Goal: Transaction & Acquisition: Obtain resource

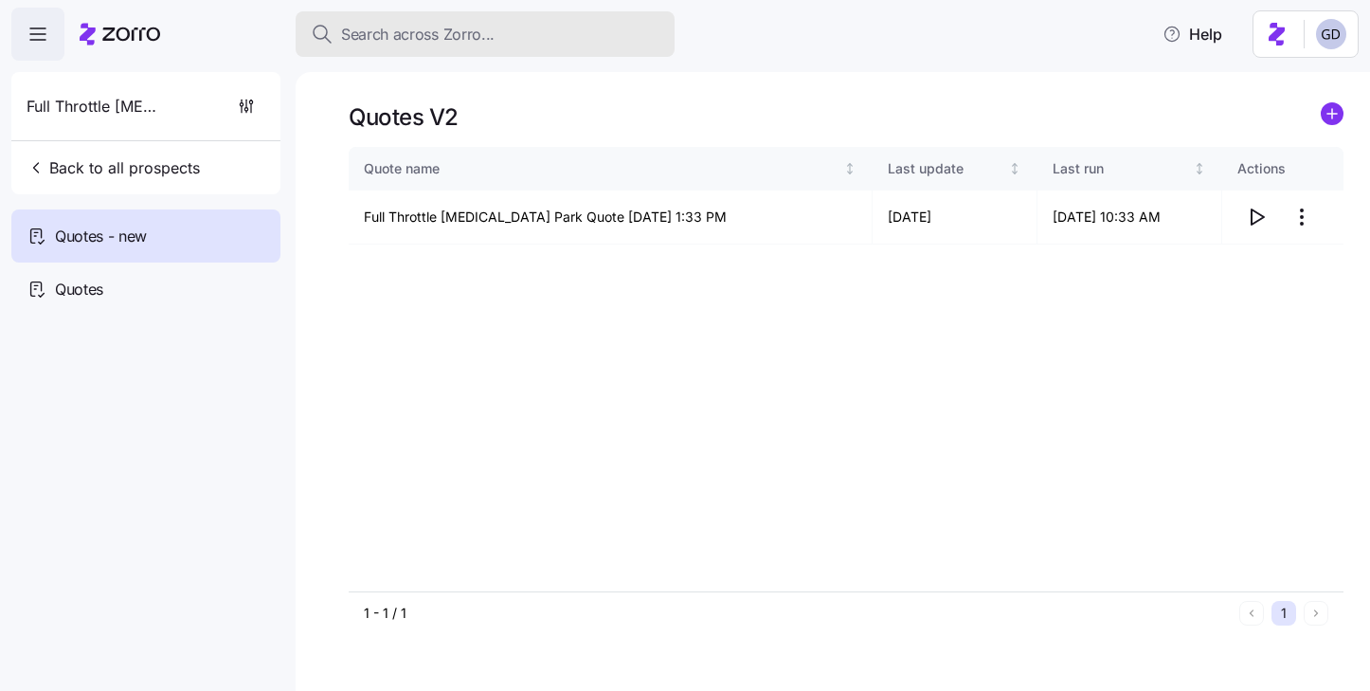
click at [458, 28] on span "Search across Zorro..." at bounding box center [418, 35] width 154 height 24
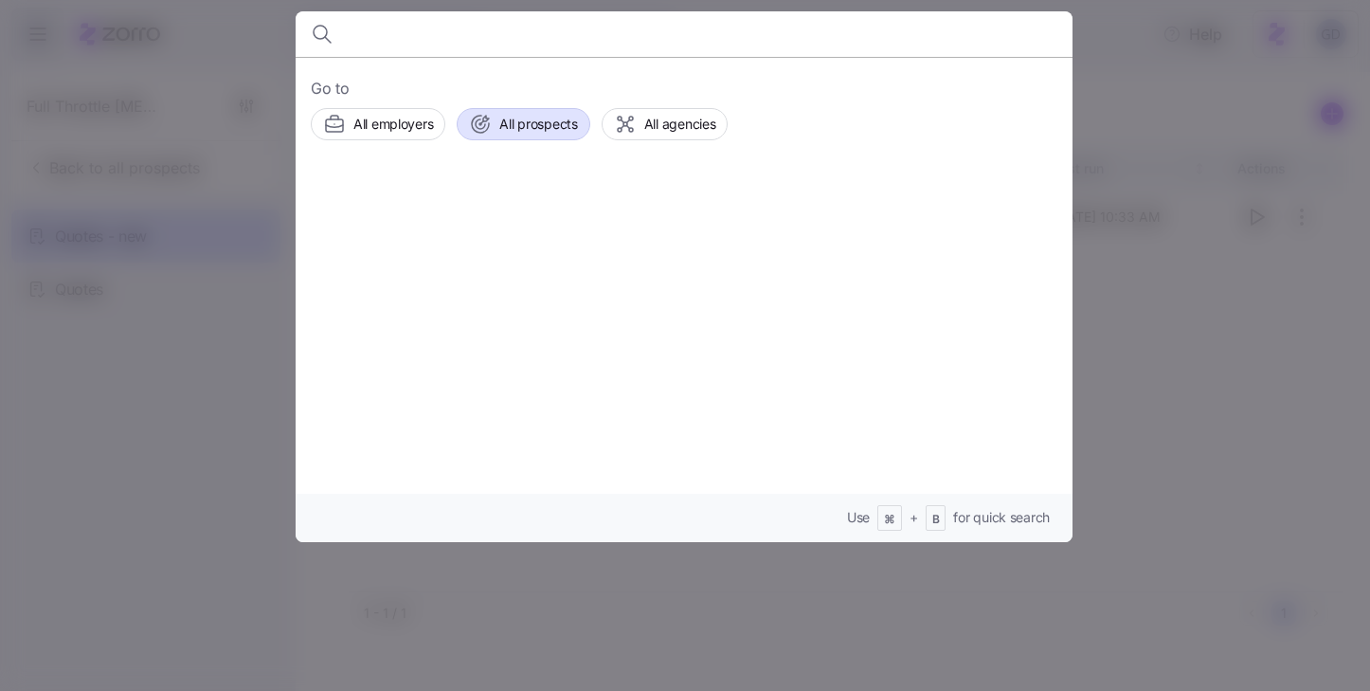
click at [507, 124] on span "All prospects" at bounding box center [538, 124] width 78 height 19
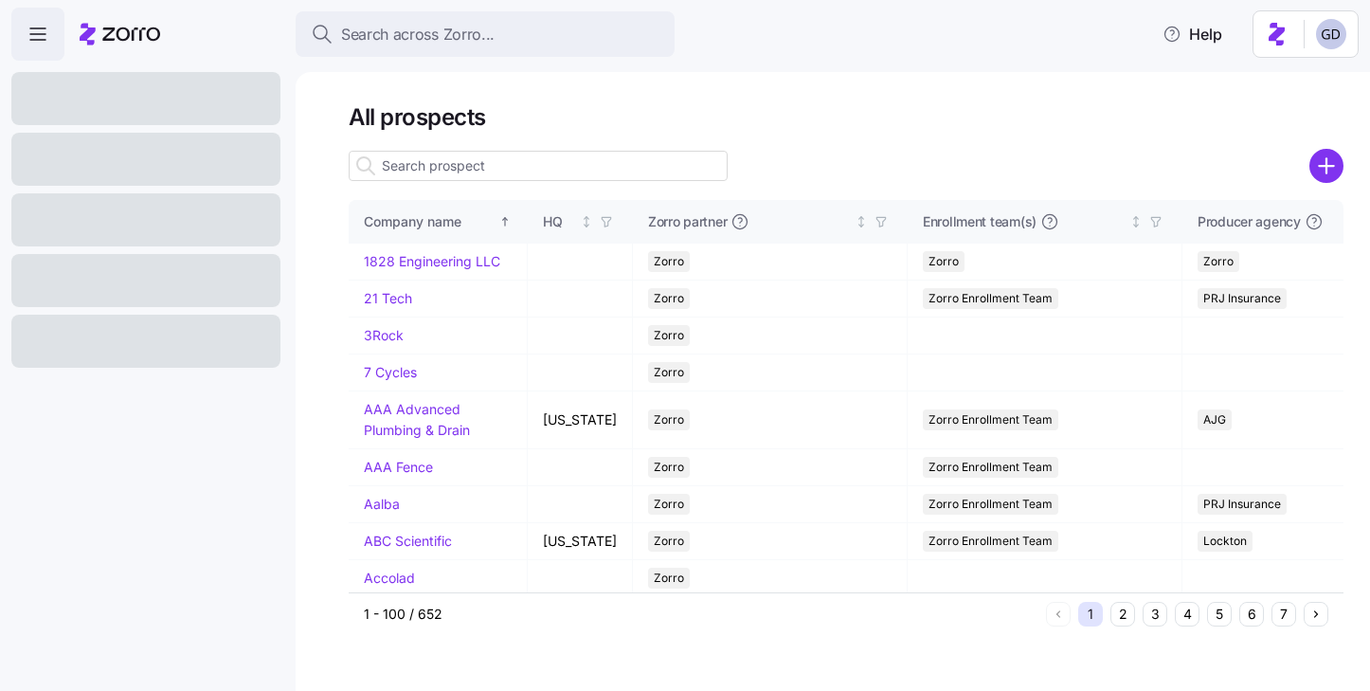
click at [1322, 168] on icon "add icon" at bounding box center [1327, 166] width 34 height 34
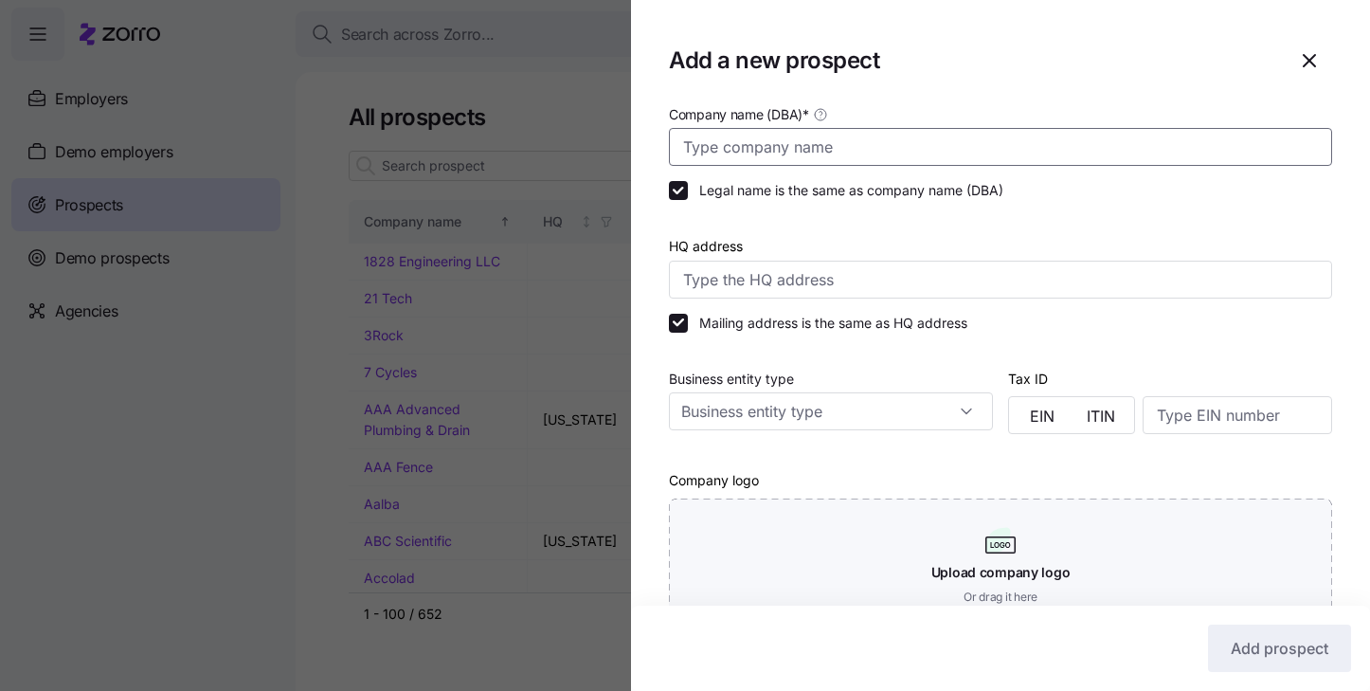
click at [888, 151] on input "Company name (DBA) *" at bounding box center [1000, 147] width 663 height 38
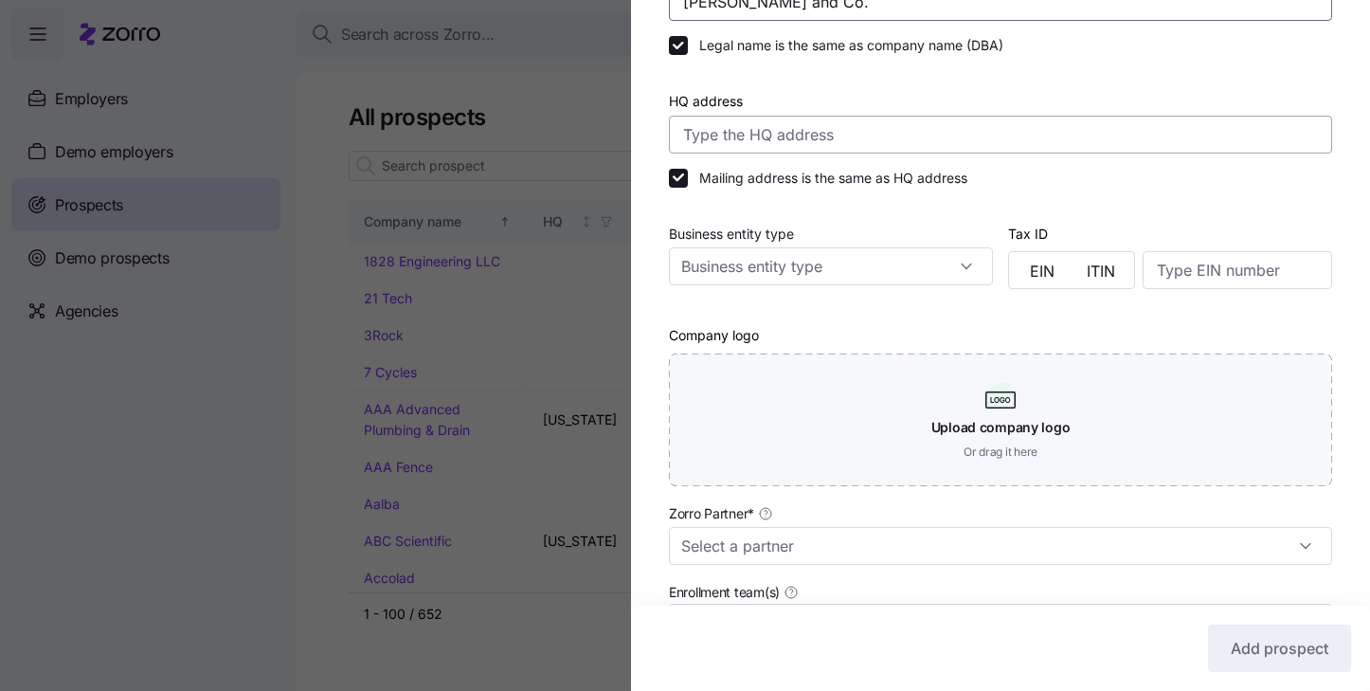
scroll to position [190, 0]
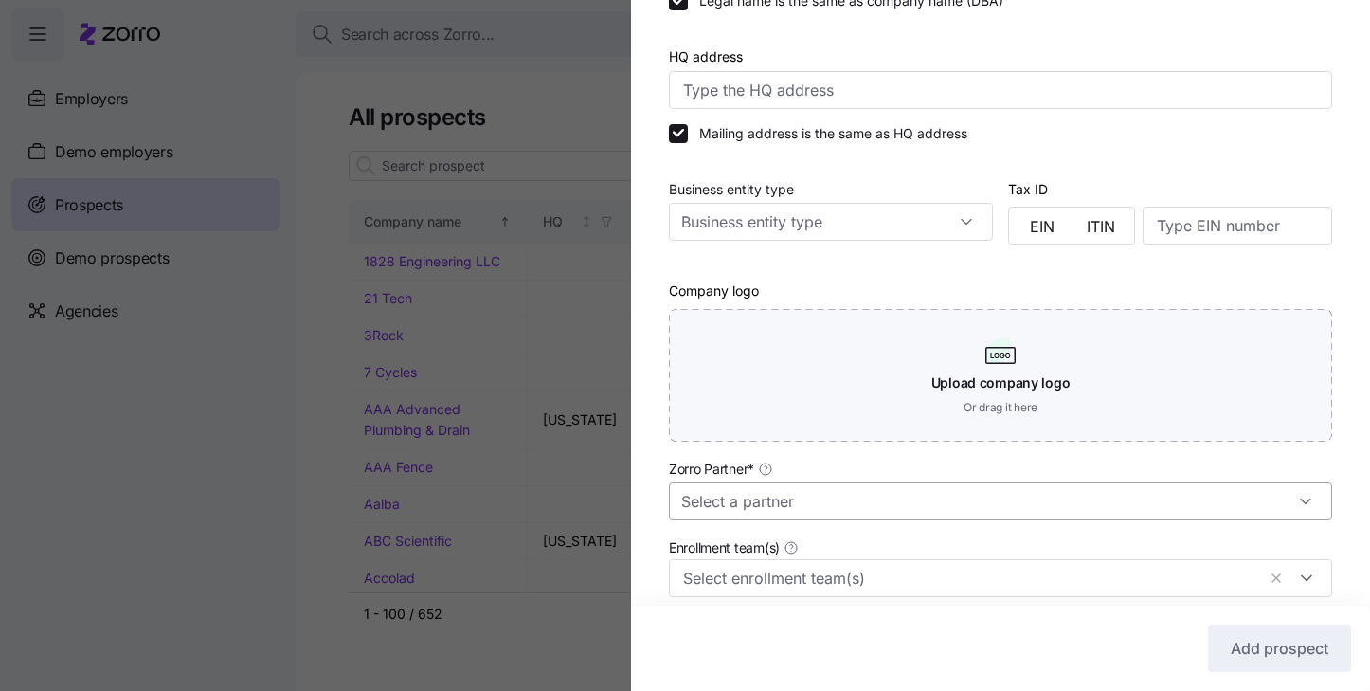
type input "Mize and Co."
click at [786, 514] on input "Zorro Partner *" at bounding box center [1000, 501] width 663 height 38
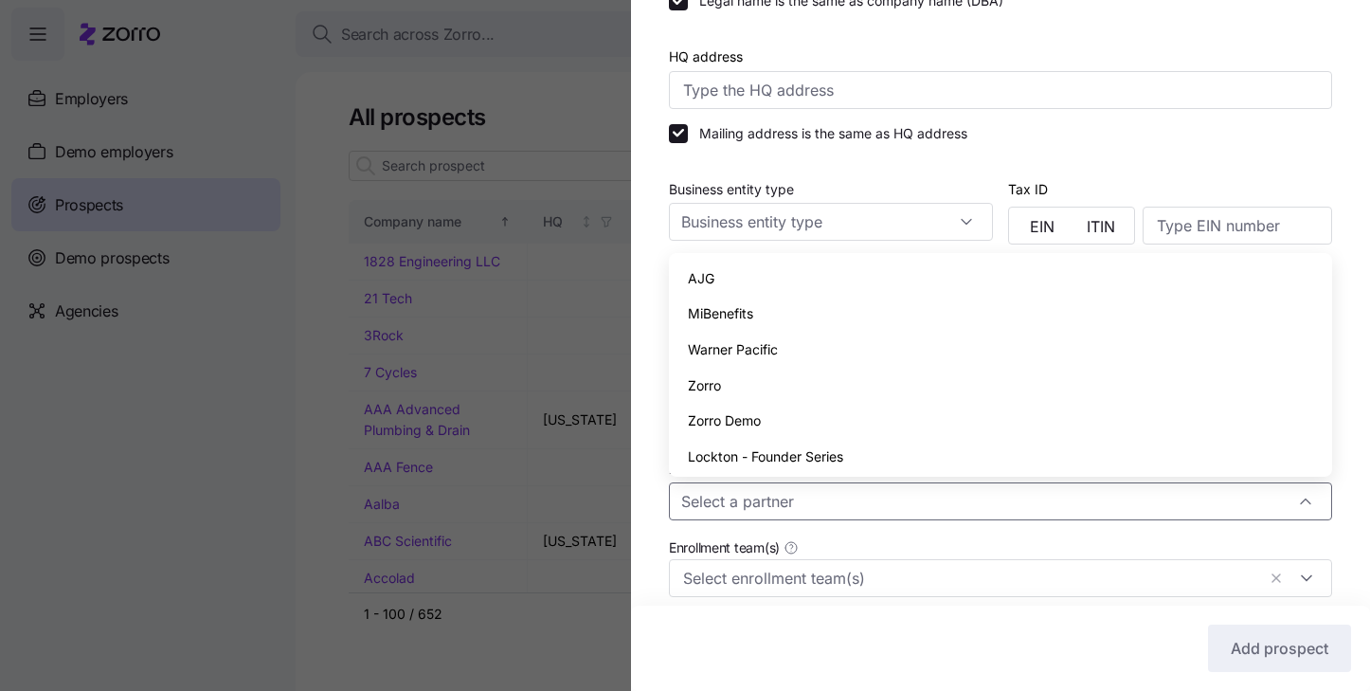
click at [752, 386] on div "Zorro" at bounding box center [1001, 386] width 648 height 36
type input "Zorro"
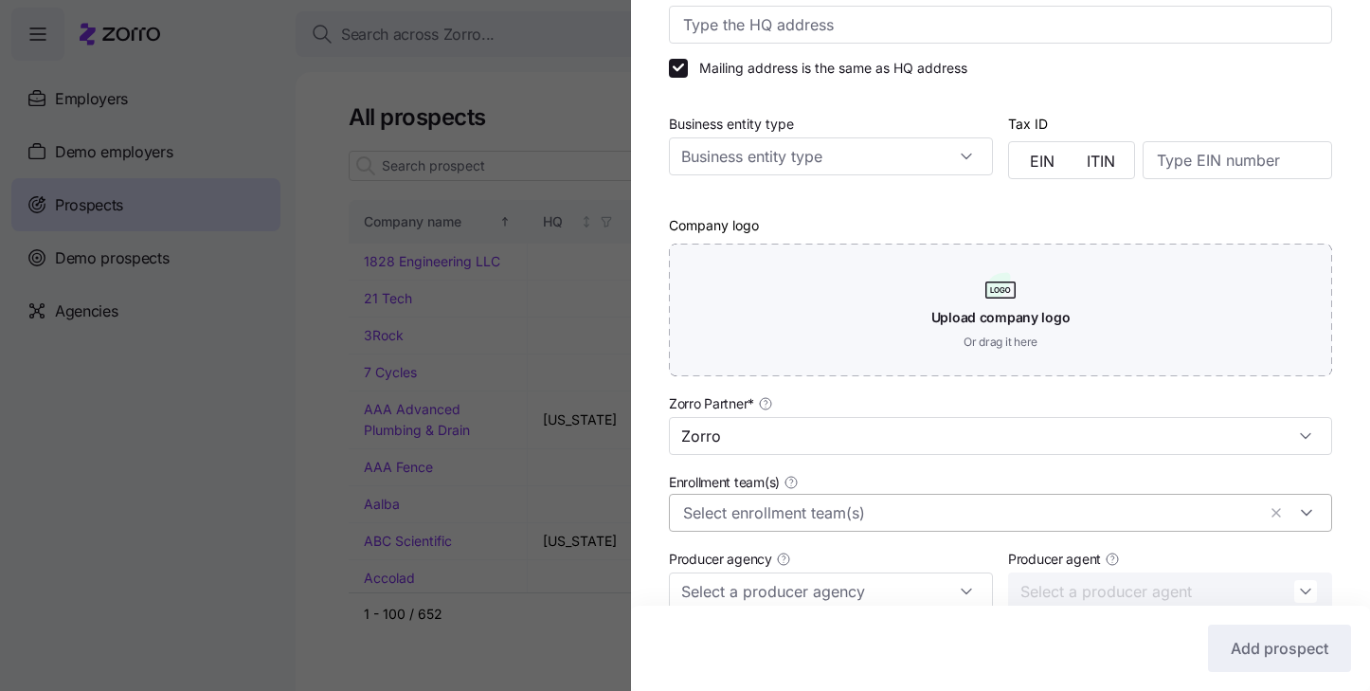
scroll to position [271, 0]
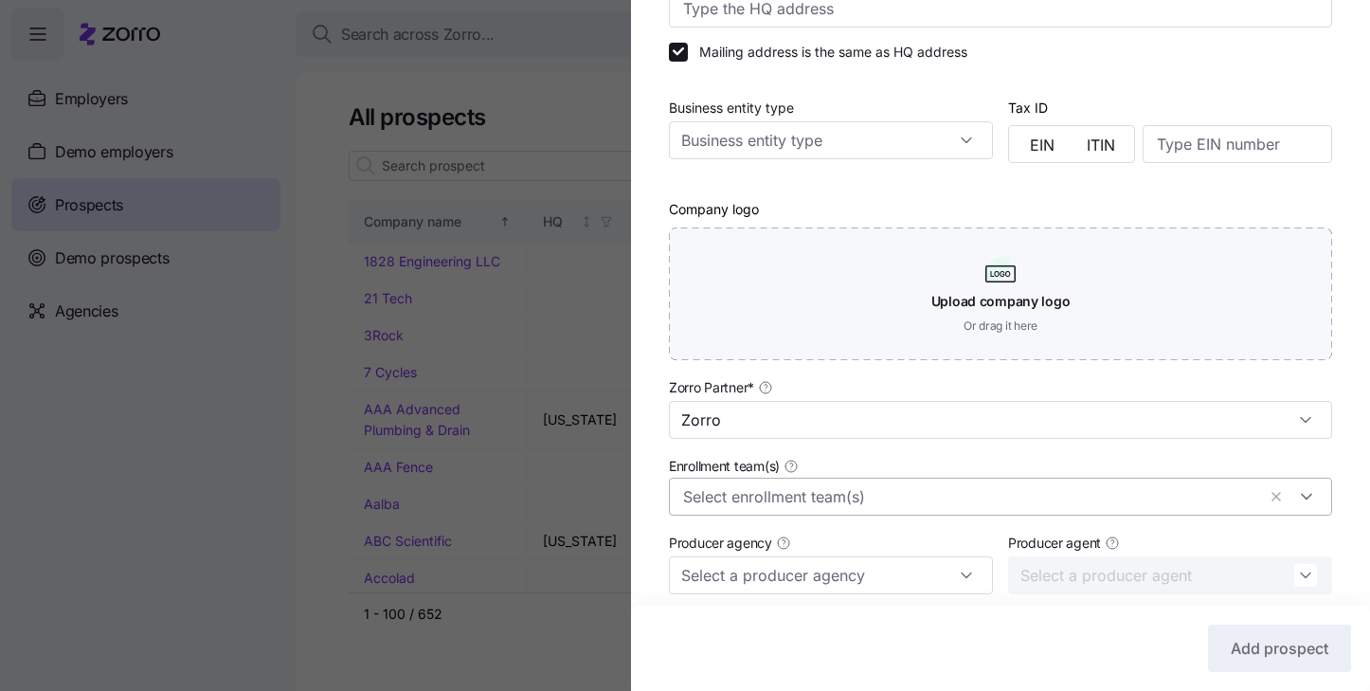
click at [858, 498] on input "Enrollment team(s)" at bounding box center [969, 496] width 572 height 25
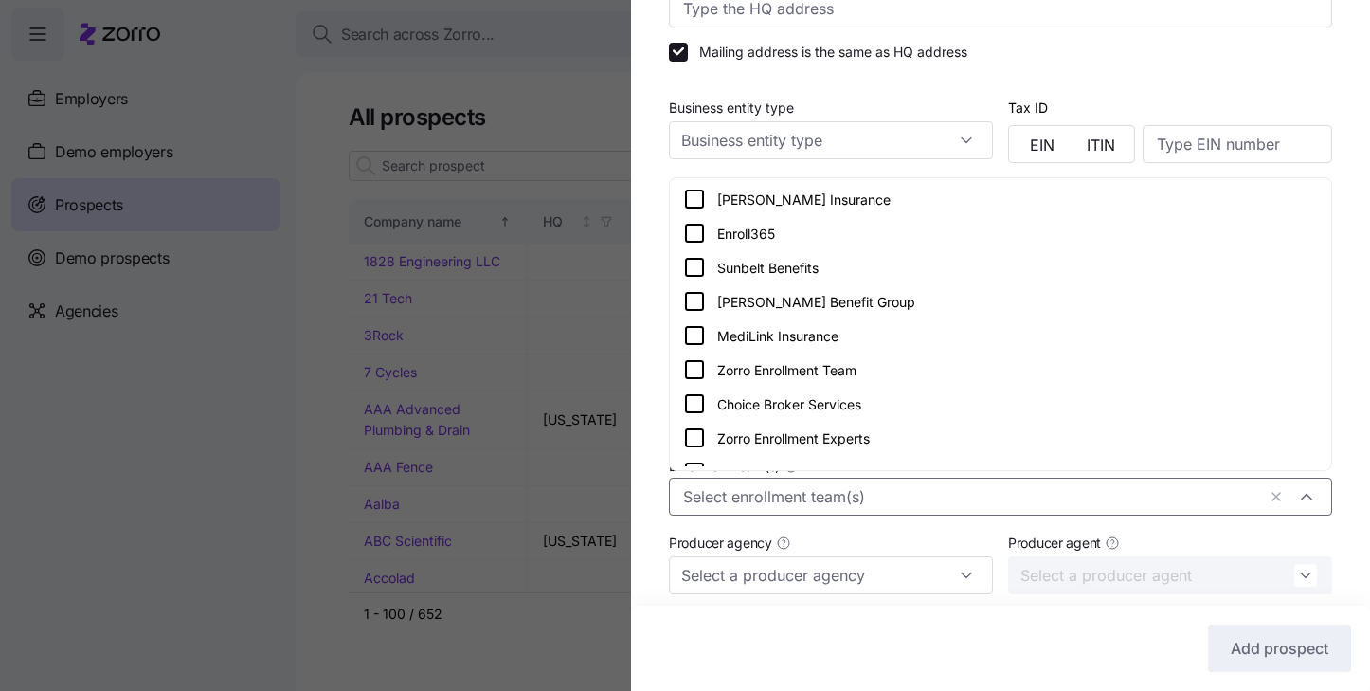
click at [693, 369] on icon at bounding box center [694, 369] width 23 height 23
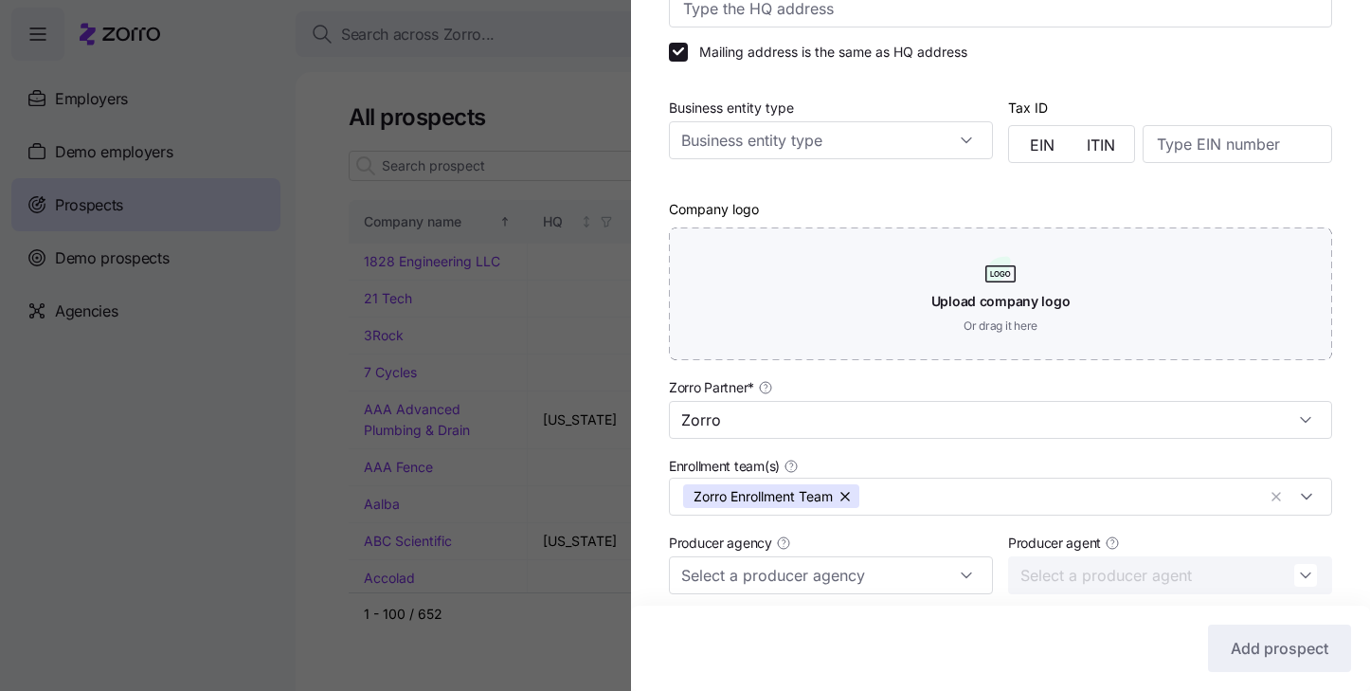
click at [647, 476] on div "Company name (DBA) * Mize and Co. Legal name is the same as company name (DBA) …" at bounding box center [1000, 310] width 739 height 959
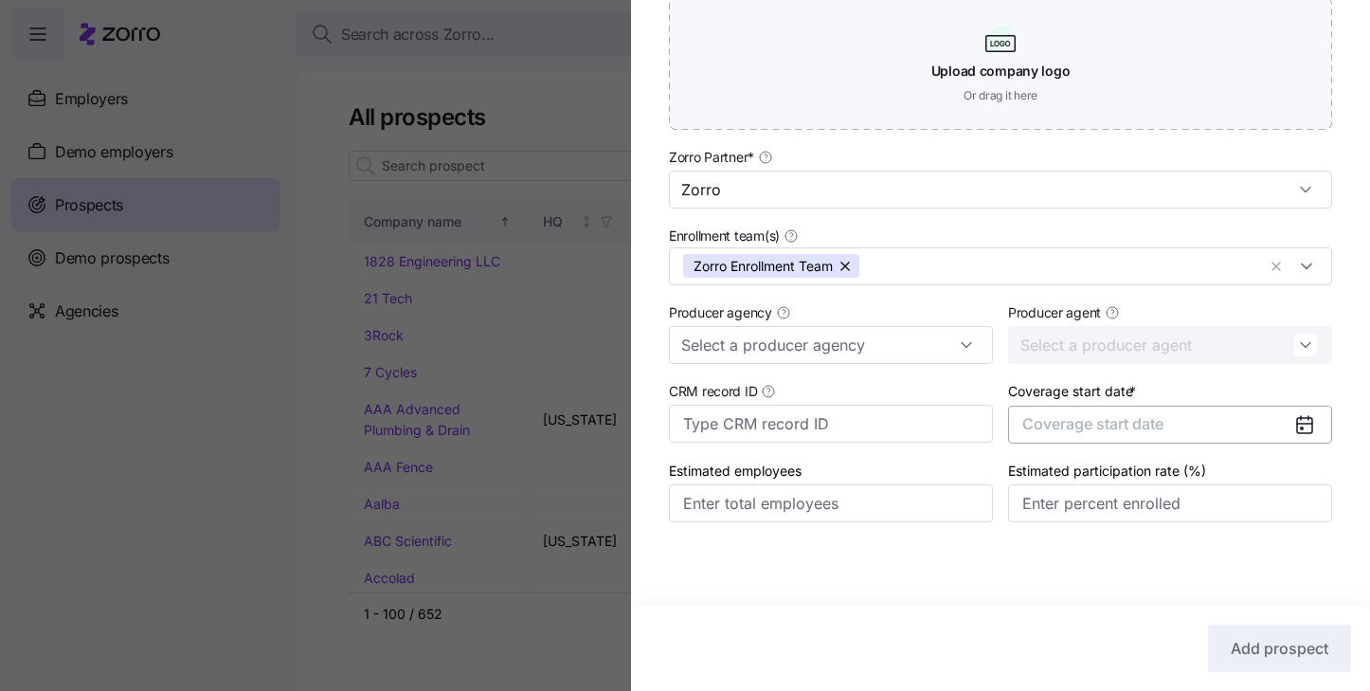
click at [1224, 419] on button "Coverage start date" at bounding box center [1170, 425] width 324 height 38
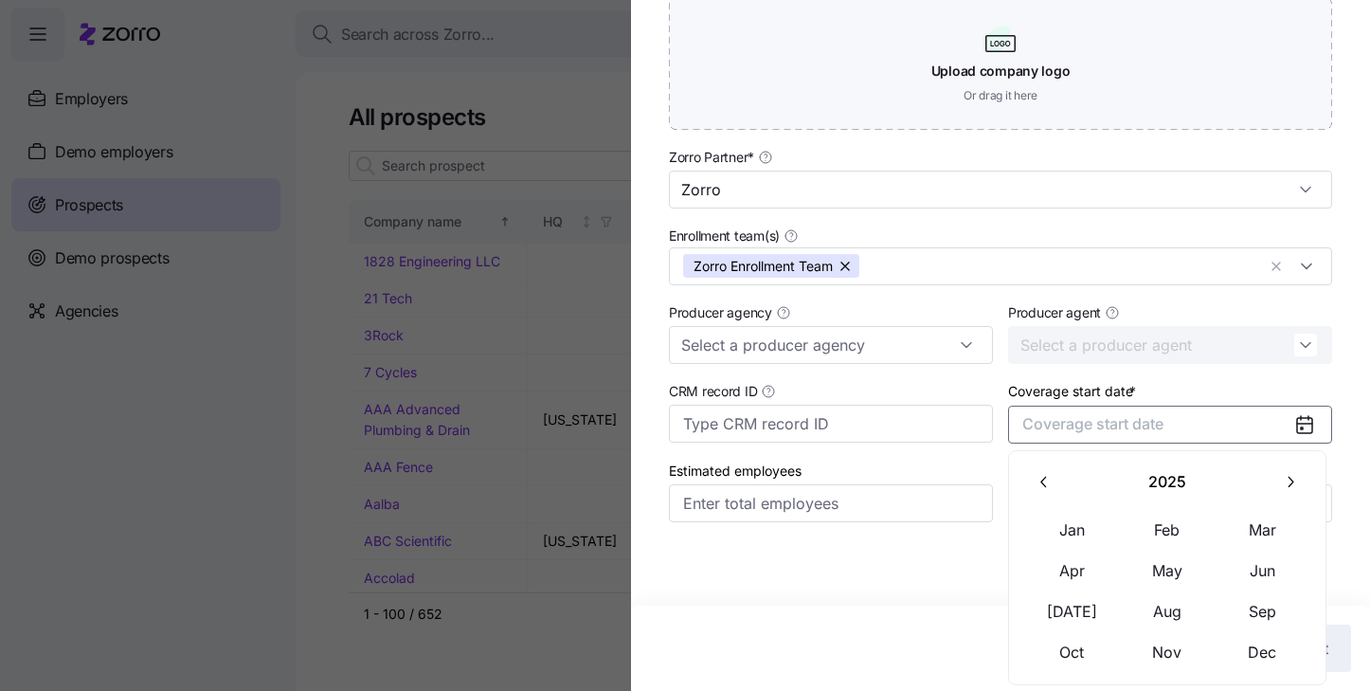
click at [1265, 470] on button "2025" at bounding box center [1167, 482] width 207 height 40
click at [1041, 498] on button "button" at bounding box center [1045, 482] width 40 height 40
click at [1277, 484] on button "button" at bounding box center [1291, 482] width 40 height 40
click at [1276, 416] on button "Coverage start date" at bounding box center [1170, 425] width 324 height 38
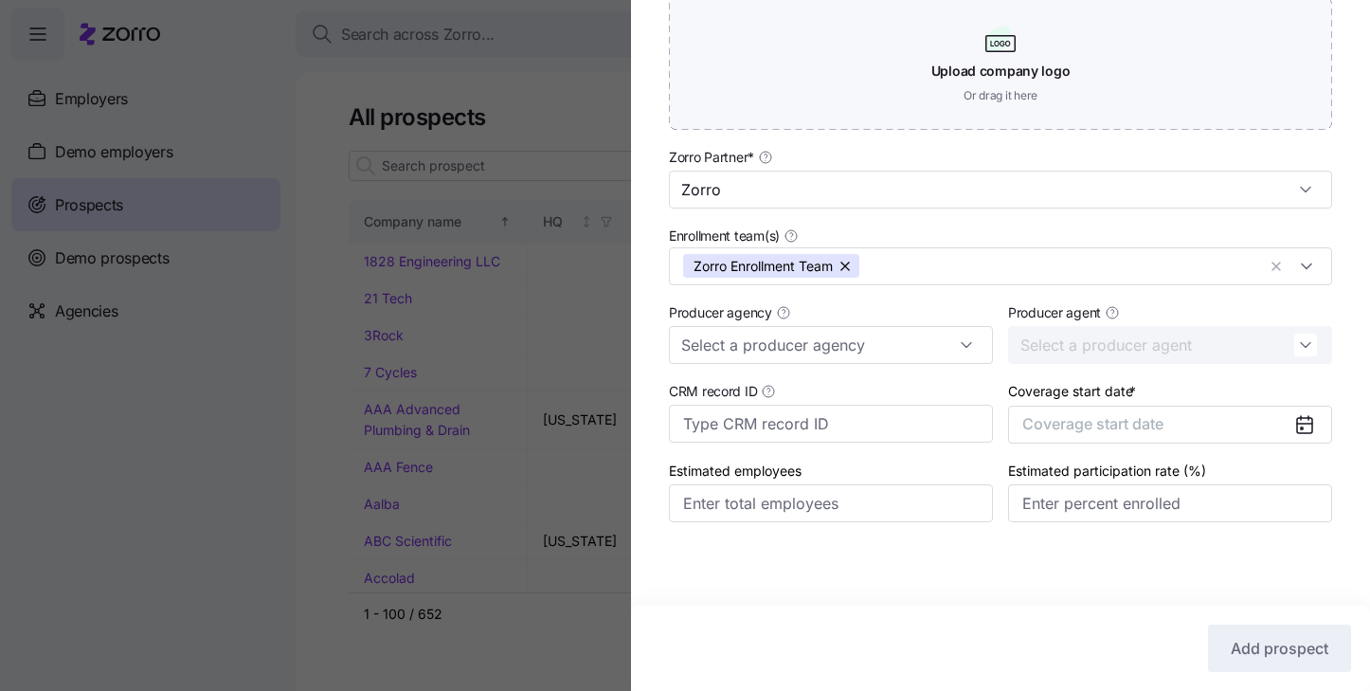
click at [1310, 421] on icon at bounding box center [1304, 425] width 15 height 15
click at [1293, 421] on button "Coverage start date" at bounding box center [1170, 425] width 324 height 38
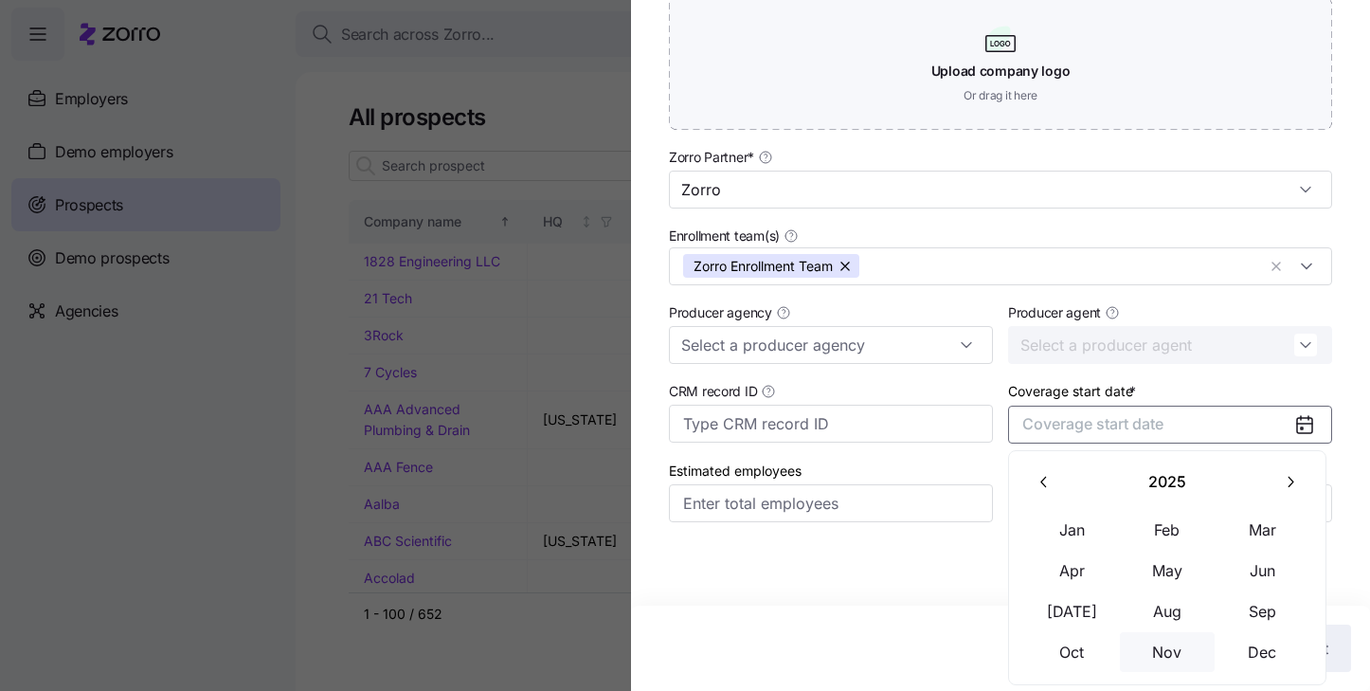
click at [1158, 663] on button "Nov" at bounding box center [1167, 652] width 95 height 40
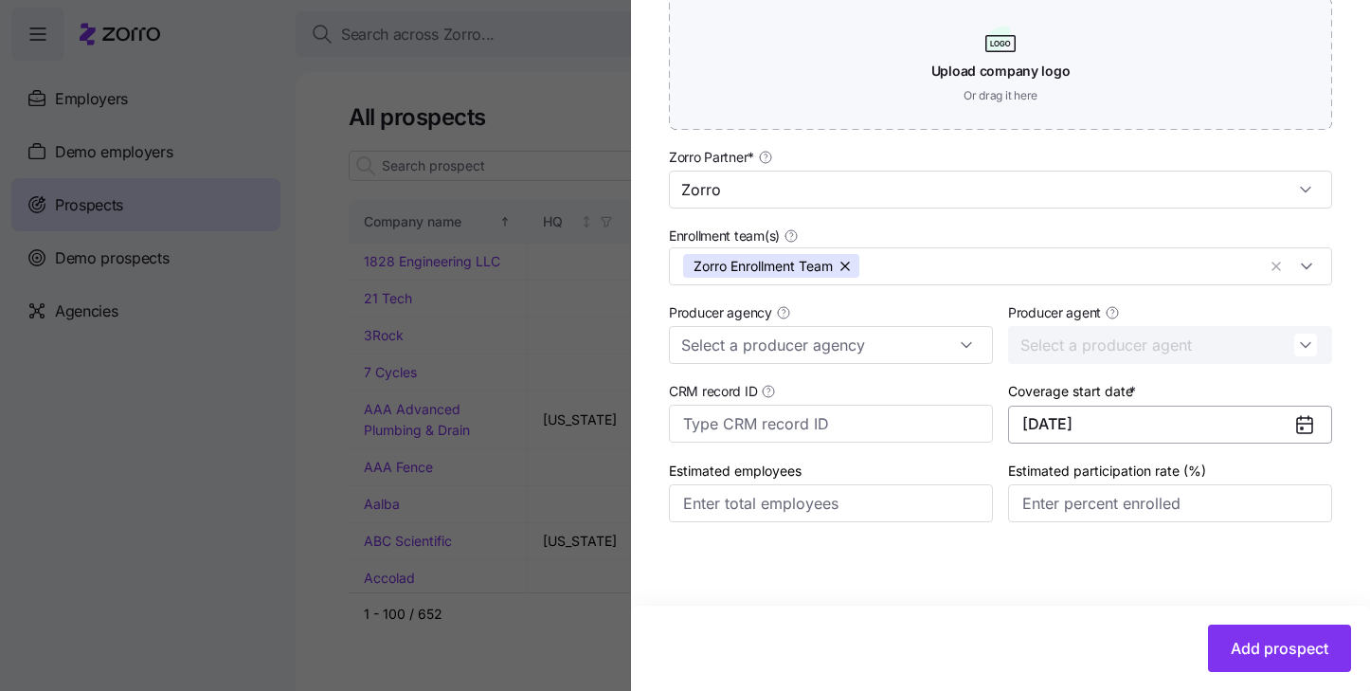
click at [1276, 425] on button "11/01/2025" at bounding box center [1170, 425] width 324 height 38
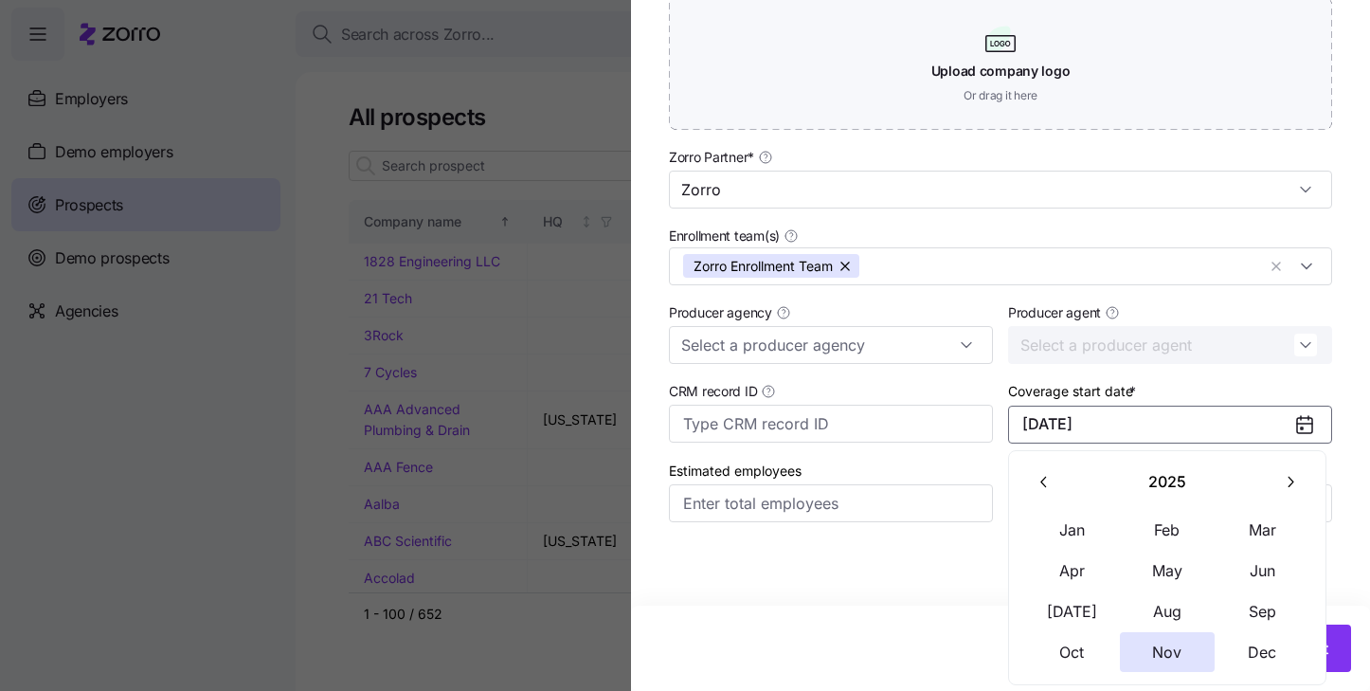
click at [1297, 500] on button "button" at bounding box center [1291, 482] width 40 height 40
click at [1063, 521] on button "Jan" at bounding box center [1072, 530] width 95 height 40
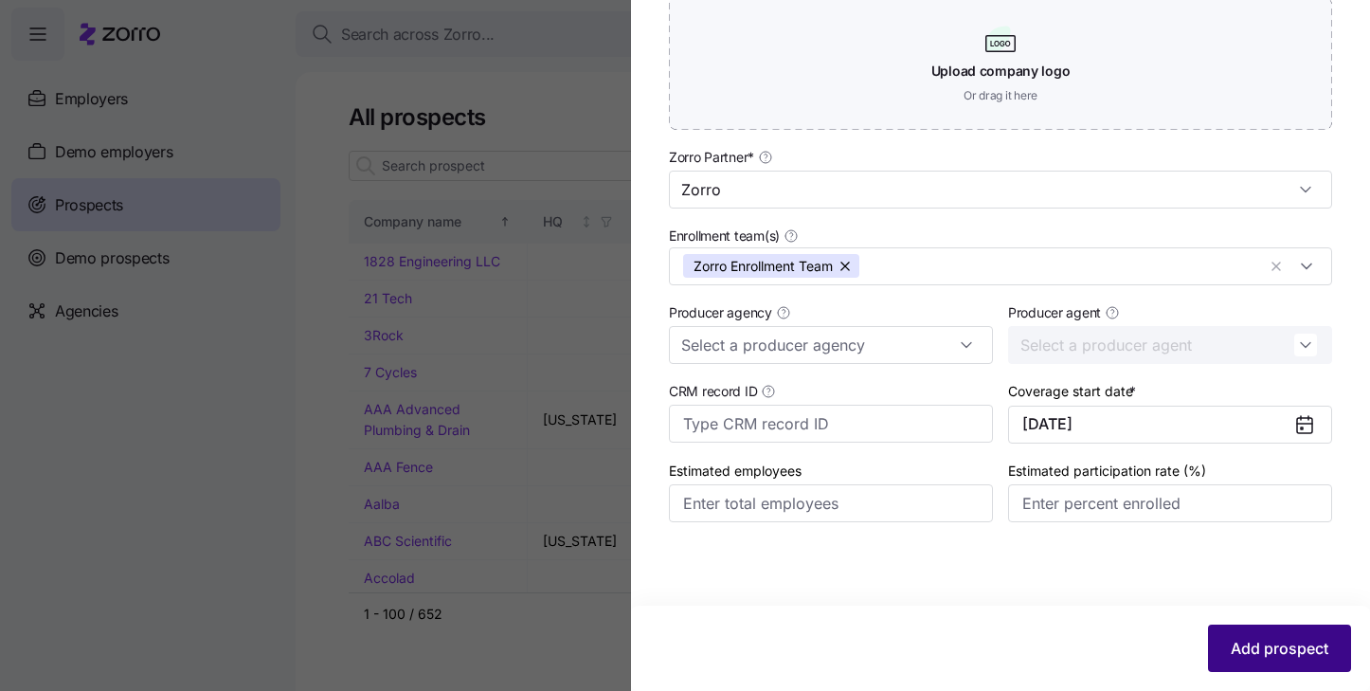
click at [1274, 662] on button "Add prospect" at bounding box center [1279, 648] width 143 height 47
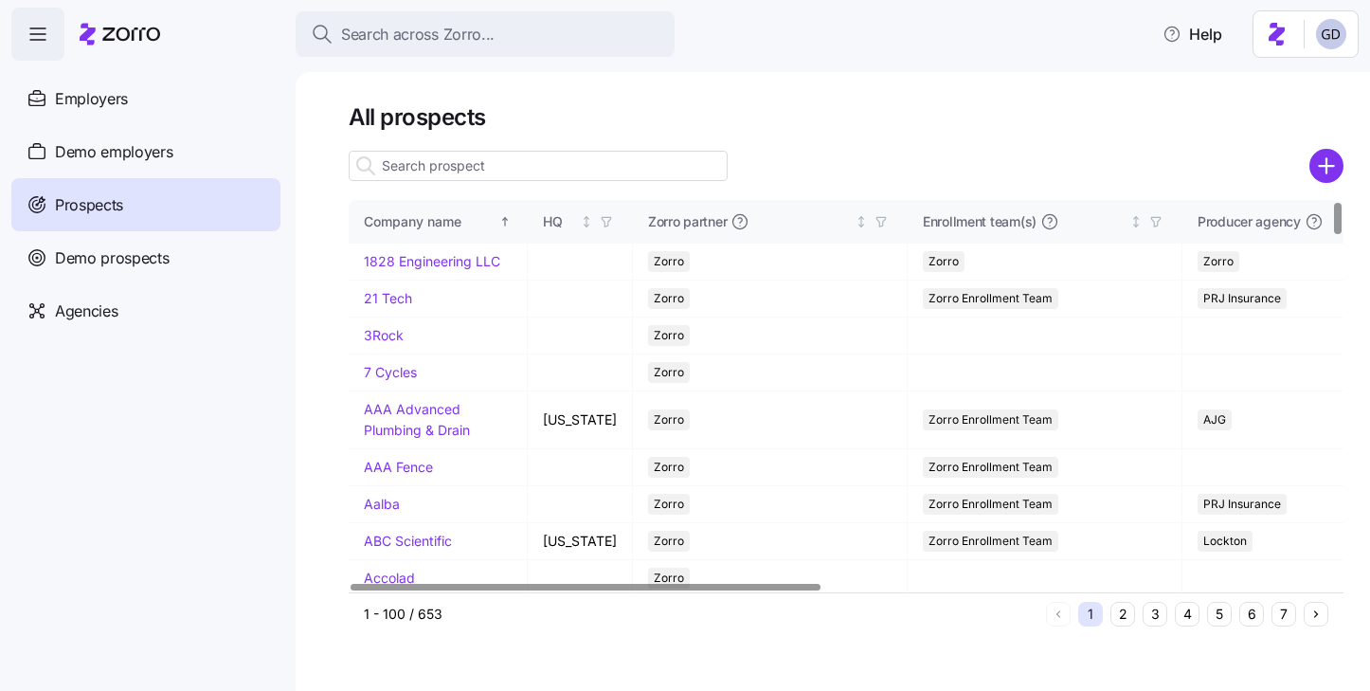
click at [566, 168] on input at bounding box center [538, 166] width 379 height 30
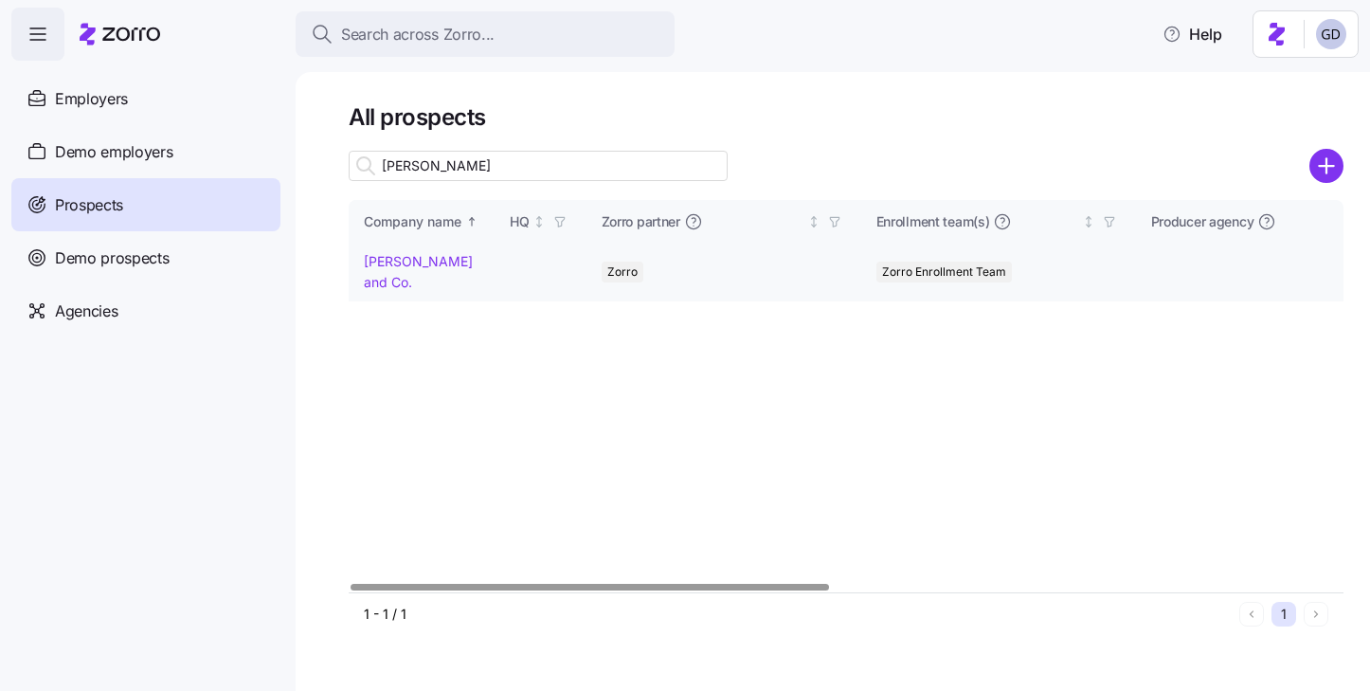
type input "Mize"
click at [426, 263] on link "Mize and Co." at bounding box center [418, 271] width 109 height 37
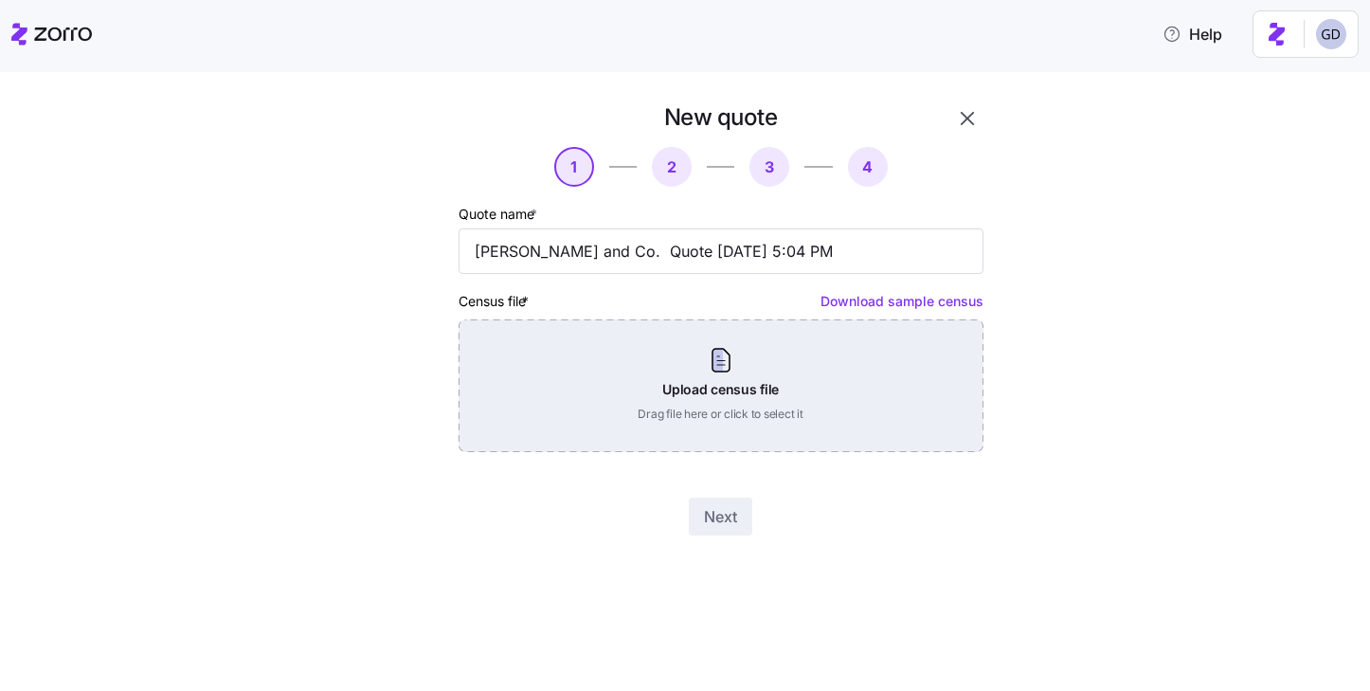
click at [810, 397] on div "Upload census file Drag file here or click to select it" at bounding box center [721, 385] width 525 height 133
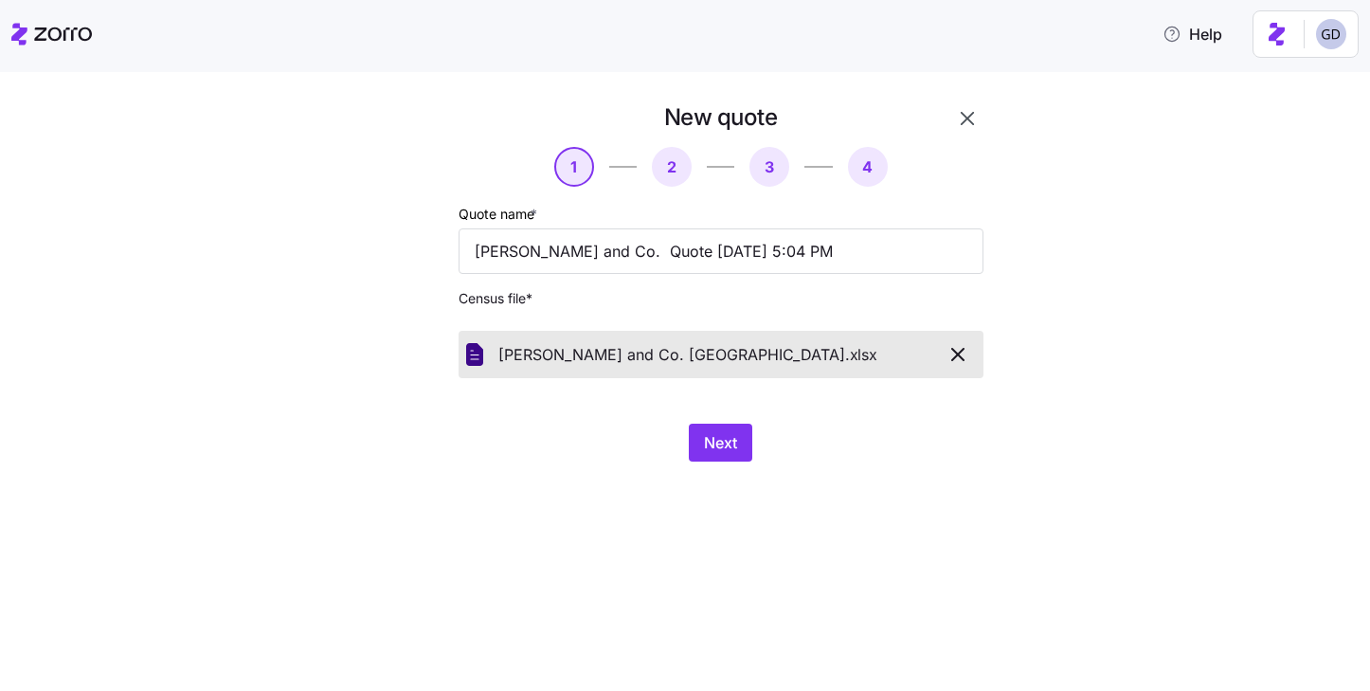
click at [714, 467] on div "New quote 1 2 3 4 Quote name * Mize and Co. Quote 09/12/2025 5:04 PM Census fil…" at bounding box center [698, 293] width 663 height 382
click at [715, 443] on span "Next" at bounding box center [720, 442] width 33 height 23
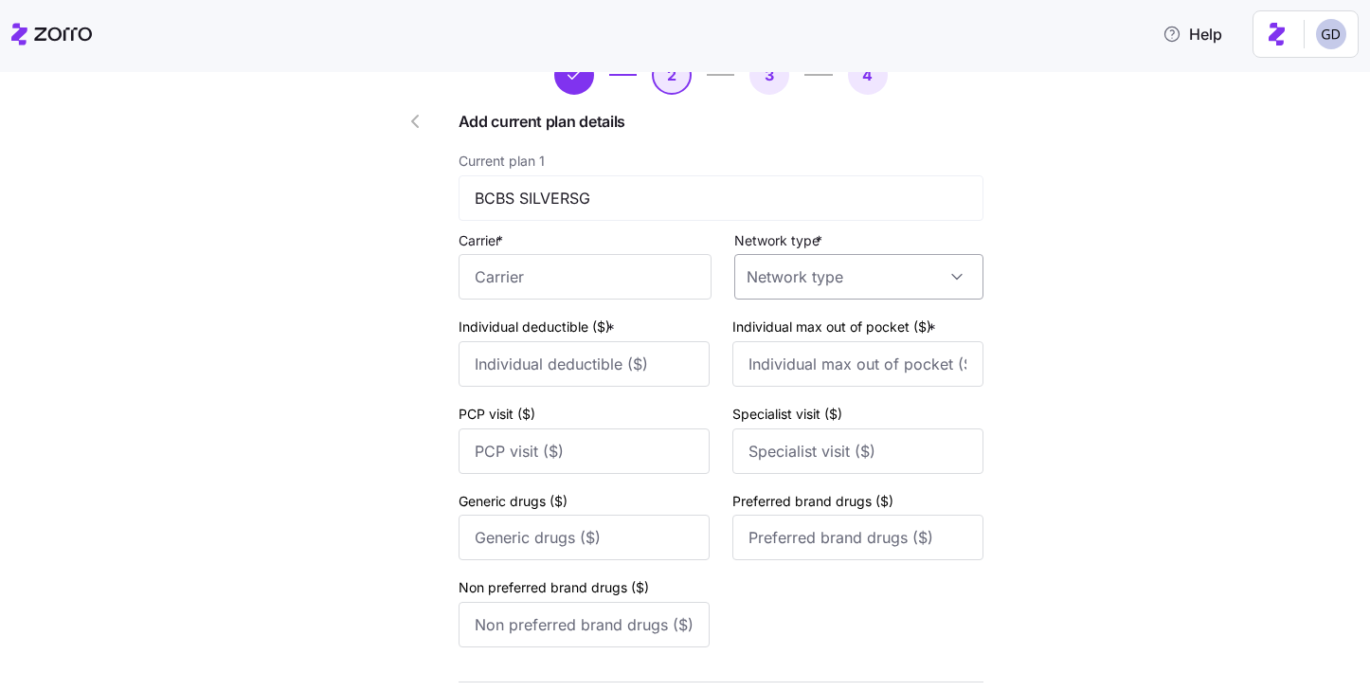
scroll to position [94, 0]
click at [611, 279] on input "Carrier *" at bounding box center [585, 274] width 253 height 45
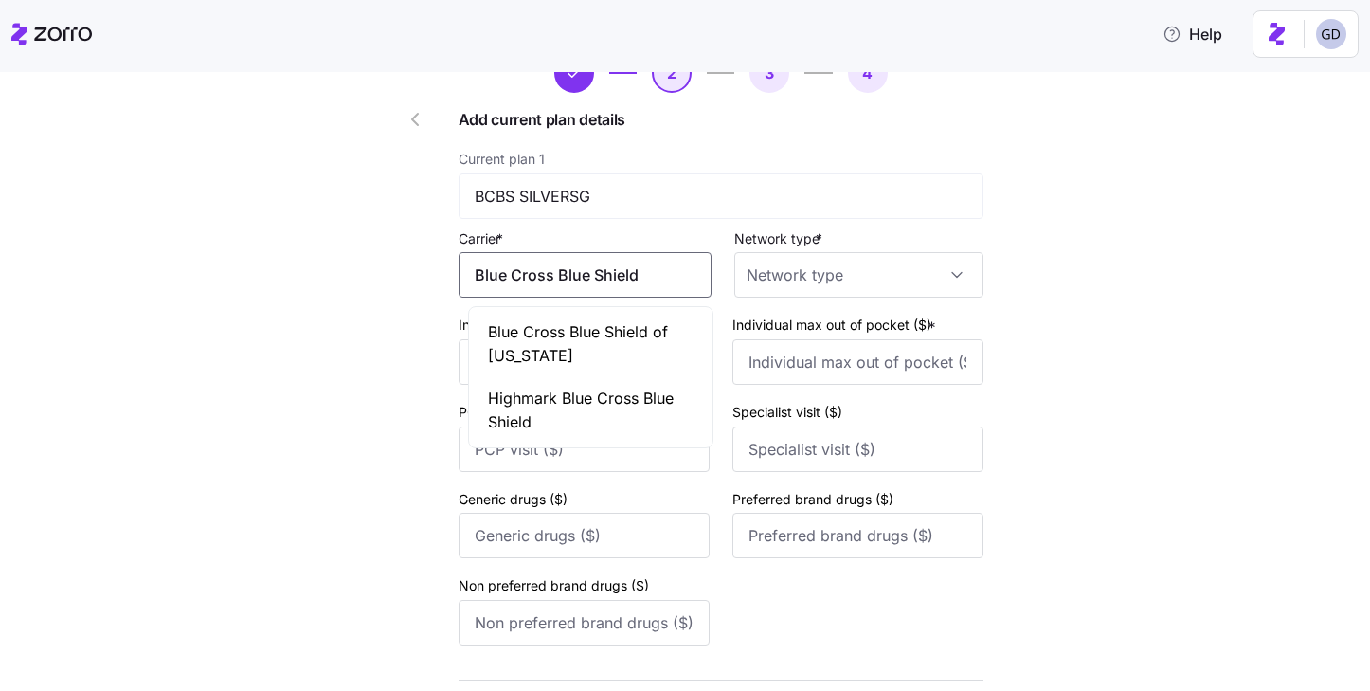
scroll to position [0, 0]
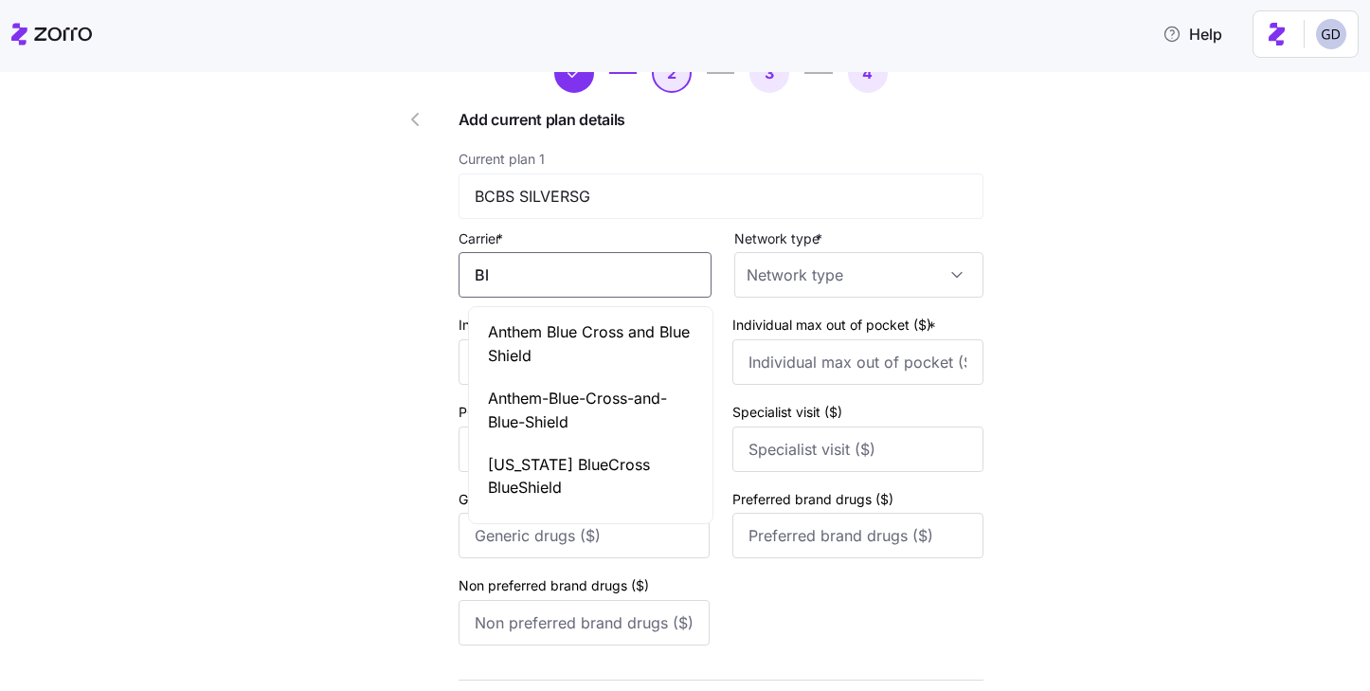
type input "B"
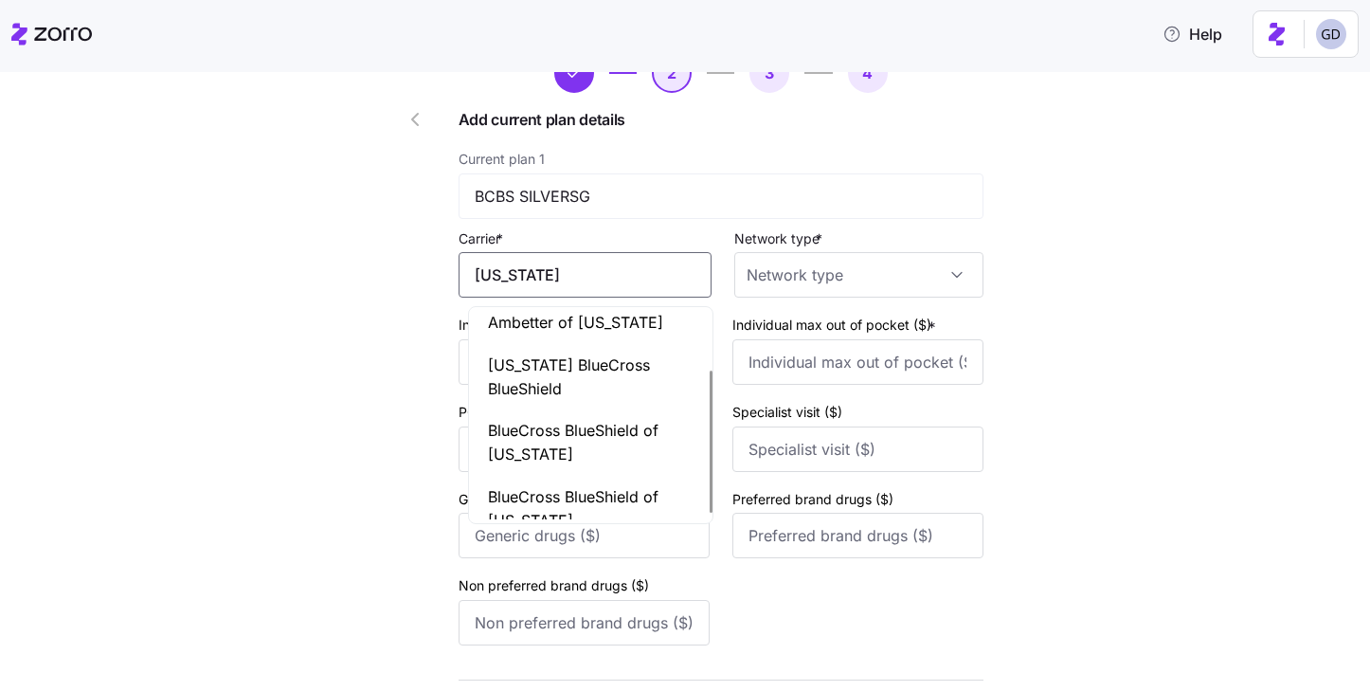
scroll to position [89, 0]
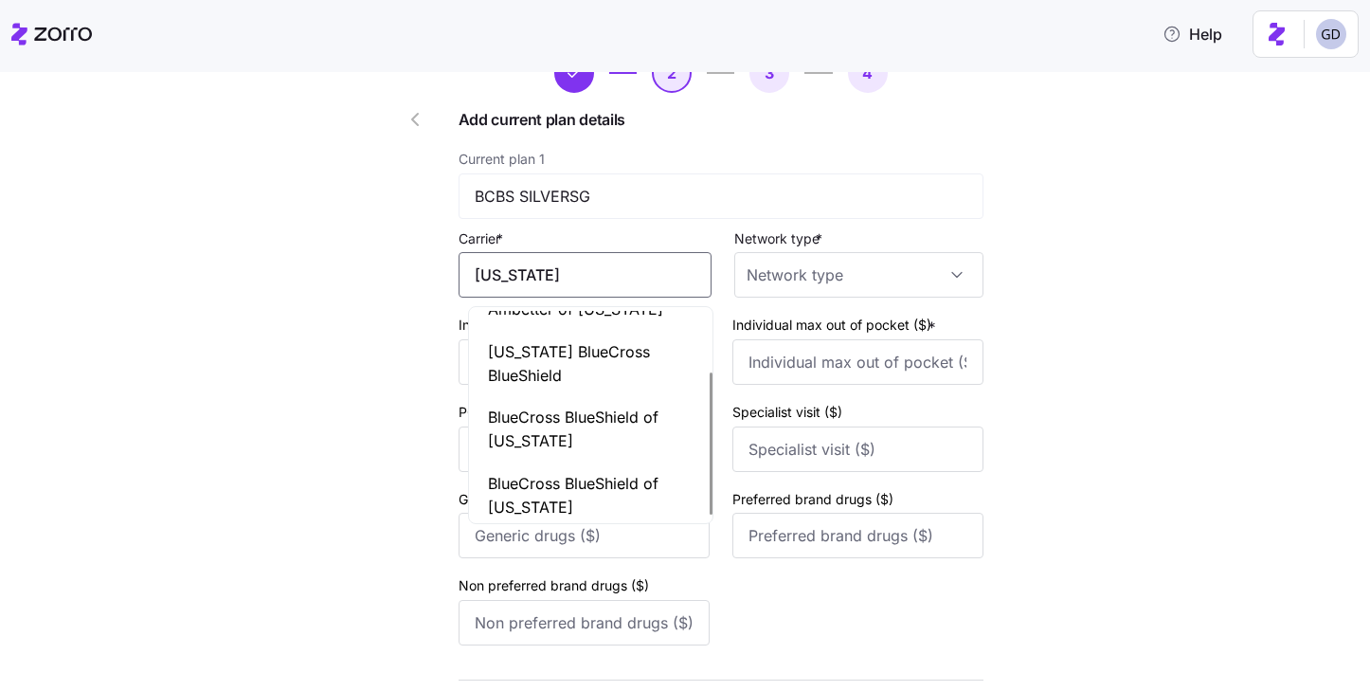
click at [558, 439] on span "BlueCross BlueShield of Kansas" at bounding box center [591, 429] width 206 height 47
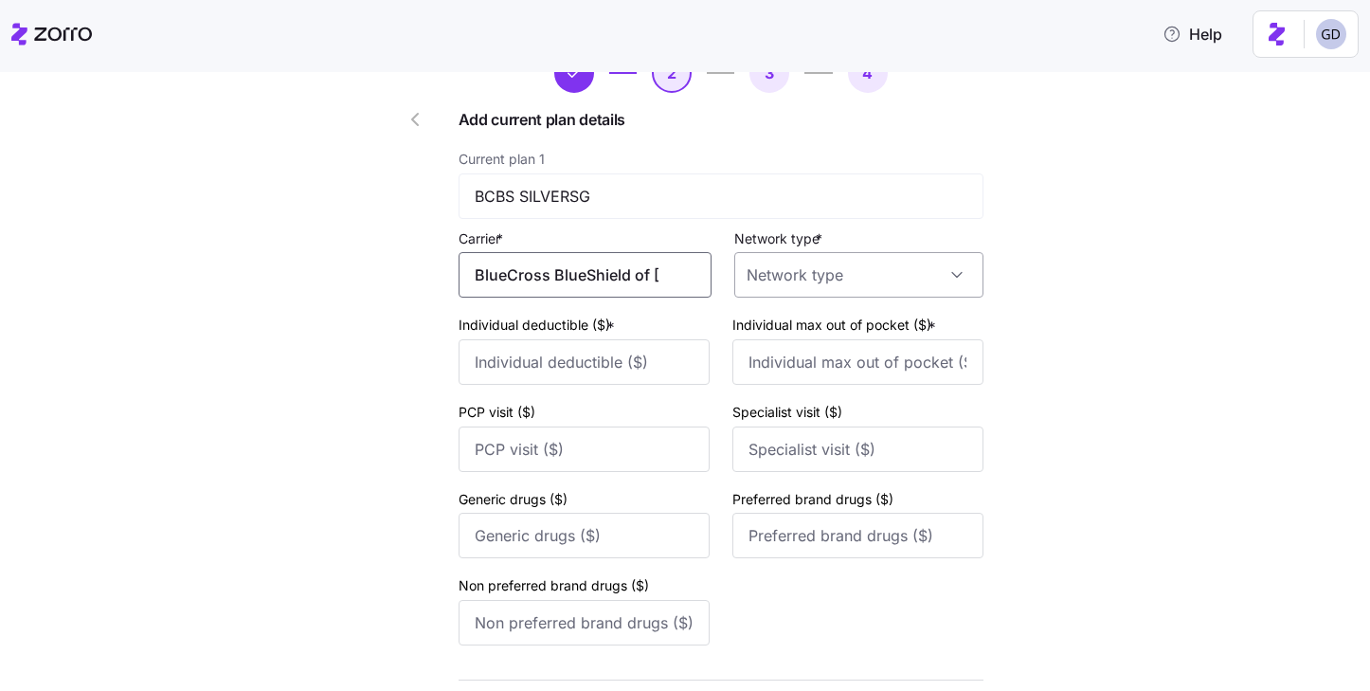
type input "BlueCross BlueShield of Kansas"
click at [809, 266] on input "Network type *" at bounding box center [859, 274] width 249 height 45
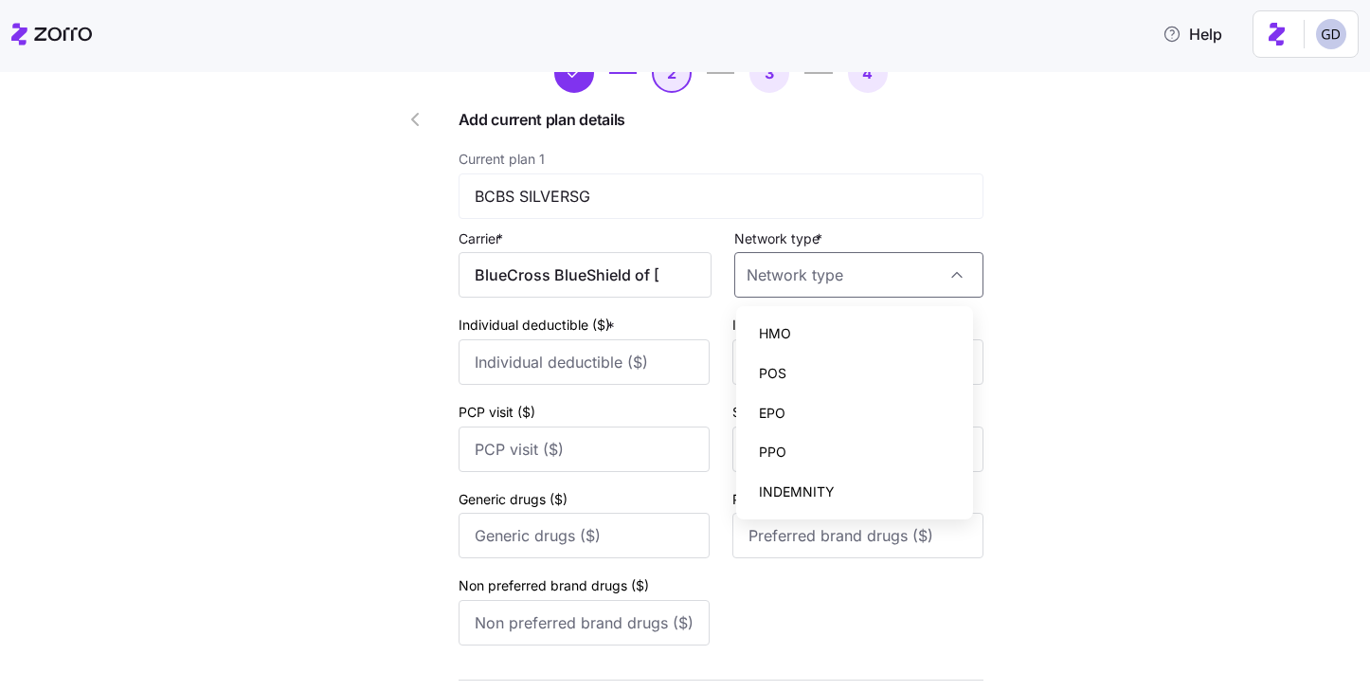
click at [781, 438] on div "PPO" at bounding box center [855, 452] width 222 height 40
type input "PPO"
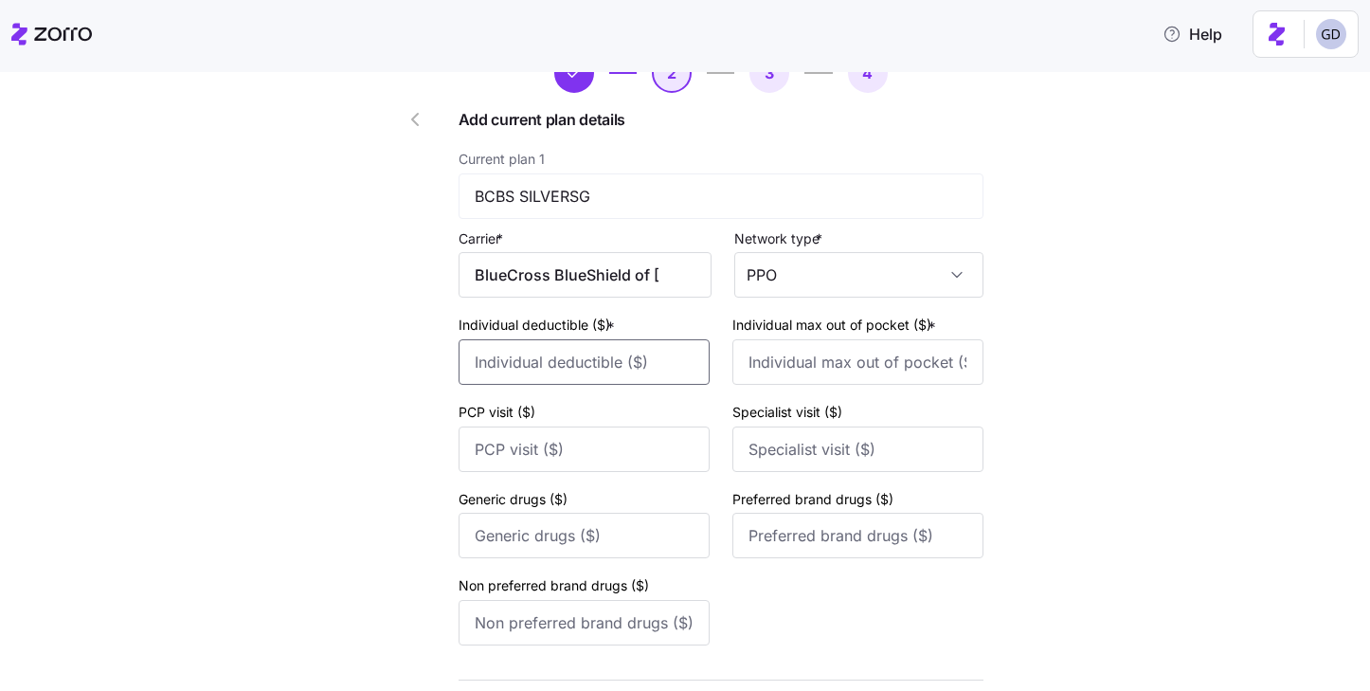
click at [588, 359] on input "Individual deductible ($) *" at bounding box center [584, 361] width 251 height 45
type input "3100"
type input "0"
type input "9350"
click at [598, 446] on input "PCP visit ($)" at bounding box center [584, 448] width 251 height 45
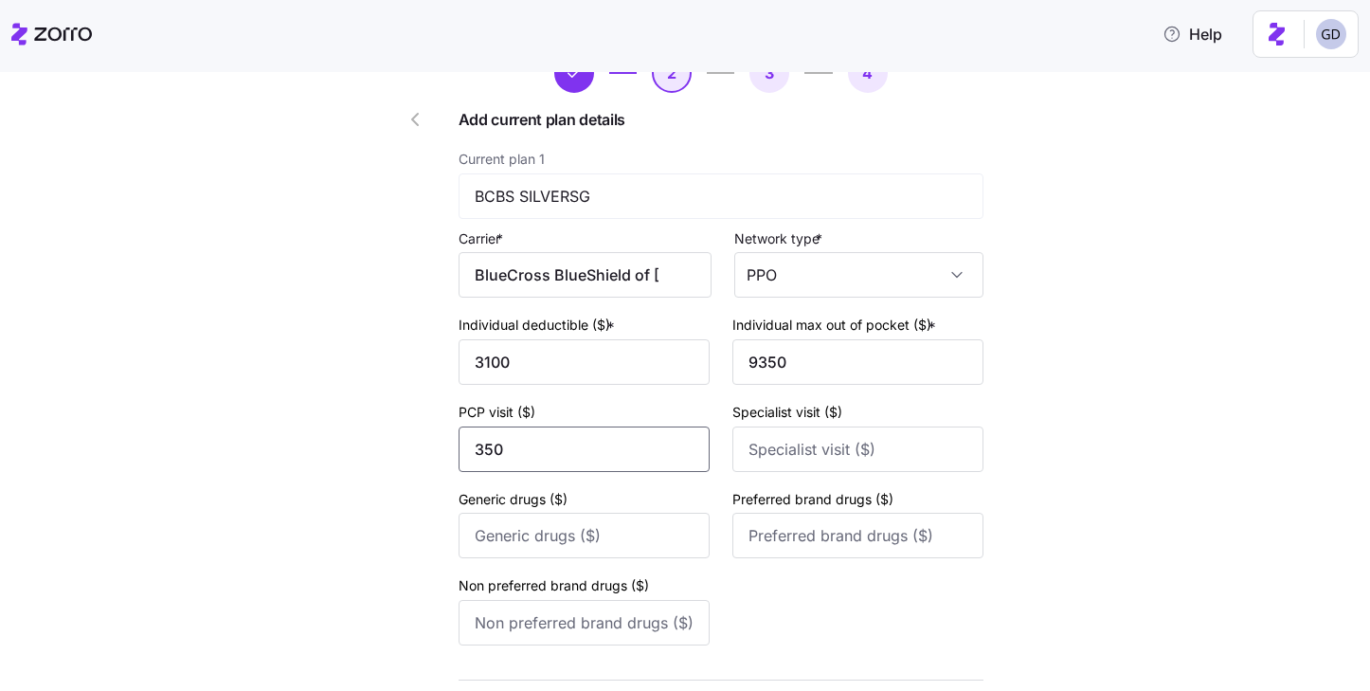
click at [535, 460] on input "350" at bounding box center [584, 448] width 251 height 45
type input "35"
type input "70"
type input "10"
type input "35"
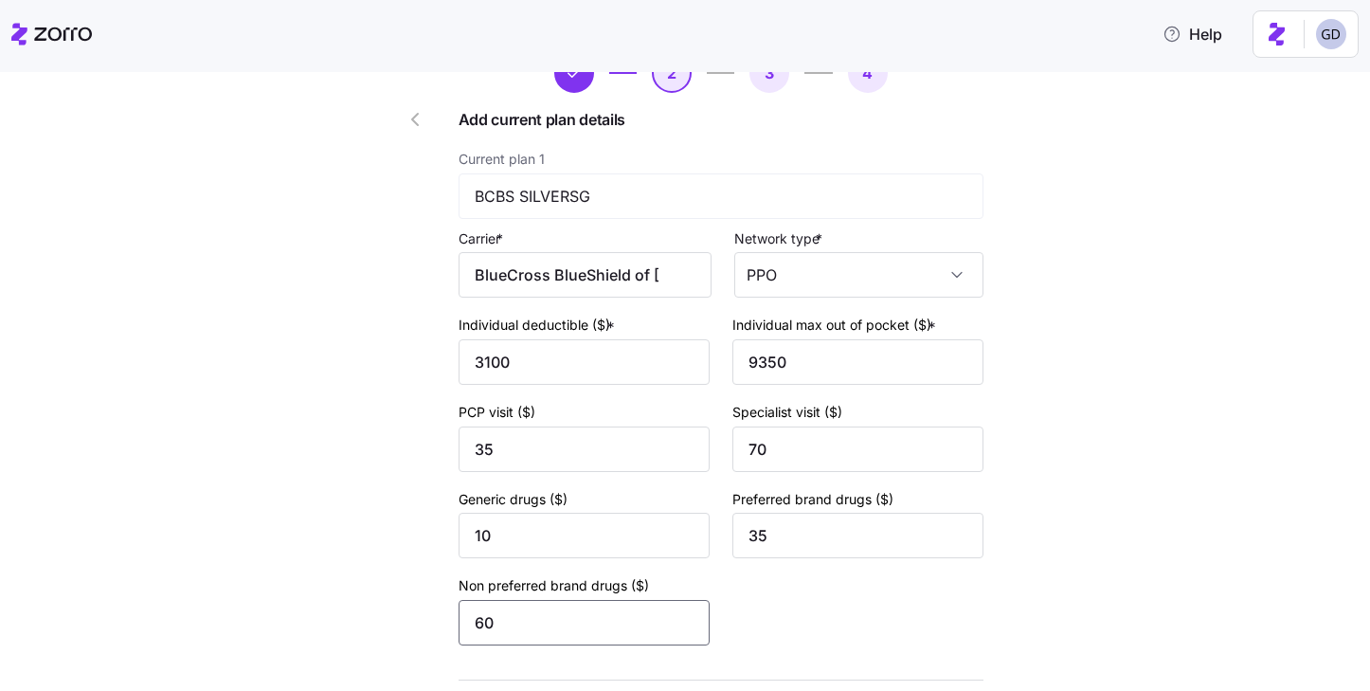
type input "60"
click at [1199, 290] on div "New quote 2 3 4 Add current plan details Current plan 1 BCBS SILVERSG Carrier *…" at bounding box center [698, 398] width 1291 height 778
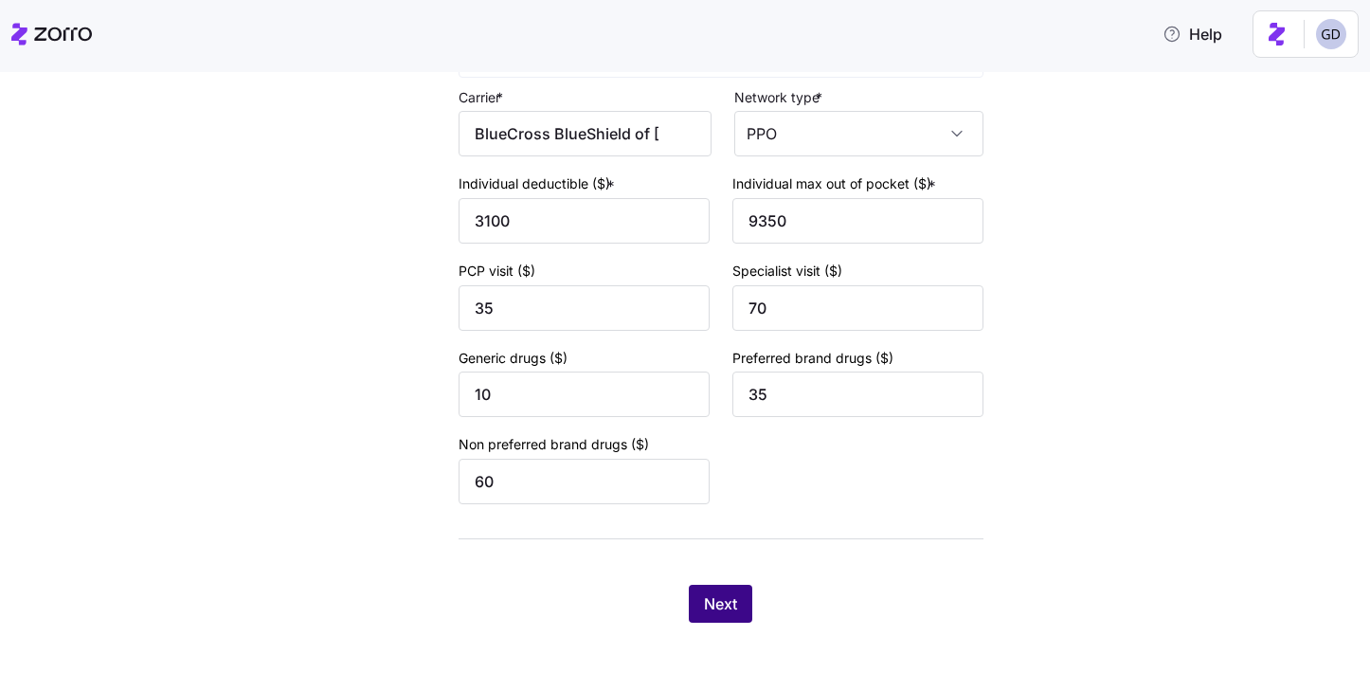
click at [713, 593] on span "Next" at bounding box center [720, 603] width 33 height 23
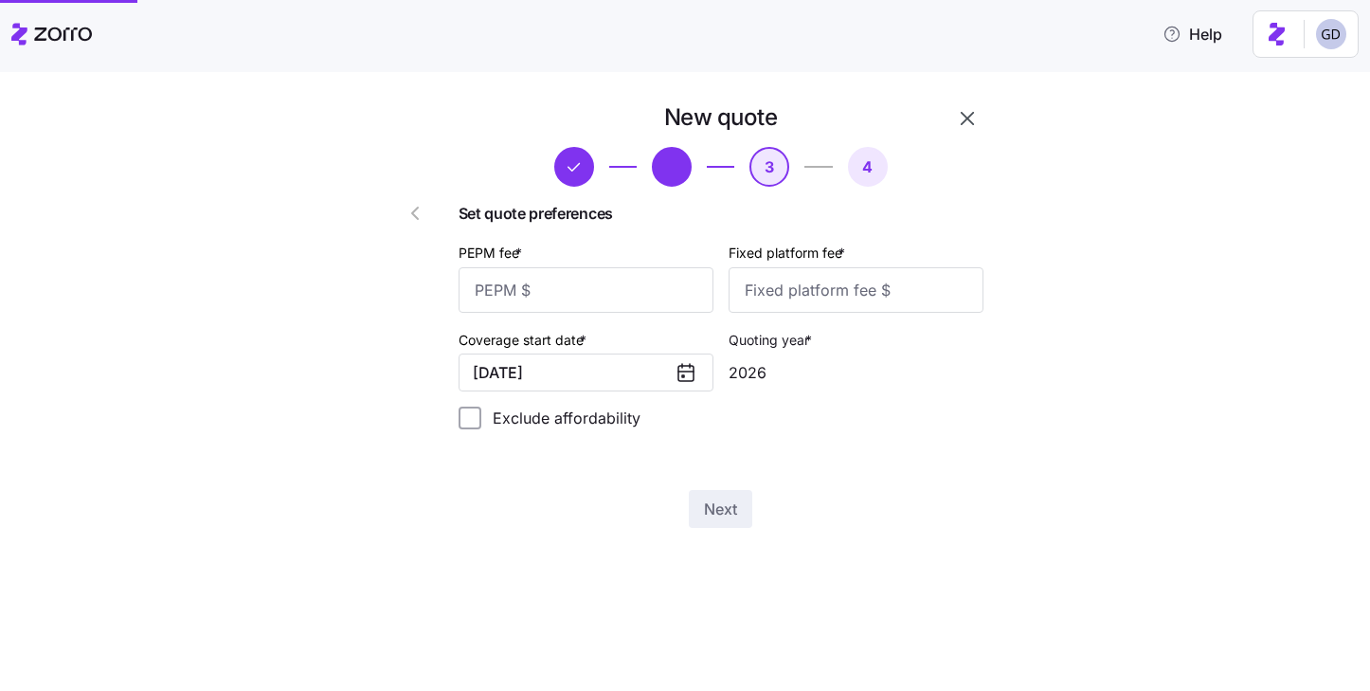
scroll to position [0, 0]
click at [586, 277] on input "PEPM fee *" at bounding box center [586, 289] width 255 height 45
type input "60"
type input "100"
drag, startPoint x: 555, startPoint y: 287, endPoint x: 452, endPoint y: 287, distance: 103.3
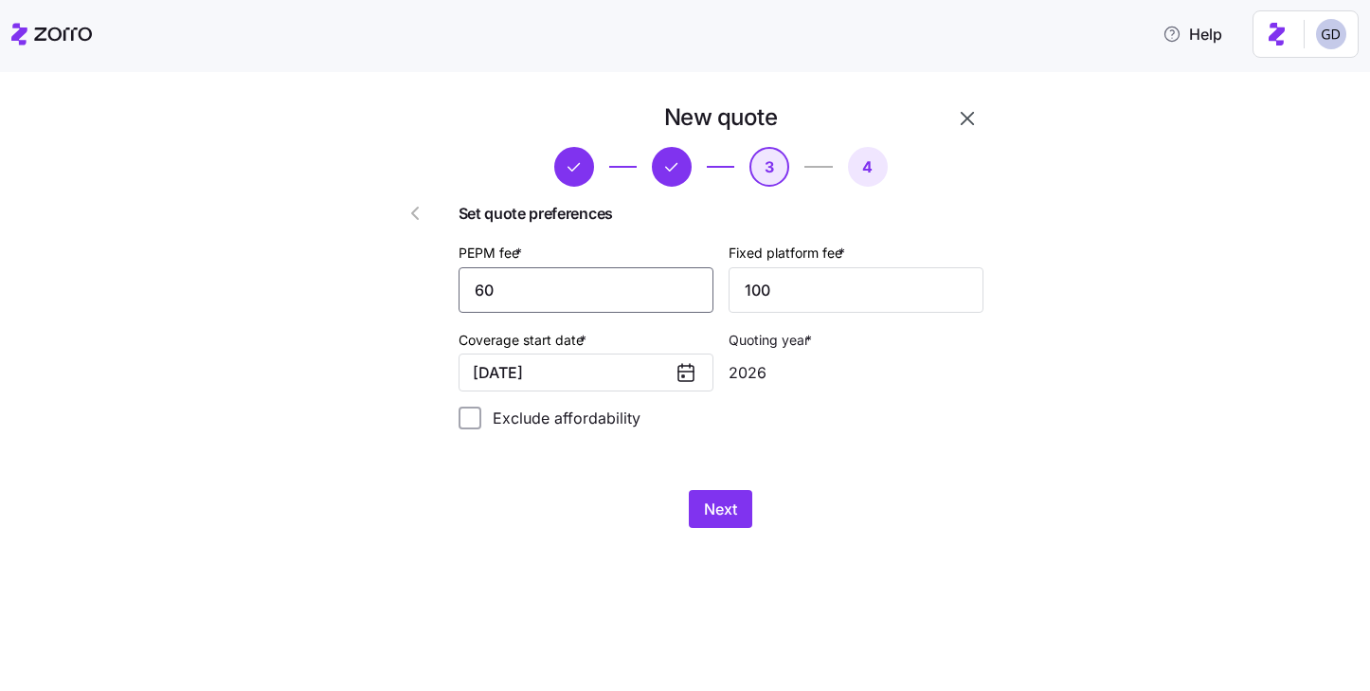
click at [452, 287] on div "New quote 3 4 Set quote preferences PEPM fee * 60 Fixed platform fee * 100 Cove…" at bounding box center [721, 315] width 540 height 441
type input "30"
click at [775, 297] on input "100" at bounding box center [856, 289] width 255 height 45
type input "1000"
click at [742, 534] on div "New quote 3 4 Set quote preferences PEPM fee * 30 Fixed platform fee * 1000 Cov…" at bounding box center [698, 326] width 663 height 448
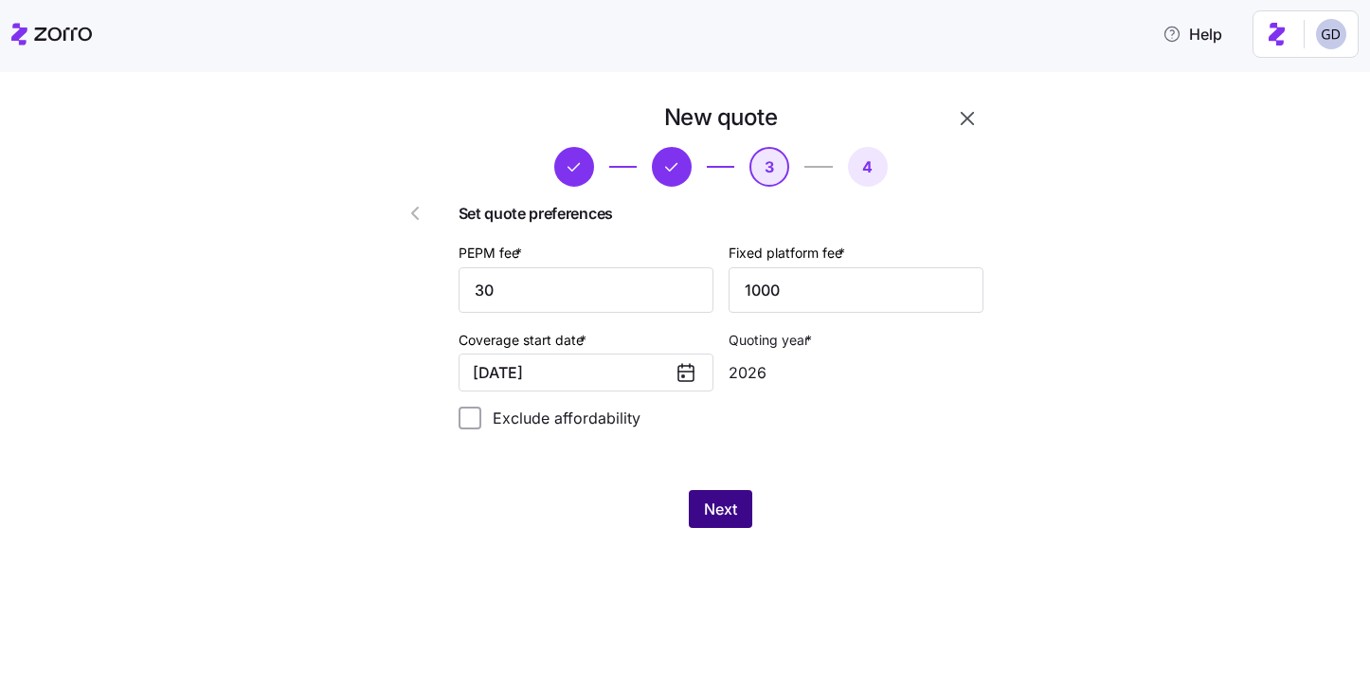
click at [721, 510] on span "Next" at bounding box center [720, 509] width 33 height 23
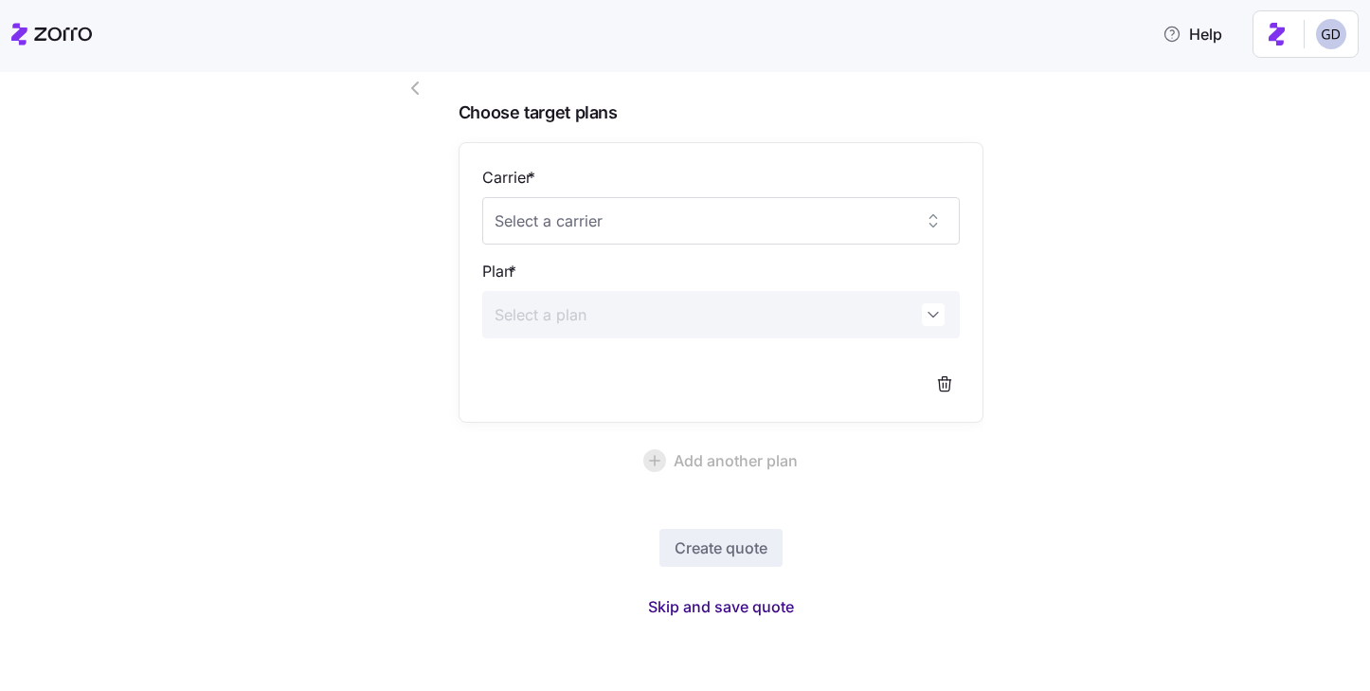
click at [695, 593] on button "Skip and save quote" at bounding box center [721, 606] width 176 height 34
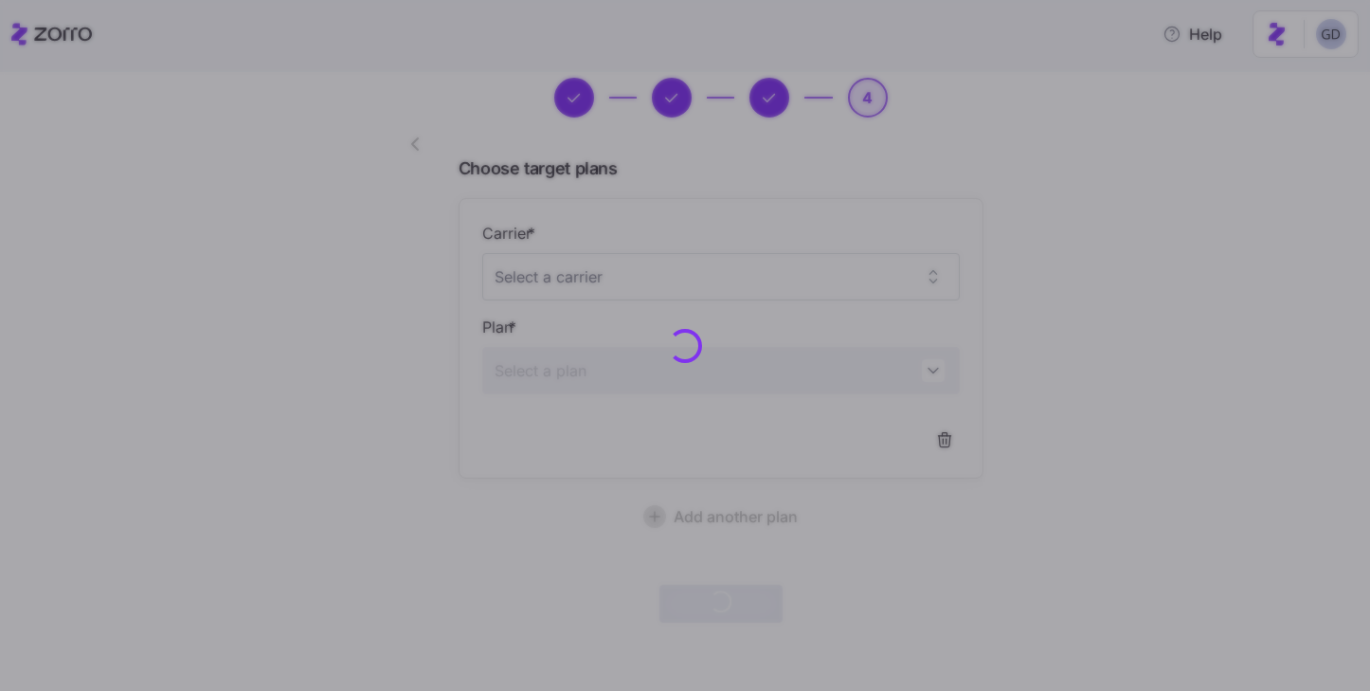
scroll to position [68, 0]
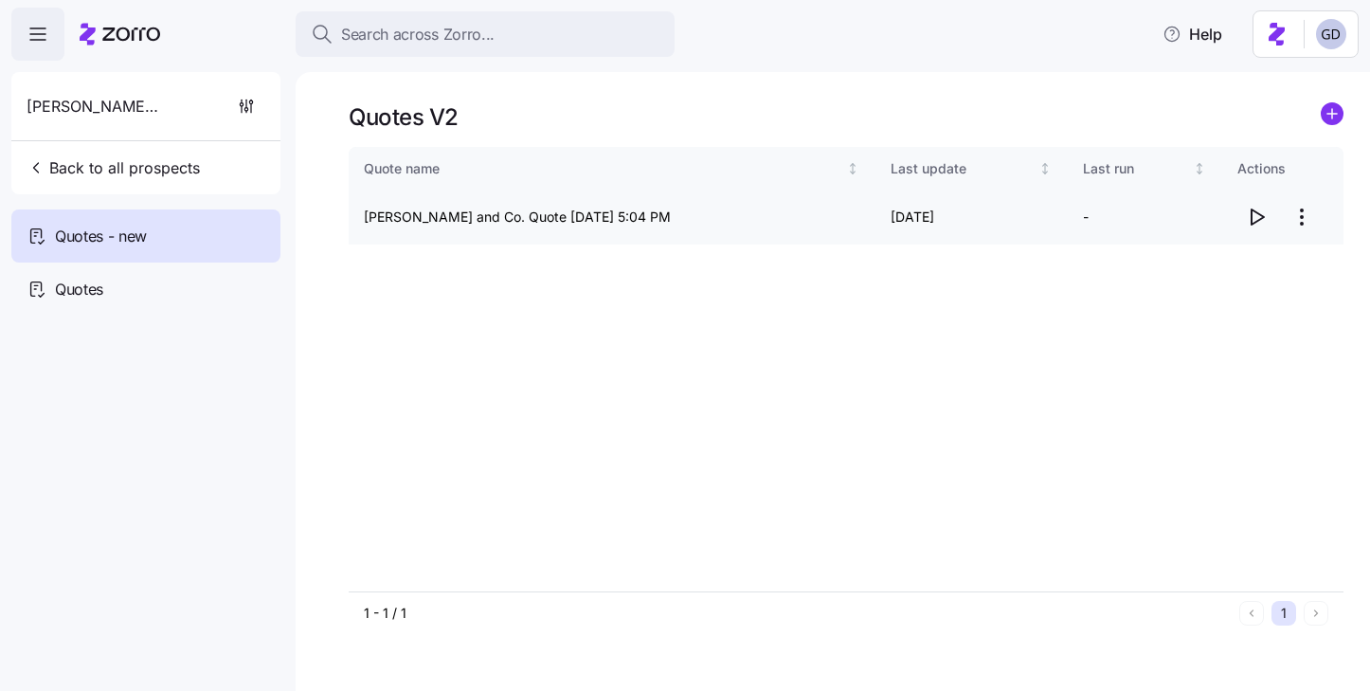
click at [1263, 227] on icon "button" at bounding box center [1256, 217] width 23 height 23
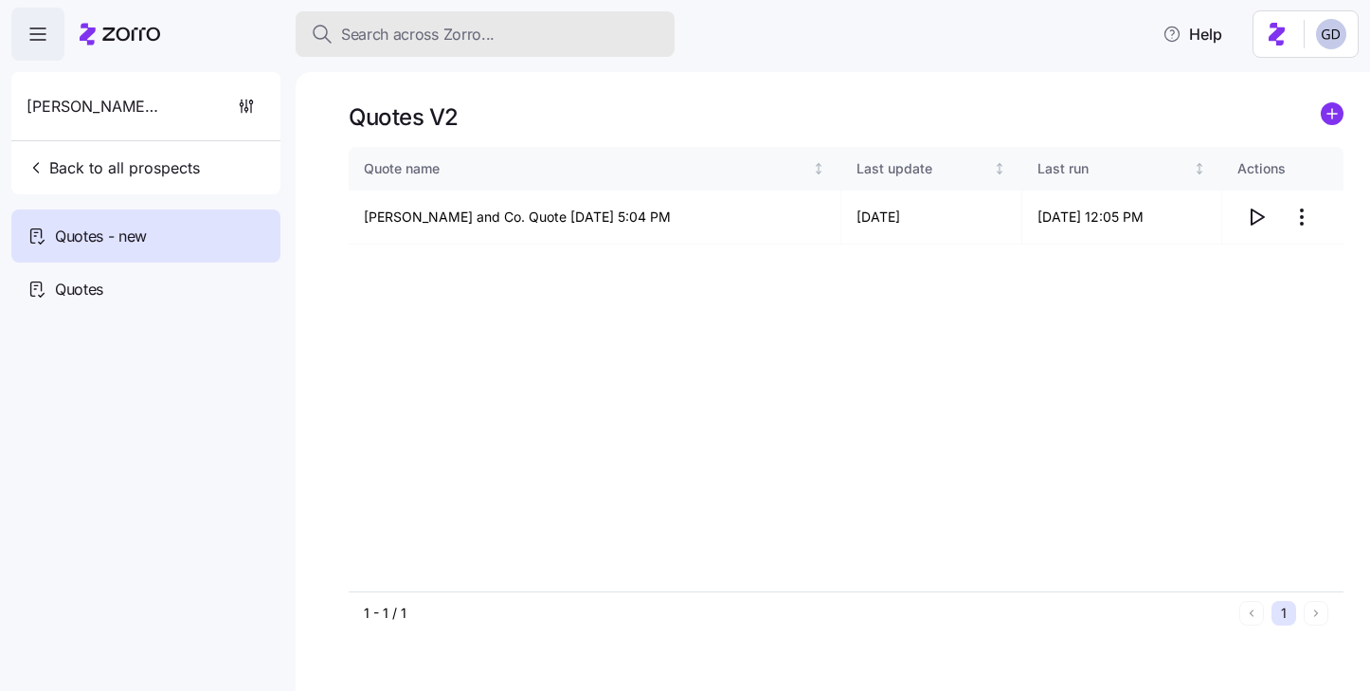
click at [512, 35] on div "Search across Zorro..." at bounding box center [485, 35] width 349 height 24
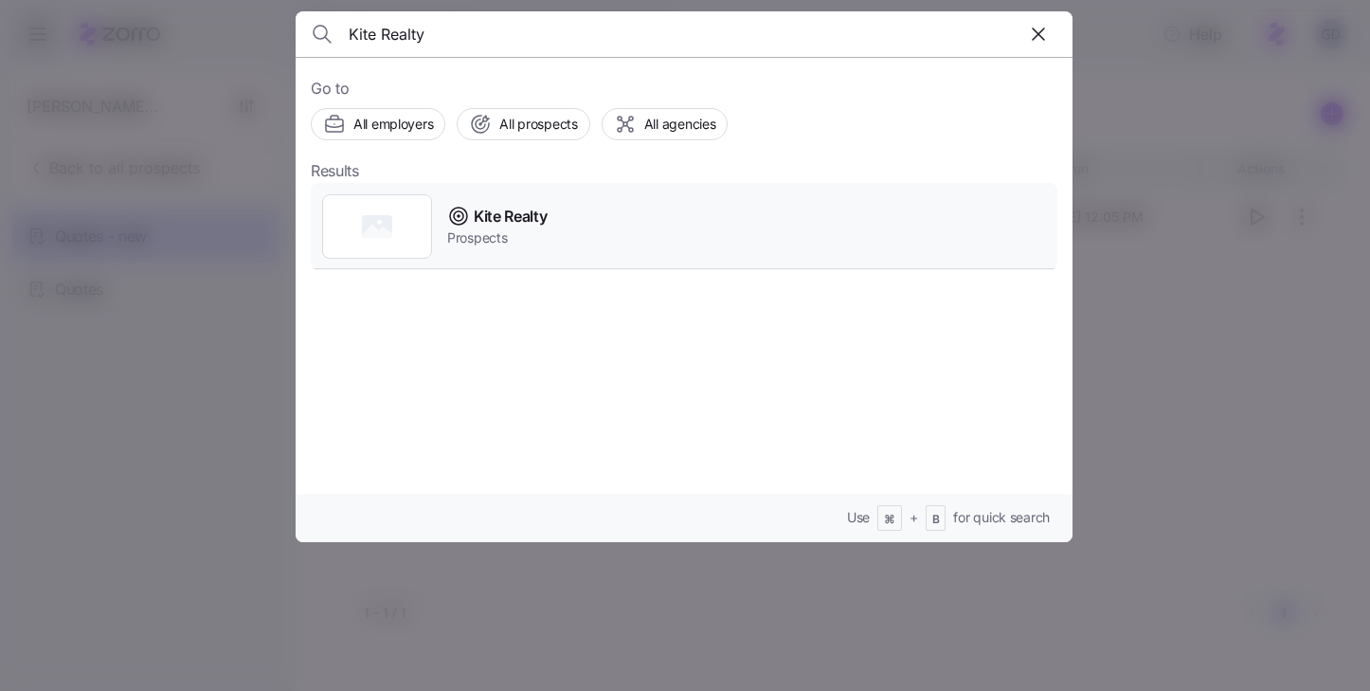
type input "Kite Realty"
click at [547, 222] on span "Kite Realty" at bounding box center [510, 217] width 73 height 24
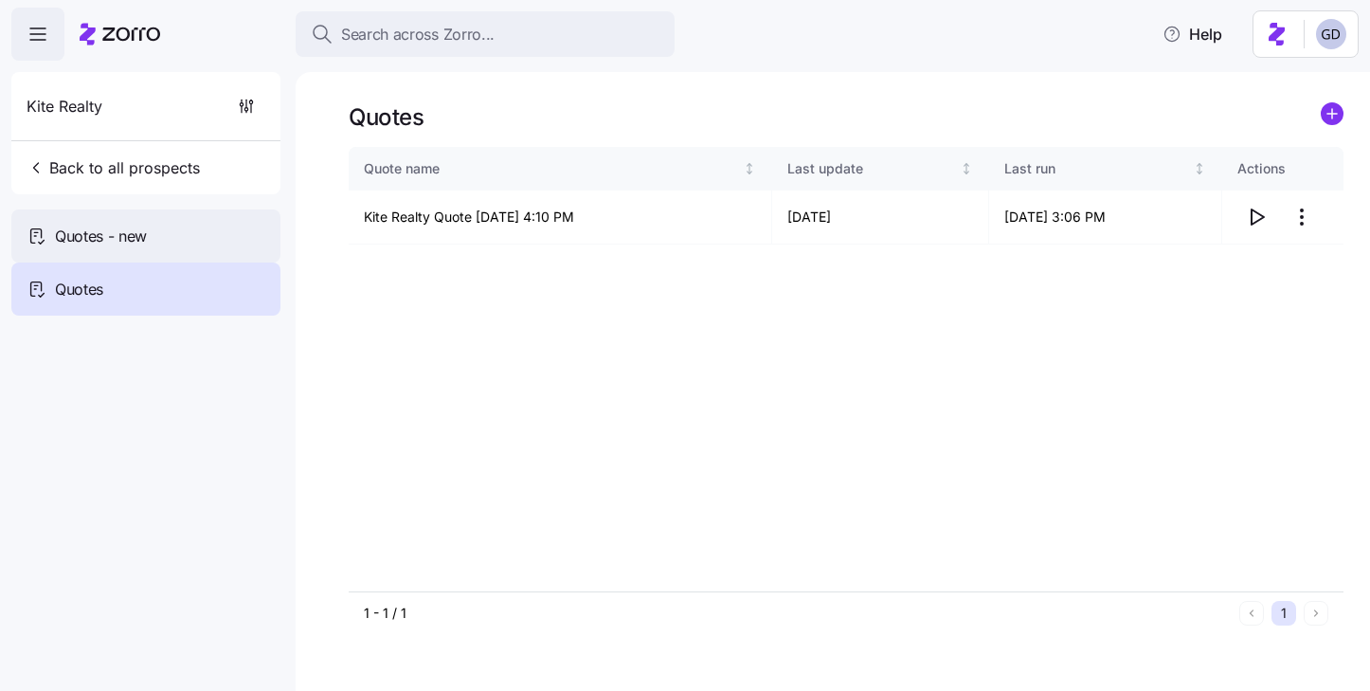
click at [137, 227] on span "Quotes - new" at bounding box center [101, 237] width 92 height 24
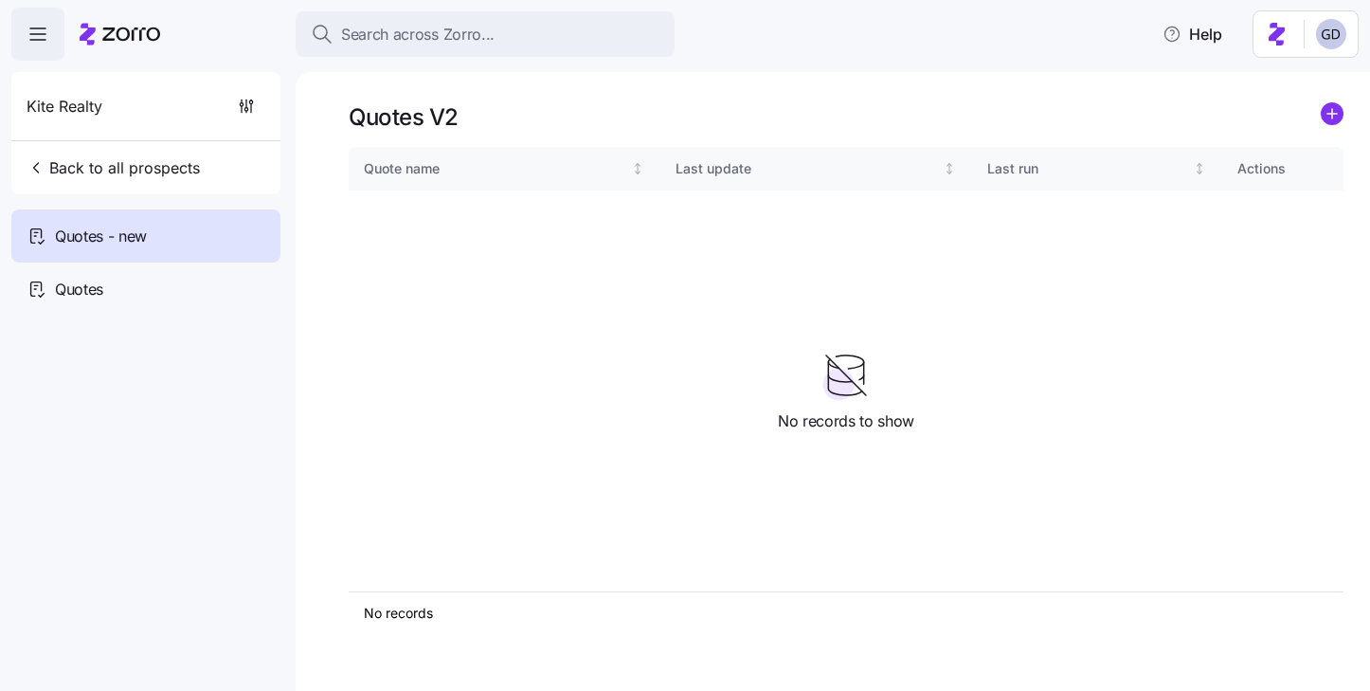
click at [1330, 100] on div "Quotes V2 Quote name Last update Last run Actions No records 1 No records to sh…" at bounding box center [833, 381] width 1075 height 619
click at [1339, 118] on circle "add icon" at bounding box center [1332, 113] width 21 height 21
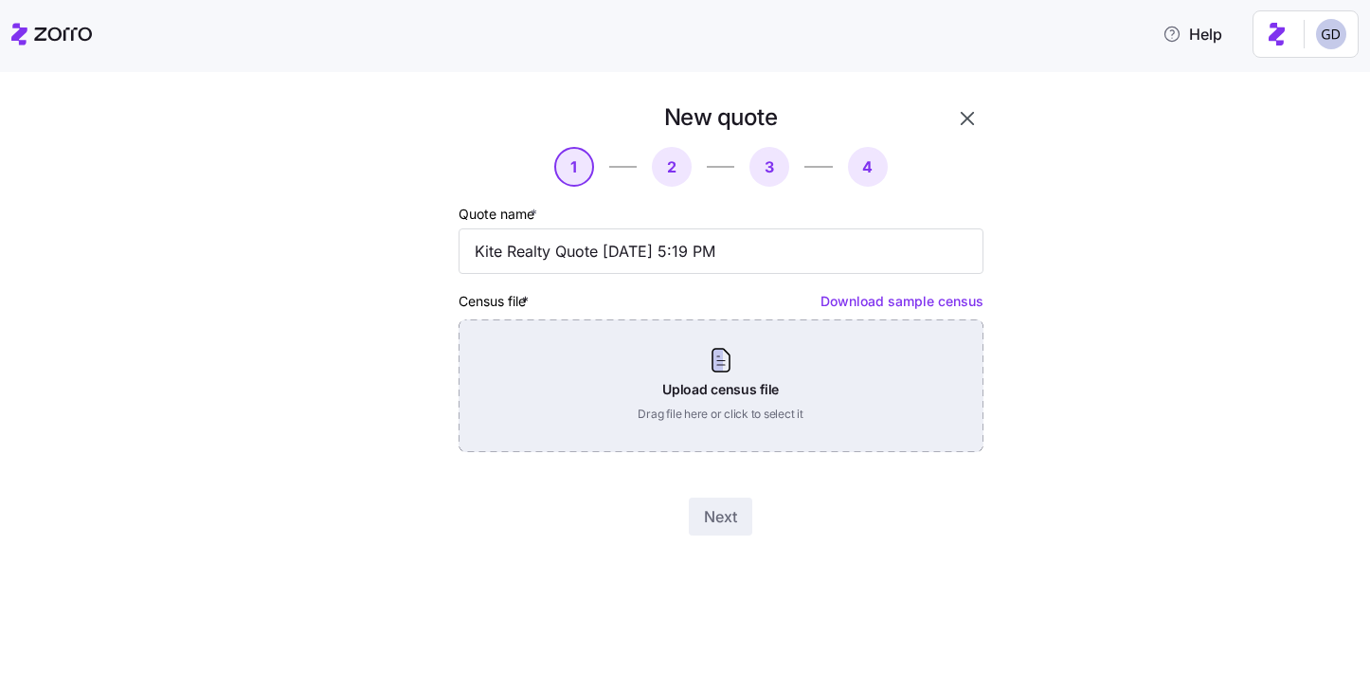
click at [694, 447] on div "Upload census file Drag file here or click to select it" at bounding box center [721, 385] width 525 height 133
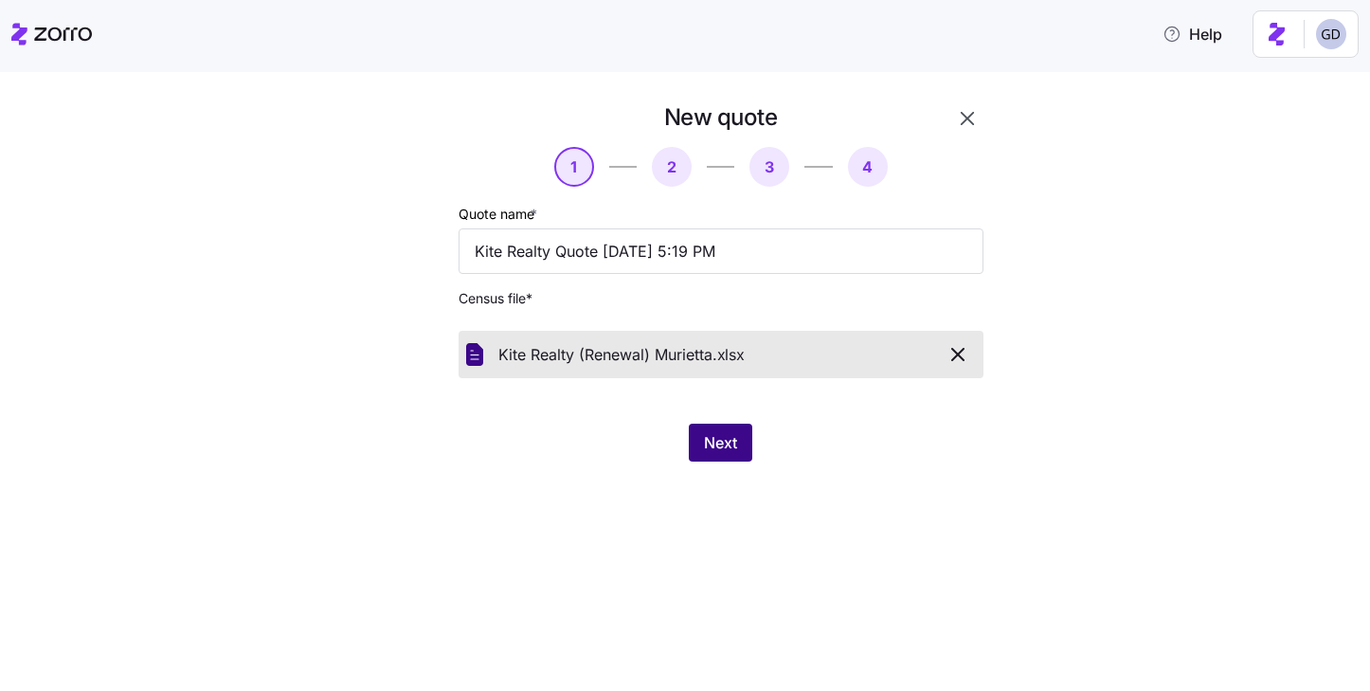
click at [723, 442] on span "Next" at bounding box center [720, 442] width 33 height 23
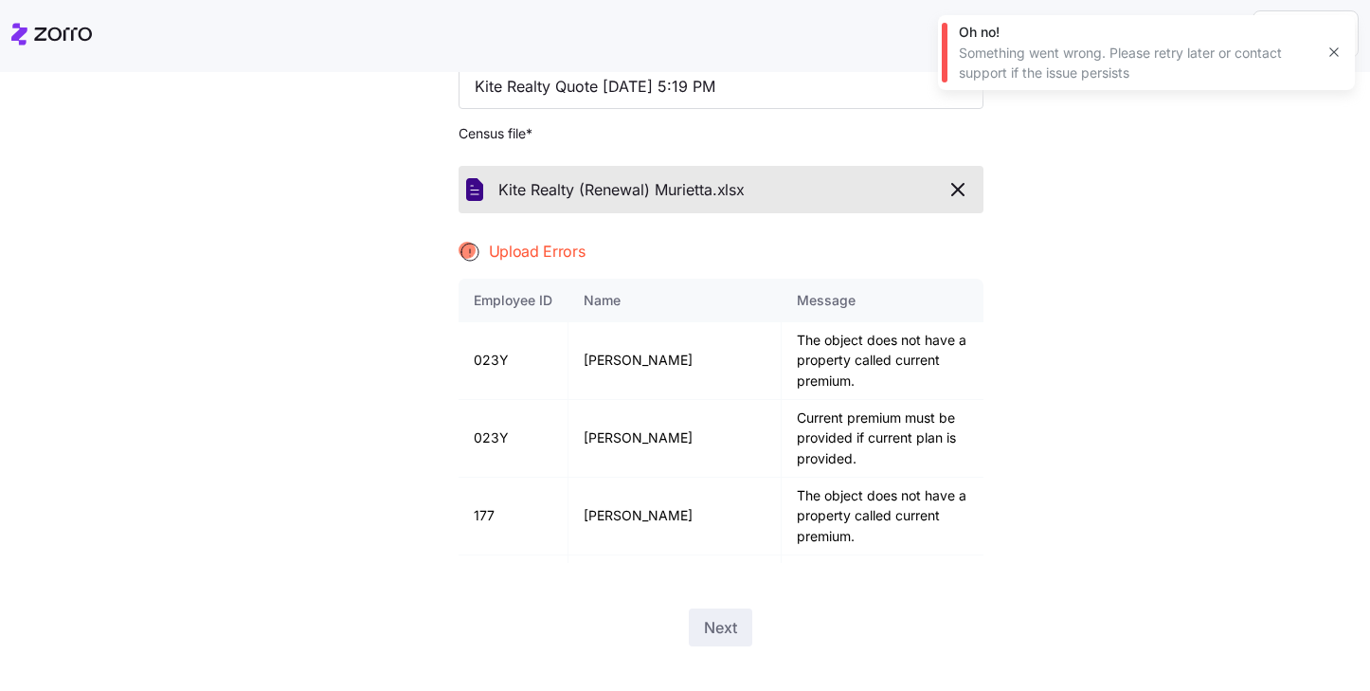
scroll to position [163, 0]
click at [957, 191] on icon "button" at bounding box center [957, 191] width 11 height 11
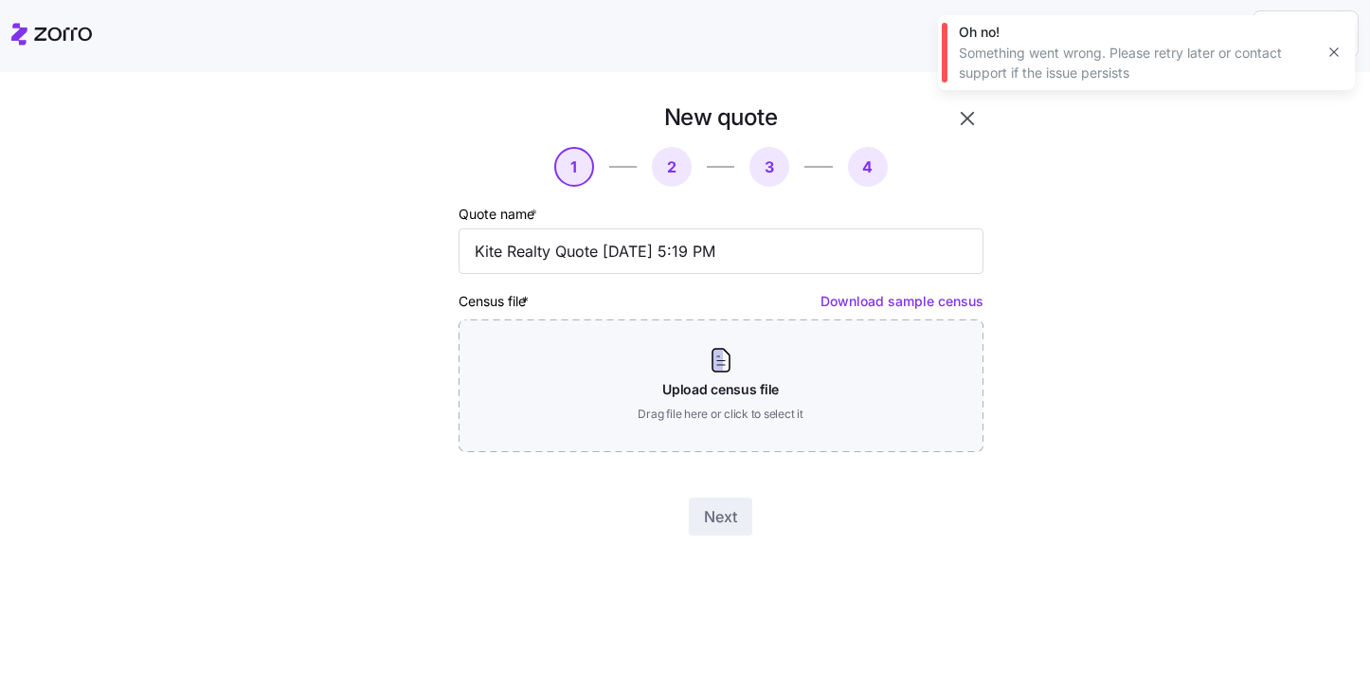
click at [1338, 54] on icon "button" at bounding box center [1334, 52] width 15 height 15
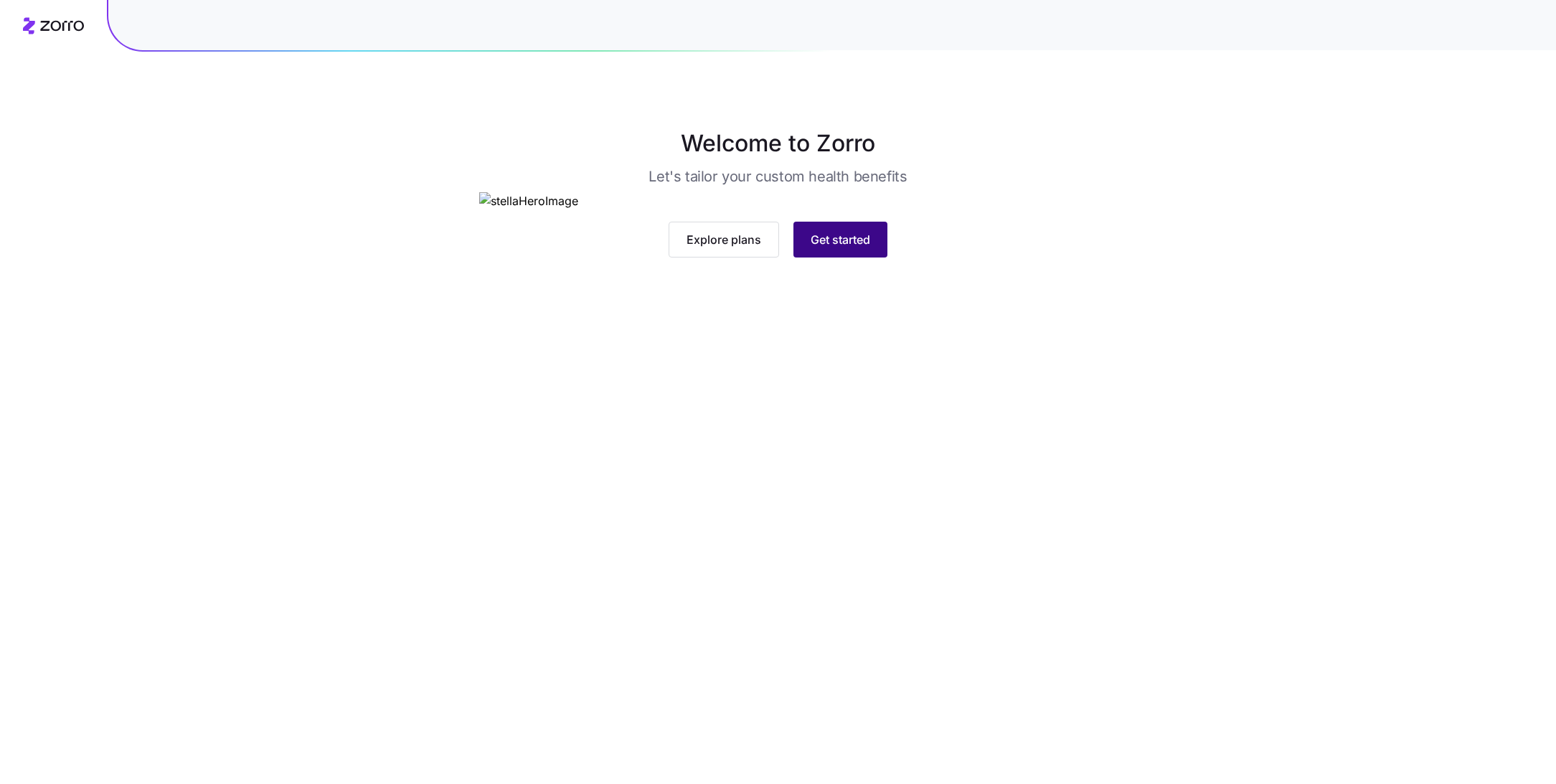
click at [836, 248] on span "Get started" at bounding box center [840, 239] width 60 height 17
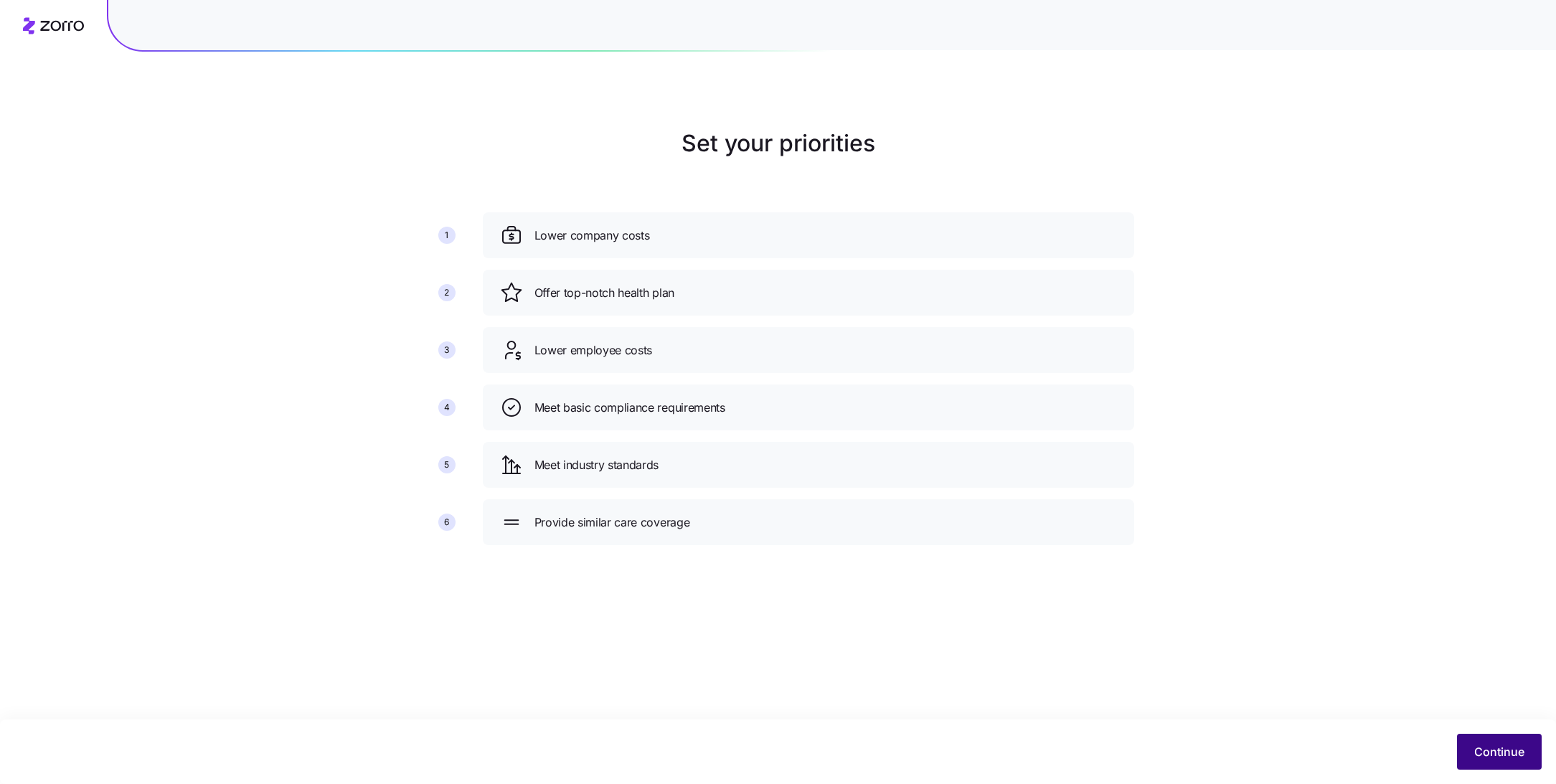
click at [1502, 757] on span "Continue" at bounding box center [1499, 751] width 50 height 17
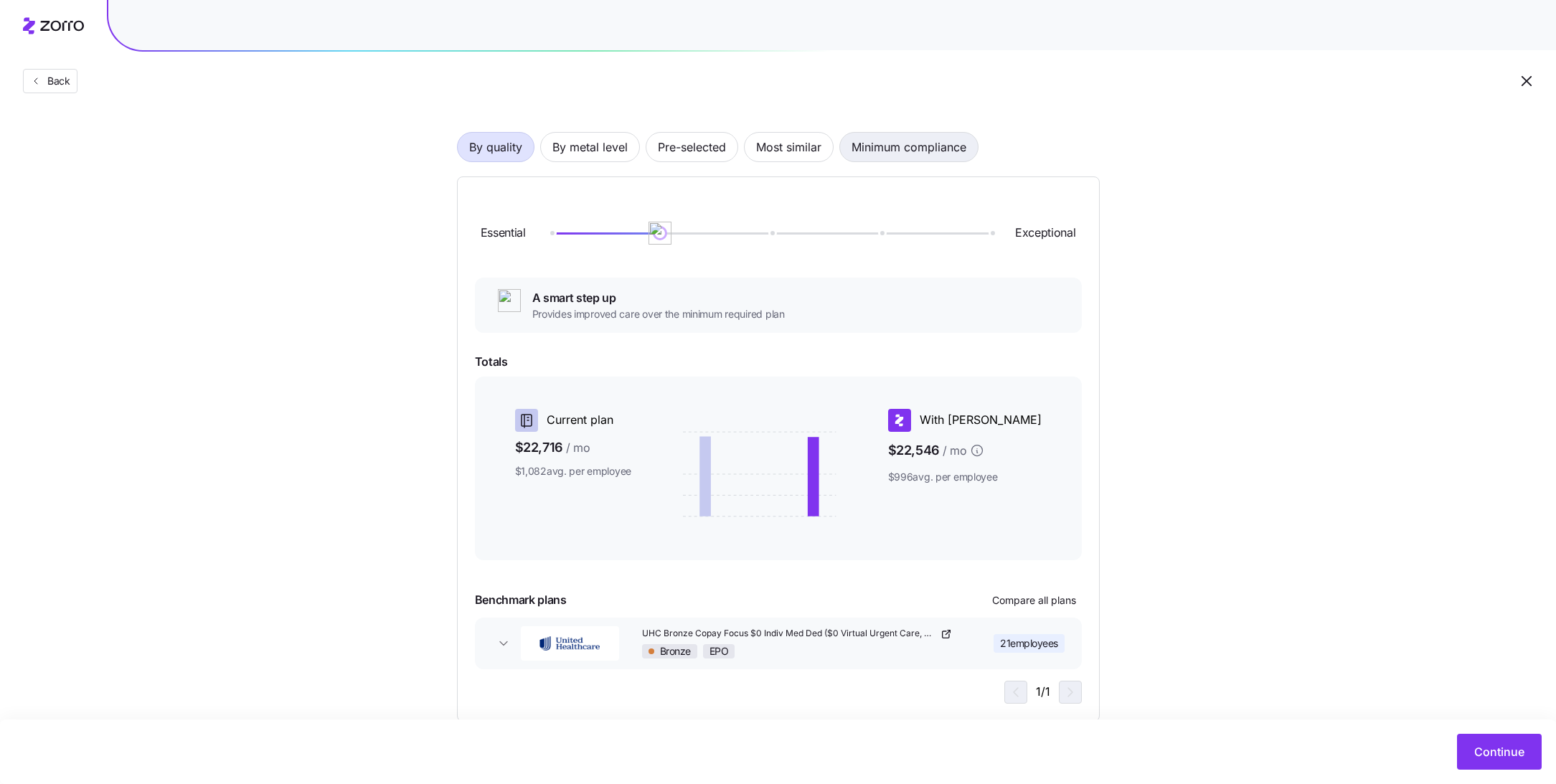
scroll to position [98, 0]
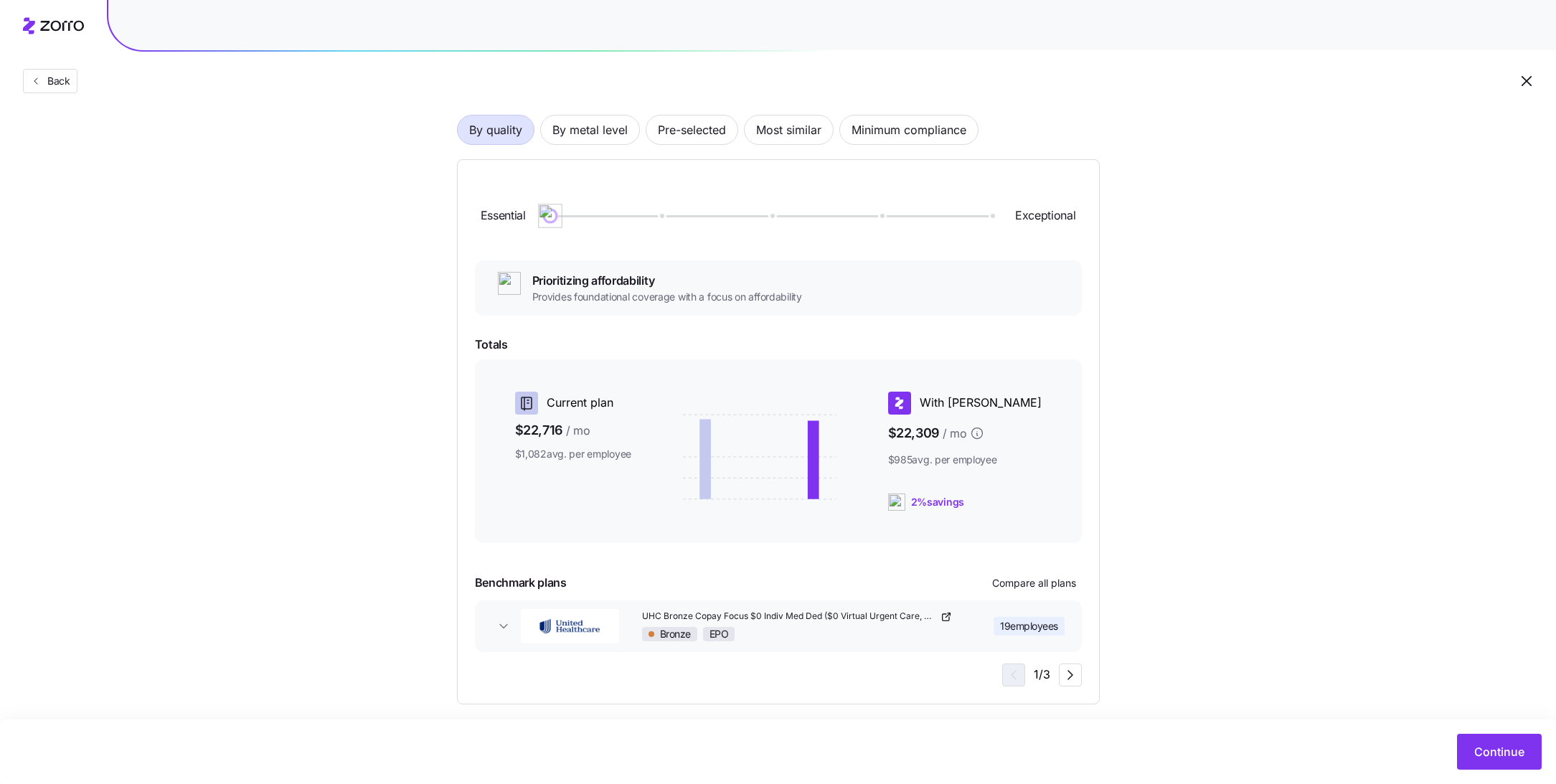
drag, startPoint x: 667, startPoint y: 216, endPoint x: 573, endPoint y: 216, distance: 94.0
click at [573, 216] on div at bounding box center [770, 216] width 440 height 2
click at [788, 219] on div at bounding box center [770, 216] width 440 height 8
click at [579, 123] on span "By metal level" at bounding box center [590, 130] width 76 height 29
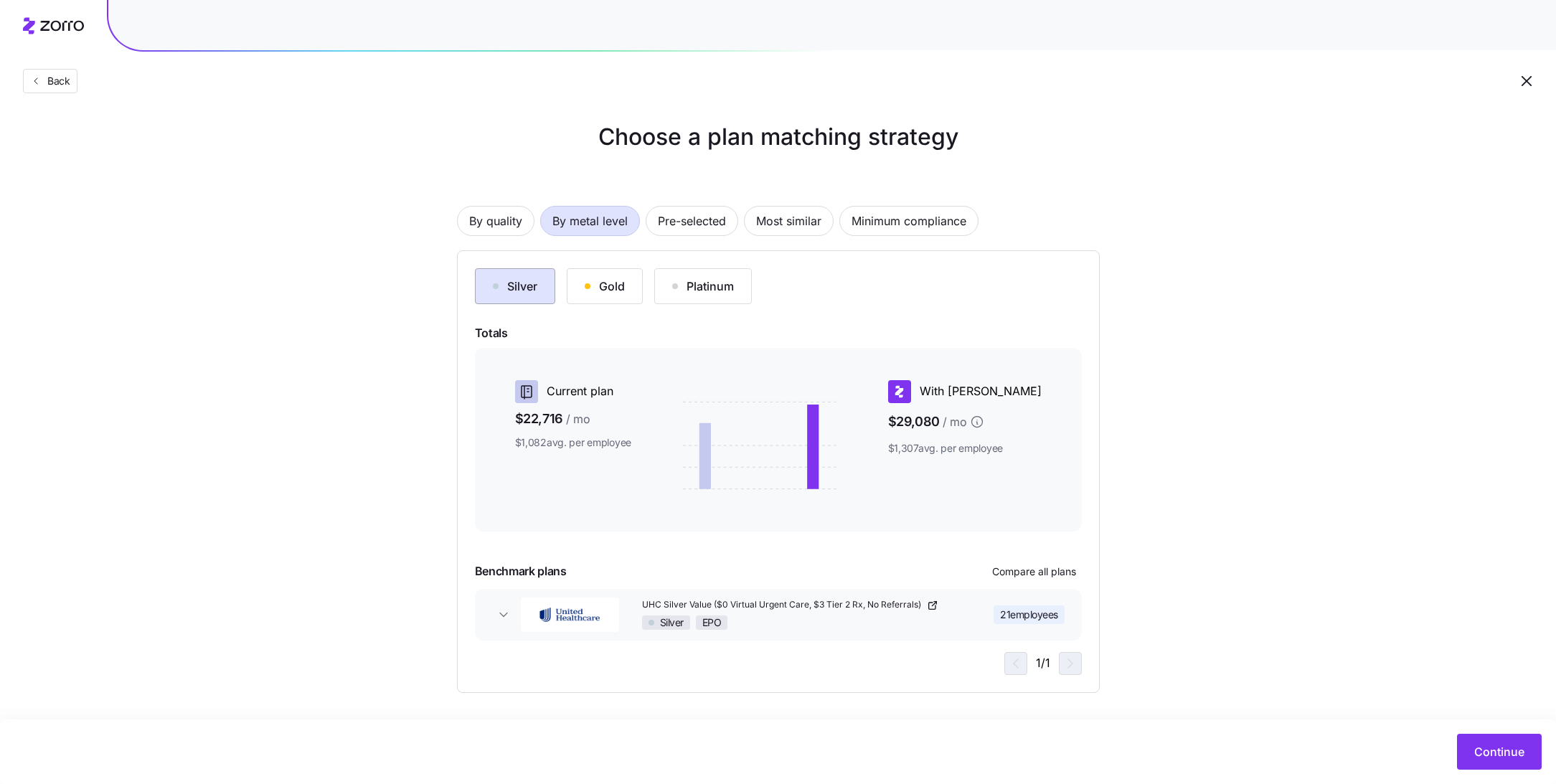
click at [540, 287] on button "Silver" at bounding box center [515, 285] width 80 height 36
click at [1036, 611] on span "21 employees" at bounding box center [1029, 614] width 58 height 14
click at [1032, 571] on span "Compare all plans" at bounding box center [1034, 571] width 84 height 14
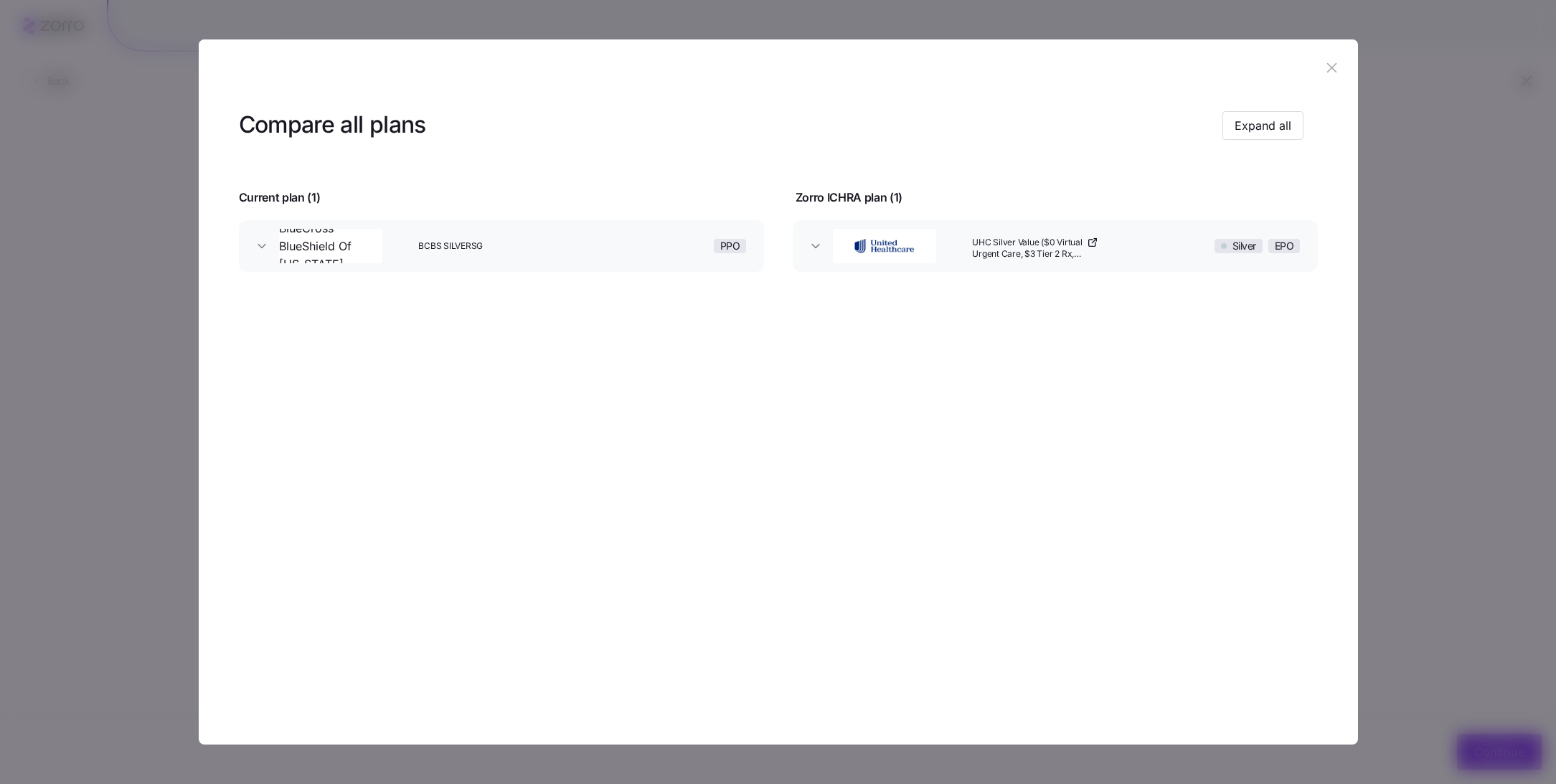
click at [678, 258] on div "PPO" at bounding box center [682, 246] width 140 height 46
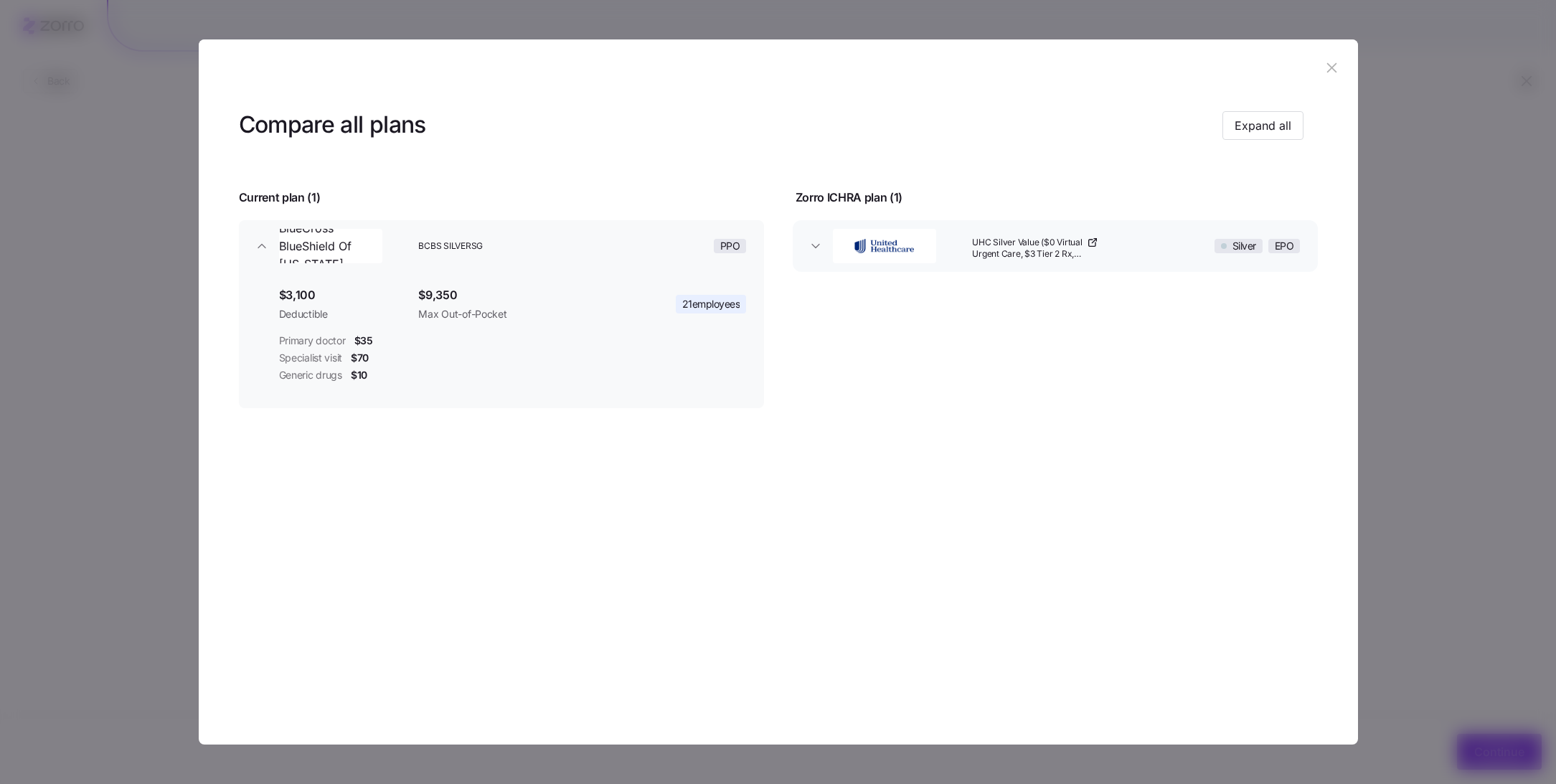
click at [1086, 257] on link "UHC Silver Value ($0 Virtual Urgent Care, $3 Tier 2 Rx, No Referrals)" at bounding box center [1035, 249] width 126 height 24
click at [1328, 66] on icon "button" at bounding box center [1331, 67] width 9 height 9
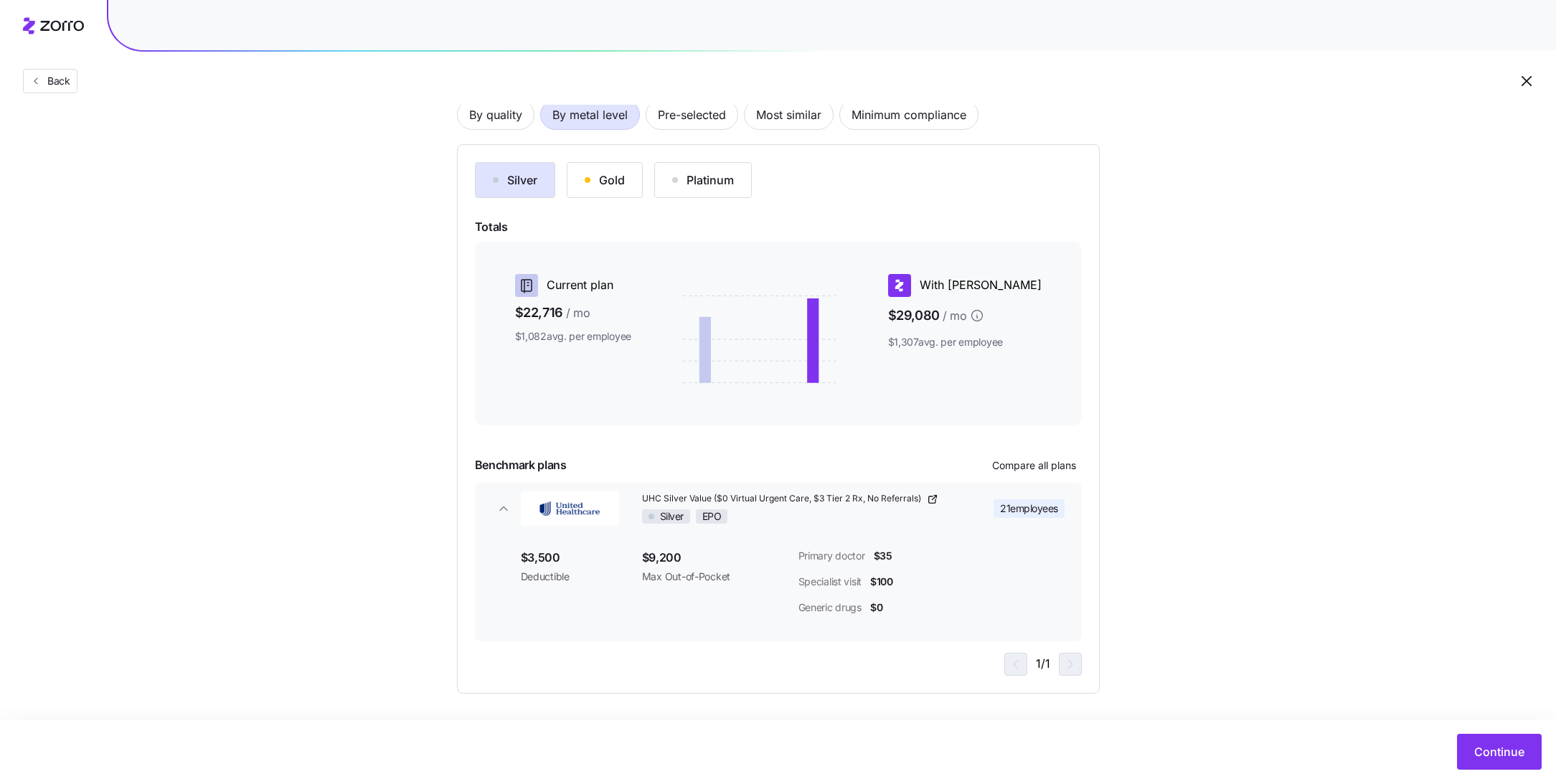
scroll to position [0, 0]
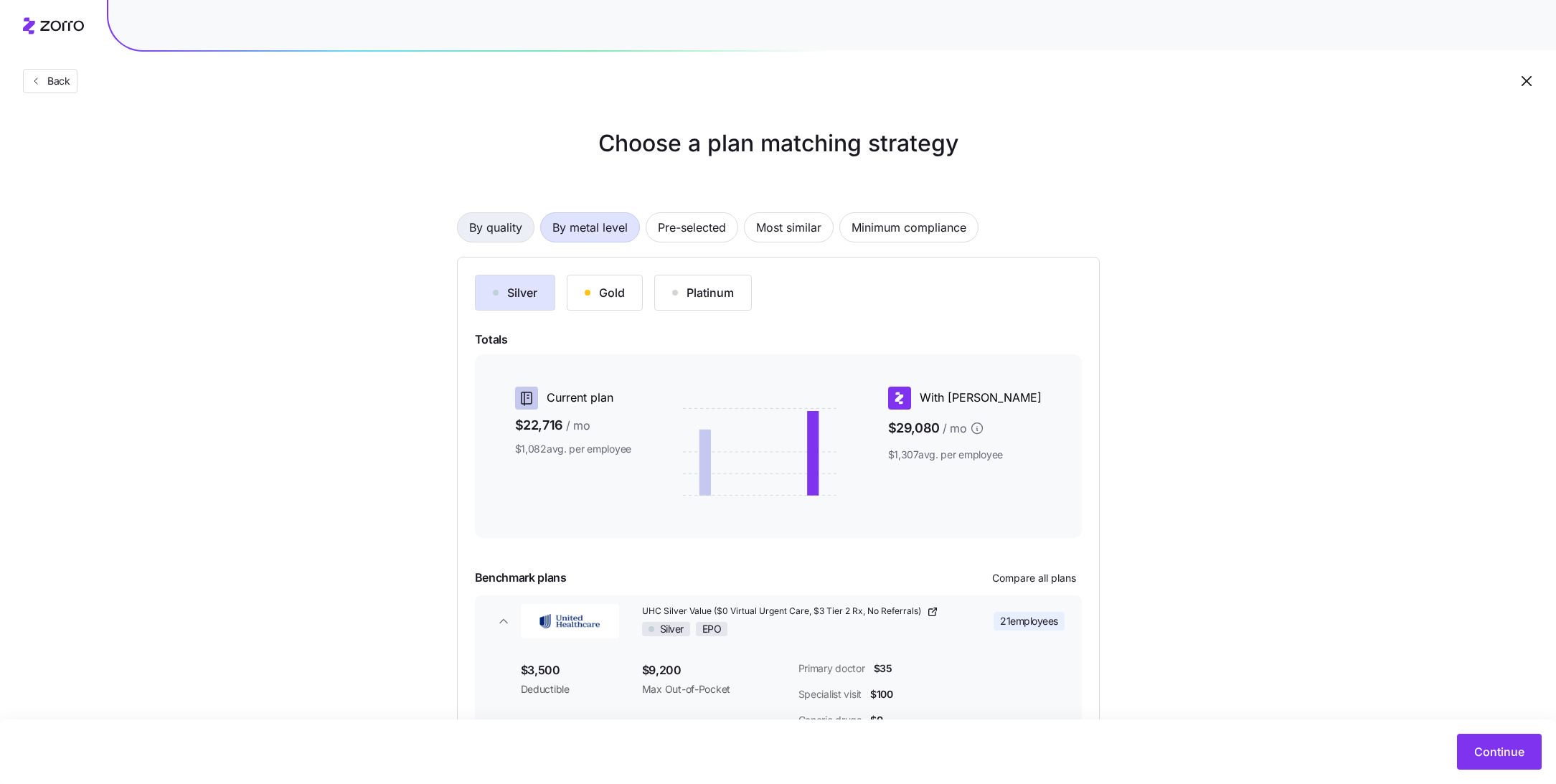
click at [496, 227] on span "By quality" at bounding box center [496, 227] width 53 height 29
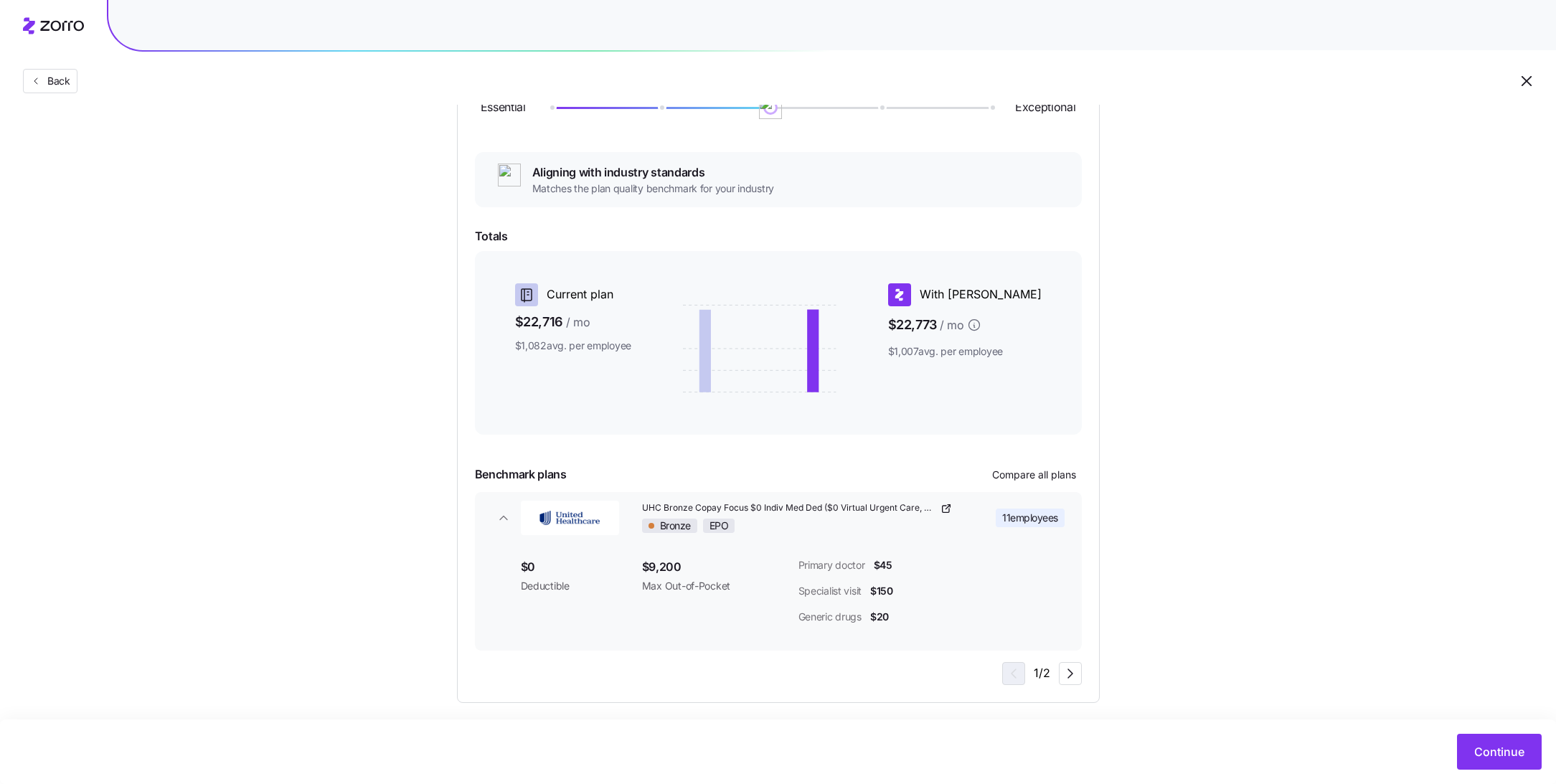
scroll to position [215, 0]
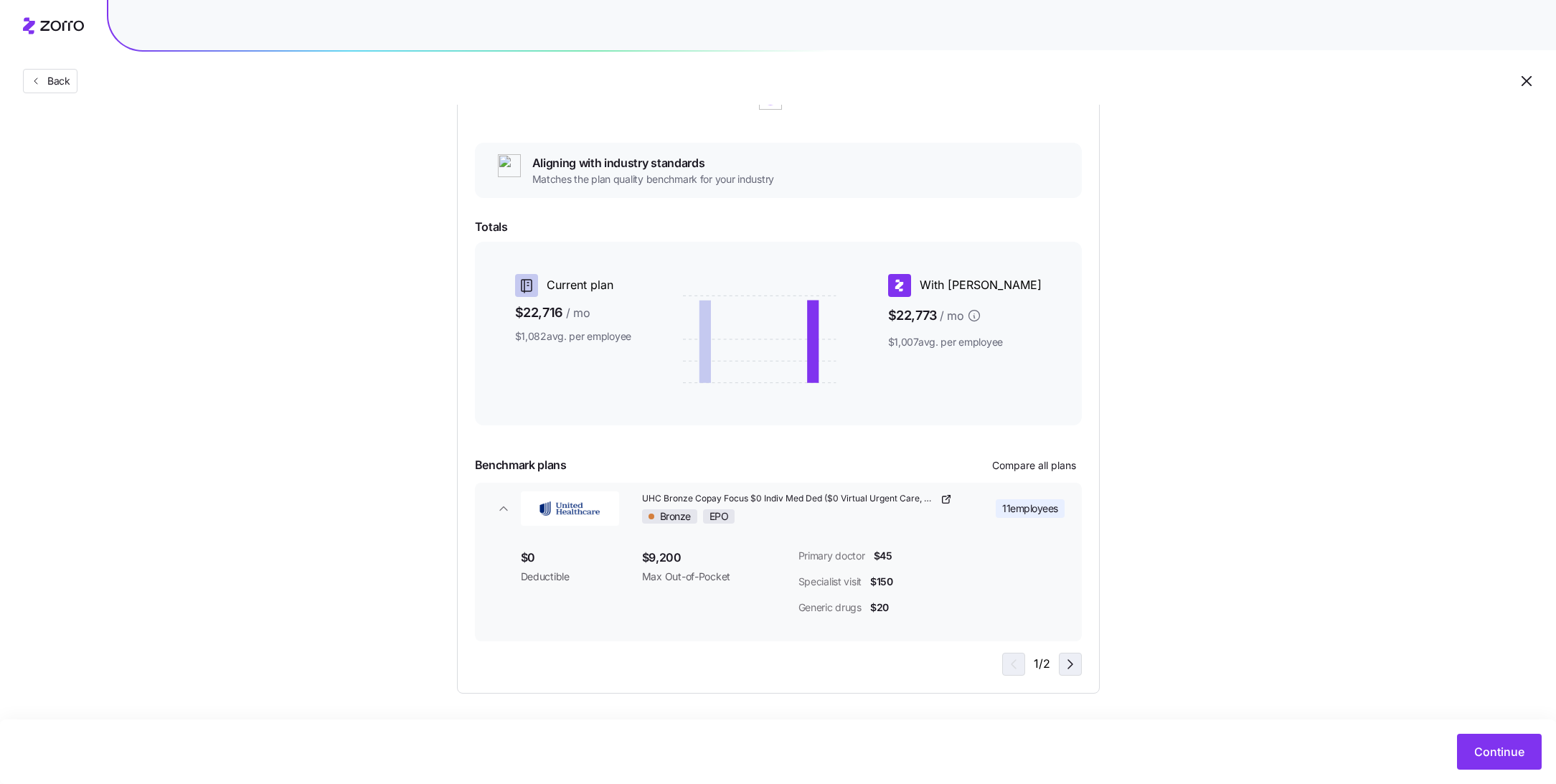
click at [1064, 666] on icon "button" at bounding box center [1070, 664] width 17 height 17
click at [1492, 757] on span "Continue" at bounding box center [1499, 751] width 50 height 17
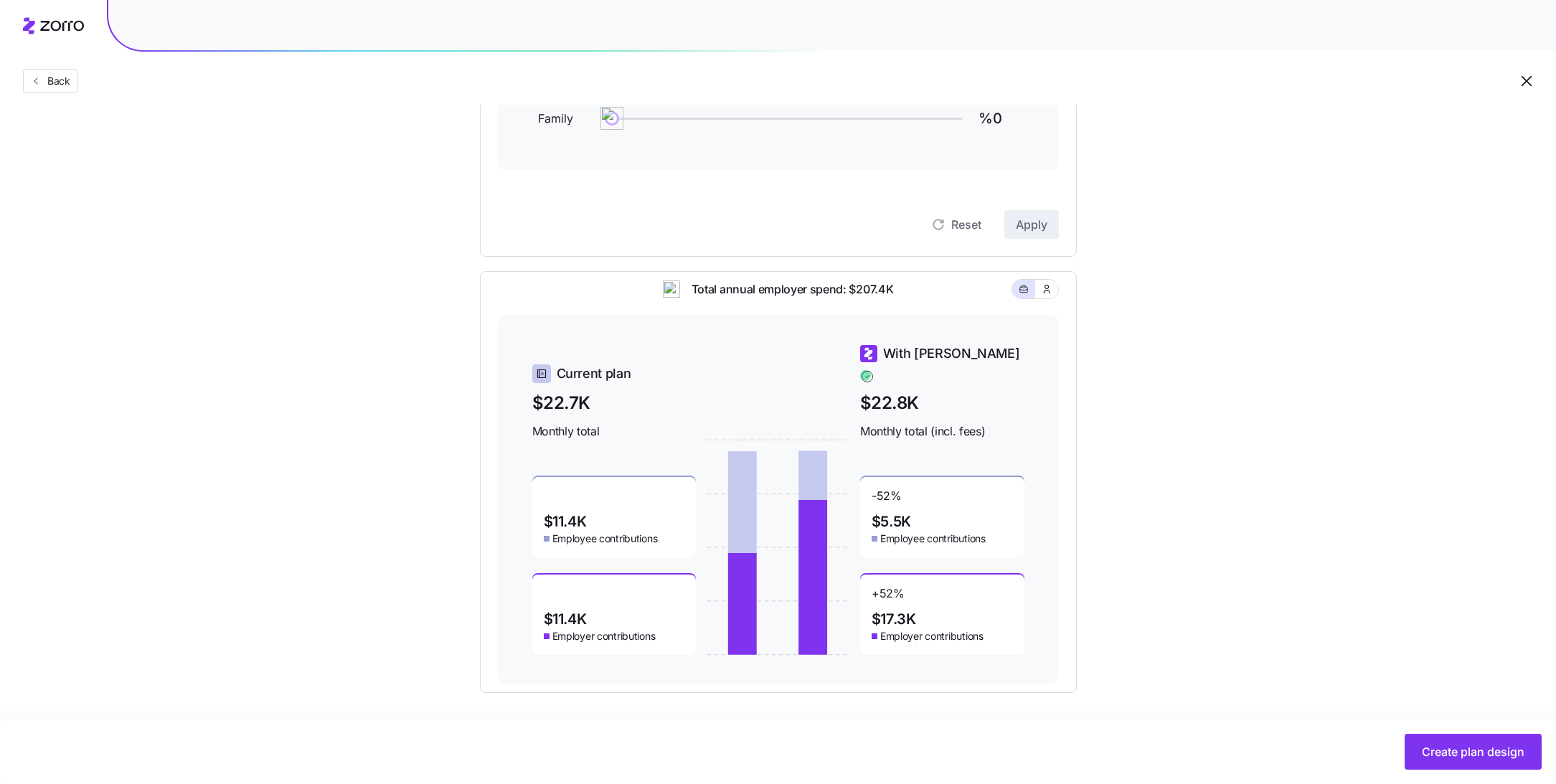
scroll to position [140, 0]
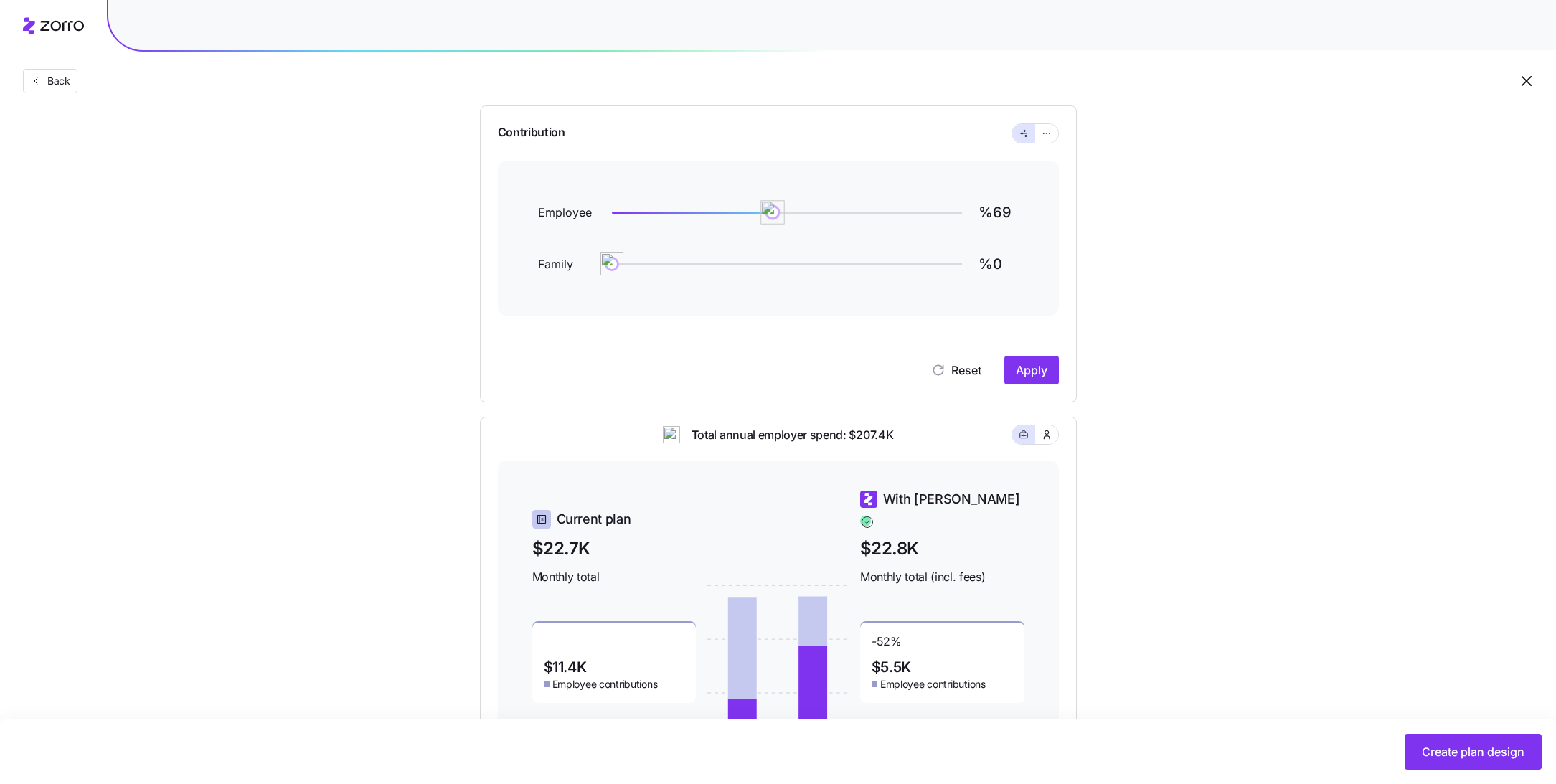
drag, startPoint x: 888, startPoint y: 214, endPoint x: 774, endPoint y: 218, distance: 114.1
click at [774, 218] on img at bounding box center [773, 212] width 24 height 24
type input "%70"
click at [1049, 378] on button "Apply" at bounding box center [1032, 370] width 54 height 29
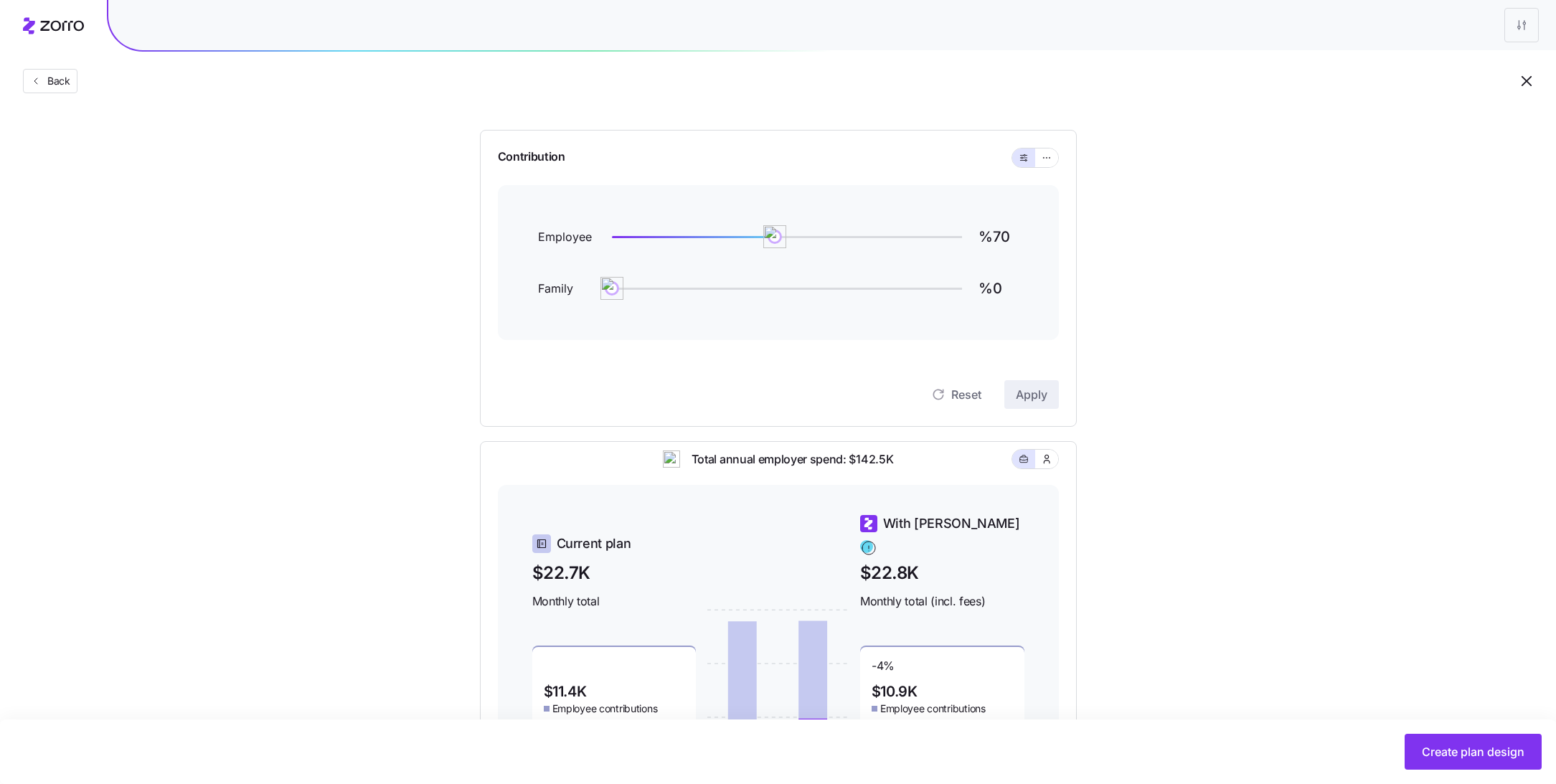
scroll to position [120, 0]
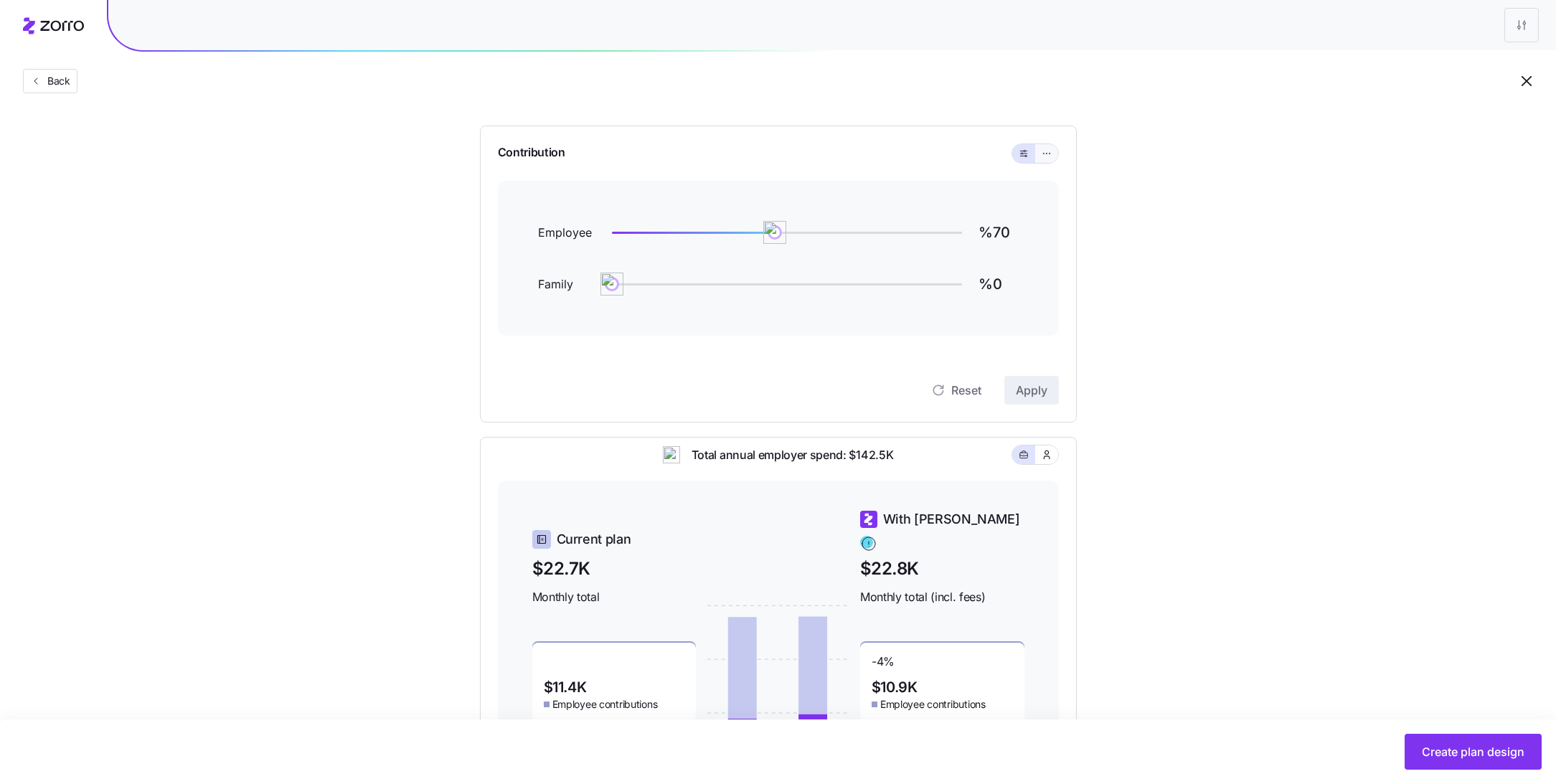
click at [1050, 153] on icon "button" at bounding box center [1049, 153] width 1 height 1
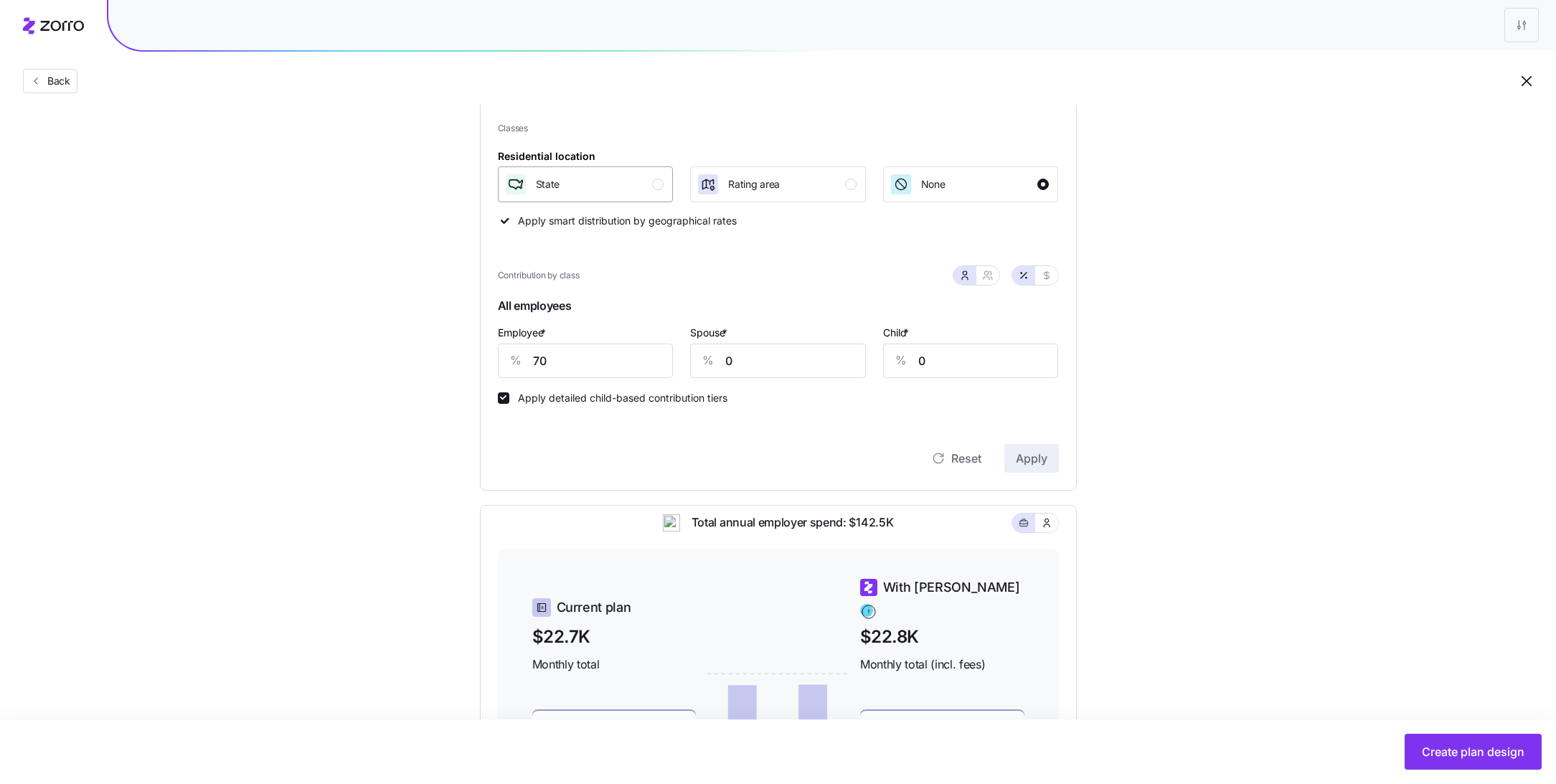
click at [635, 188] on div "State" at bounding box center [584, 184] width 160 height 23
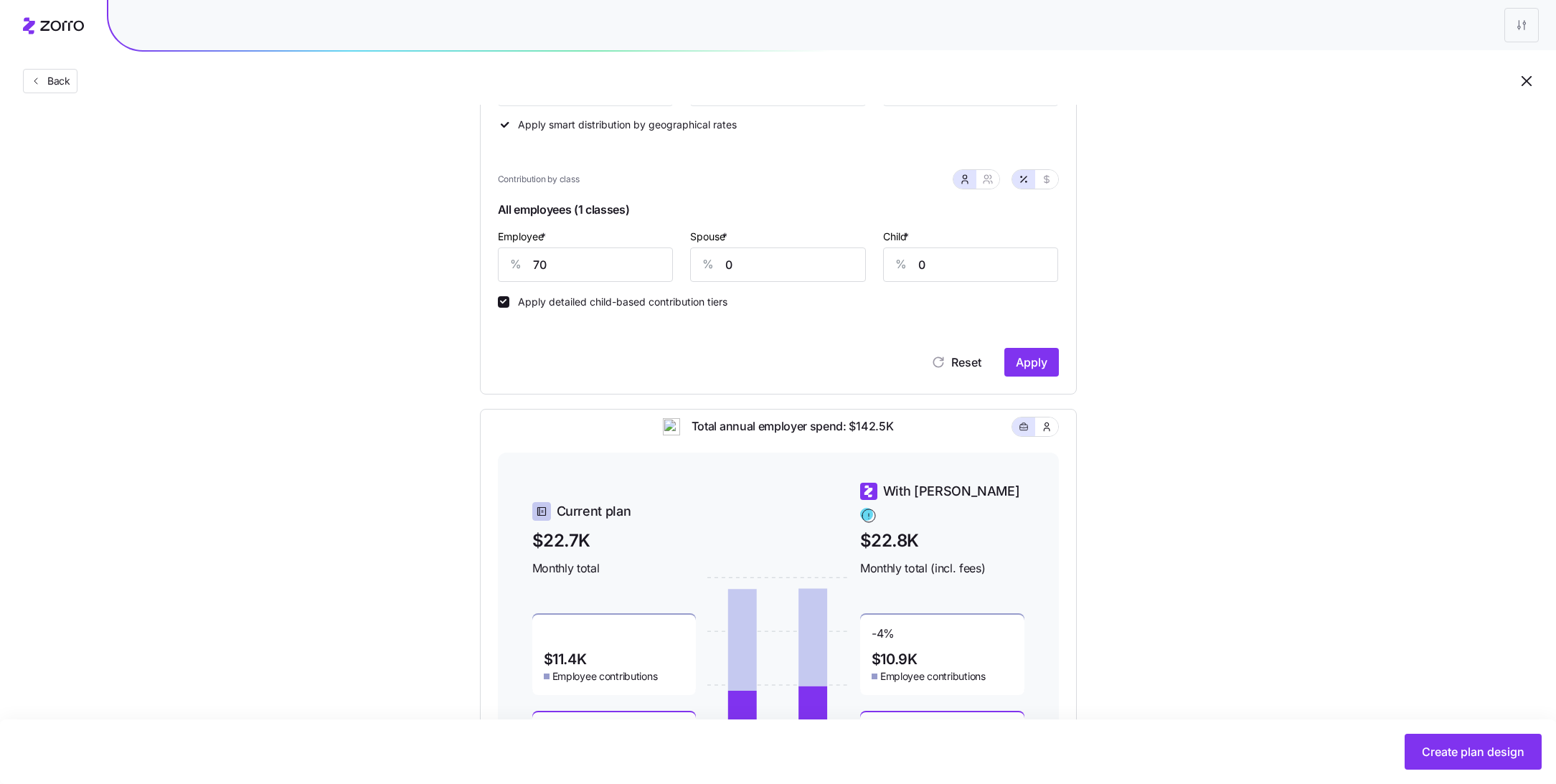
scroll to position [298, 0]
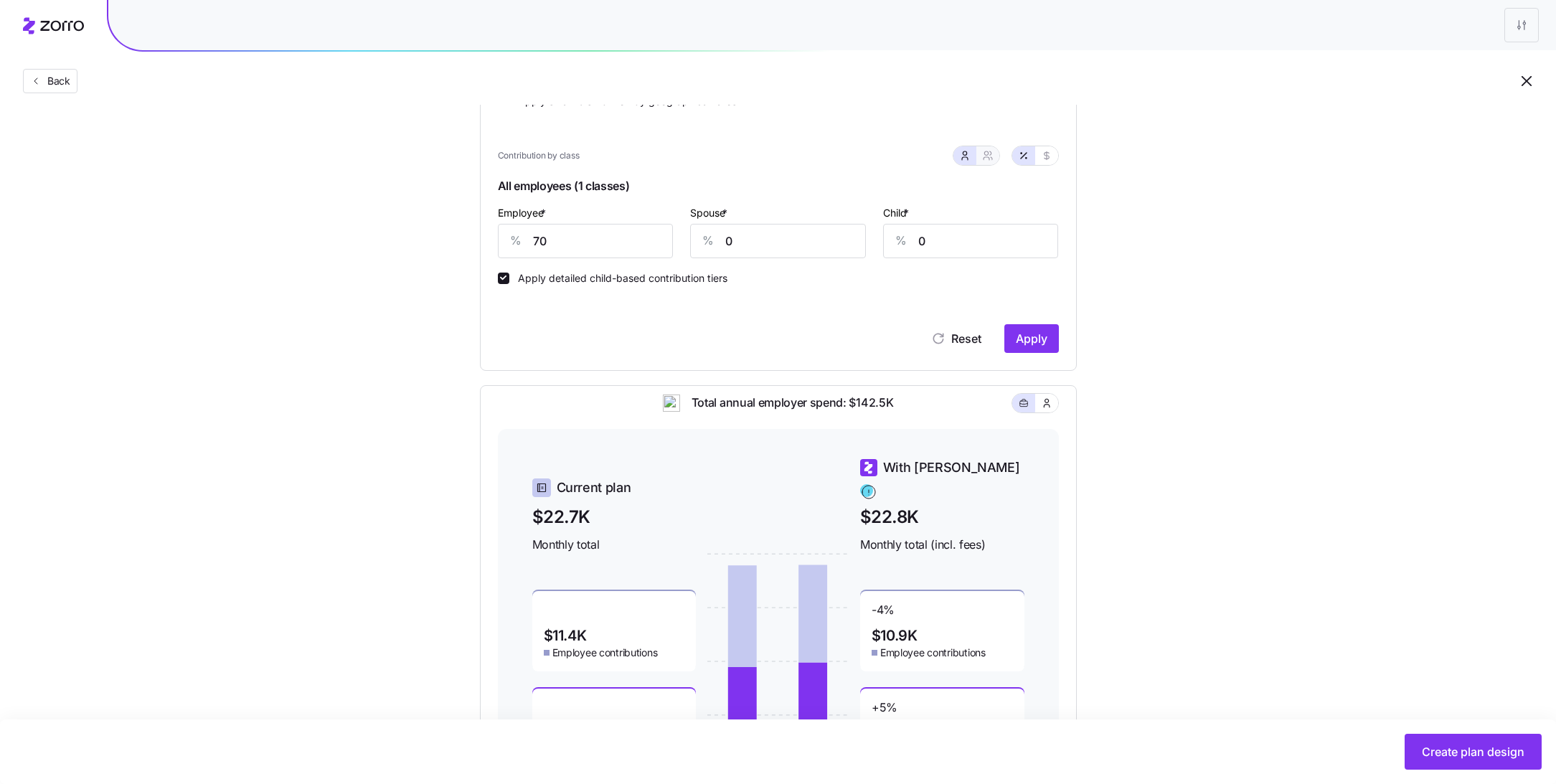
click at [994, 153] on button "button" at bounding box center [988, 155] width 23 height 19
type input "35"
type input "42"
click at [966, 158] on icon "button" at bounding box center [964, 155] width 11 height 11
type input "0"
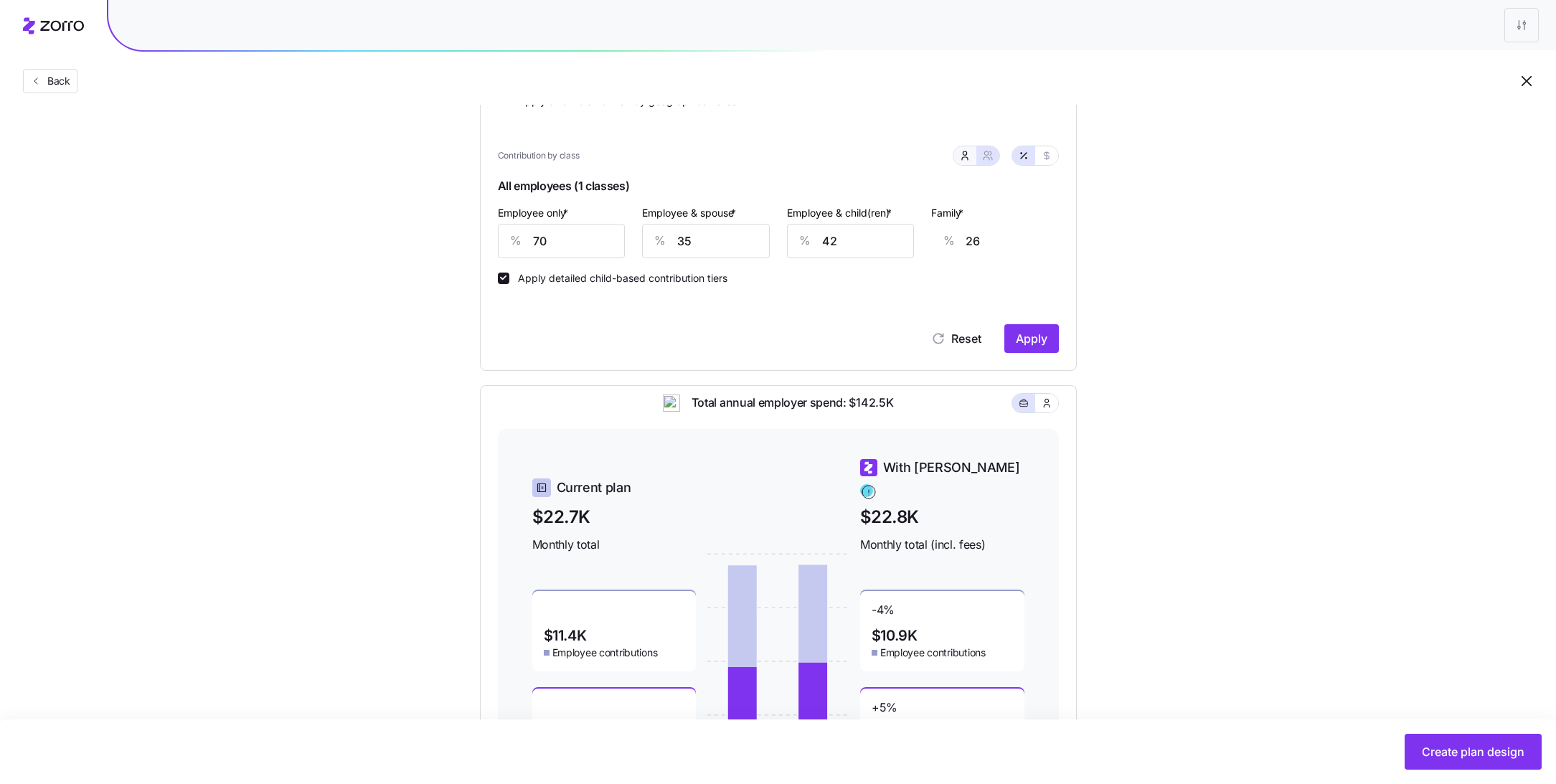
type input "0"
click at [596, 241] on input "70" at bounding box center [586, 241] width 176 height 34
type input "50"
click at [1038, 332] on span "Apply" at bounding box center [1032, 338] width 32 height 17
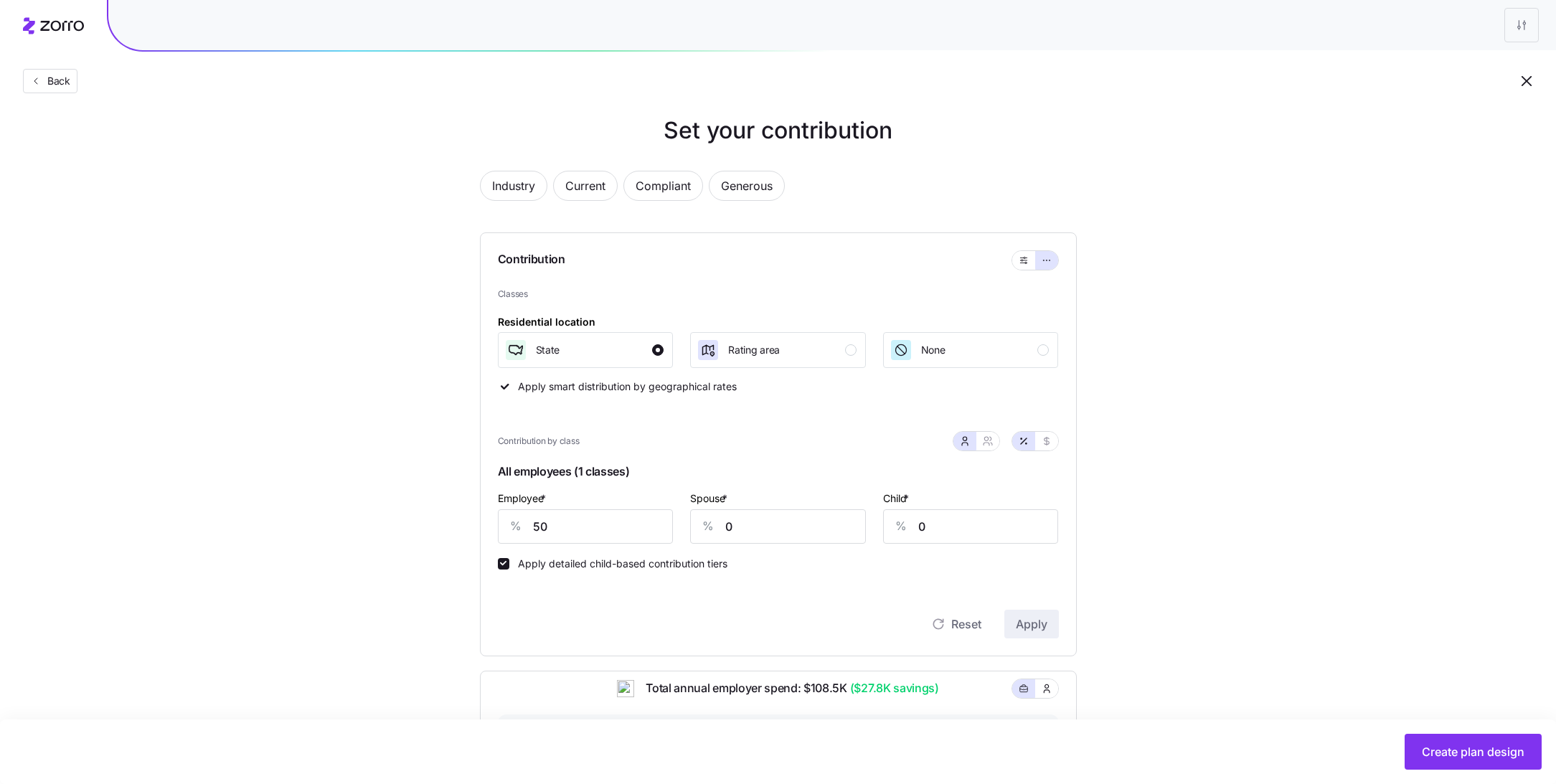
scroll to position [3, 0]
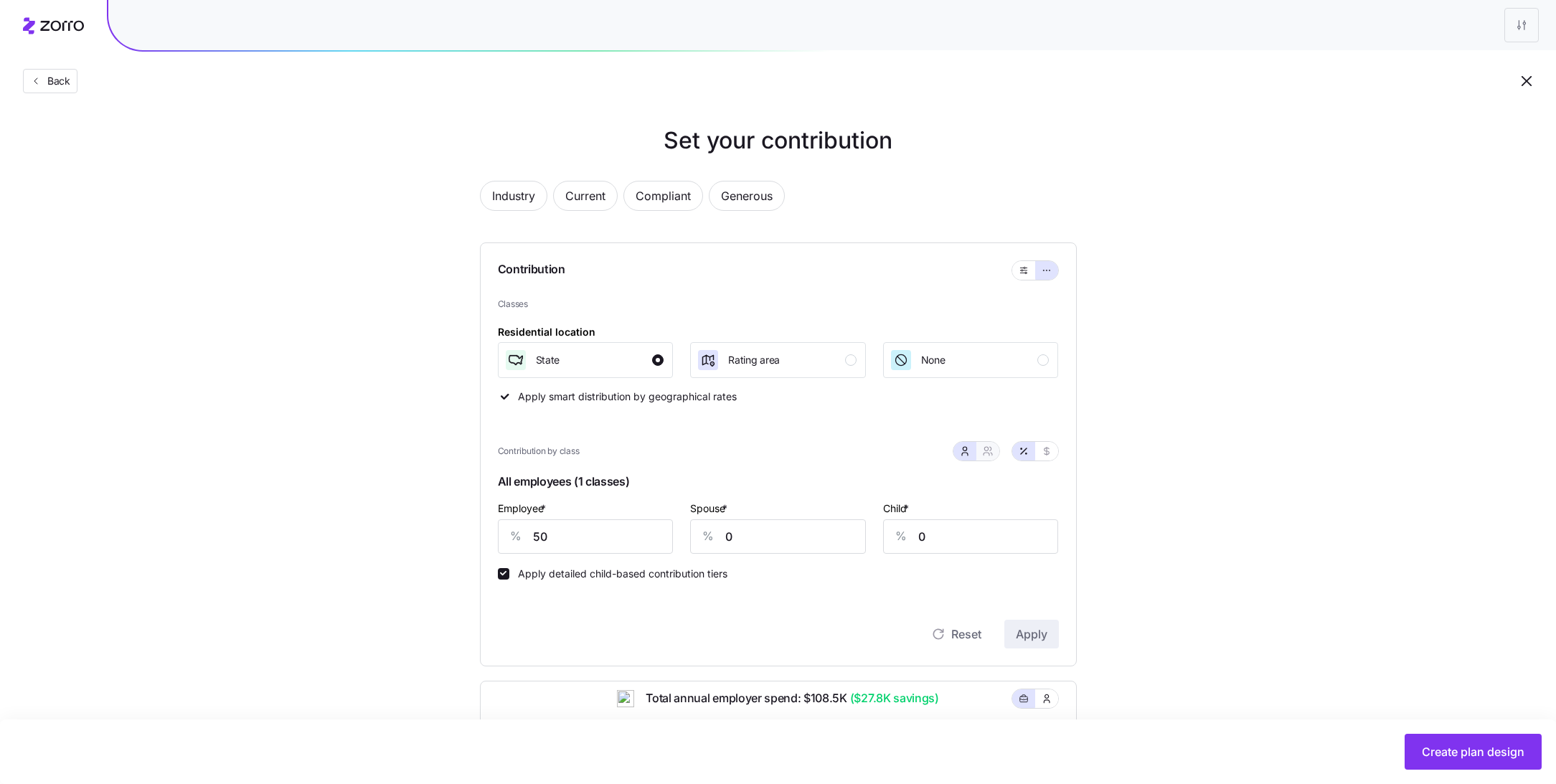
click at [991, 459] on button "button" at bounding box center [988, 451] width 23 height 19
type input "25"
type input "30"
click at [968, 459] on button "button" at bounding box center [965, 451] width 23 height 19
type input "0"
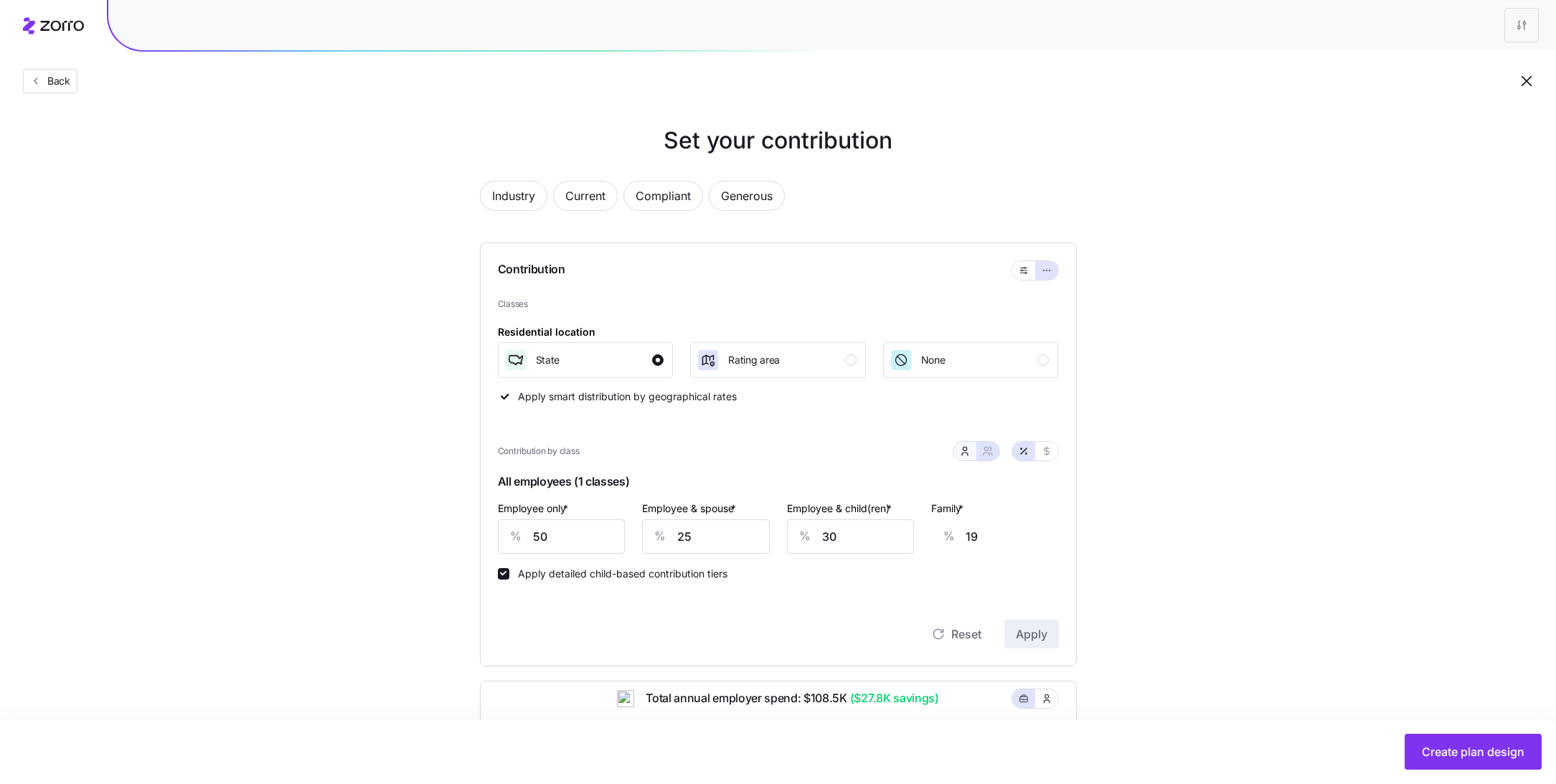
type input "0"
click at [775, 537] on input "0" at bounding box center [778, 536] width 176 height 34
type input "20"
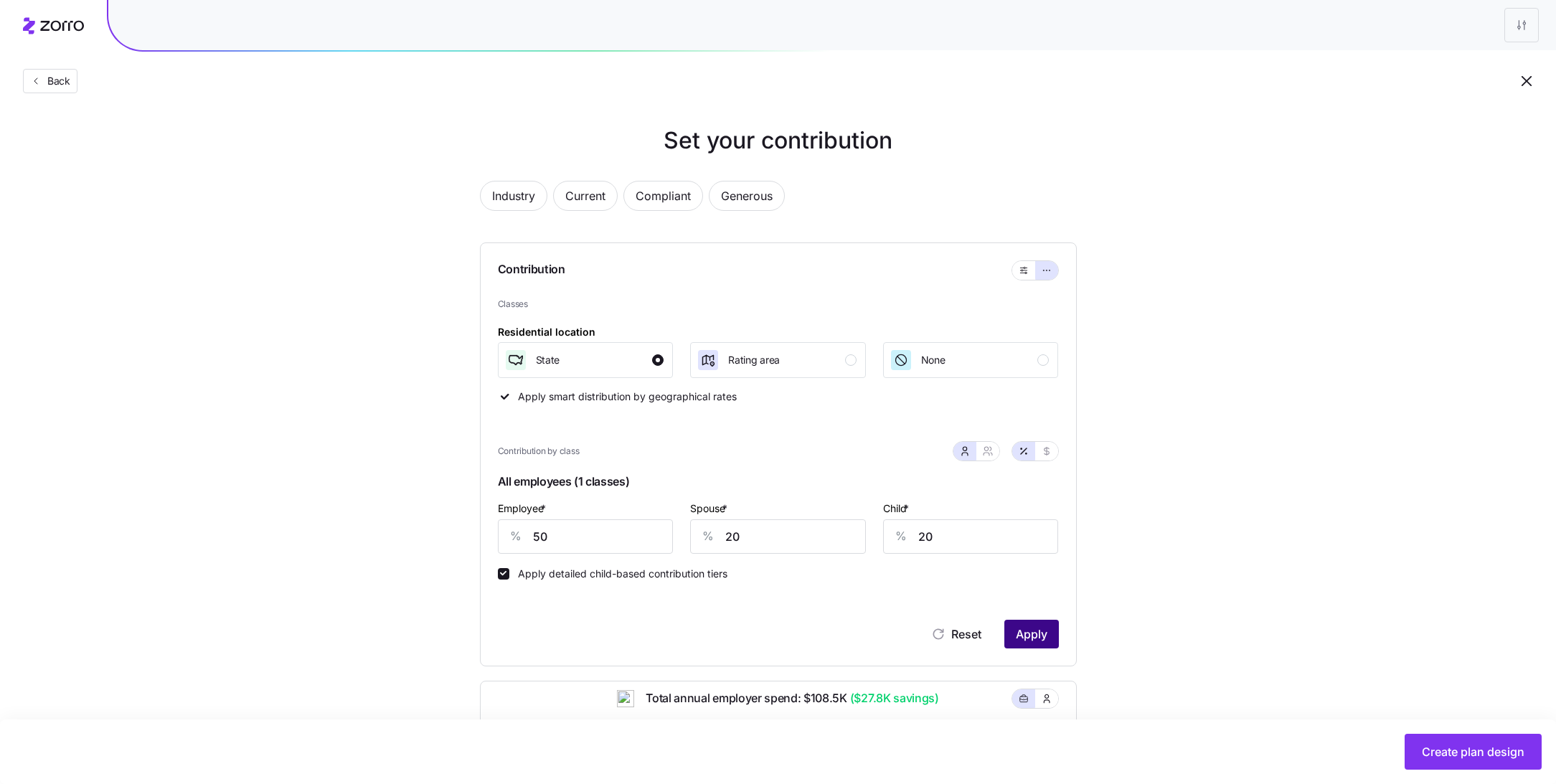
click at [1053, 639] on button "Apply" at bounding box center [1032, 634] width 54 height 29
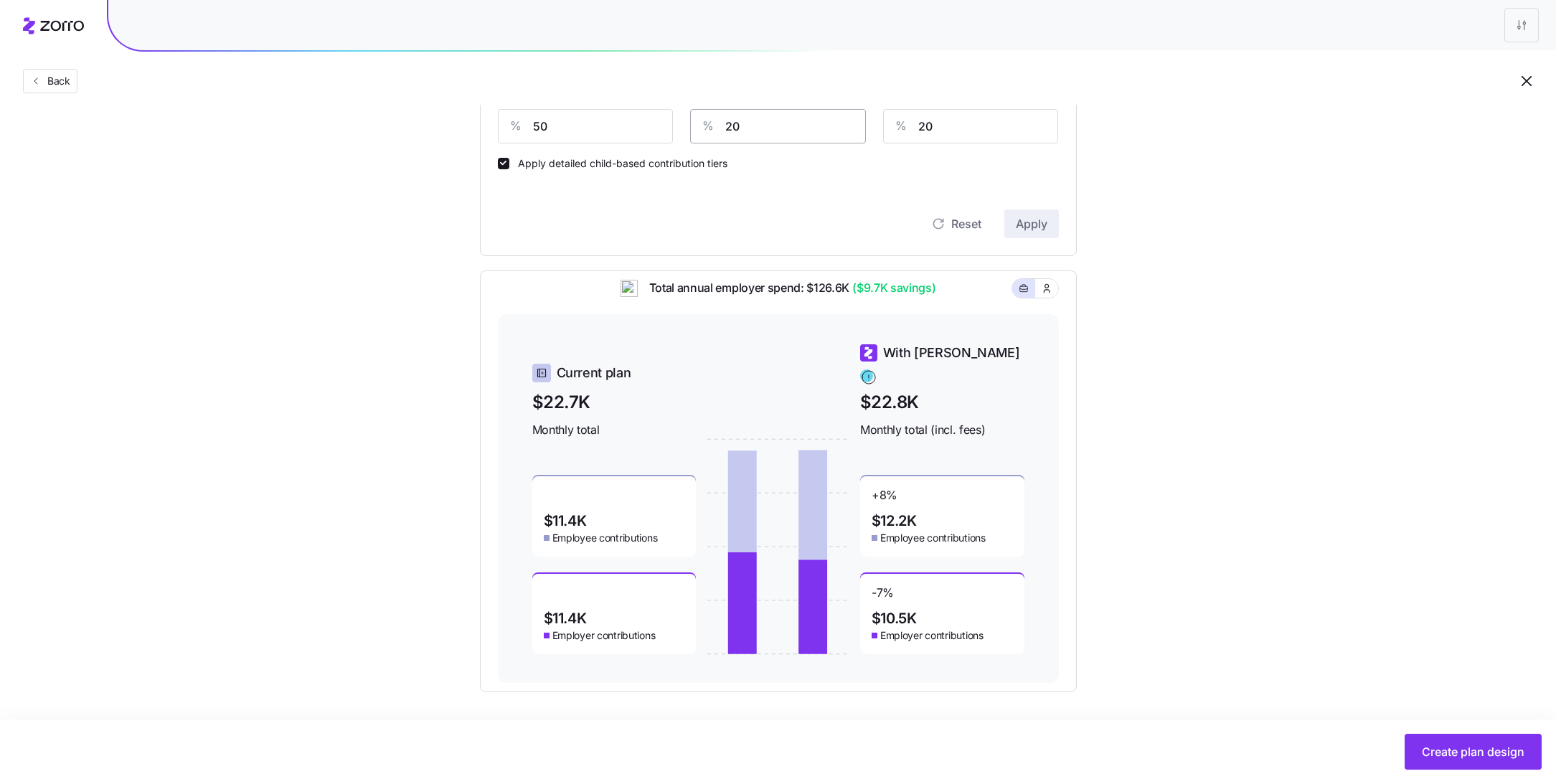
scroll to position [0, 0]
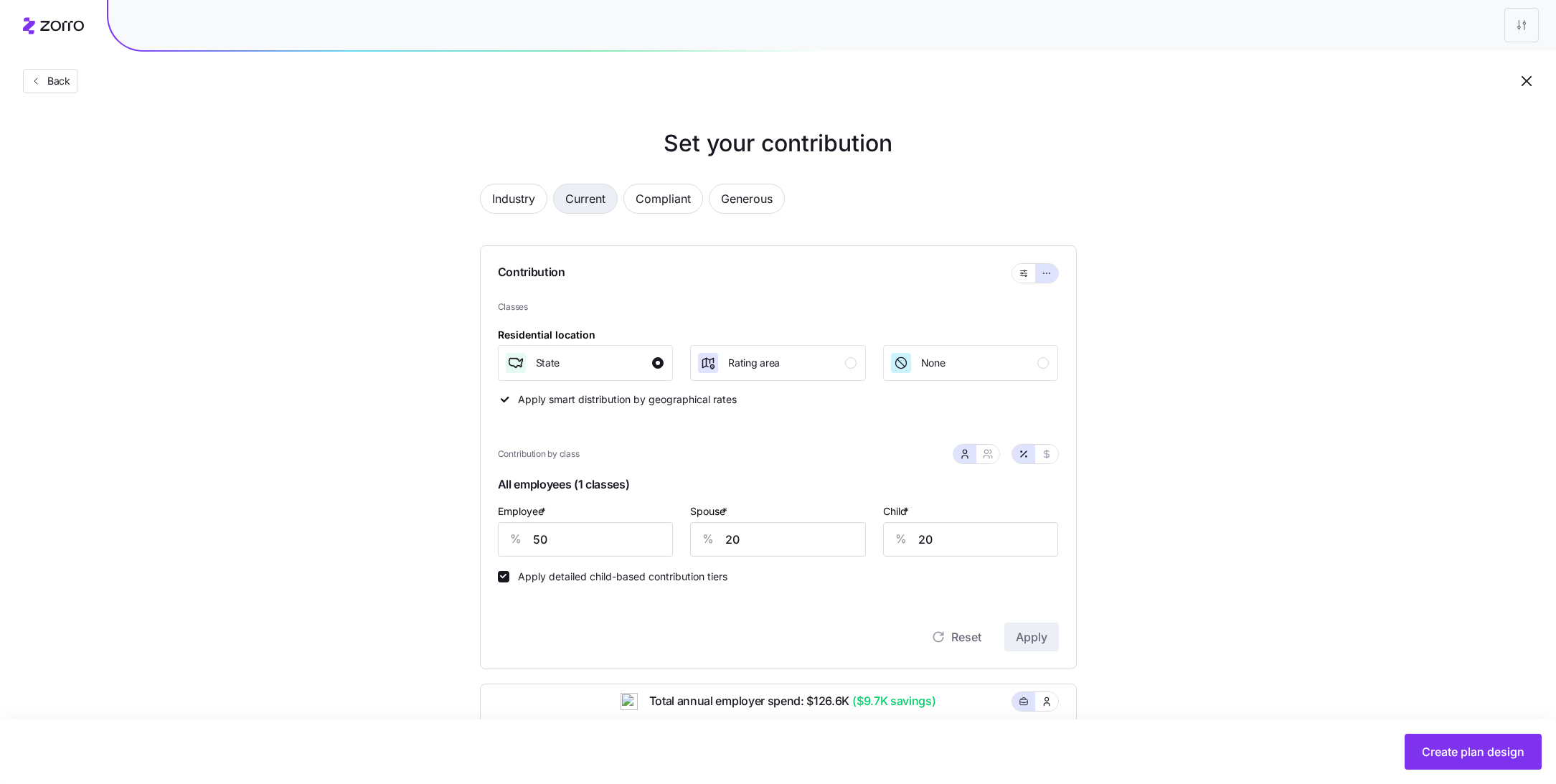
click at [603, 208] on span "Current" at bounding box center [585, 199] width 40 height 29
type input "48"
type input "66"
type input "14"
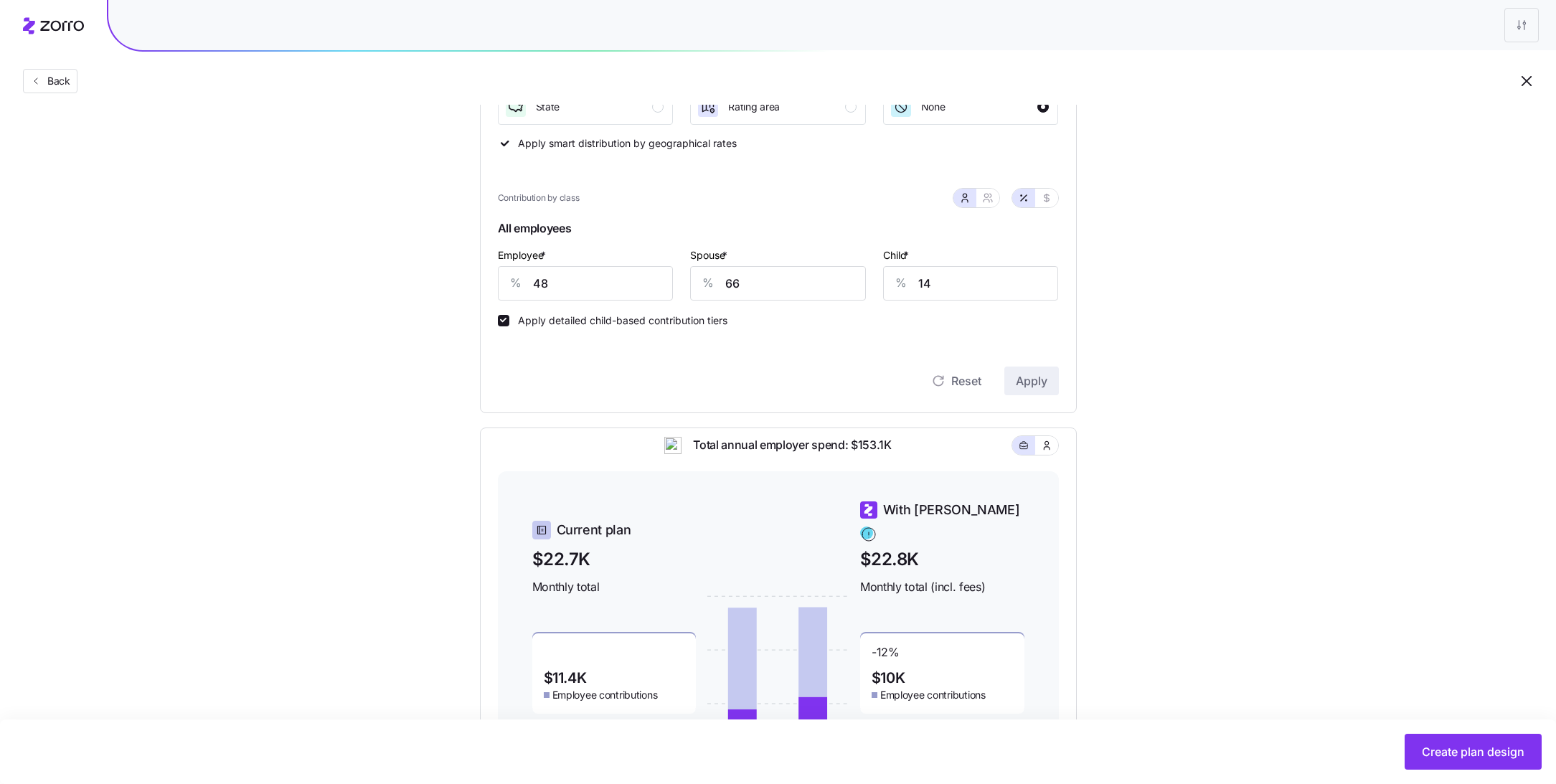
scroll to position [254, 0]
click at [569, 292] on input "48" at bounding box center [586, 285] width 176 height 34
type input "50"
type input "20"
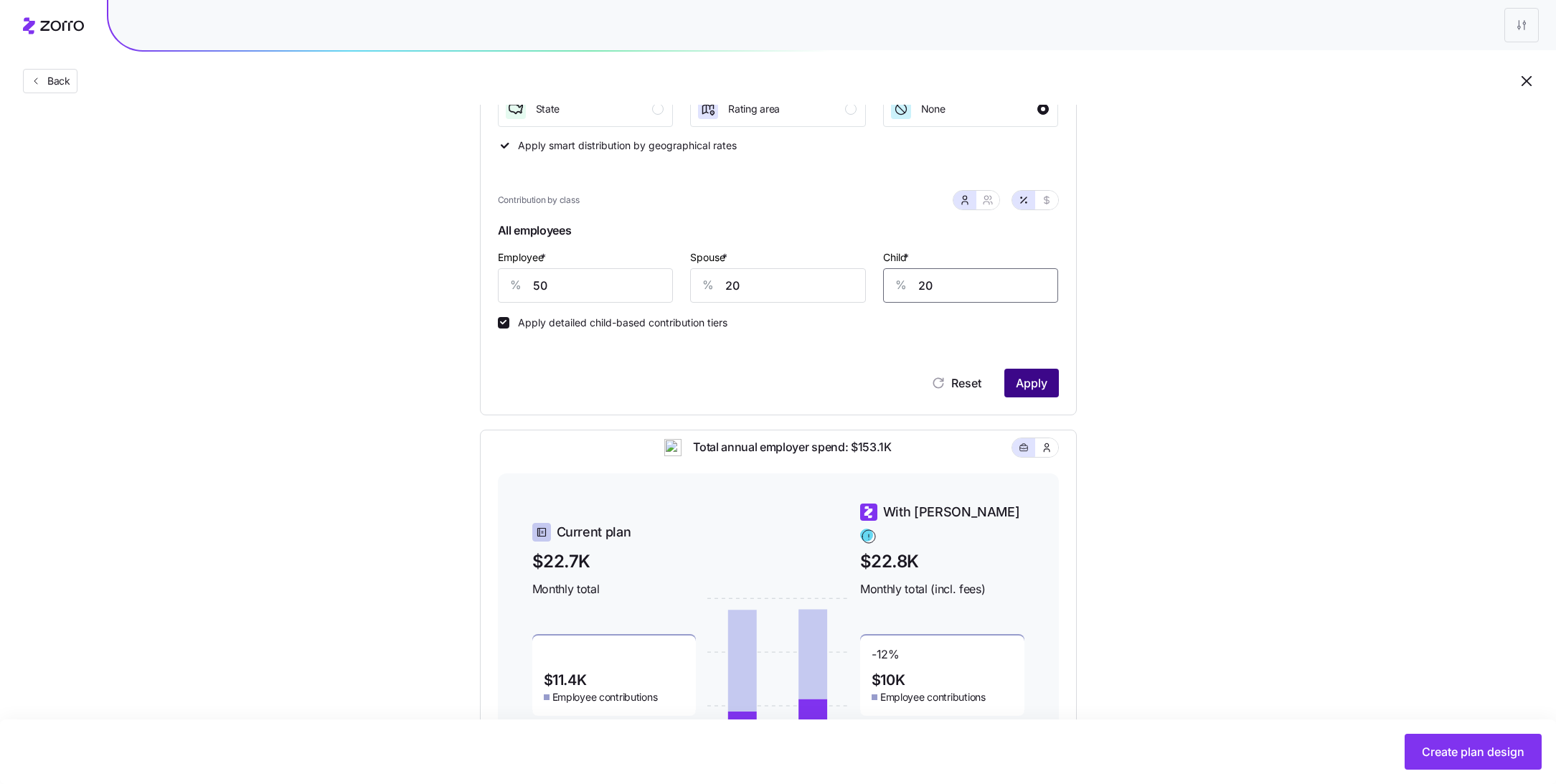
type input "20"
click at [1038, 381] on span "Apply" at bounding box center [1032, 383] width 32 height 17
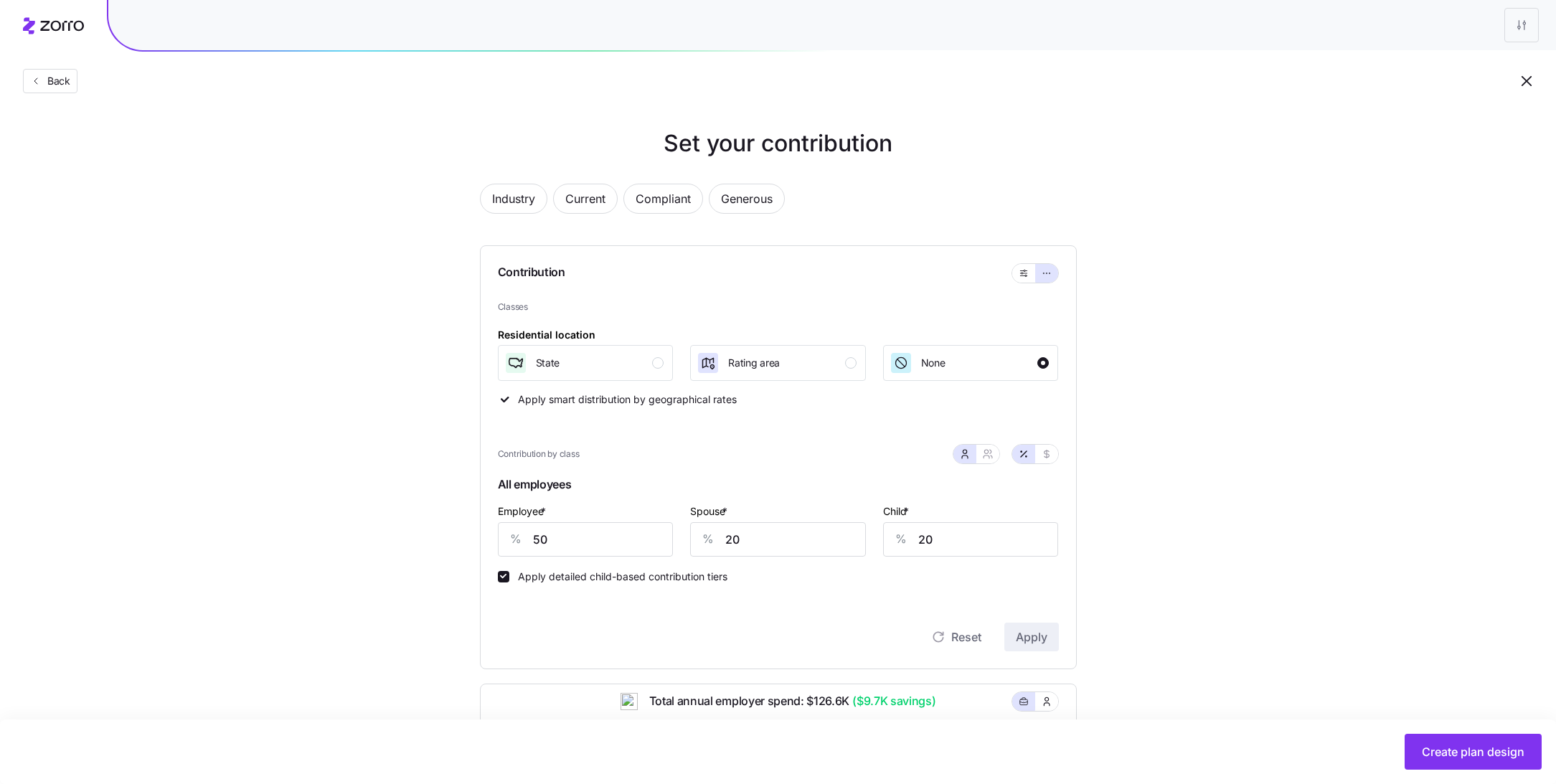
scroll to position [413, 0]
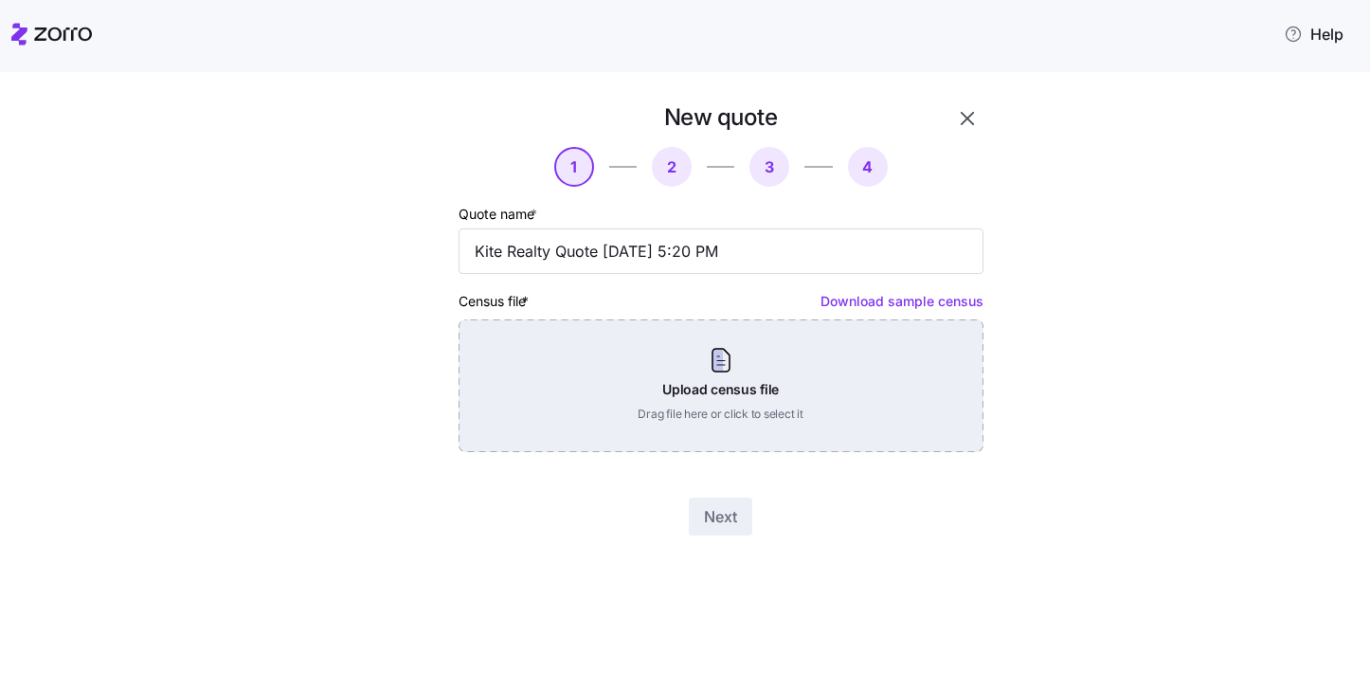
click at [732, 377] on div "Upload census file Drag file here or click to select it" at bounding box center [721, 385] width 525 height 133
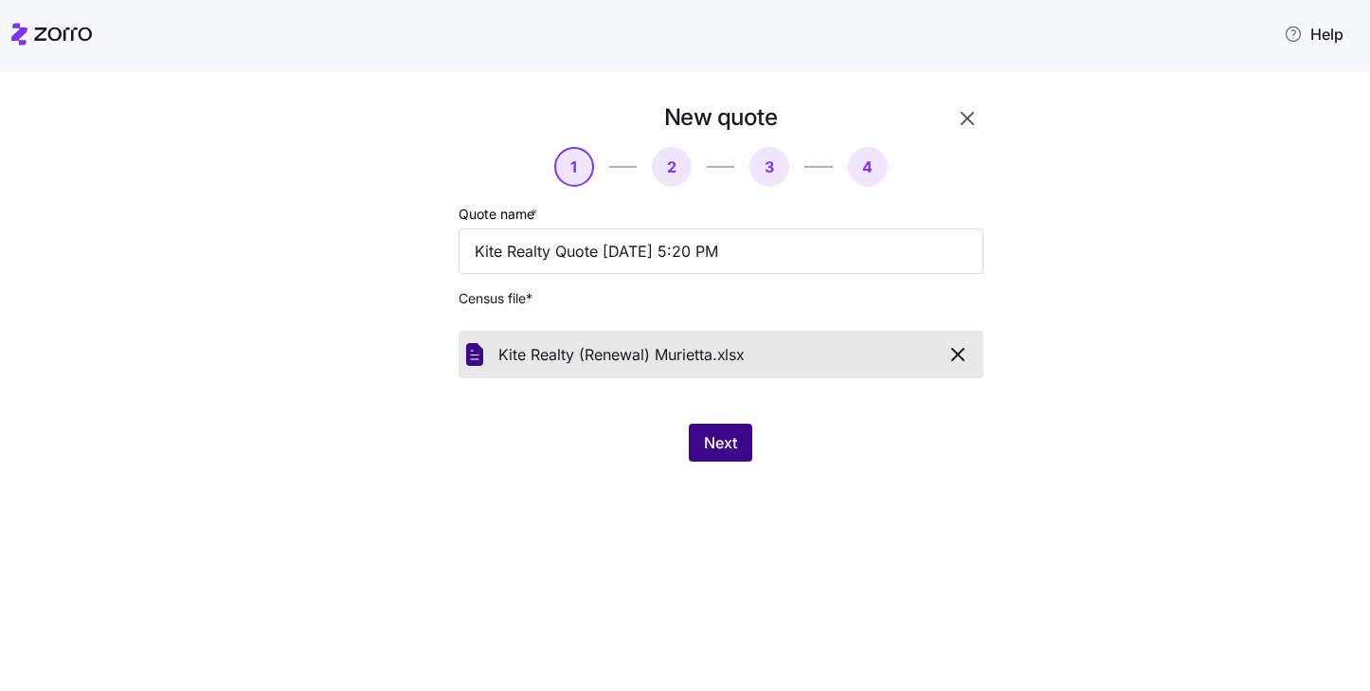
click at [732, 445] on span "Next" at bounding box center [720, 442] width 33 height 23
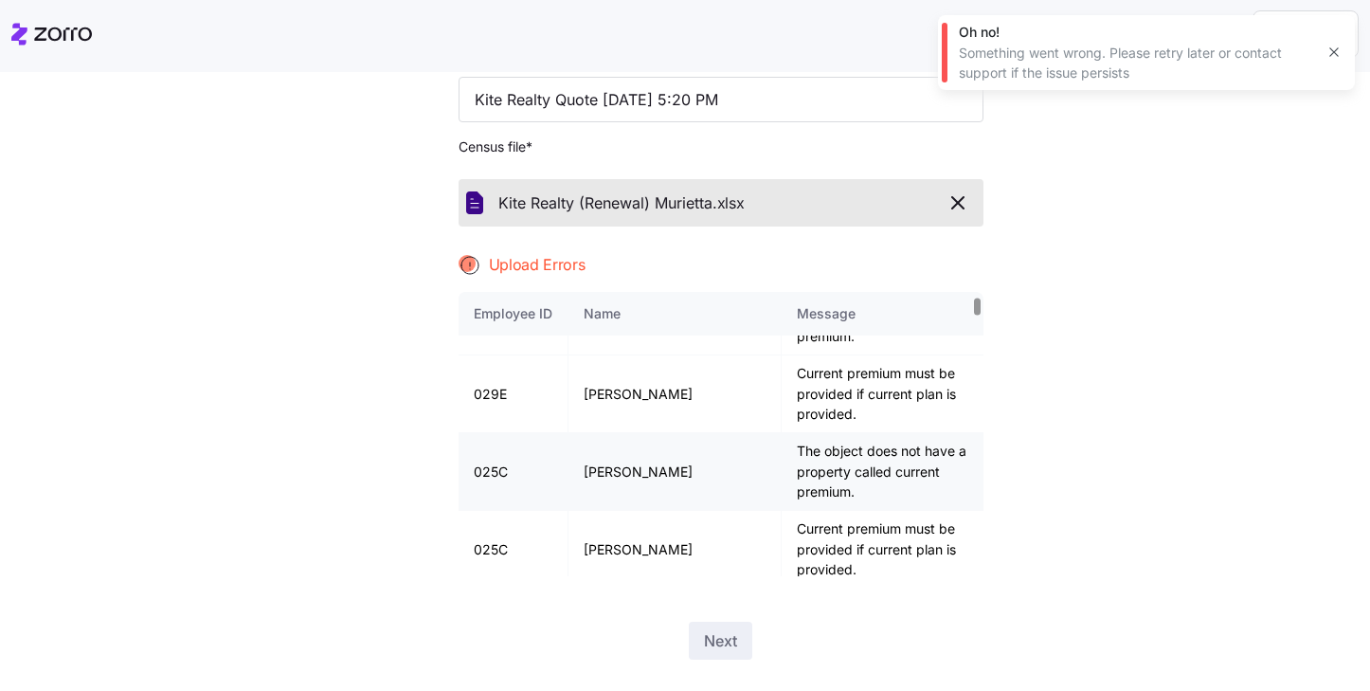
scroll to position [367, 0]
click at [955, 196] on icon "button" at bounding box center [958, 202] width 23 height 23
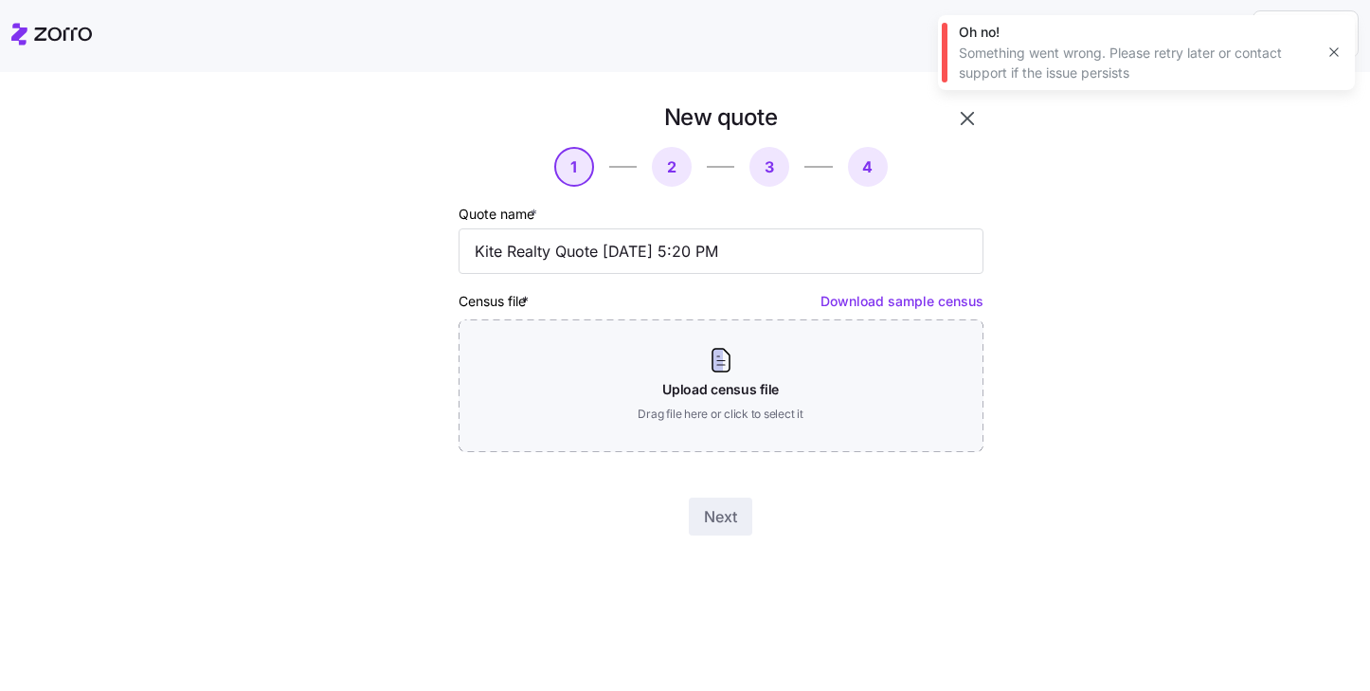
scroll to position [0, 0]
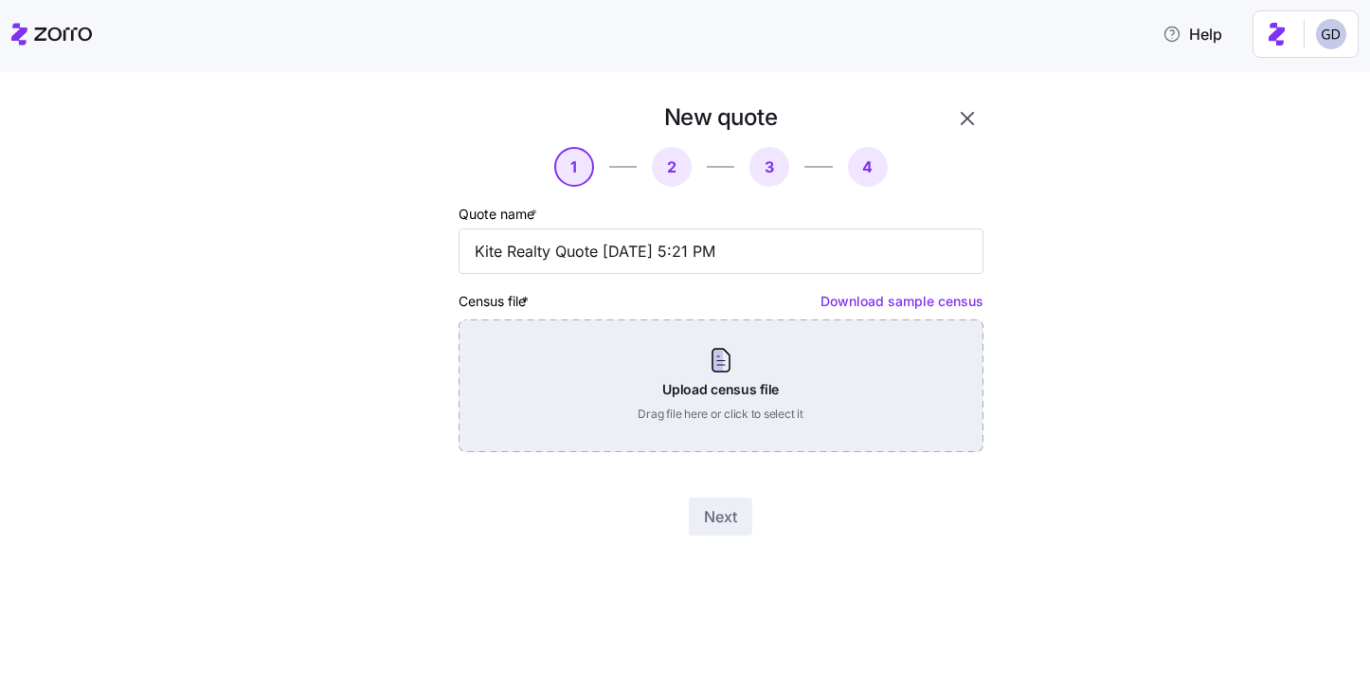
click at [664, 400] on div "Upload census file Drag file here or click to select it" at bounding box center [721, 385] width 525 height 133
click at [652, 326] on div "Upload census file Drag file here or click to select it" at bounding box center [721, 385] width 525 height 133
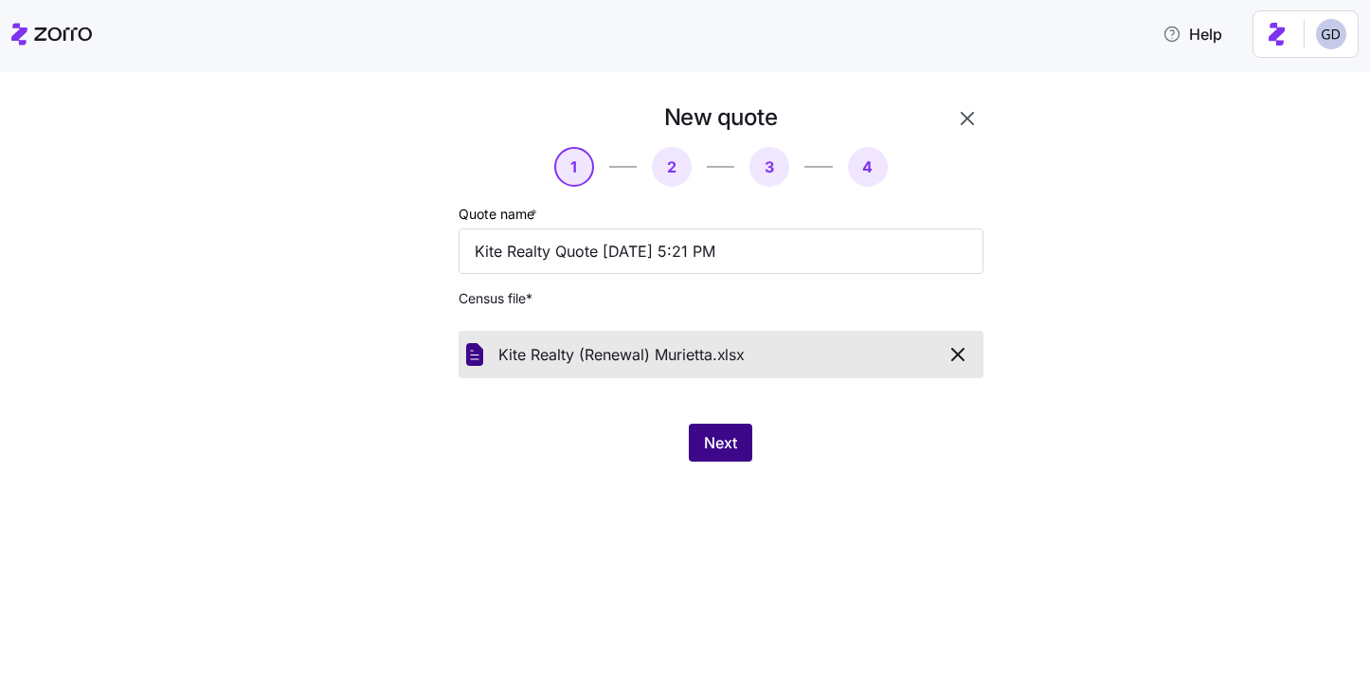
click at [719, 444] on span "Next" at bounding box center [720, 442] width 33 height 23
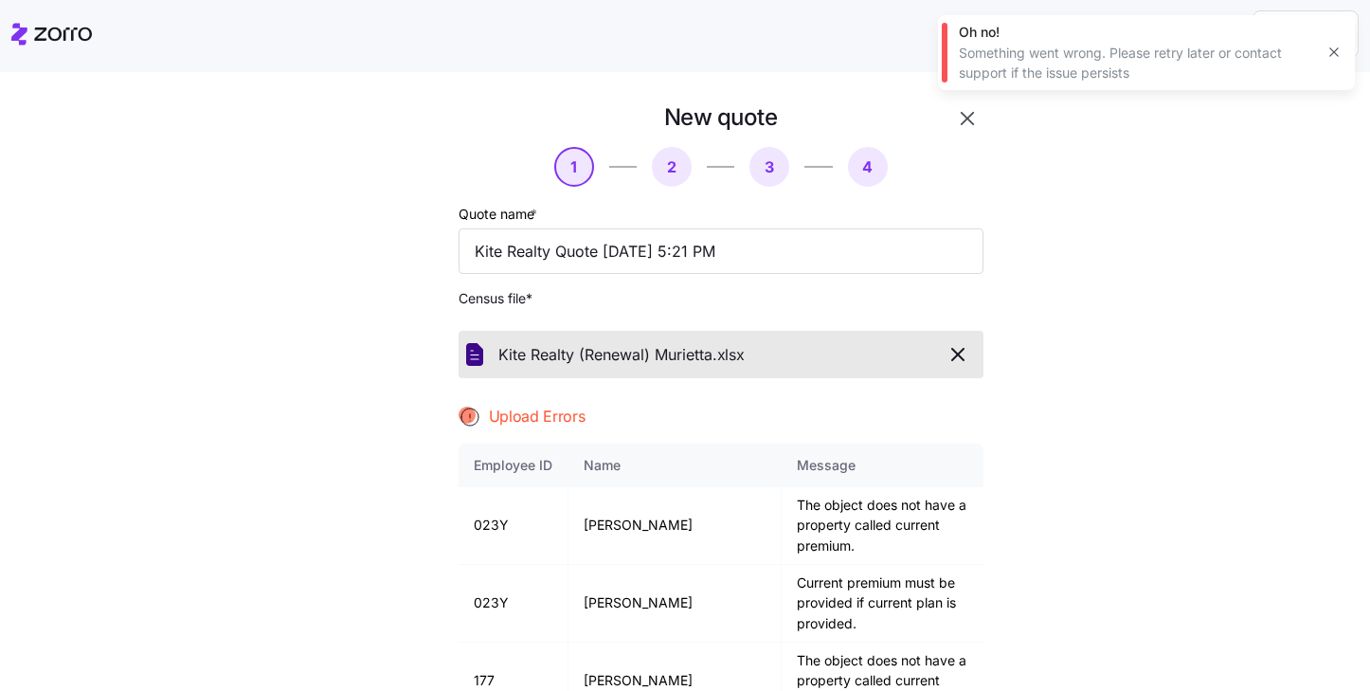
click at [955, 354] on icon "button" at bounding box center [957, 354] width 11 height 11
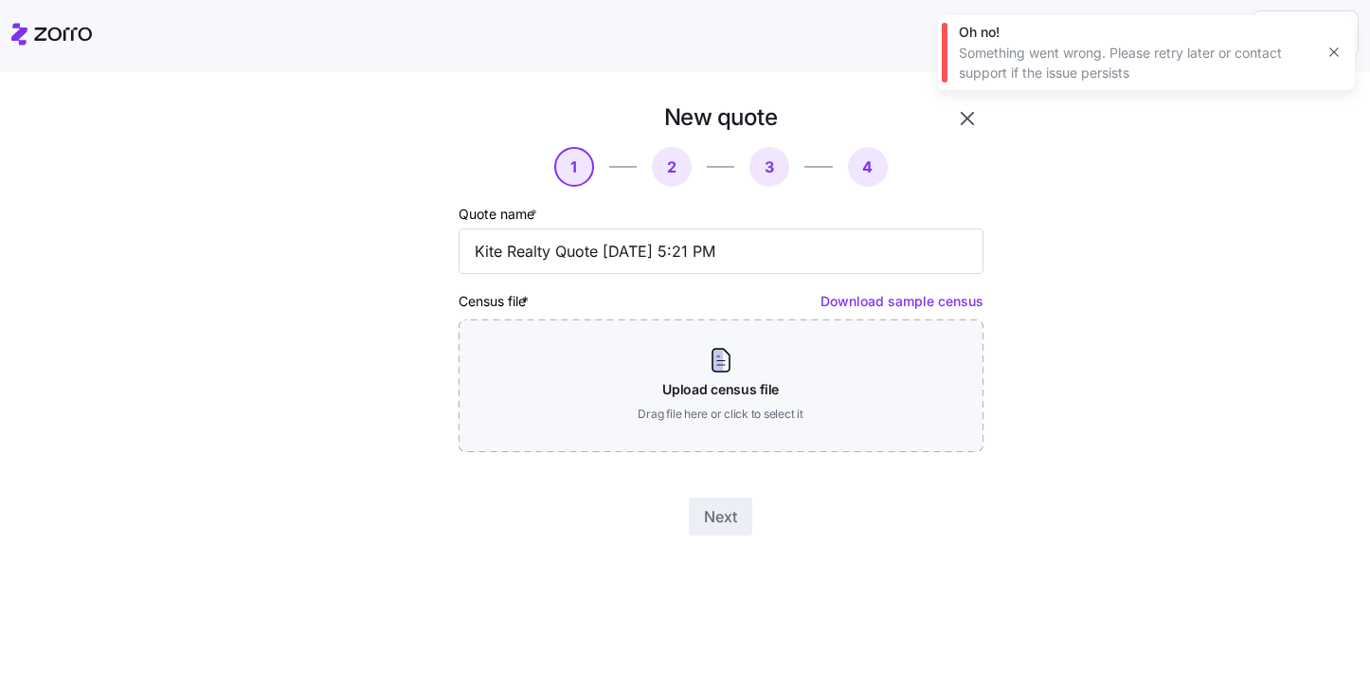
click at [1329, 54] on icon "button" at bounding box center [1334, 52] width 15 height 15
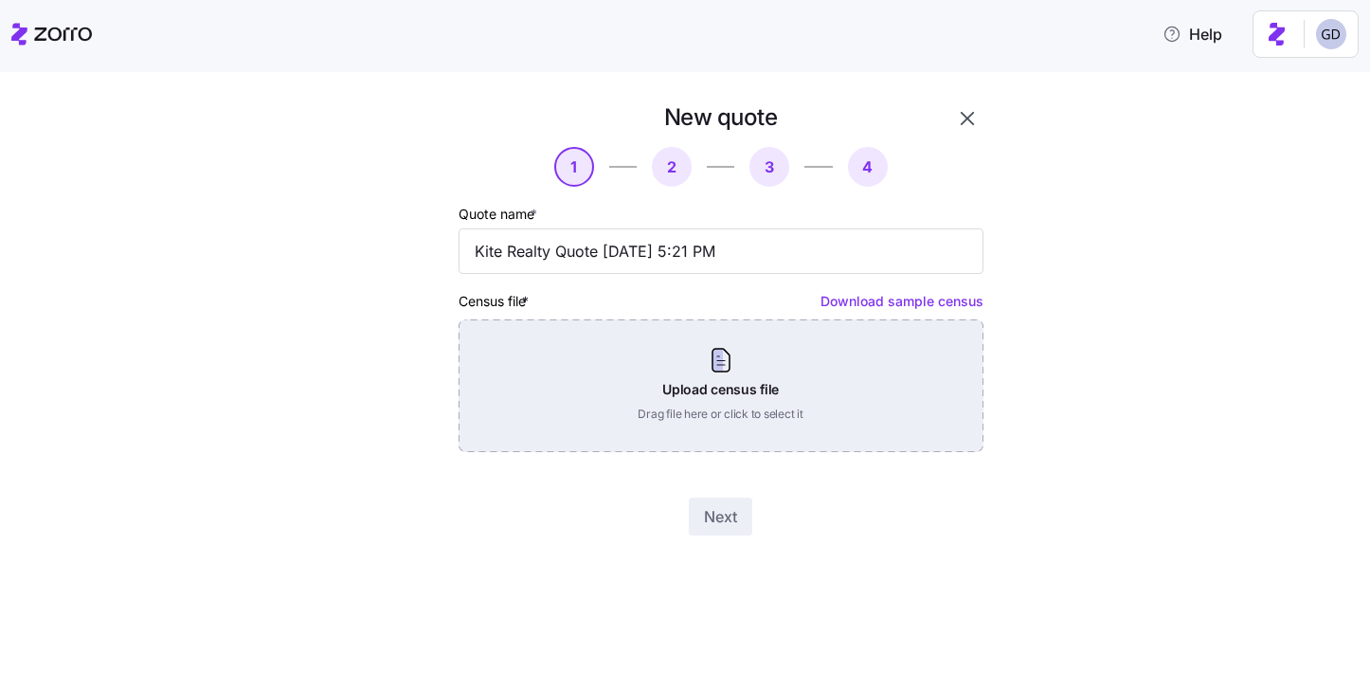
click at [722, 397] on div "Upload census file Drag file here or click to select it" at bounding box center [721, 385] width 525 height 133
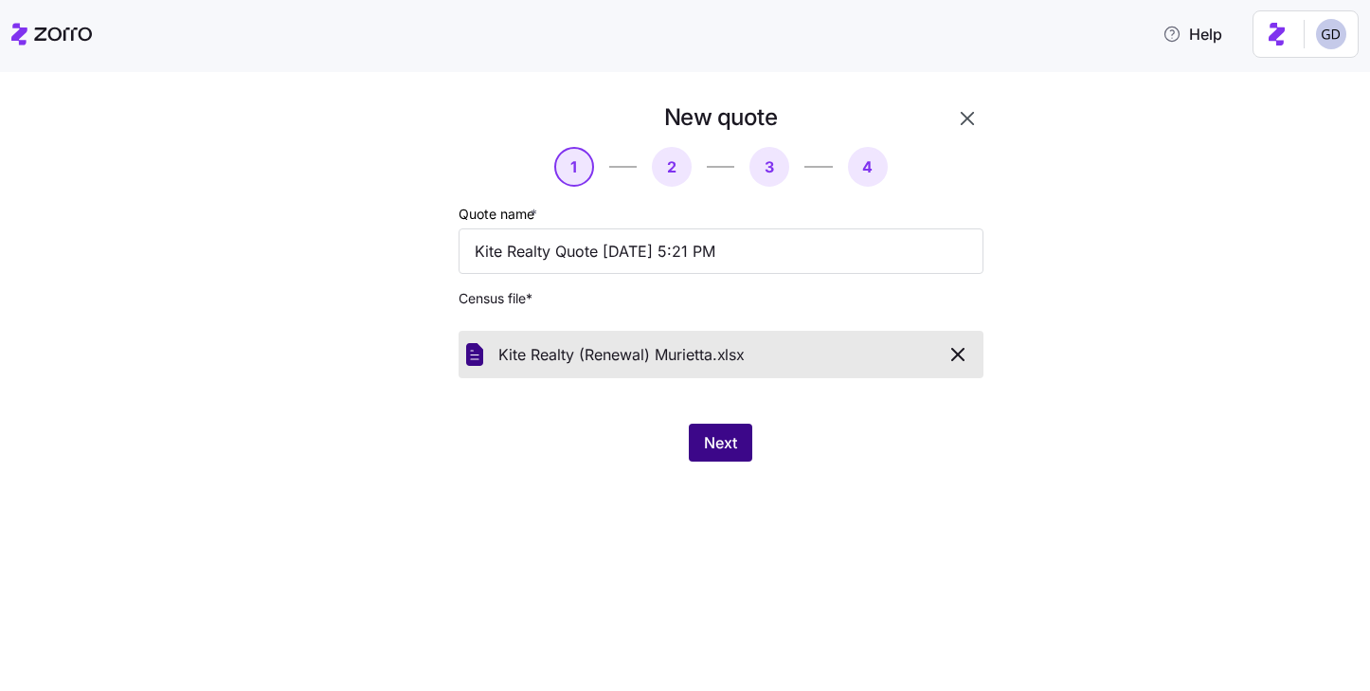
click at [731, 455] on button "Next" at bounding box center [720, 443] width 63 height 38
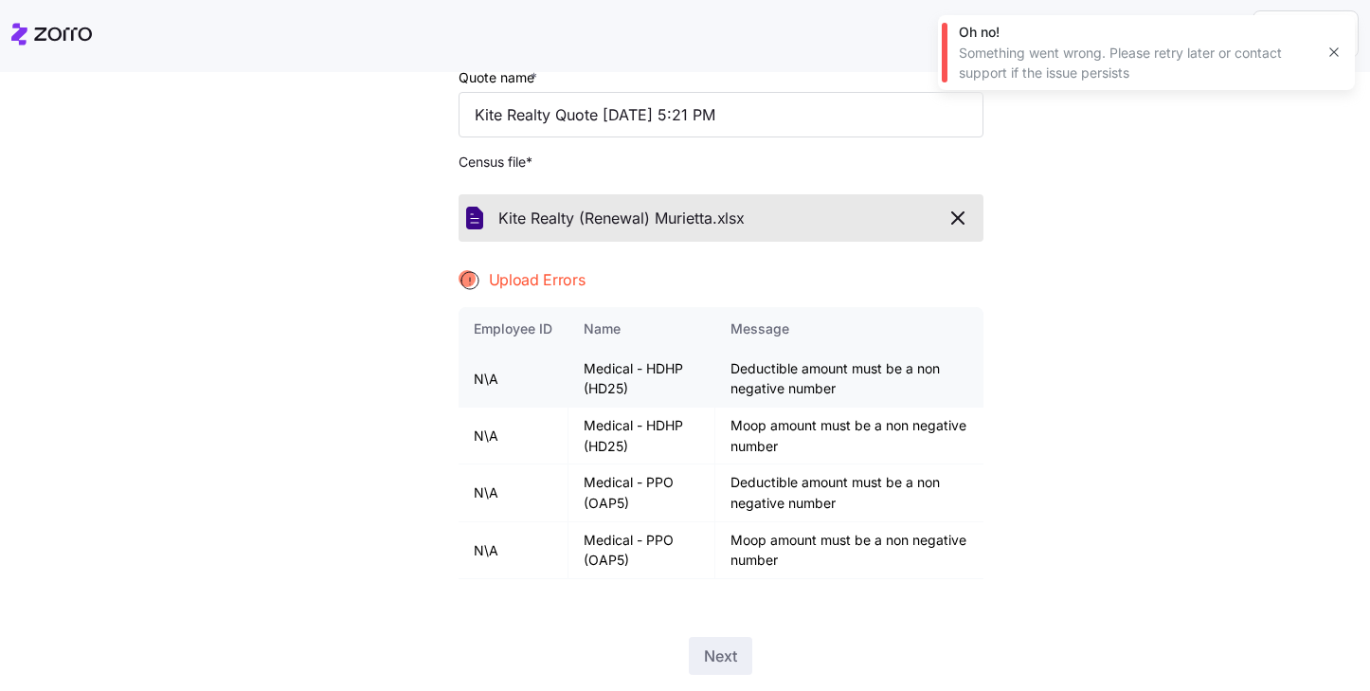
scroll to position [138, 0]
click at [957, 217] on icon "button" at bounding box center [957, 215] width 11 height 11
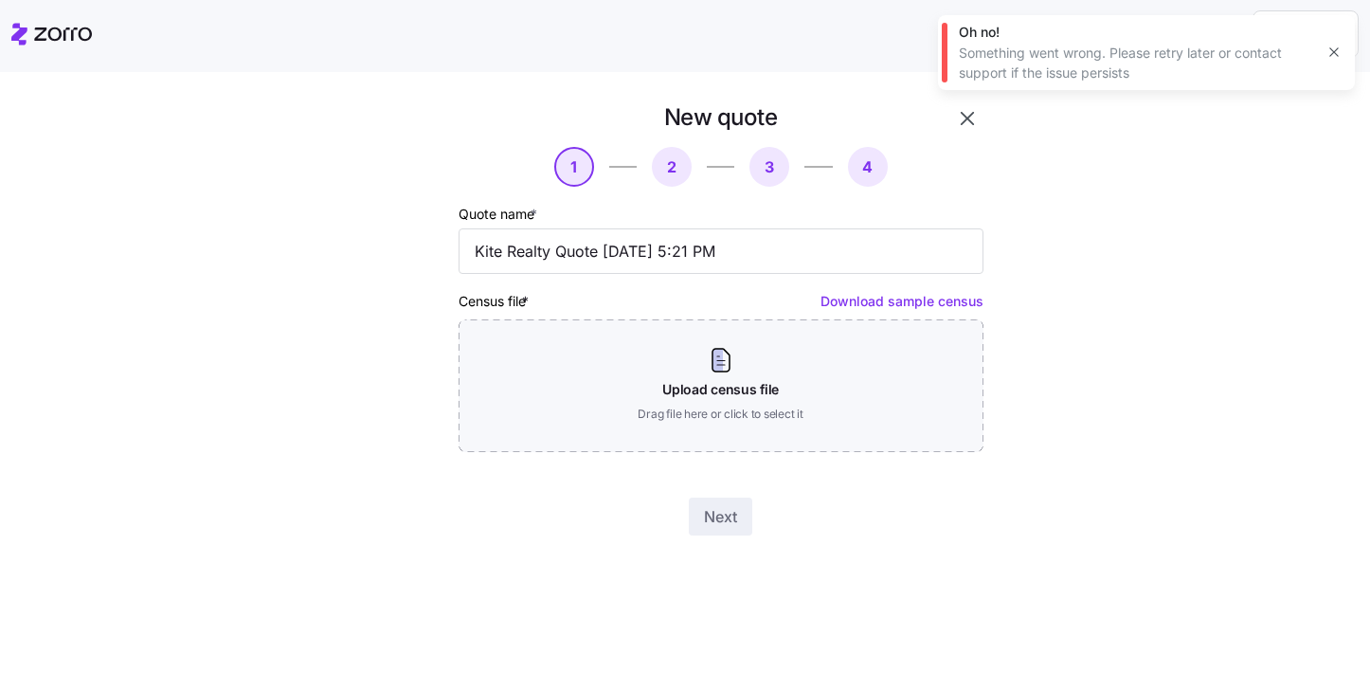
scroll to position [0, 0]
click at [1338, 45] on icon "button" at bounding box center [1334, 52] width 15 height 15
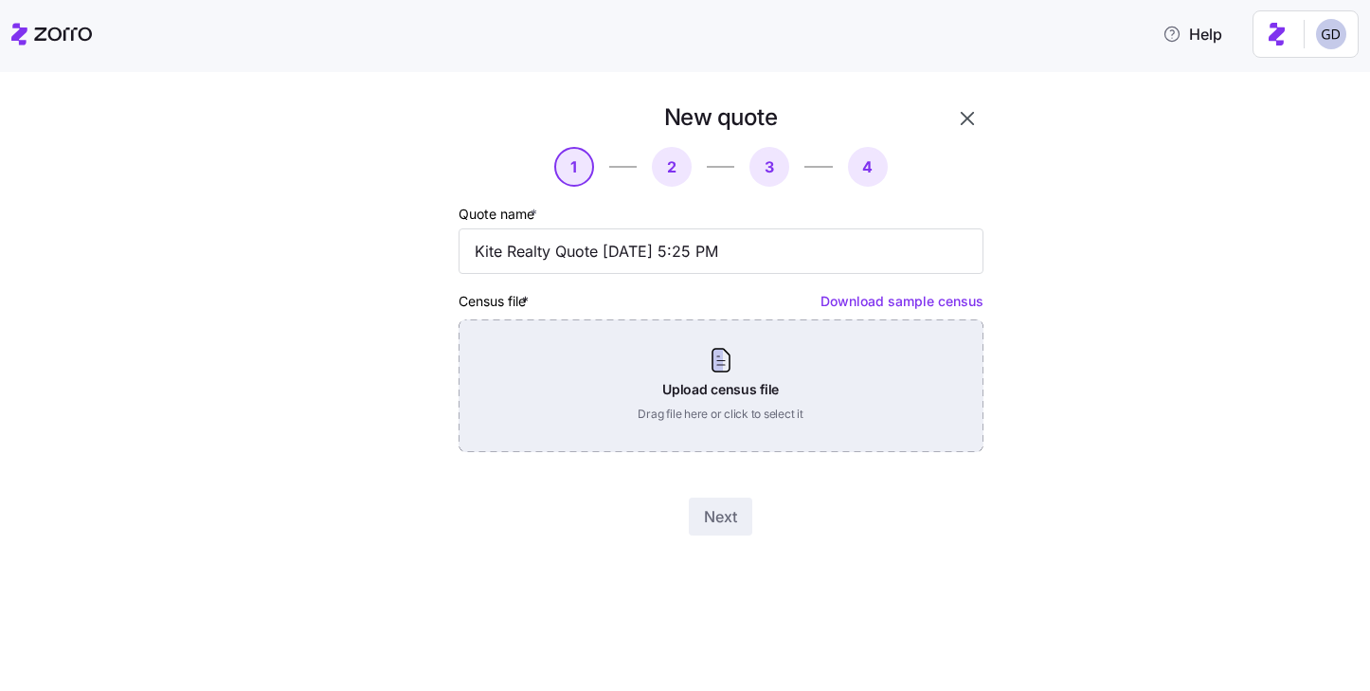
click at [793, 381] on div "Upload census file Drag file here or click to select it" at bounding box center [721, 385] width 525 height 133
click at [757, 372] on div "Upload census file Drag file here or click to select it" at bounding box center [721, 385] width 525 height 133
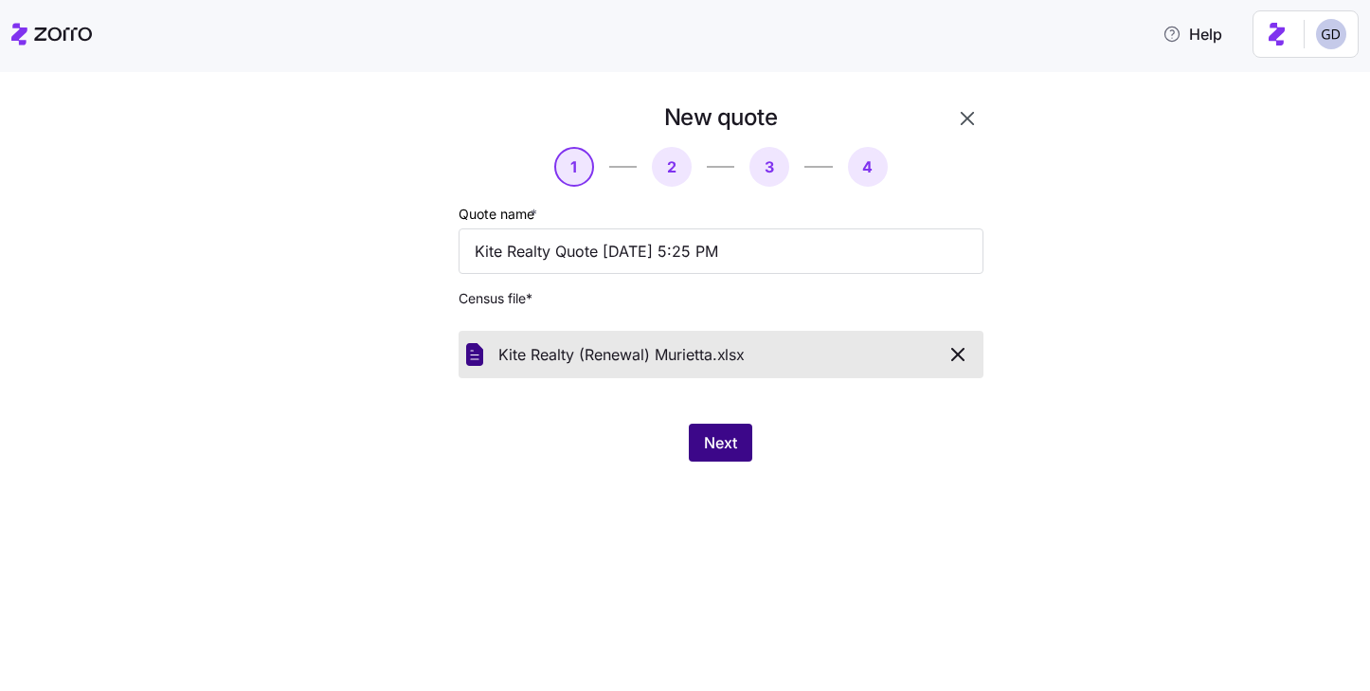
click at [729, 440] on span "Next" at bounding box center [720, 442] width 33 height 23
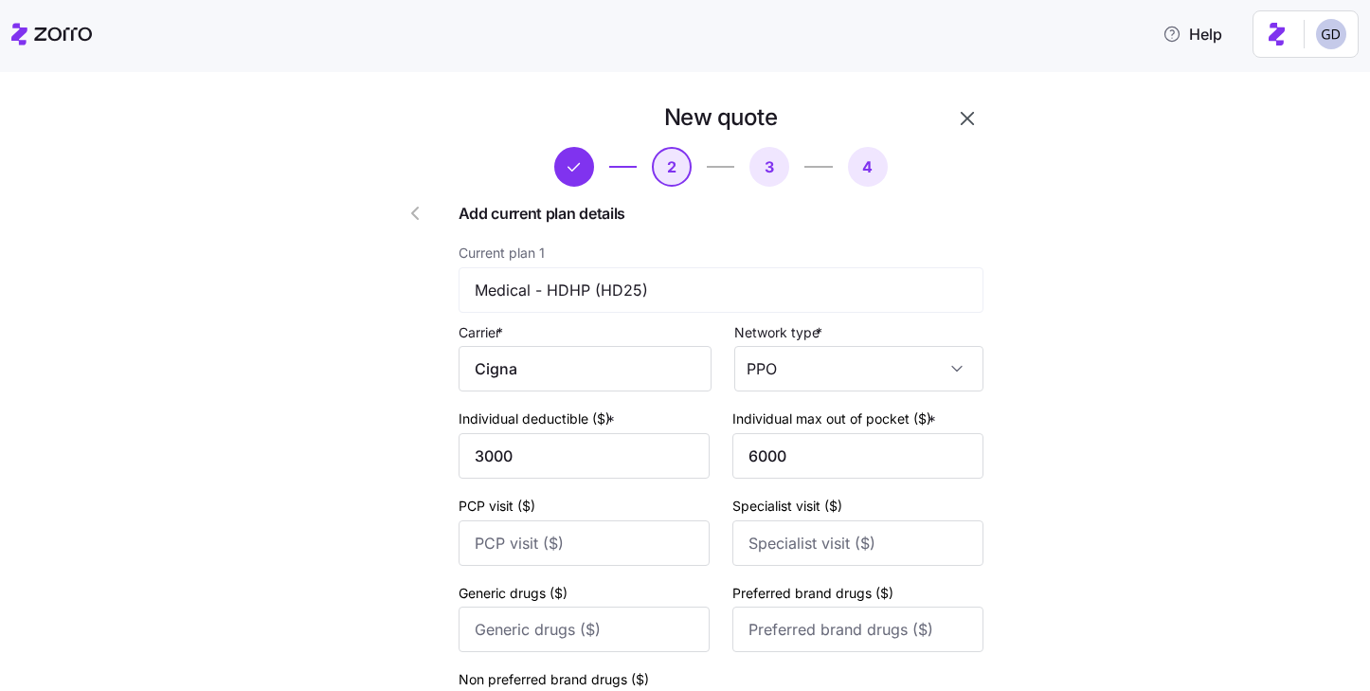
scroll to position [789, 0]
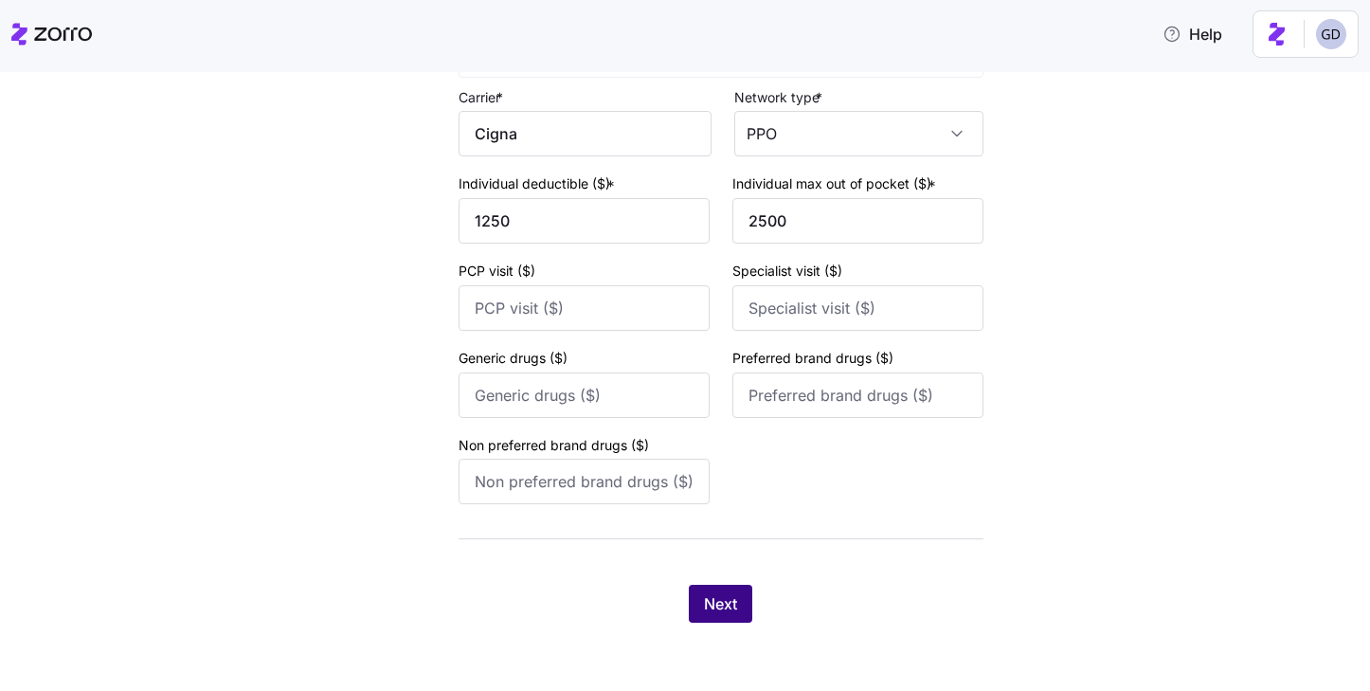
click at [726, 589] on button "Next" at bounding box center [720, 604] width 63 height 38
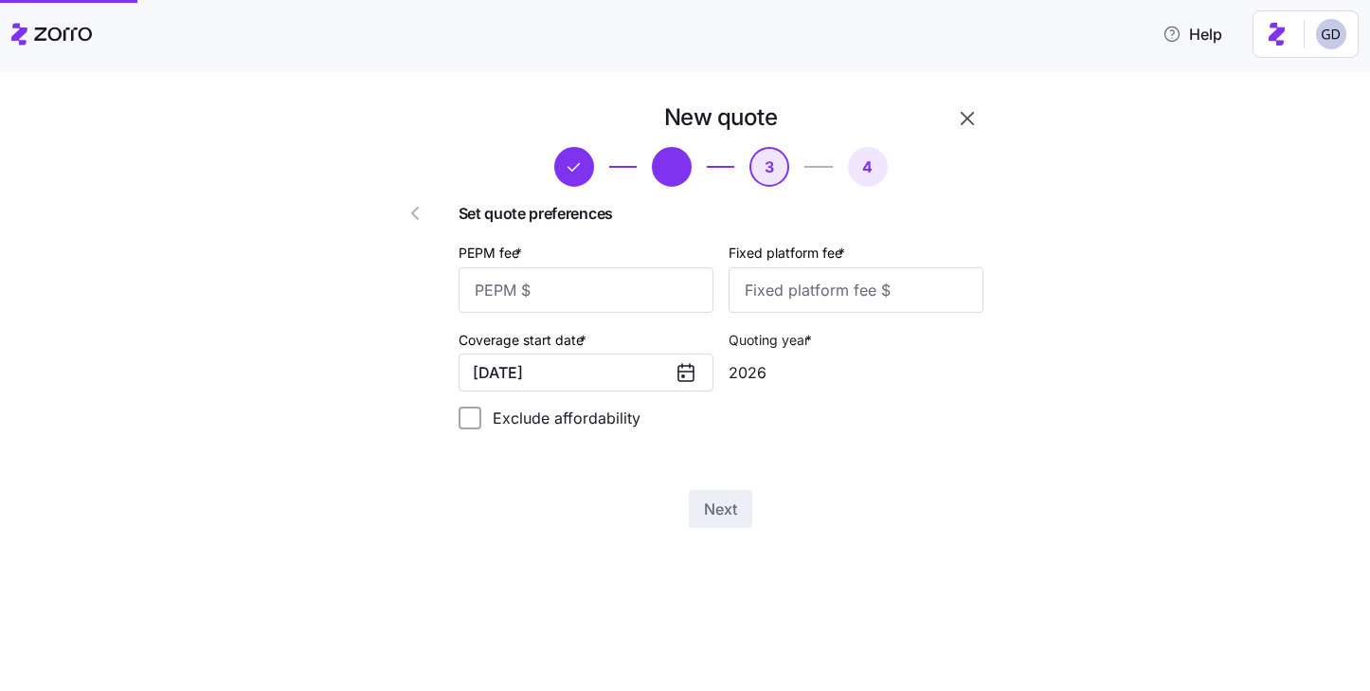
scroll to position [0, 0]
click at [587, 299] on input "PEPM fee *" at bounding box center [586, 289] width 255 height 45
click at [549, 306] on input "50" at bounding box center [586, 289] width 255 height 45
type input "60"
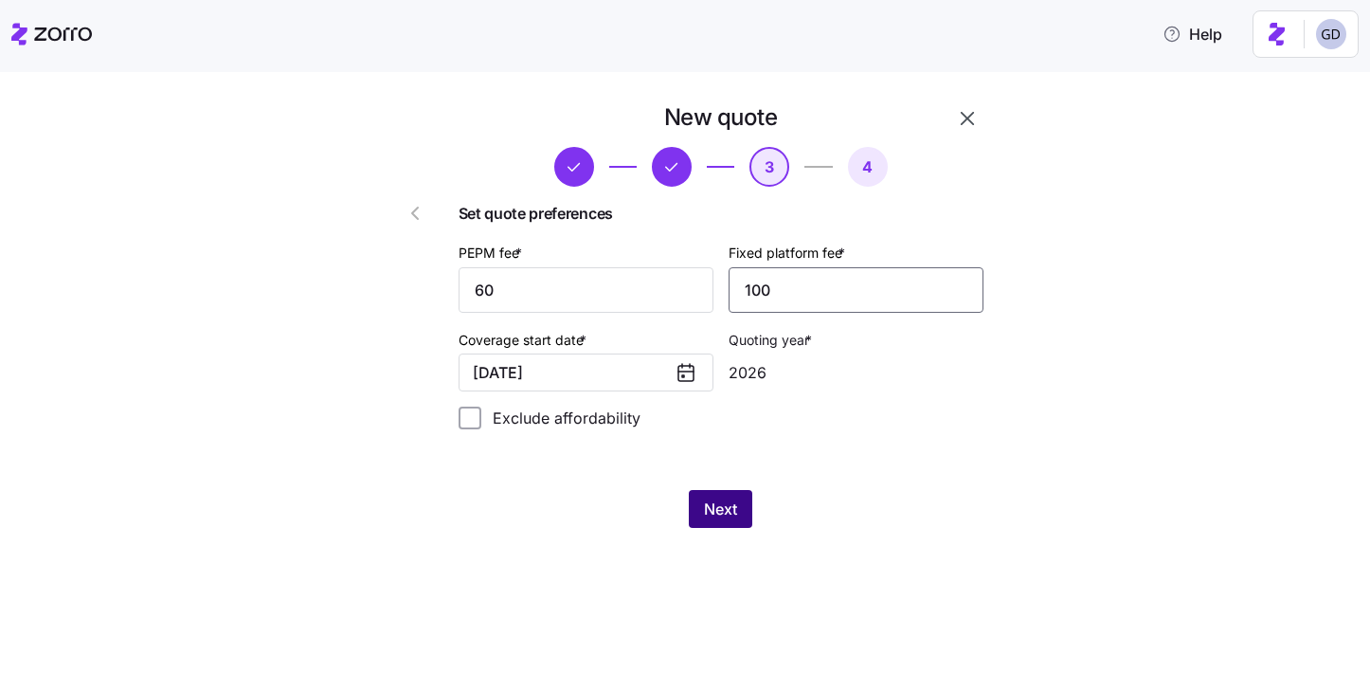
type input "100"
click at [709, 500] on span "Next" at bounding box center [720, 509] width 33 height 23
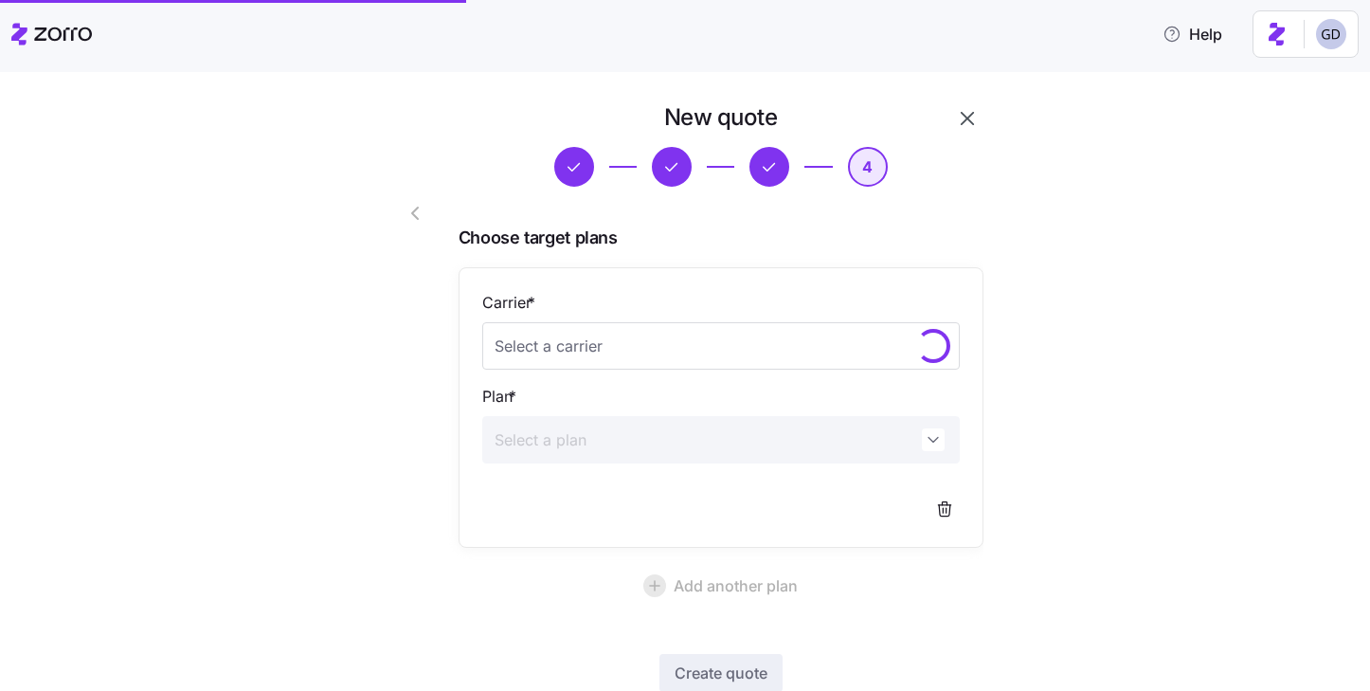
scroll to position [125, 0]
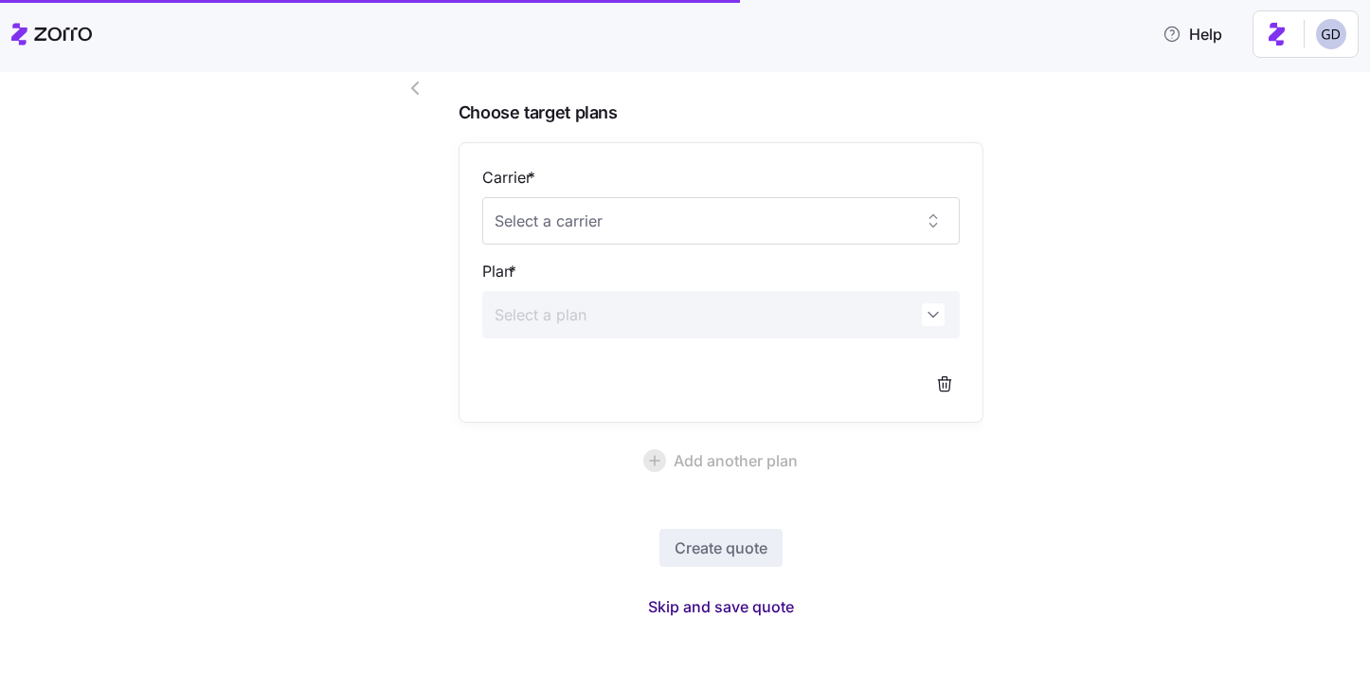
click at [780, 609] on span "Skip and save quote" at bounding box center [721, 606] width 146 height 23
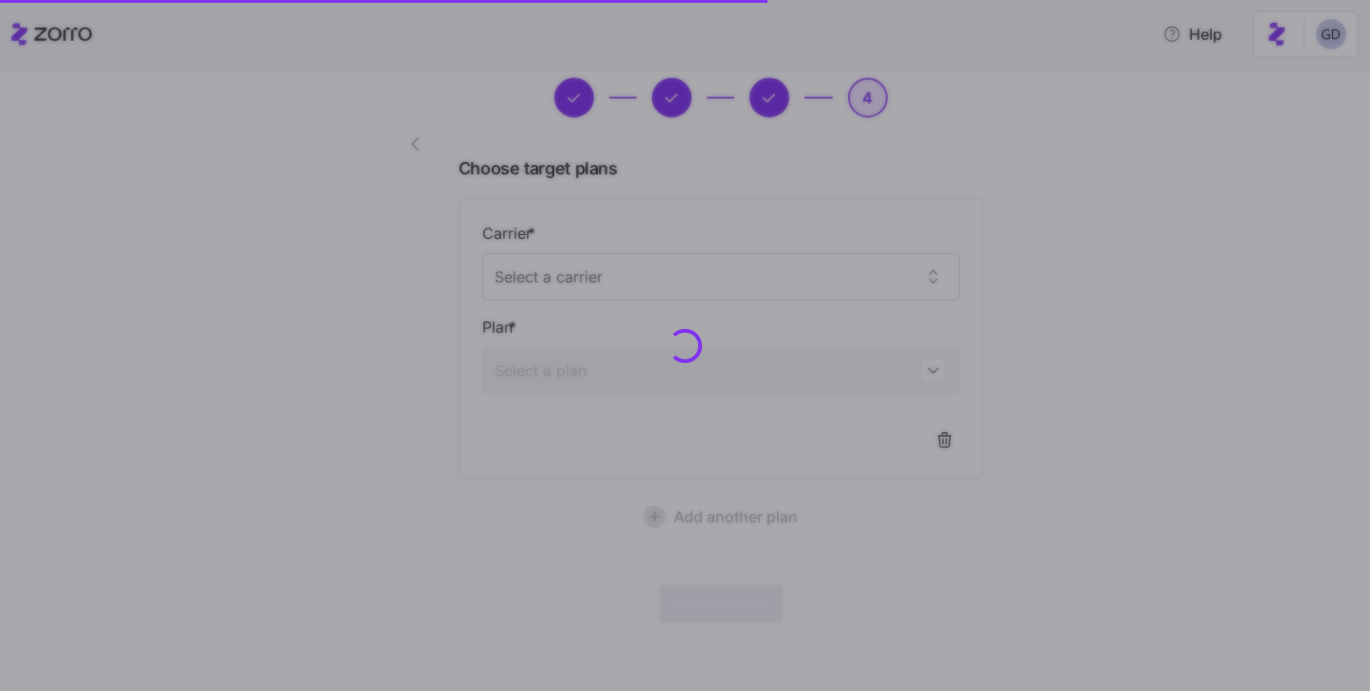
scroll to position [68, 0]
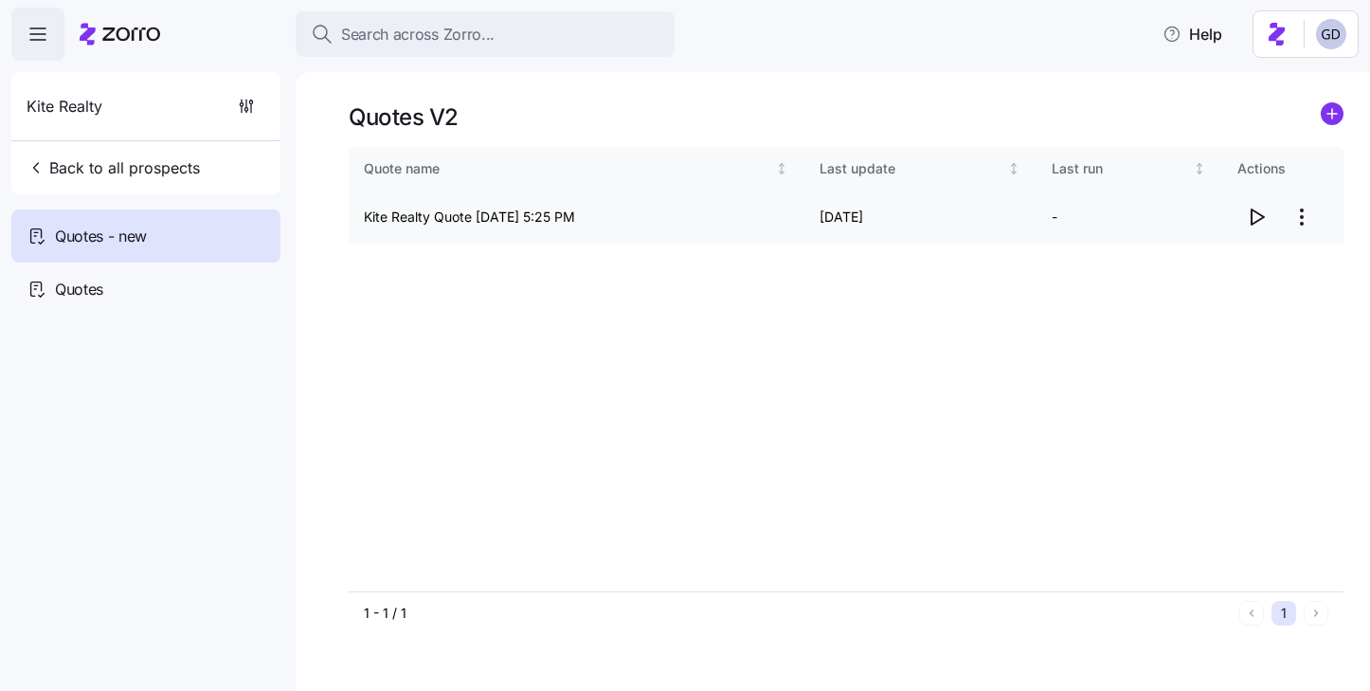
click at [1252, 216] on icon "button" at bounding box center [1258, 216] width 12 height 15
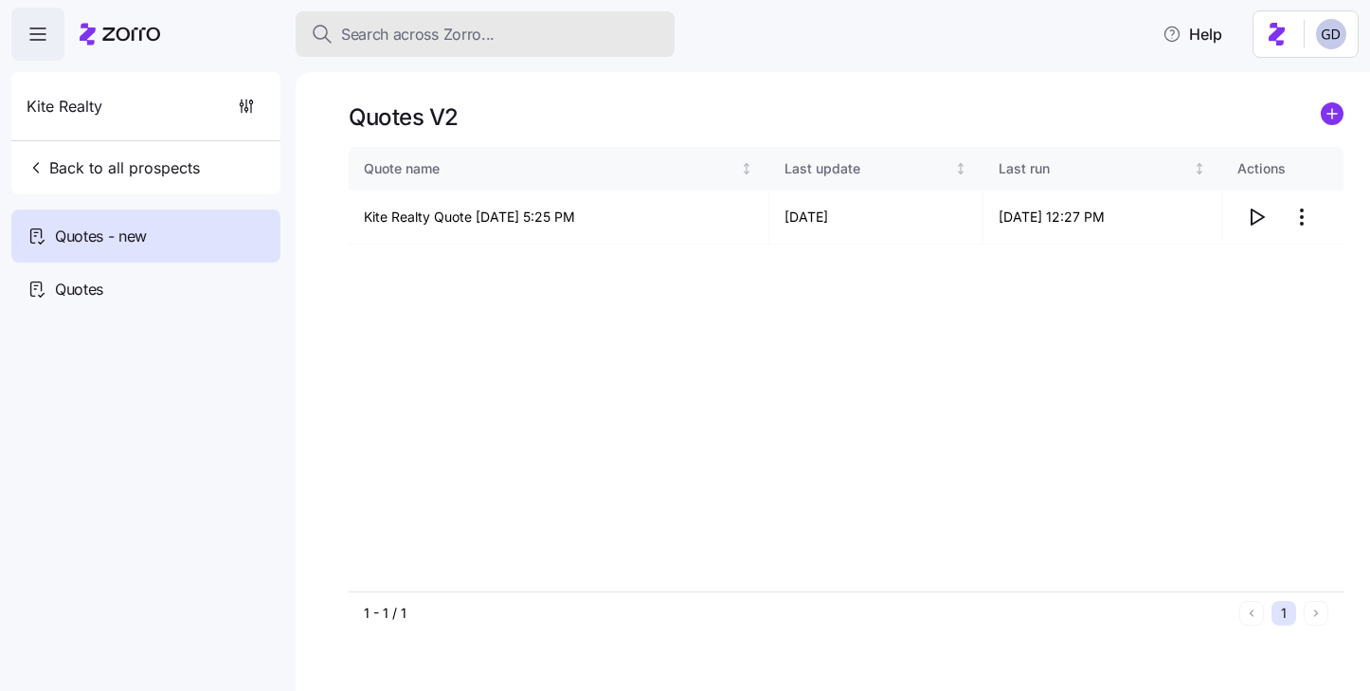
click at [502, 34] on div "Search across Zorro..." at bounding box center [485, 35] width 349 height 24
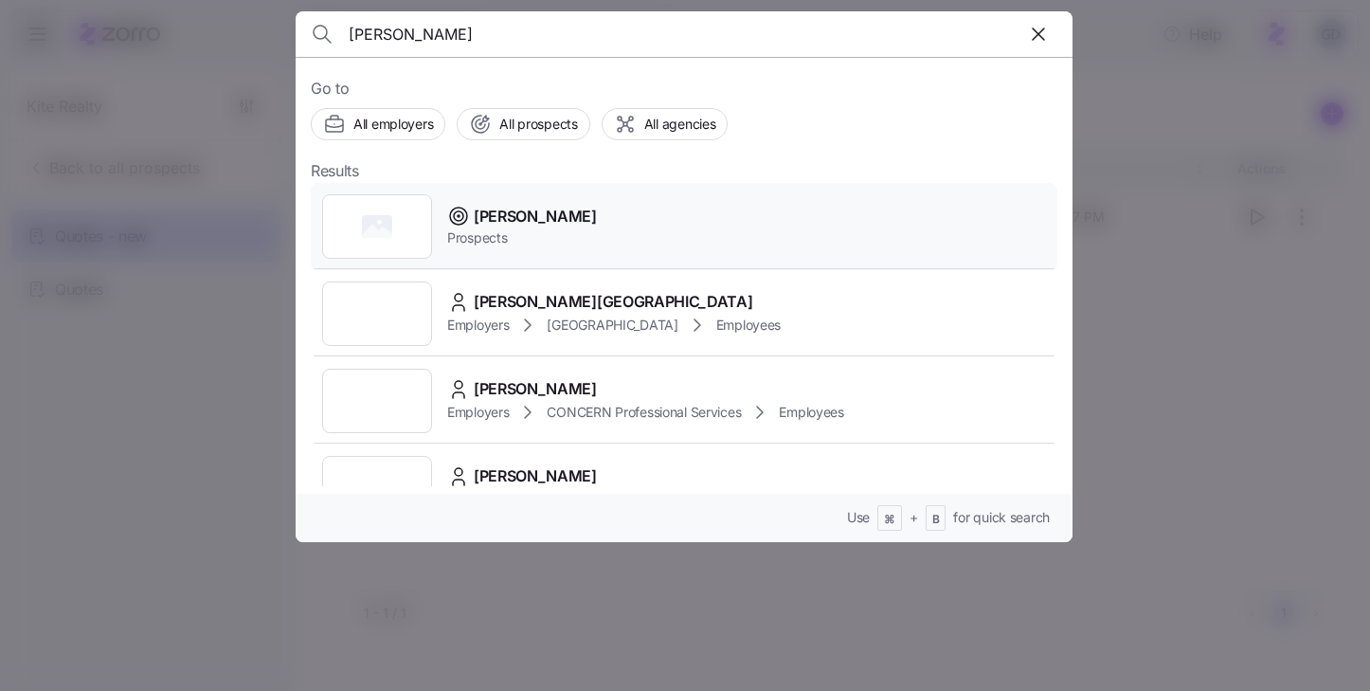
type input "Eakes"
click at [489, 226] on span "Eakes" at bounding box center [535, 217] width 123 height 24
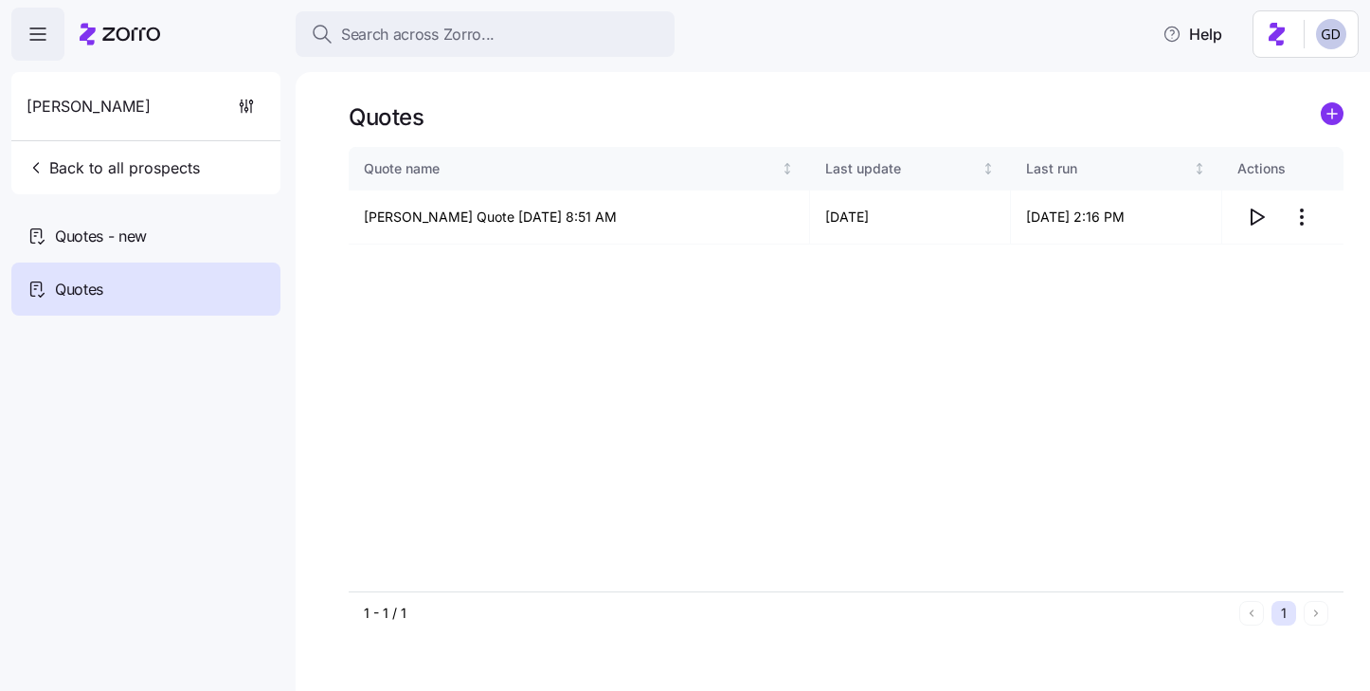
click at [122, 209] on div "Eakes Back to all prospects Quotes - new Quotes" at bounding box center [145, 194] width 269 height 244
click at [122, 223] on div "Quotes - new" at bounding box center [145, 235] width 269 height 53
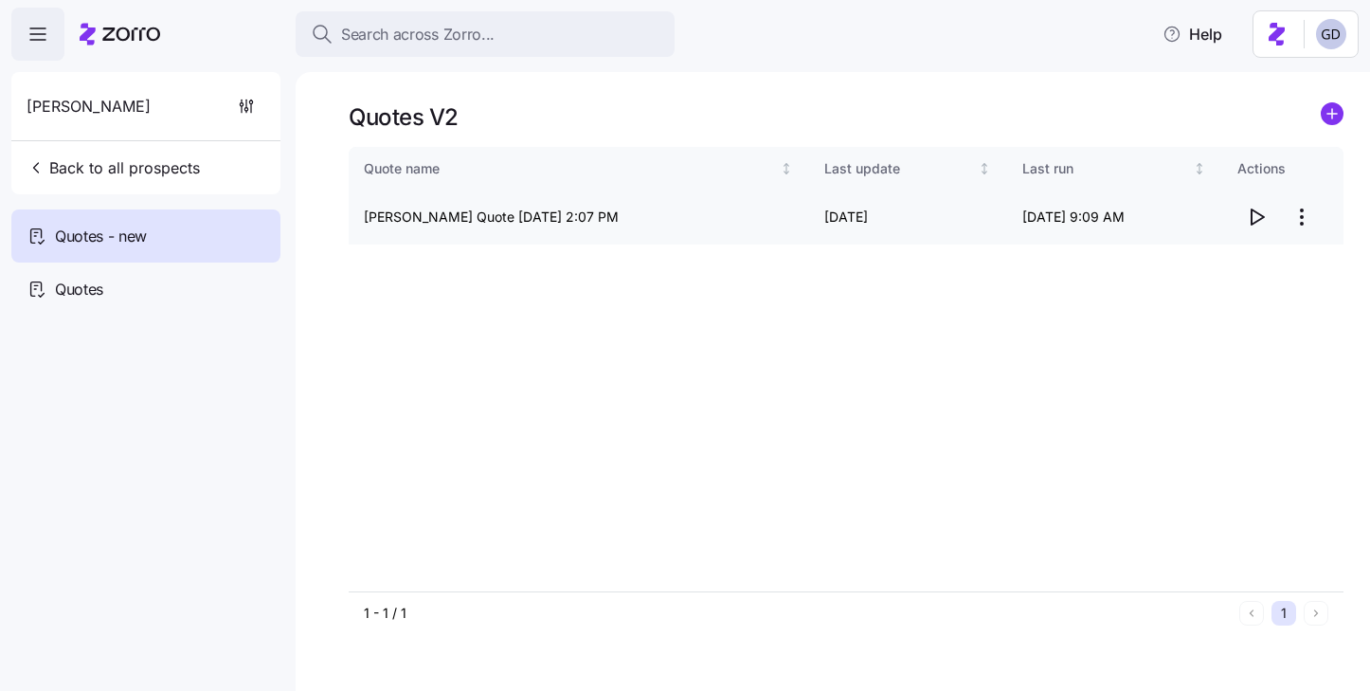
click at [1253, 218] on icon "button" at bounding box center [1256, 217] width 23 height 23
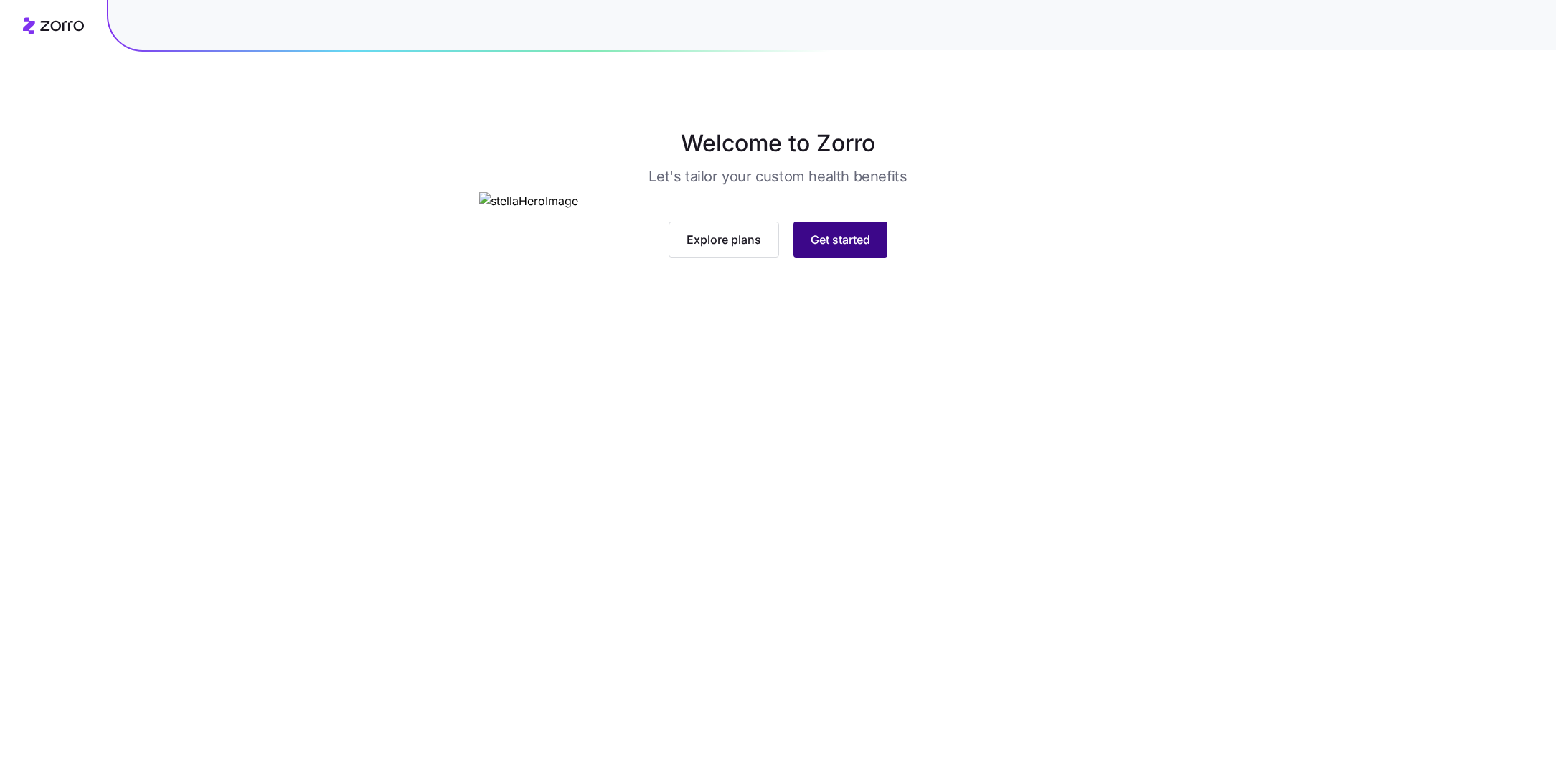
click at [824, 257] on button "Get started" at bounding box center [840, 239] width 94 height 36
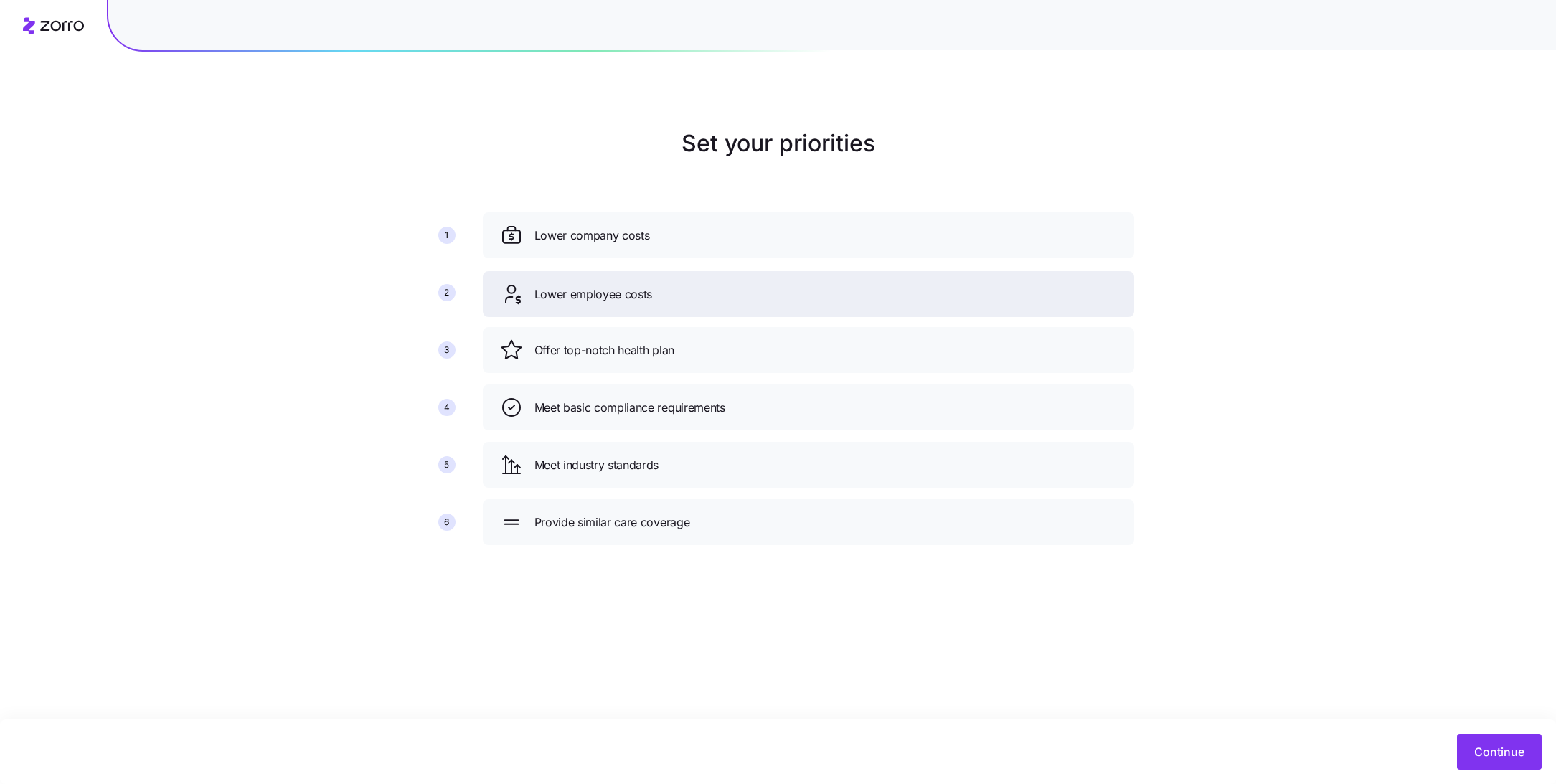
drag, startPoint x: 687, startPoint y: 345, endPoint x: 687, endPoint y: 289, distance: 56.0
click at [687, 288] on div "Lower employee costs" at bounding box center [808, 294] width 617 height 23
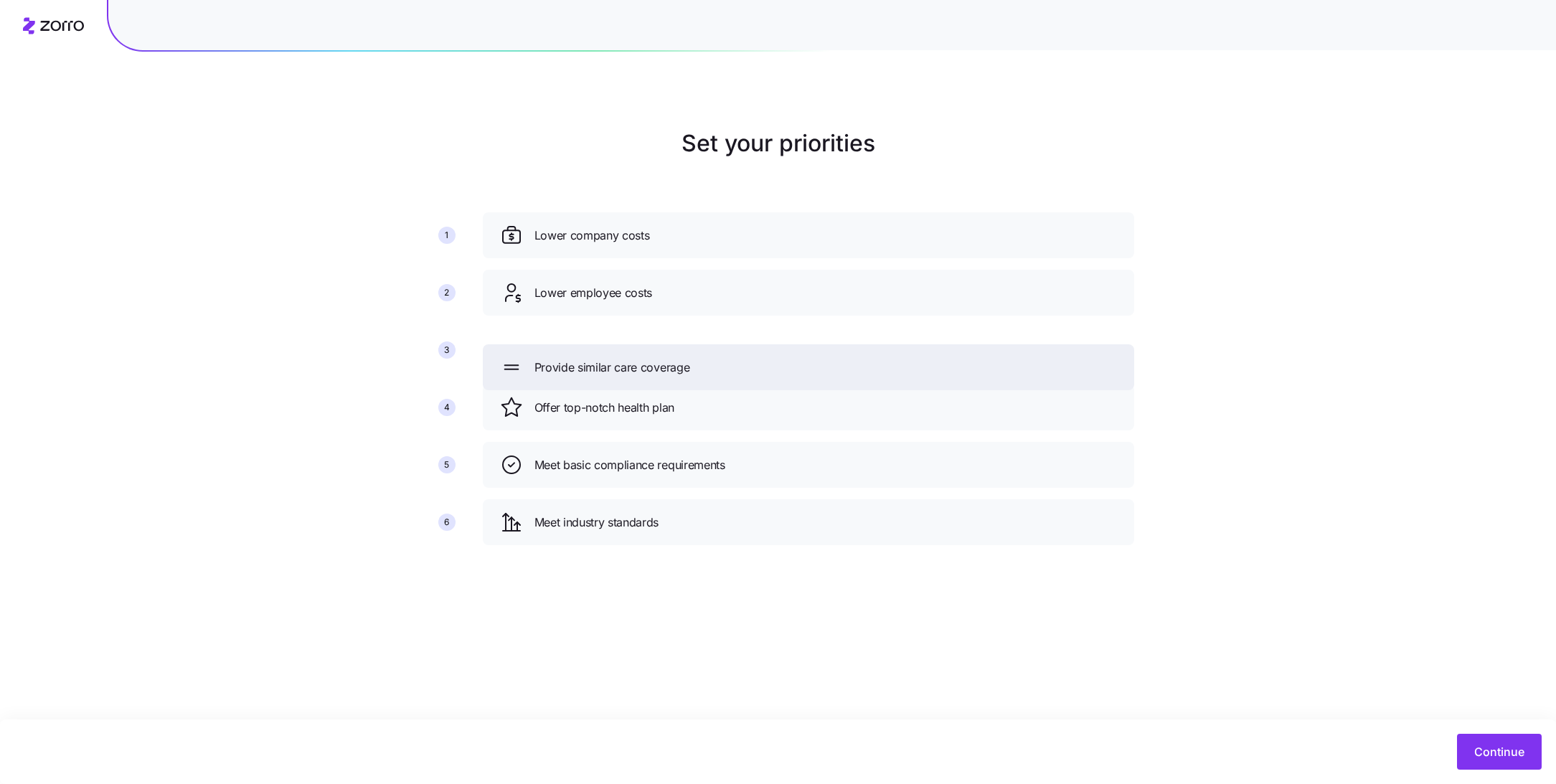
drag, startPoint x: 677, startPoint y: 527, endPoint x: 677, endPoint y: 372, distance: 155.0
click at [677, 372] on span "Provide similar care coverage" at bounding box center [612, 368] width 156 height 18
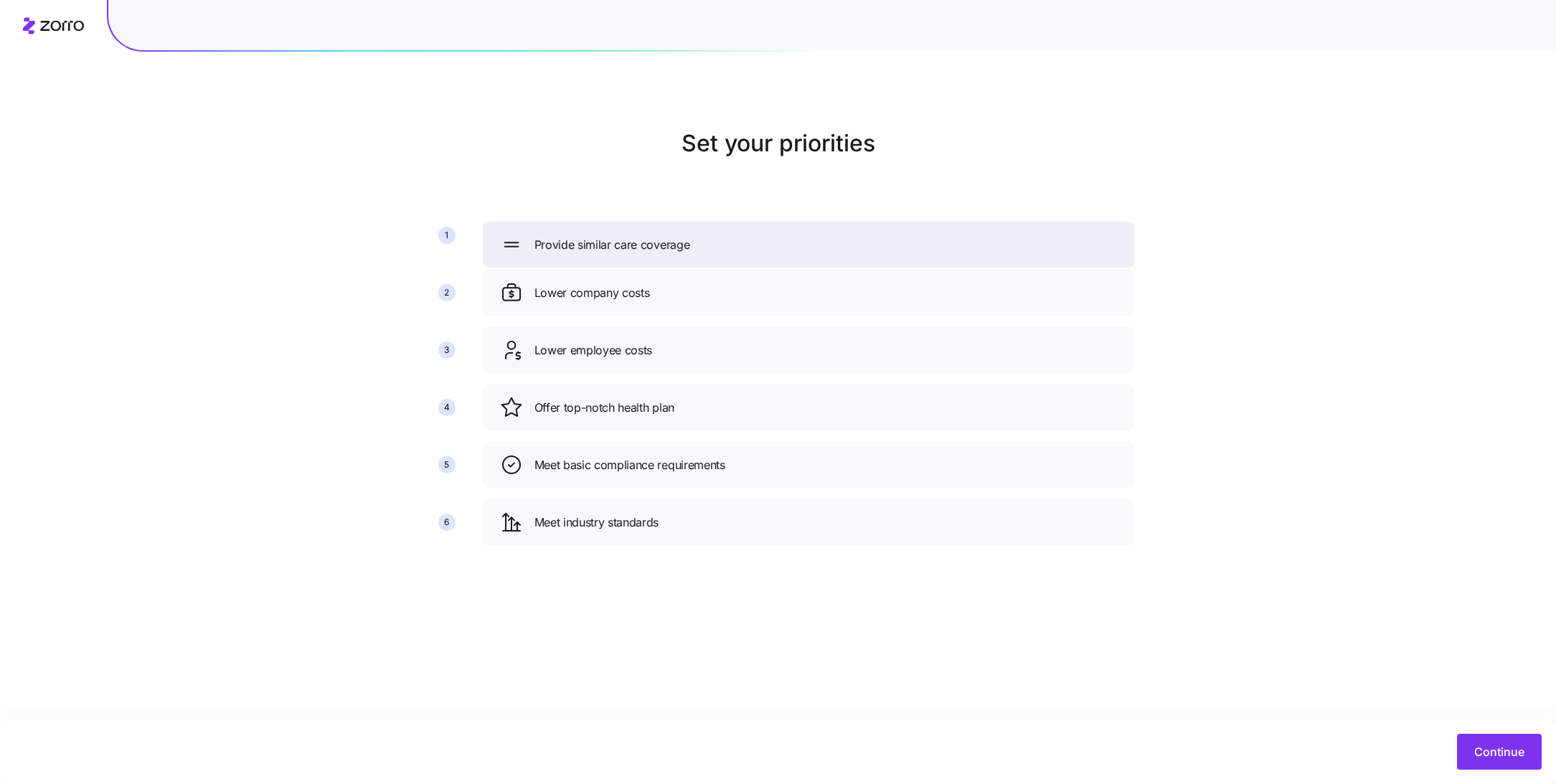
drag, startPoint x: 767, startPoint y: 359, endPoint x: 767, endPoint y: 230, distance: 129.0
click at [767, 233] on div "Provide similar care coverage" at bounding box center [808, 244] width 617 height 23
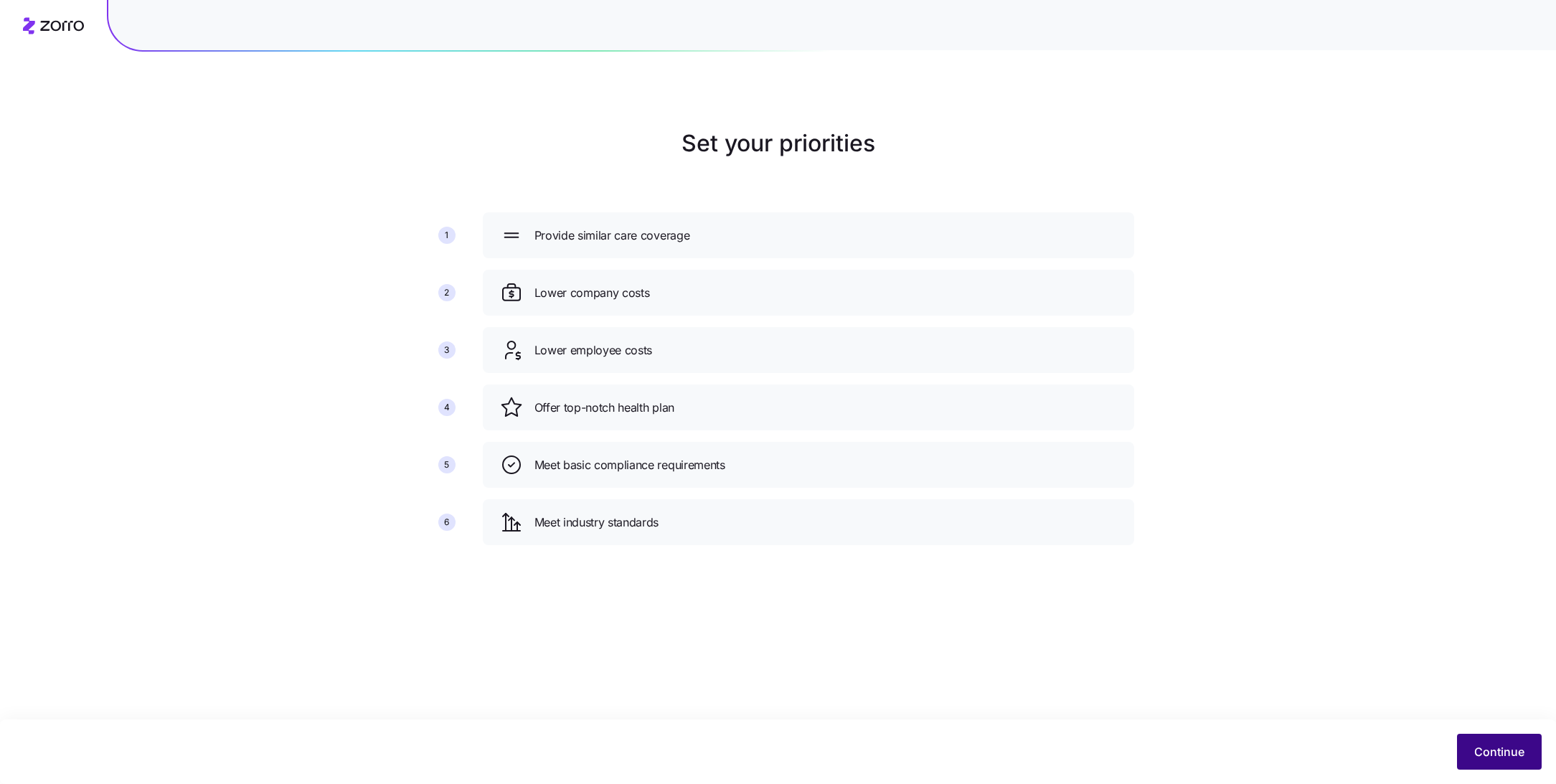
click at [1480, 755] on span "Continue" at bounding box center [1499, 751] width 50 height 17
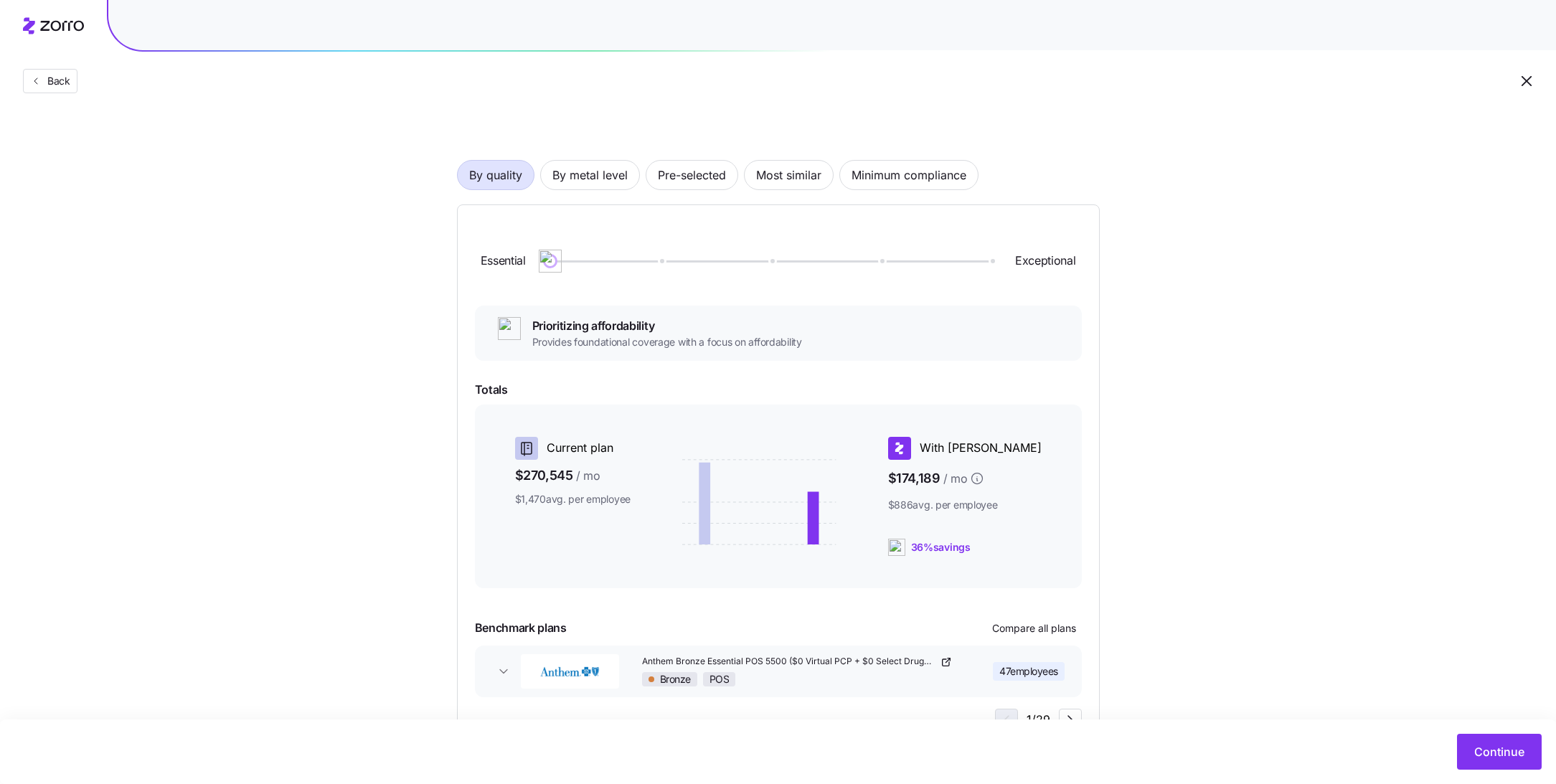
scroll to position [65, 0]
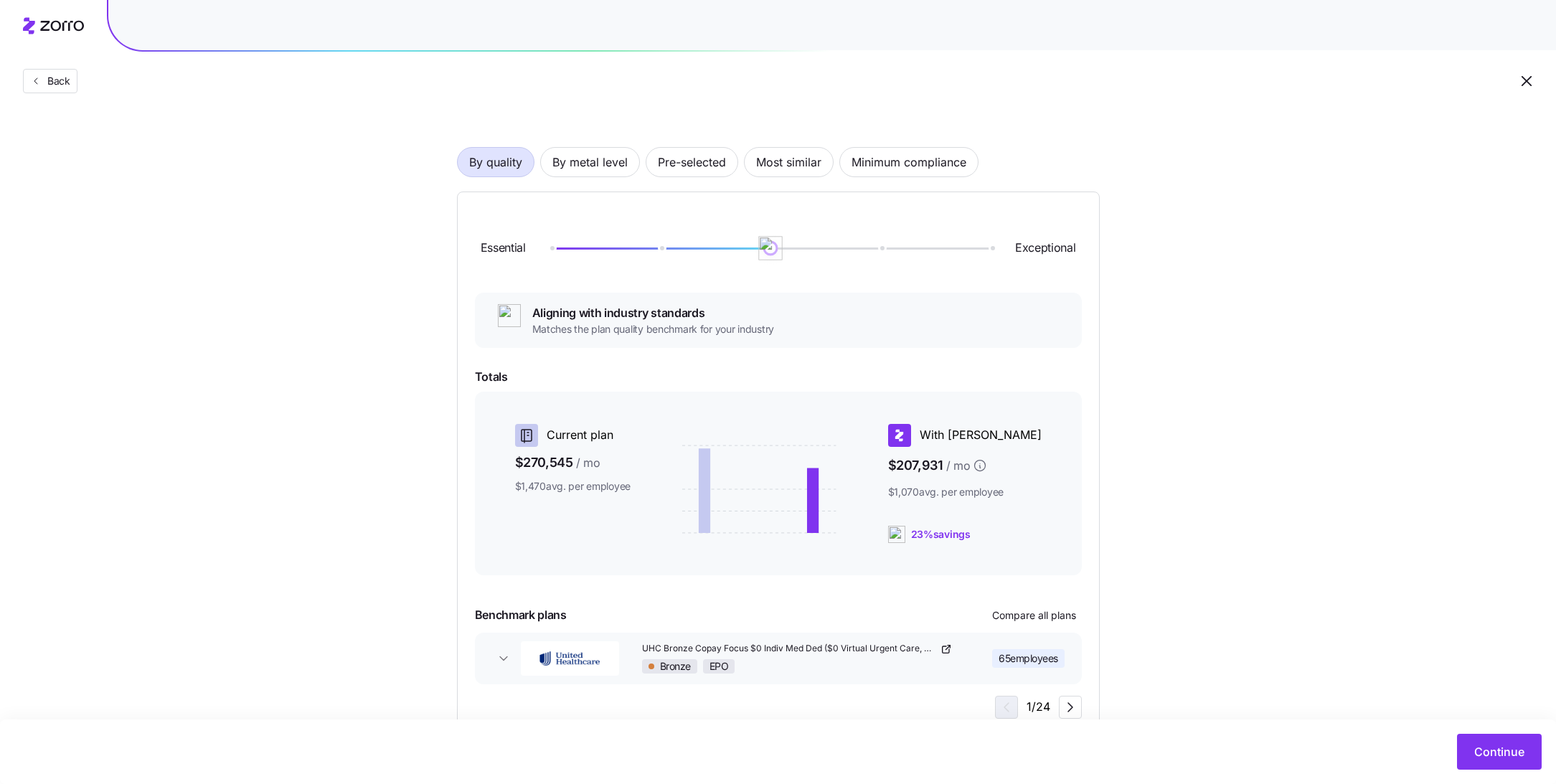
drag, startPoint x: 553, startPoint y: 248, endPoint x: 758, endPoint y: 248, distance: 205.0
click at [758, 248] on div at bounding box center [770, 248] width 440 height 2
click at [597, 163] on span "By metal level" at bounding box center [590, 162] width 76 height 29
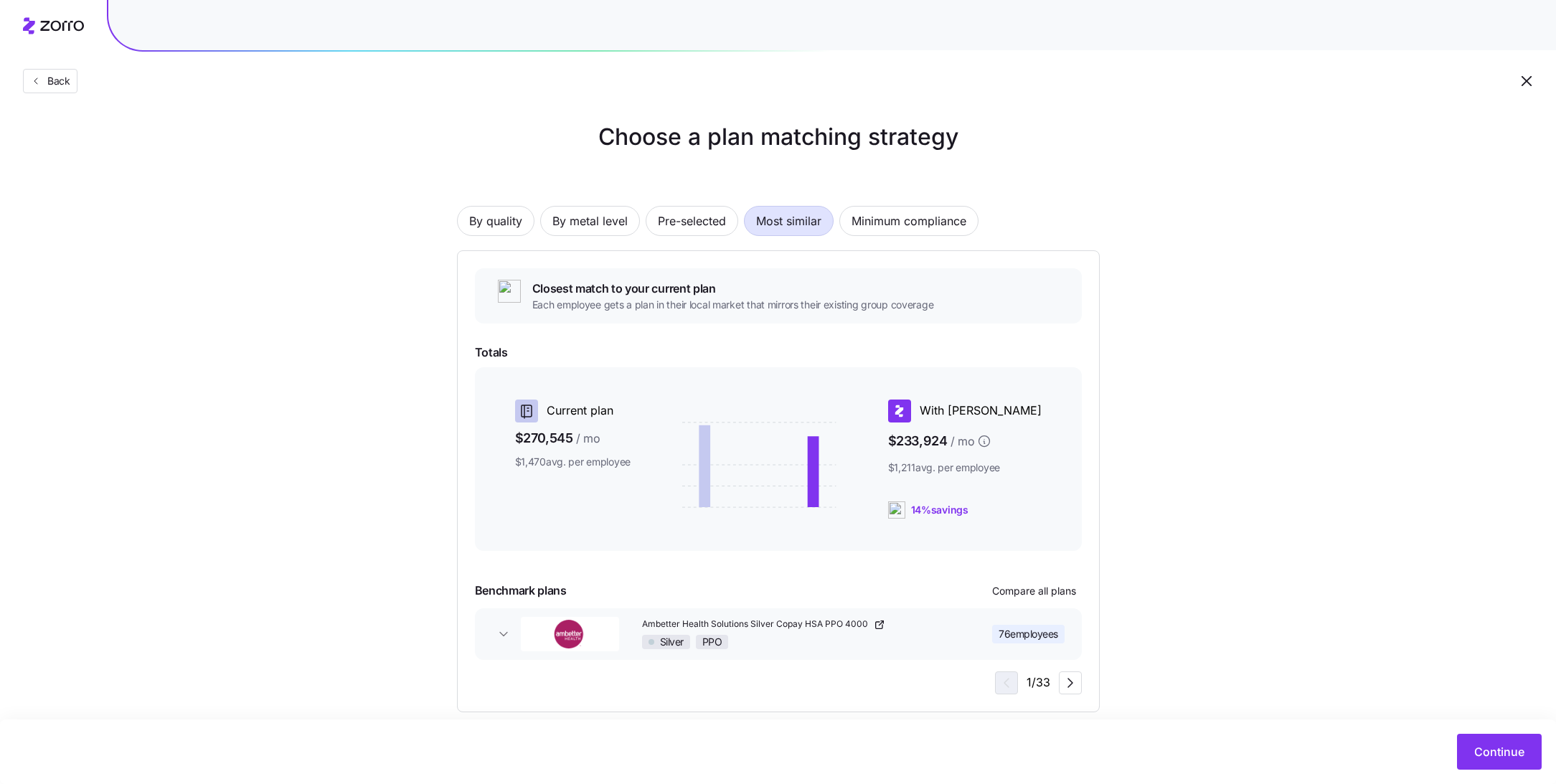
scroll to position [26, 0]
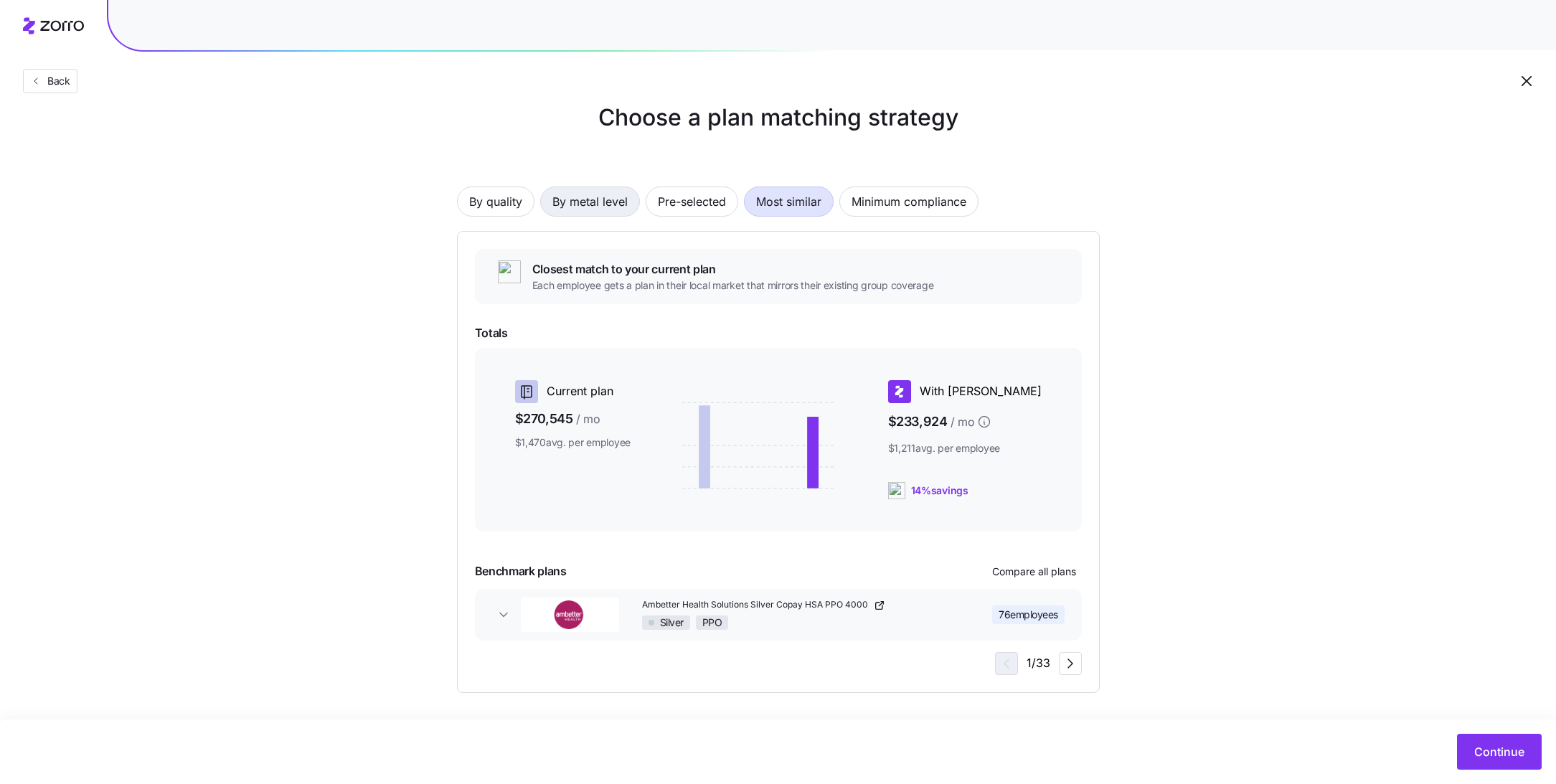
click at [618, 212] on span "By metal level" at bounding box center [590, 201] width 76 height 29
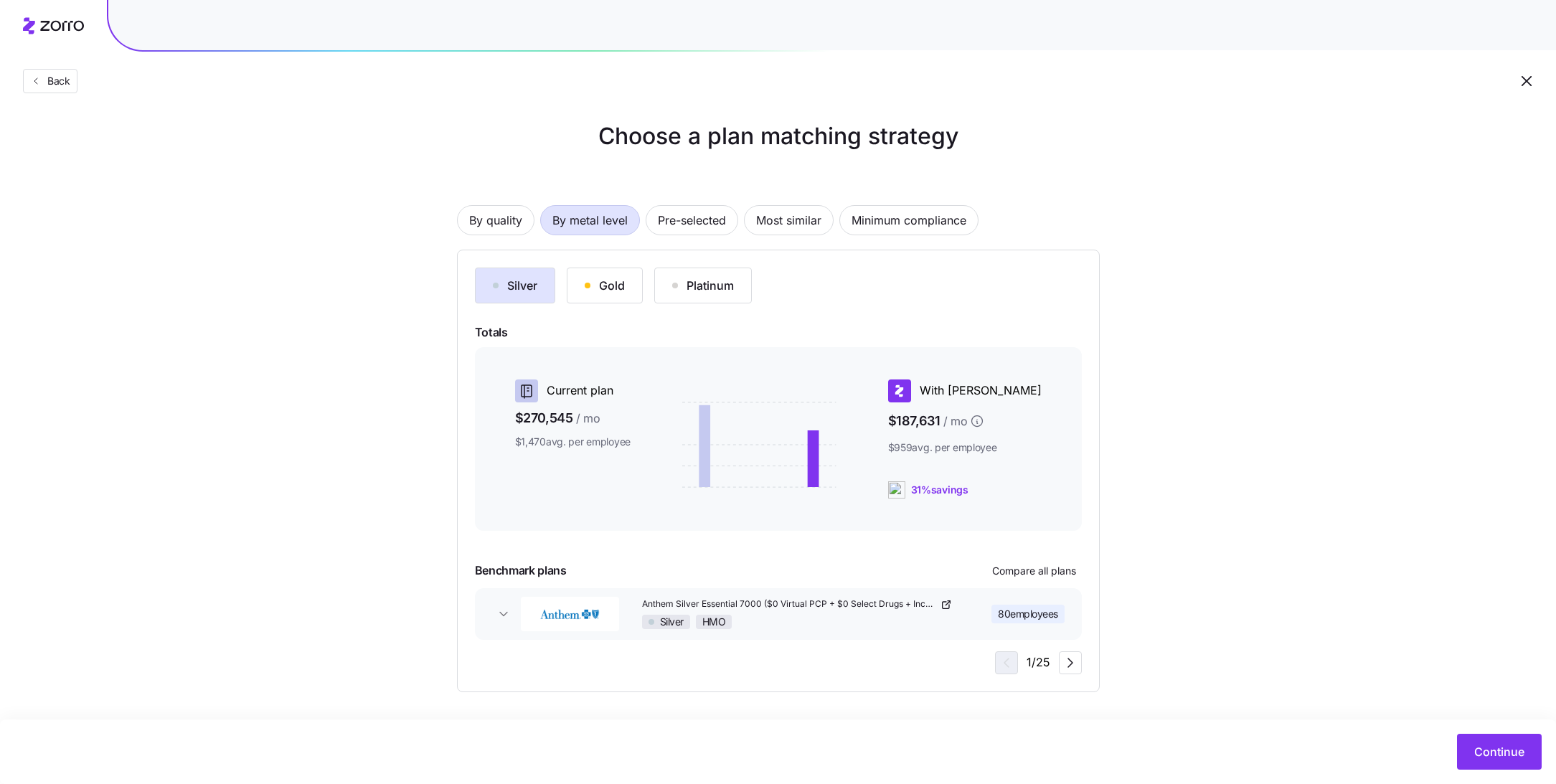
scroll to position [7, 0]
click at [623, 290] on div "Gold" at bounding box center [604, 286] width 40 height 17
click at [1066, 666] on icon "button" at bounding box center [1070, 663] width 17 height 17
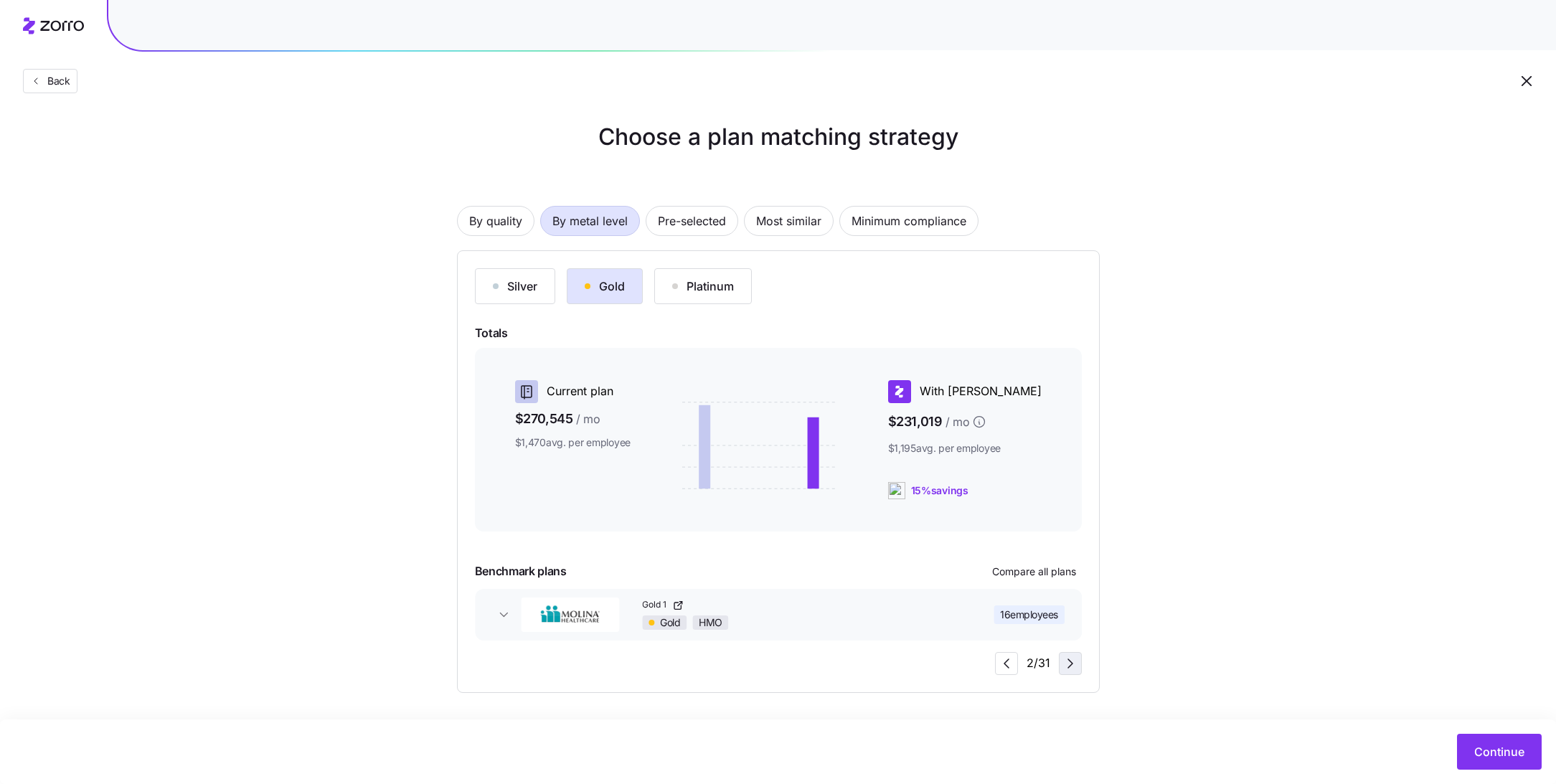
click at [1066, 666] on icon "button" at bounding box center [1070, 663] width 17 height 17
click at [1508, 758] on span "Continue" at bounding box center [1499, 751] width 50 height 17
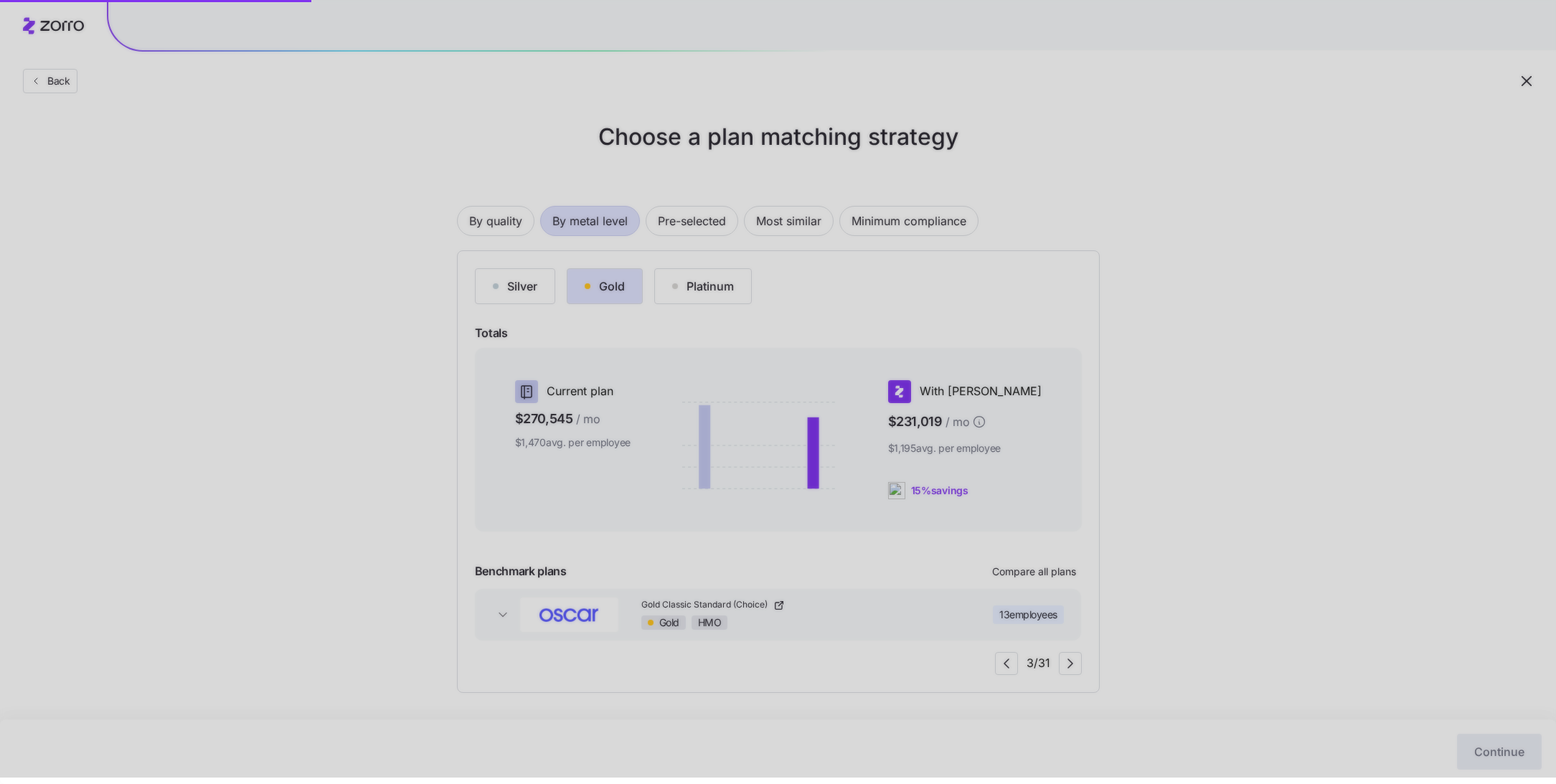
scroll to position [6, 0]
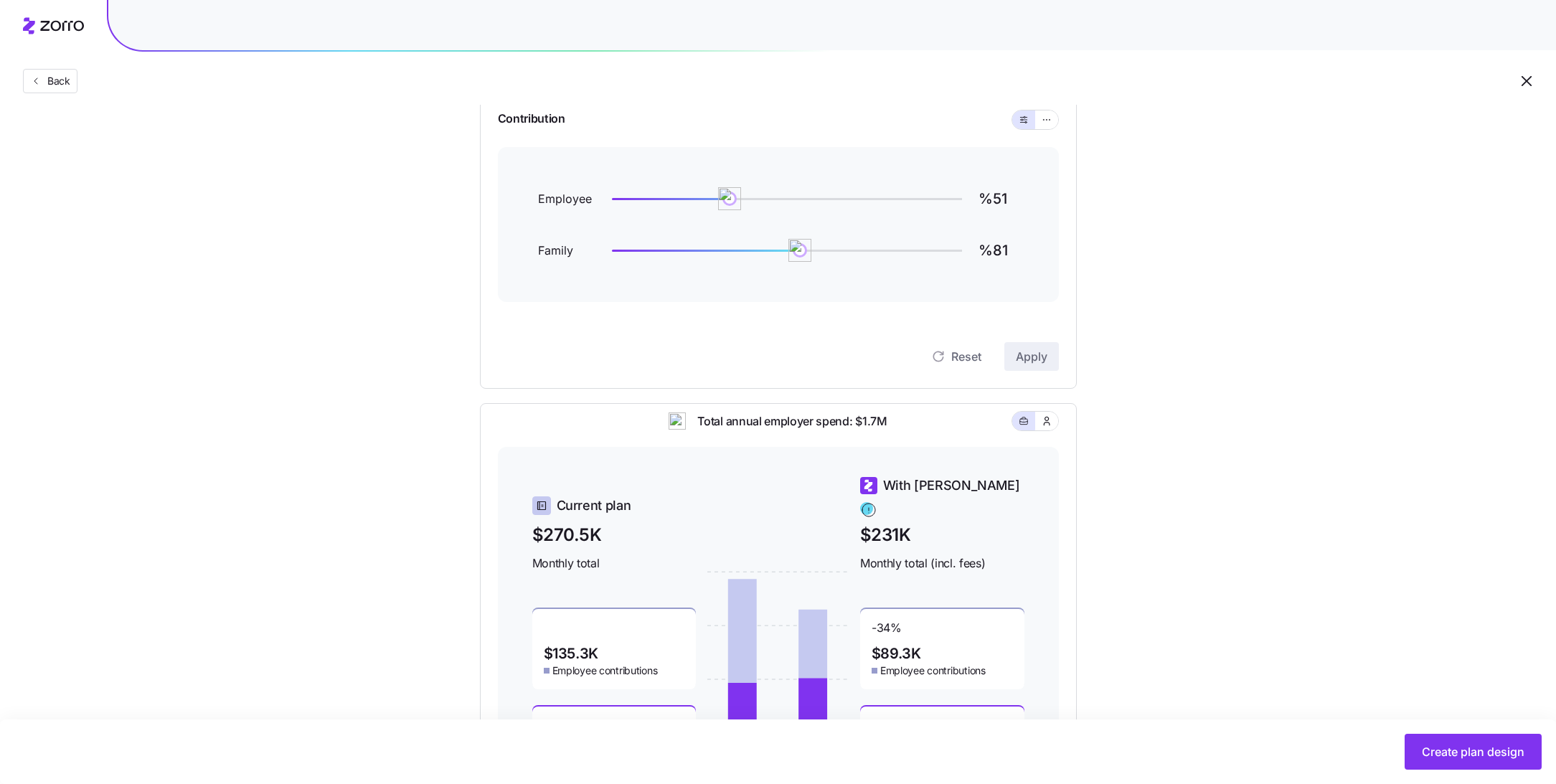
scroll to position [108, 0]
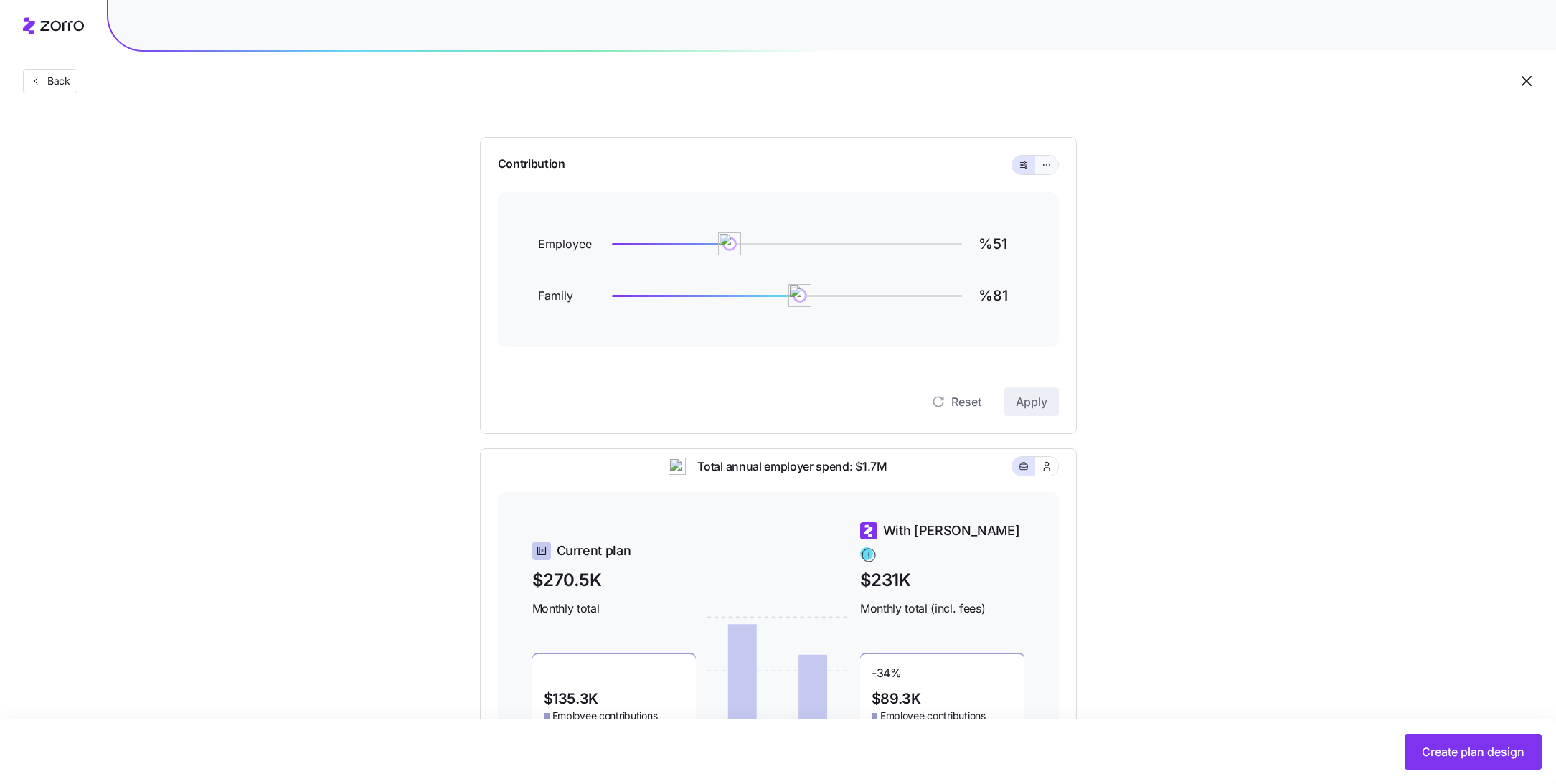
click at [1047, 166] on icon "button" at bounding box center [1046, 165] width 10 height 17
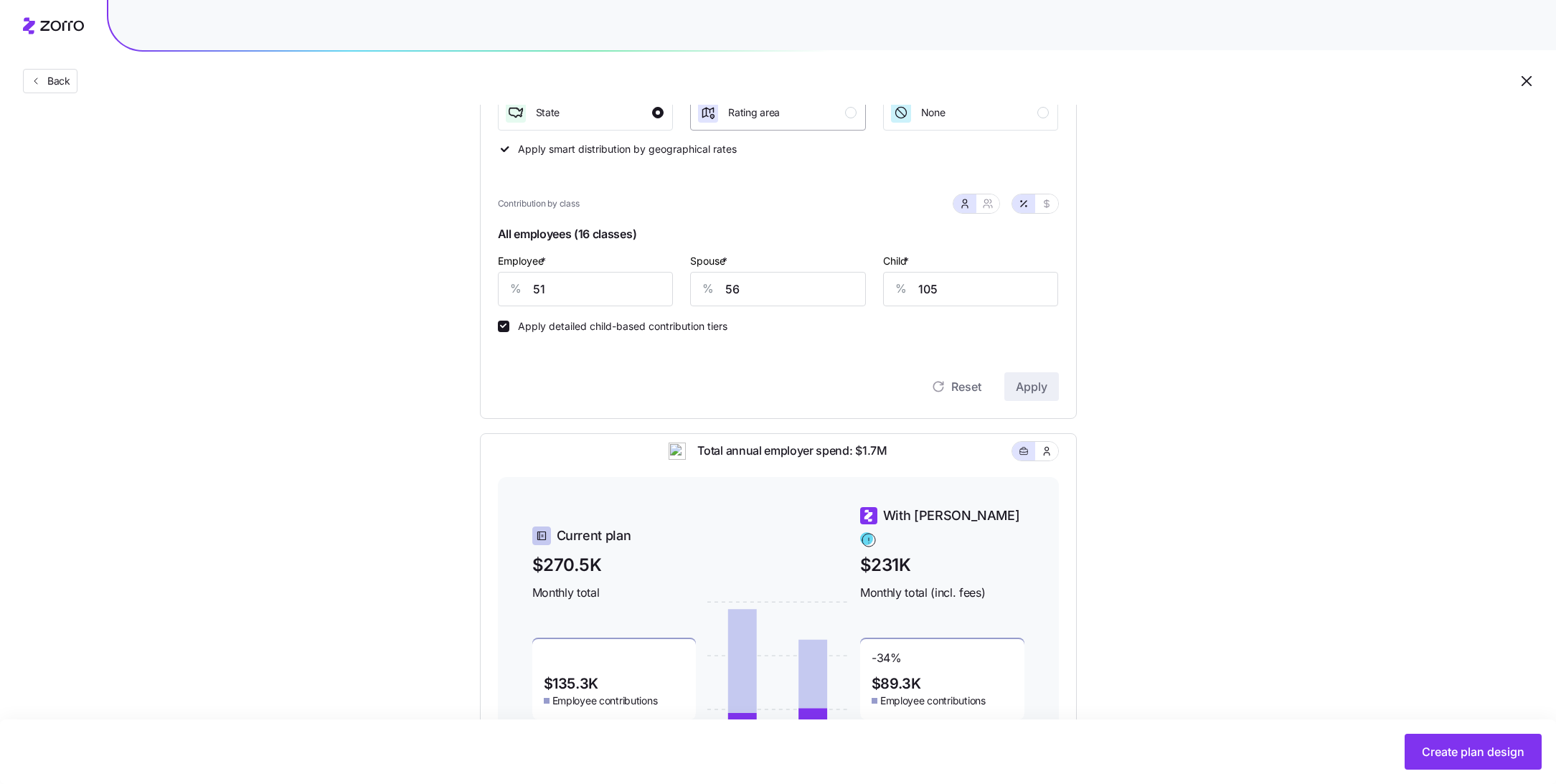
scroll to position [250, 0]
click at [615, 297] on input "51" at bounding box center [586, 289] width 176 height 34
drag, startPoint x: 767, startPoint y: 303, endPoint x: 627, endPoint y: 303, distance: 140.0
click at [627, 303] on div "Employee * % 80 Spouse * % 56 Child * % 105" at bounding box center [778, 279] width 578 height 72
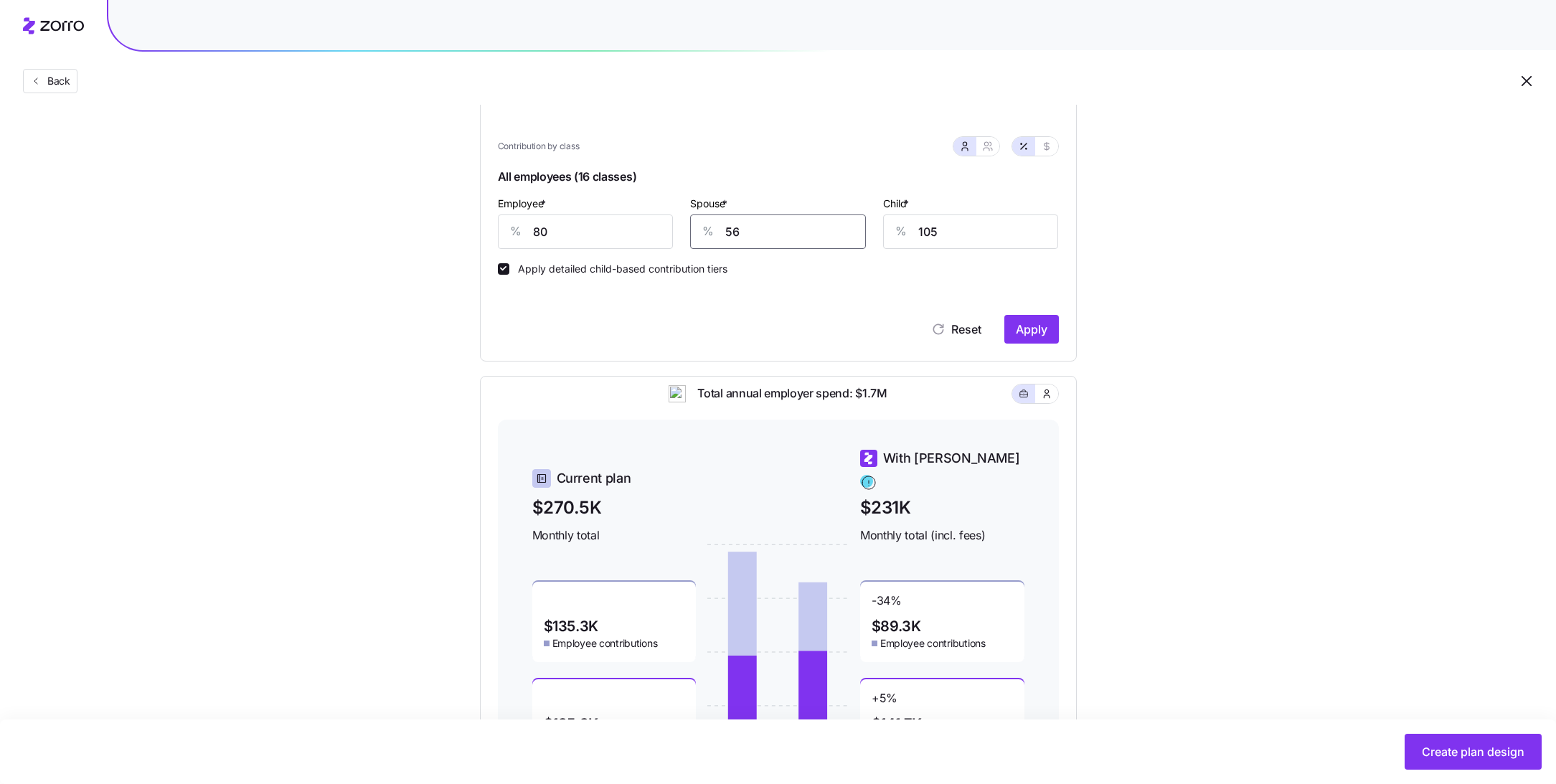
scroll to position [319, 0]
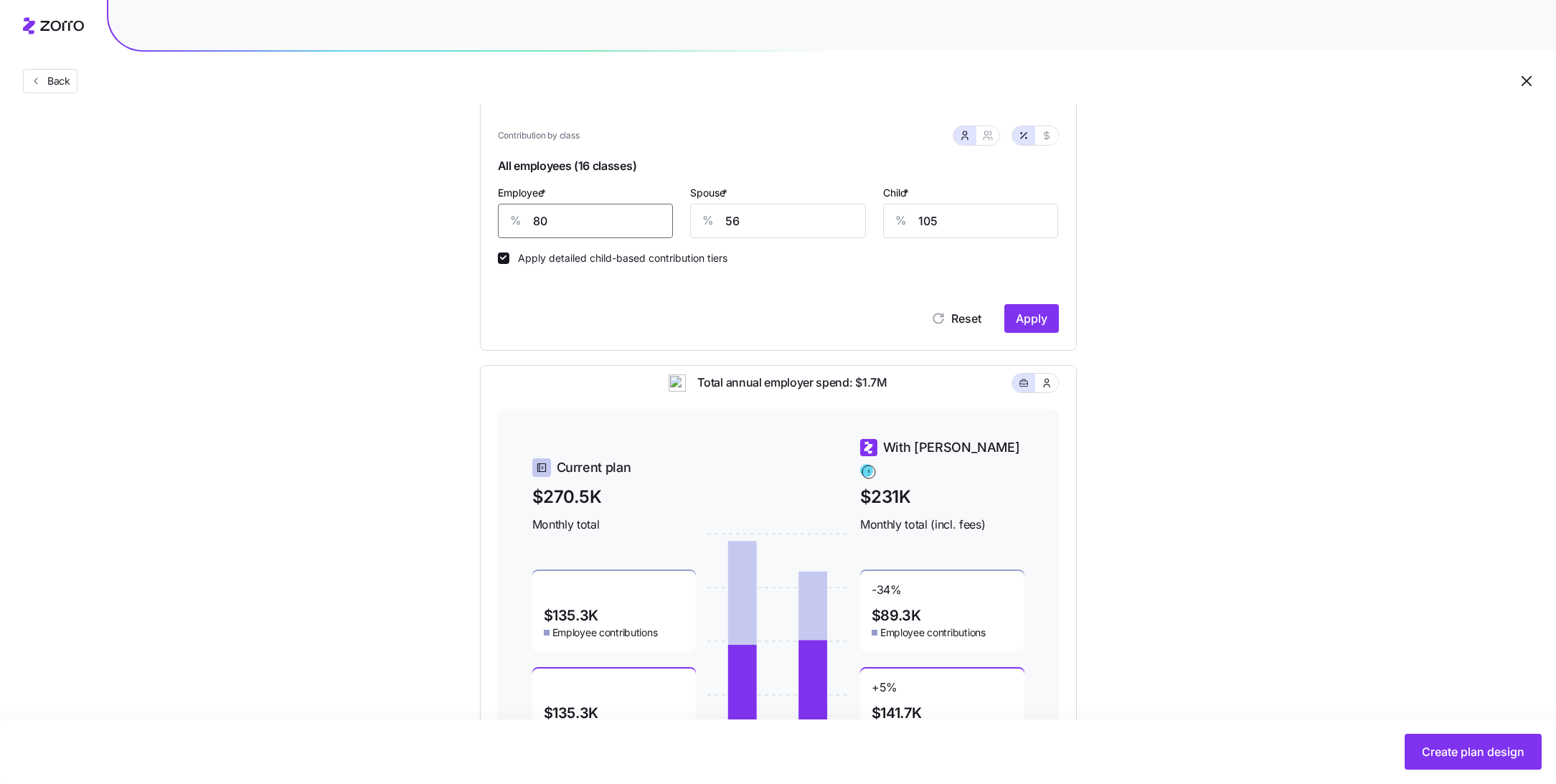
click at [596, 226] on input "80" at bounding box center [586, 220] width 176 height 34
type input "70"
type input "50"
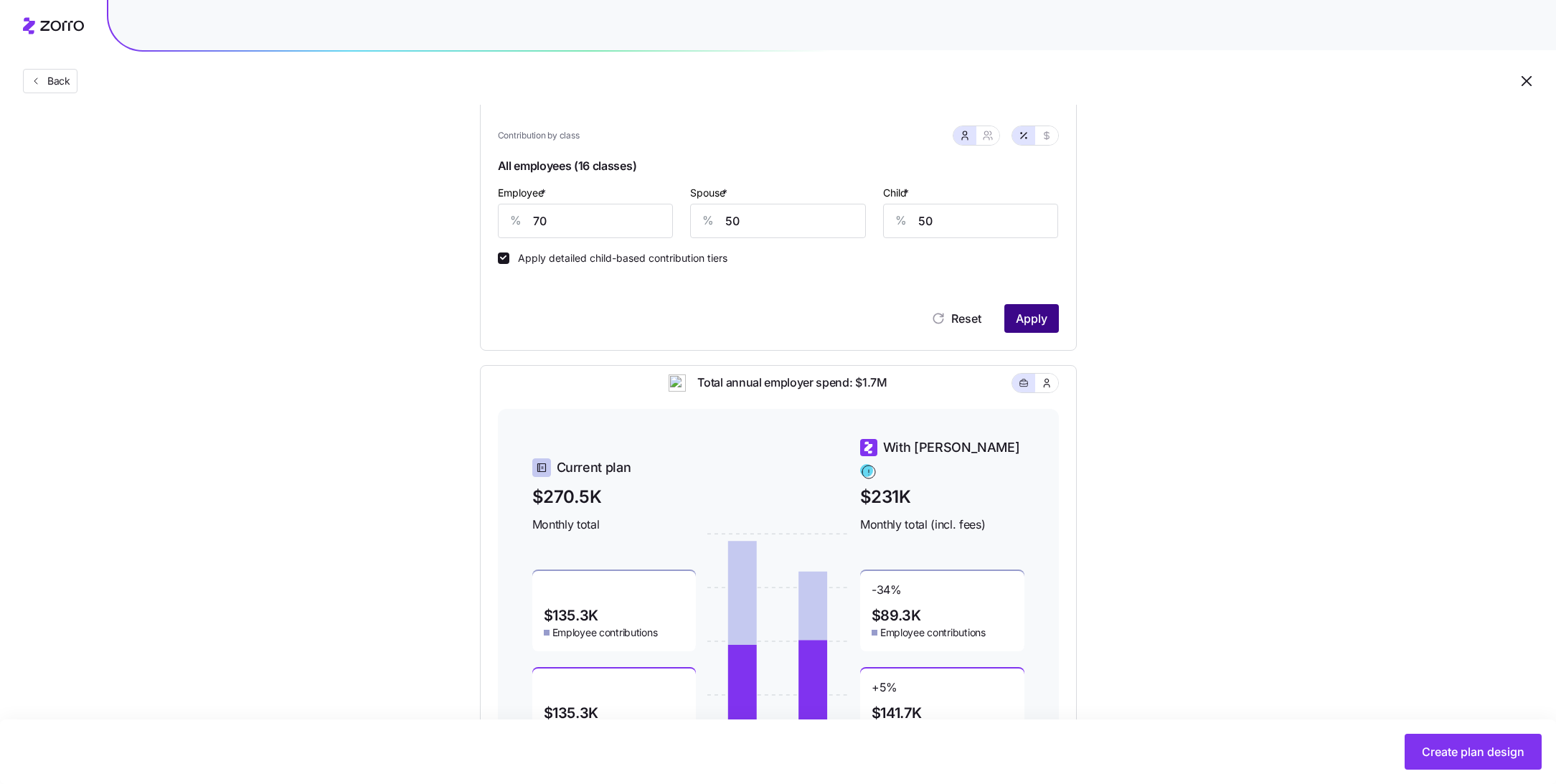
click at [1039, 319] on span "Apply" at bounding box center [1032, 318] width 32 height 17
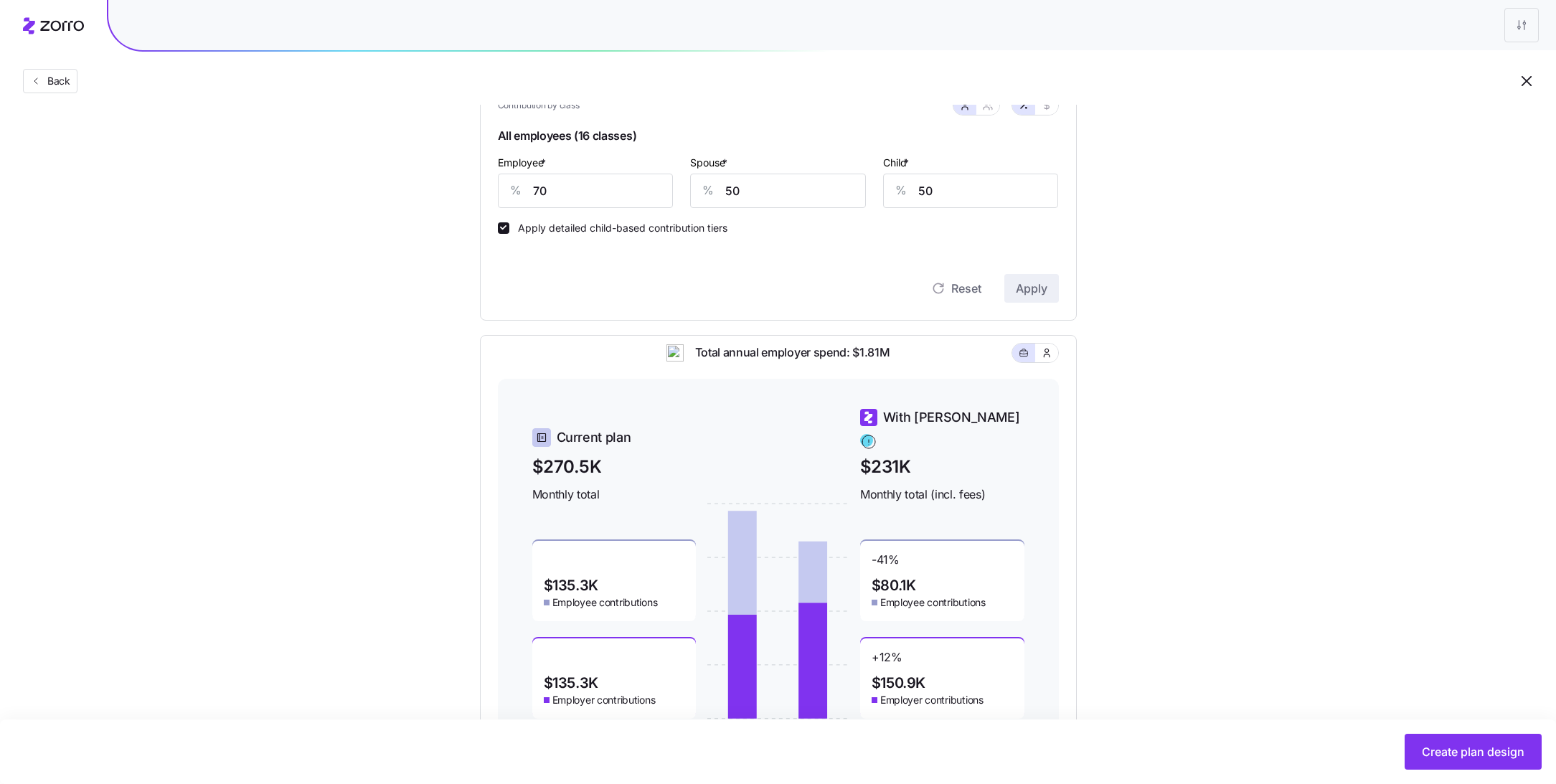
scroll to position [329, 0]
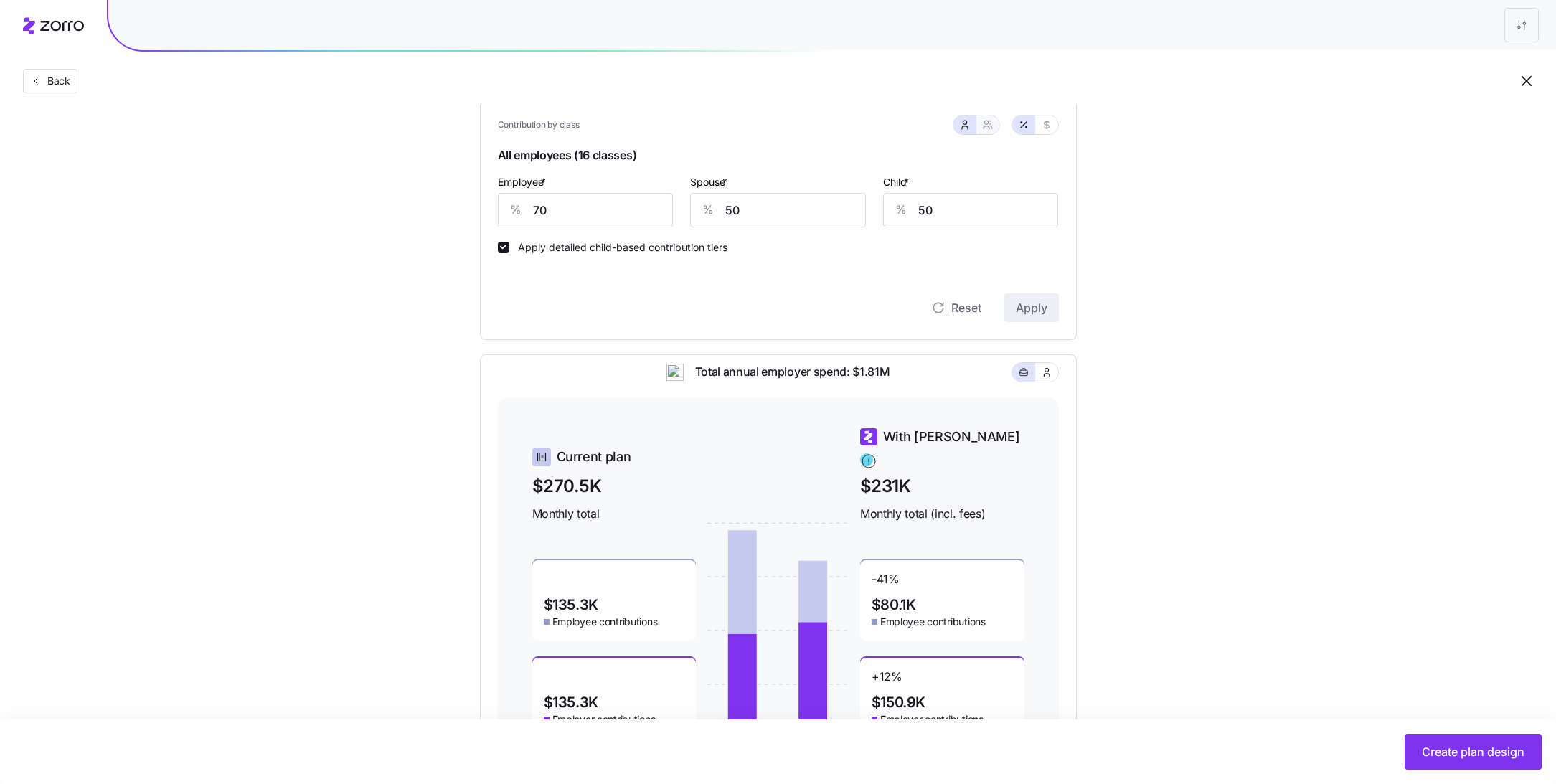
click at [990, 130] on button "button" at bounding box center [987, 124] width 11 height 11
type input "60"
type input "62"
drag, startPoint x: 733, startPoint y: 215, endPoint x: 634, endPoint y: 241, distance: 102.4
click at [635, 241] on div "Contribution by class All employees (16 classes) Employee only * % 70 Employee …" at bounding box center [778, 179] width 561 height 146
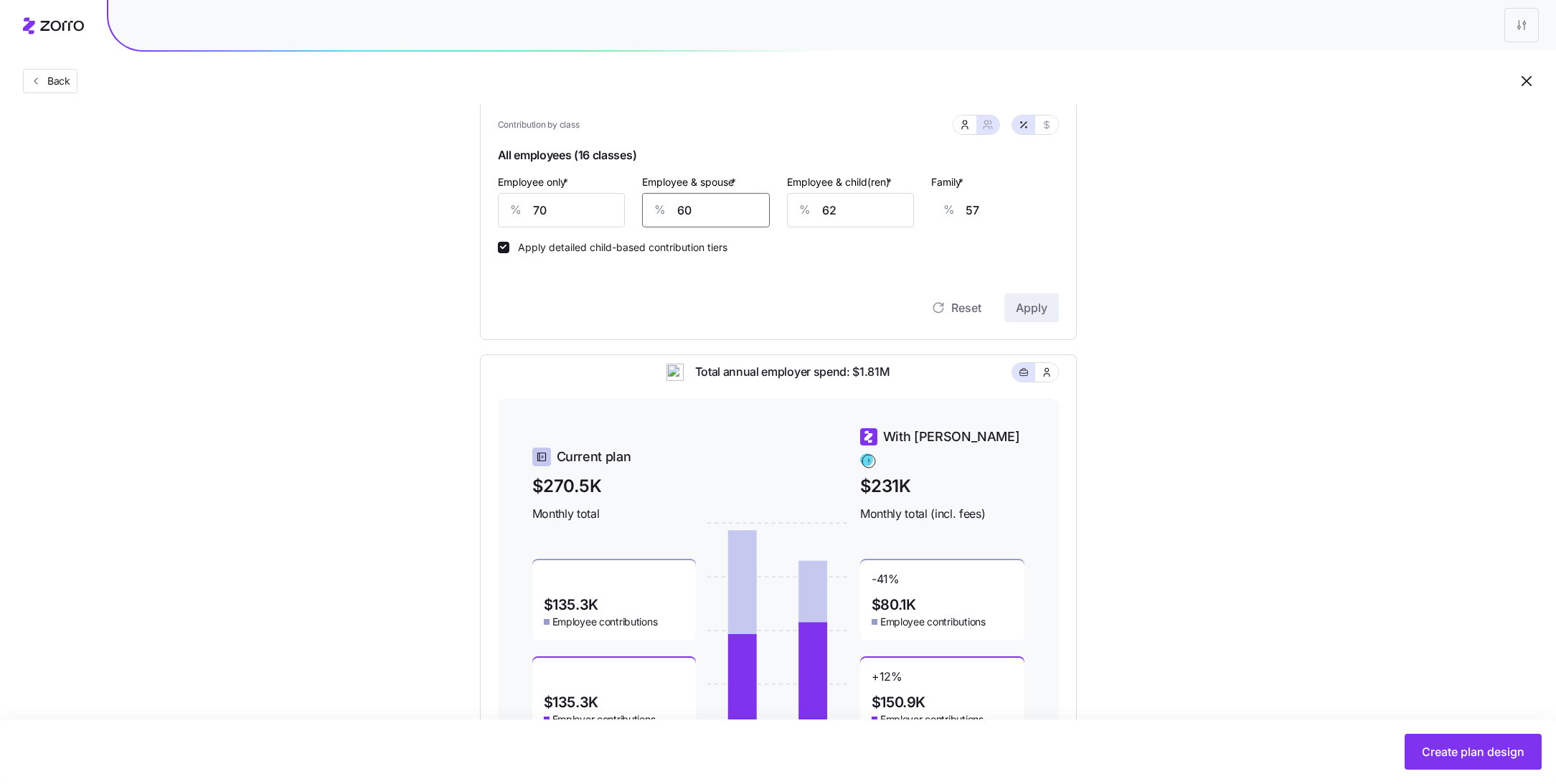
type input "6"
type input "17"
type input "0"
type input "13"
type input "0"
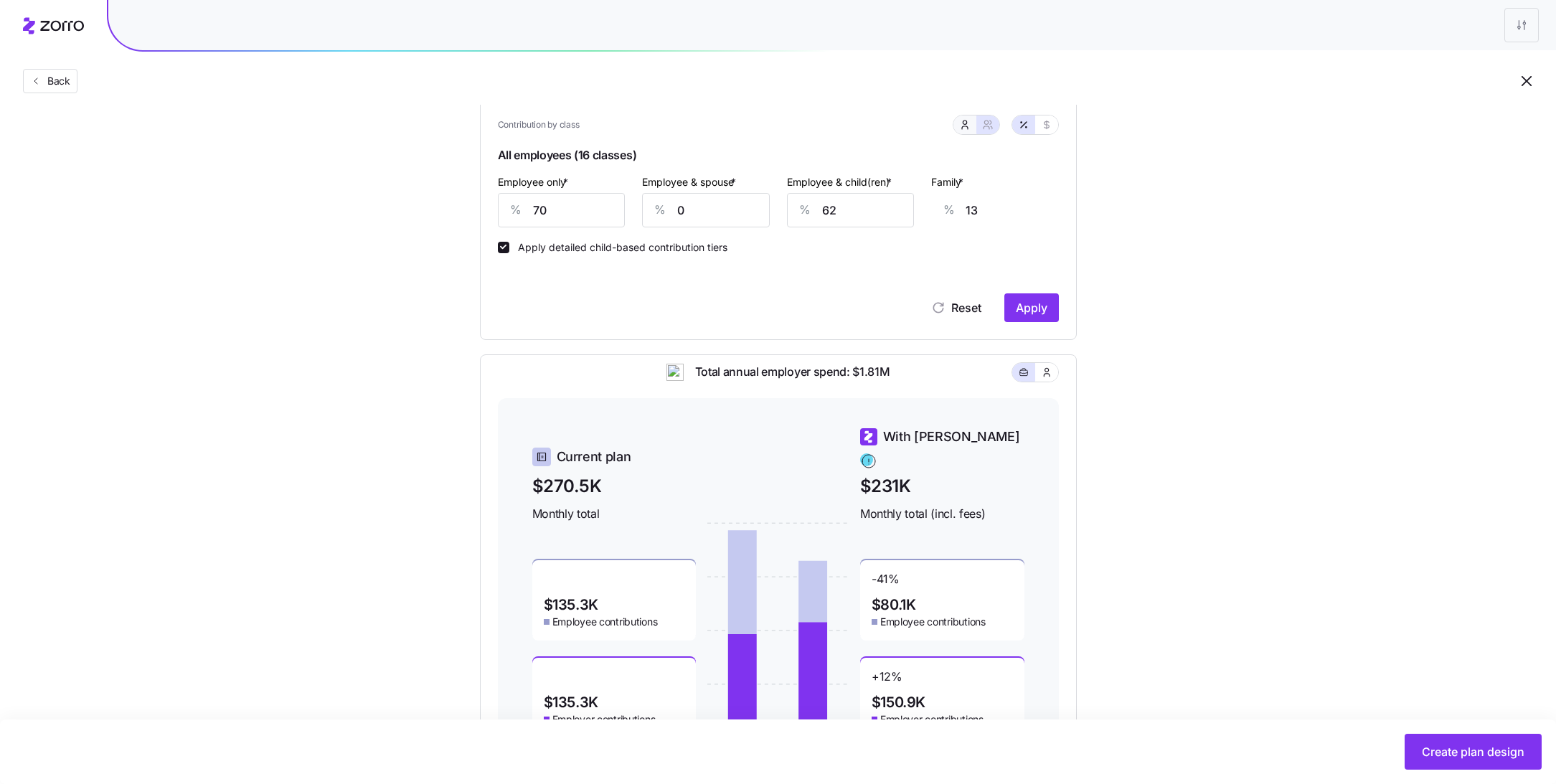
click at [966, 129] on icon "button" at bounding box center [964, 124] width 11 height 11
click at [772, 204] on input "0" at bounding box center [778, 210] width 176 height 34
drag, startPoint x: 976, startPoint y: 213, endPoint x: 872, endPoint y: 213, distance: 104.0
click at [872, 213] on div "Employee * % 70 Spouse * % 0 Child * % 50" at bounding box center [778, 200] width 578 height 72
type input "25"
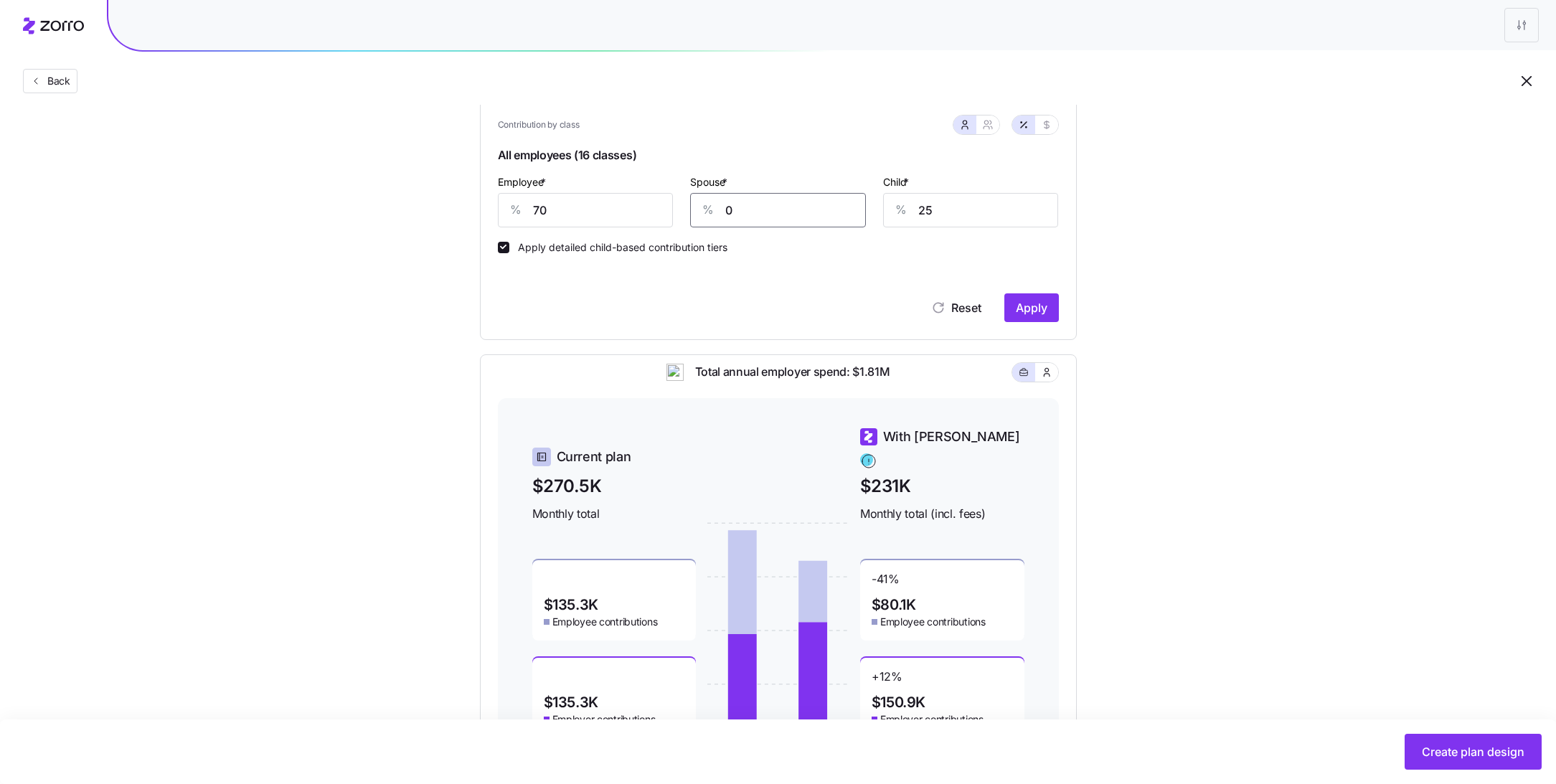
click at [784, 207] on input "0" at bounding box center [778, 210] width 176 height 34
click at [1033, 312] on span "Apply" at bounding box center [1032, 307] width 32 height 17
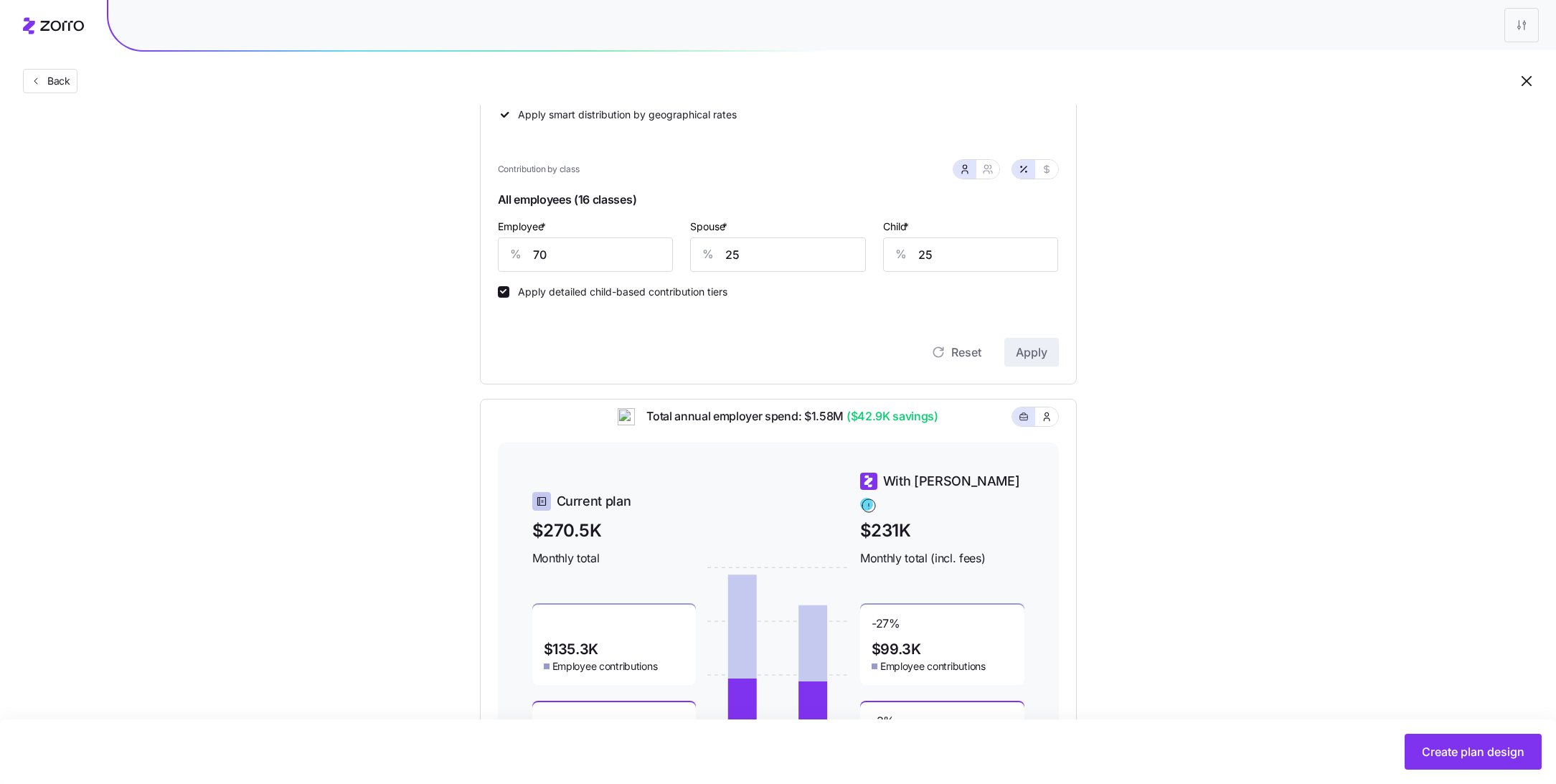
scroll to position [282, 0]
click at [768, 274] on input "25" at bounding box center [778, 257] width 176 height 34
type input "0"
click at [577, 250] on input "70" at bounding box center [586, 257] width 176 height 34
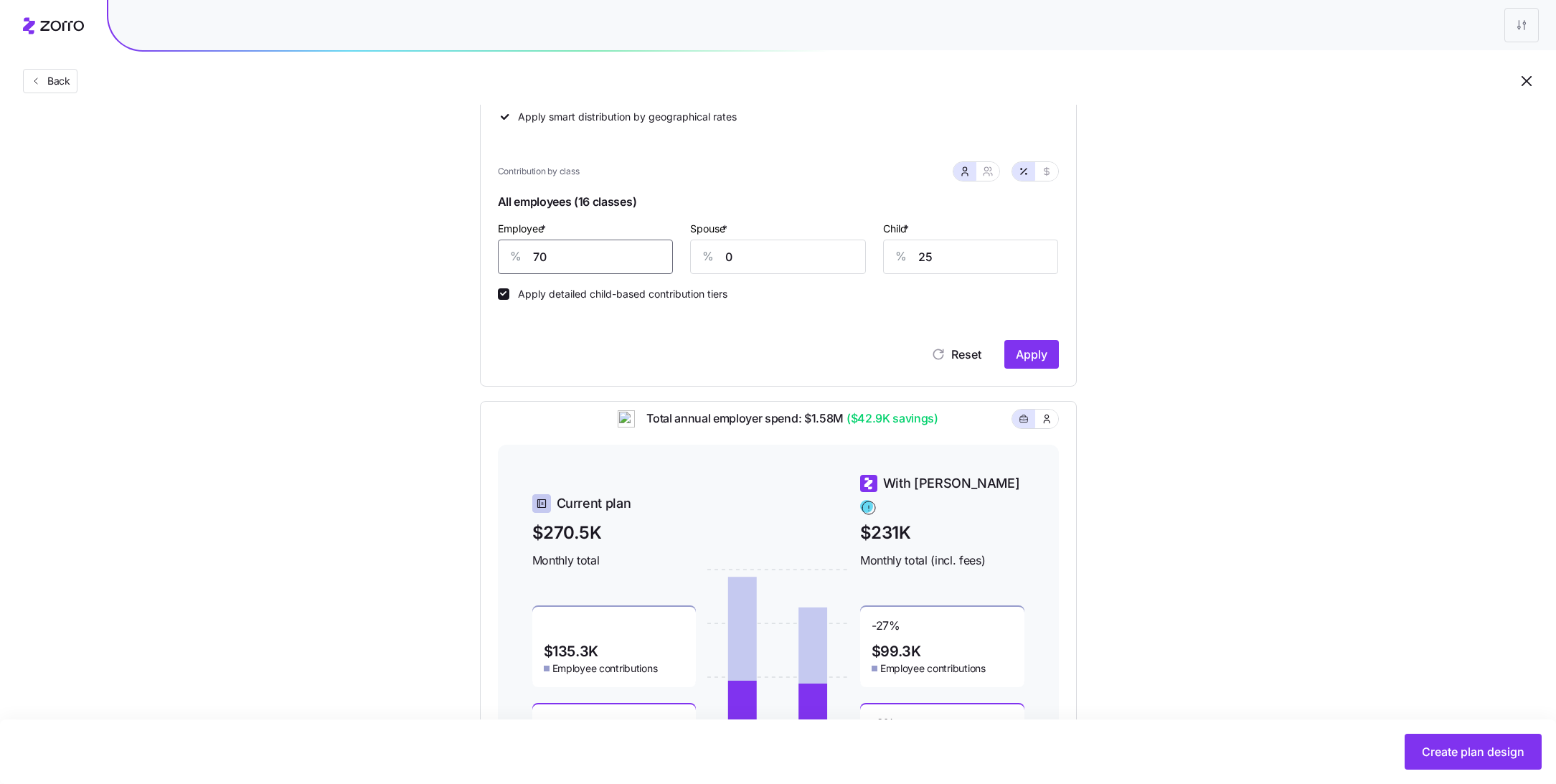
click at [577, 250] on input "70" at bounding box center [586, 257] width 176 height 34
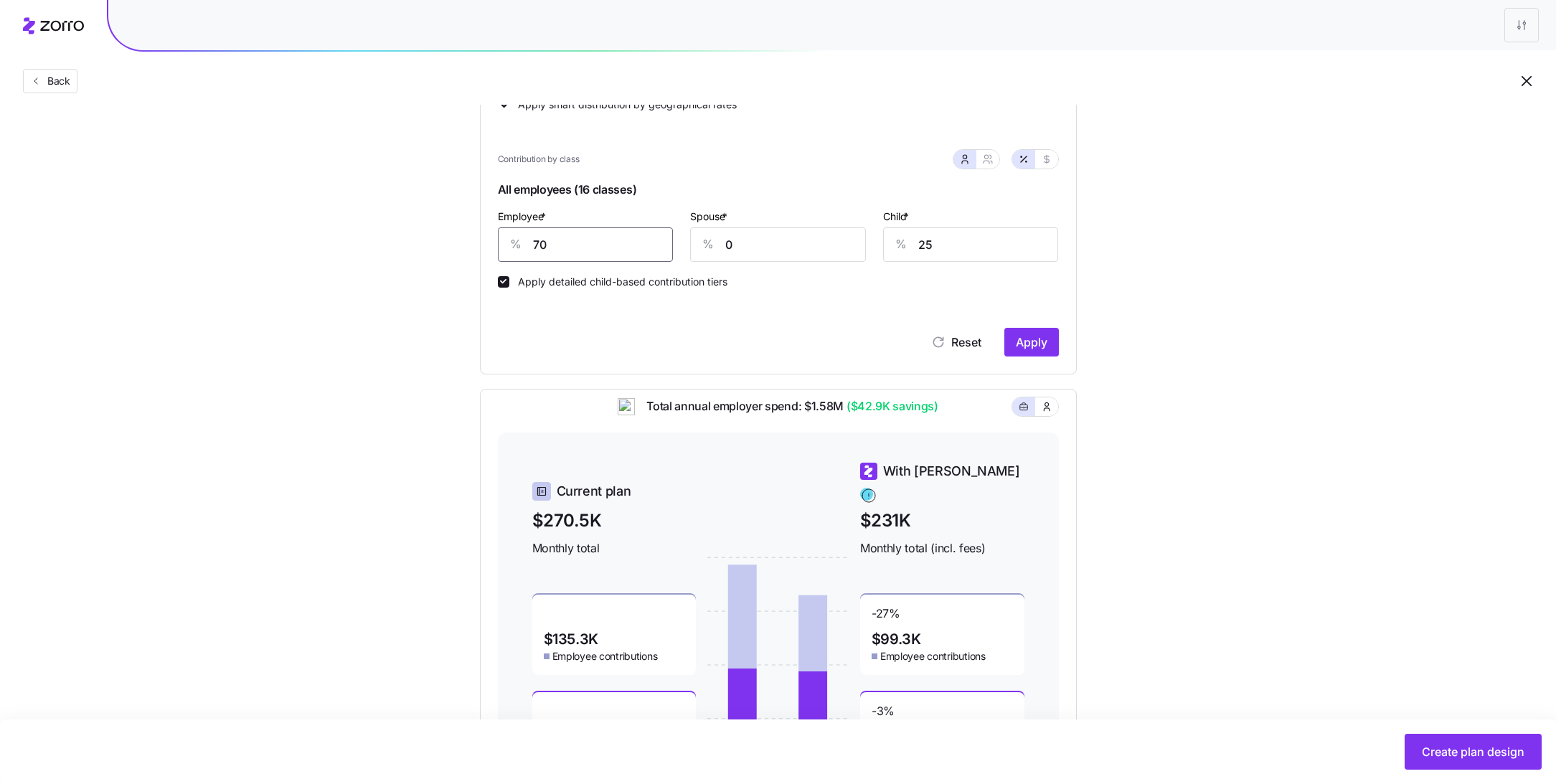
scroll to position [293, 0]
click at [600, 256] on input "70" at bounding box center [586, 246] width 176 height 34
click at [600, 256] on input "7050" at bounding box center [586, 246] width 176 height 34
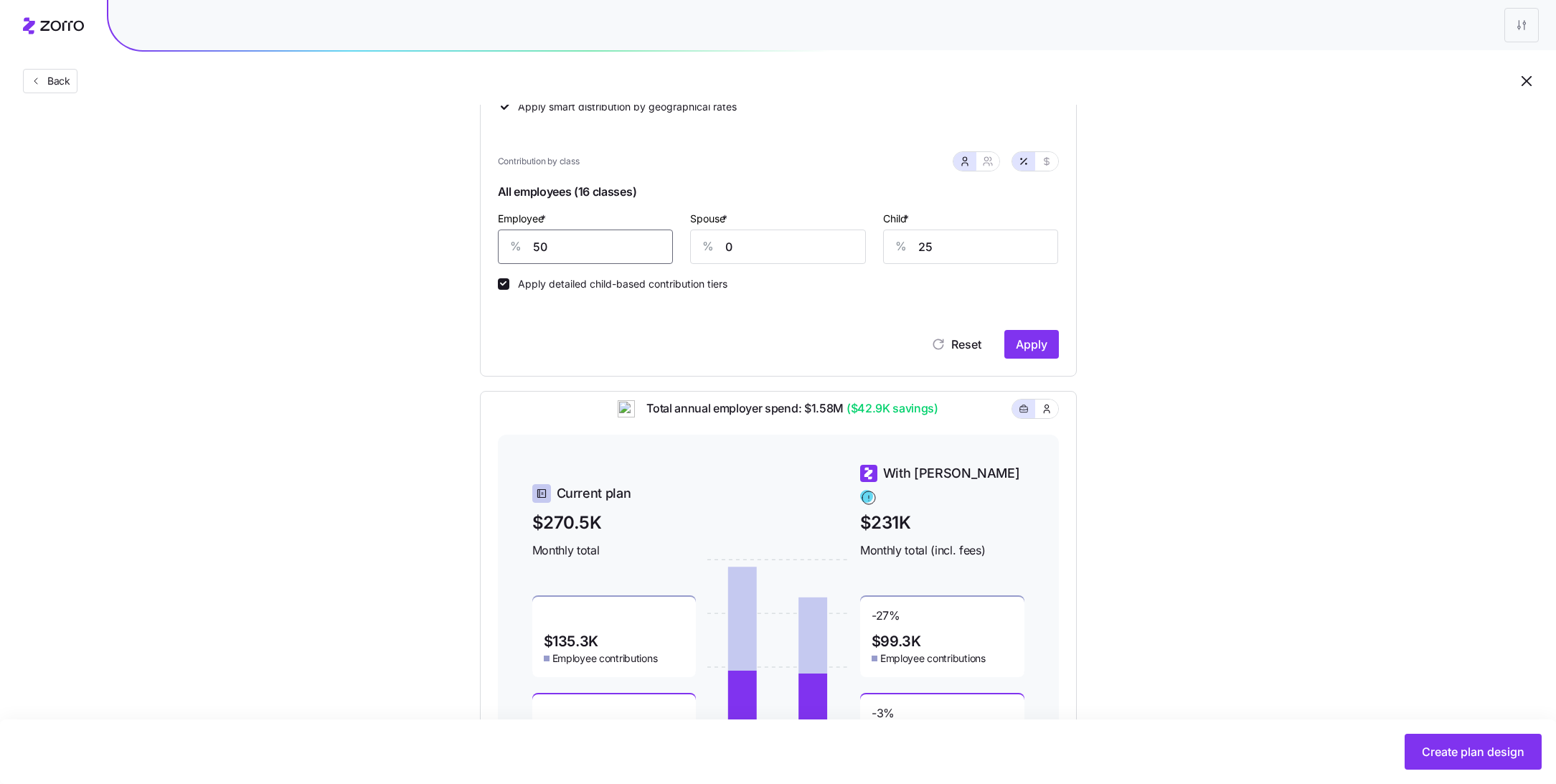
type input "50"
click at [1019, 341] on span "Apply" at bounding box center [1032, 344] width 32 height 17
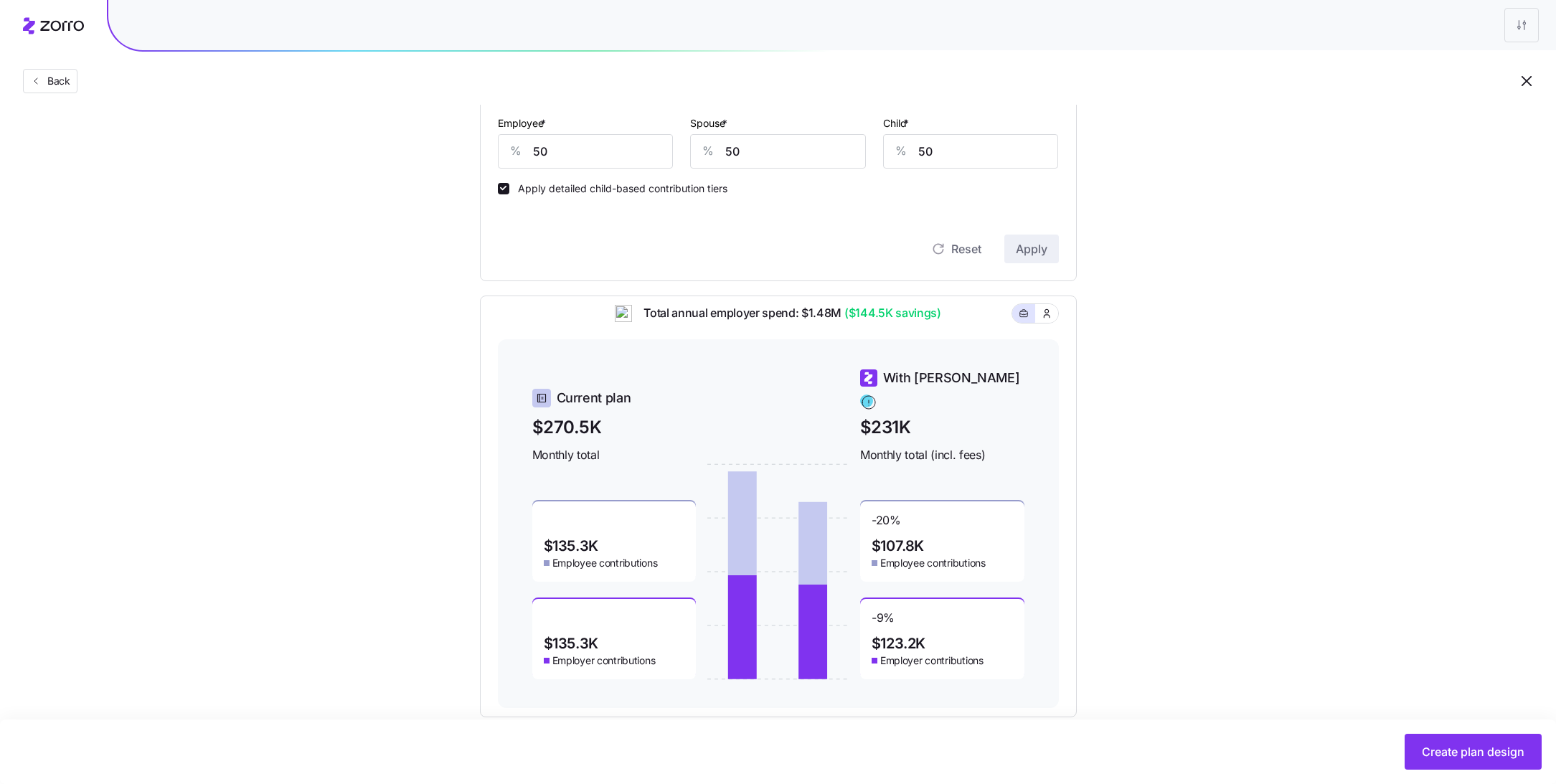
scroll to position [384, 0]
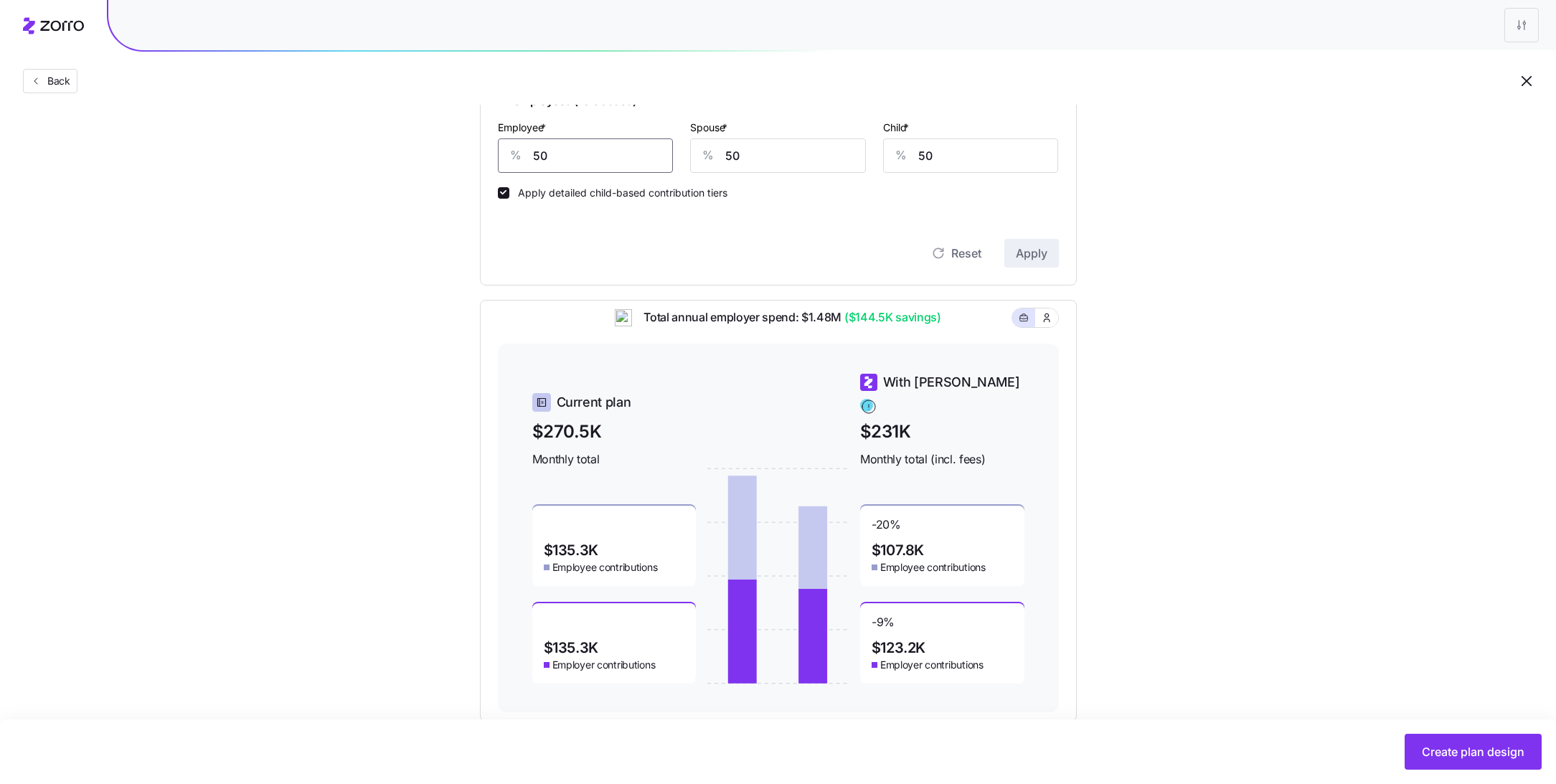
click at [568, 158] on input "50" at bounding box center [586, 155] width 176 height 34
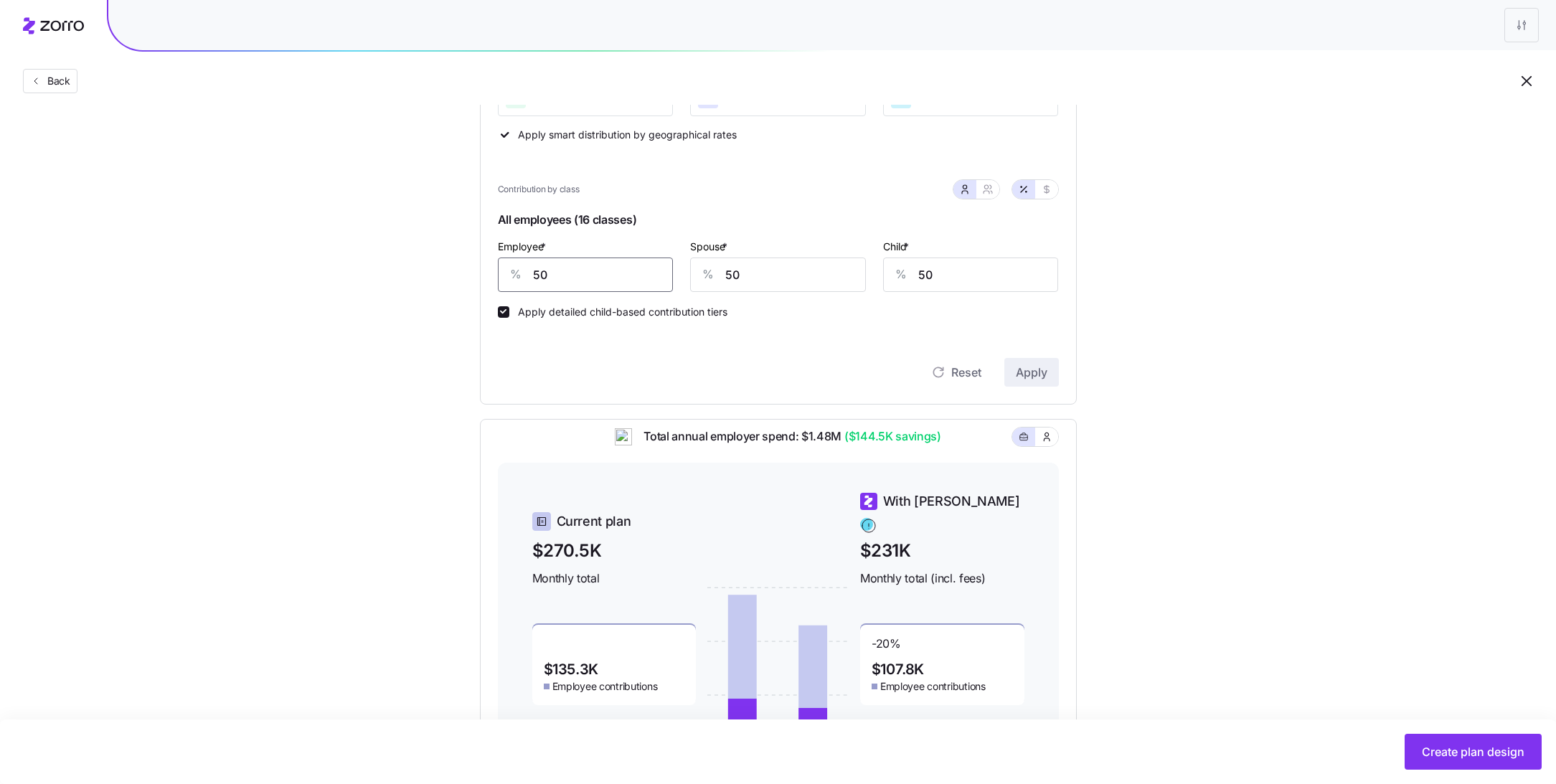
scroll to position [239, 0]
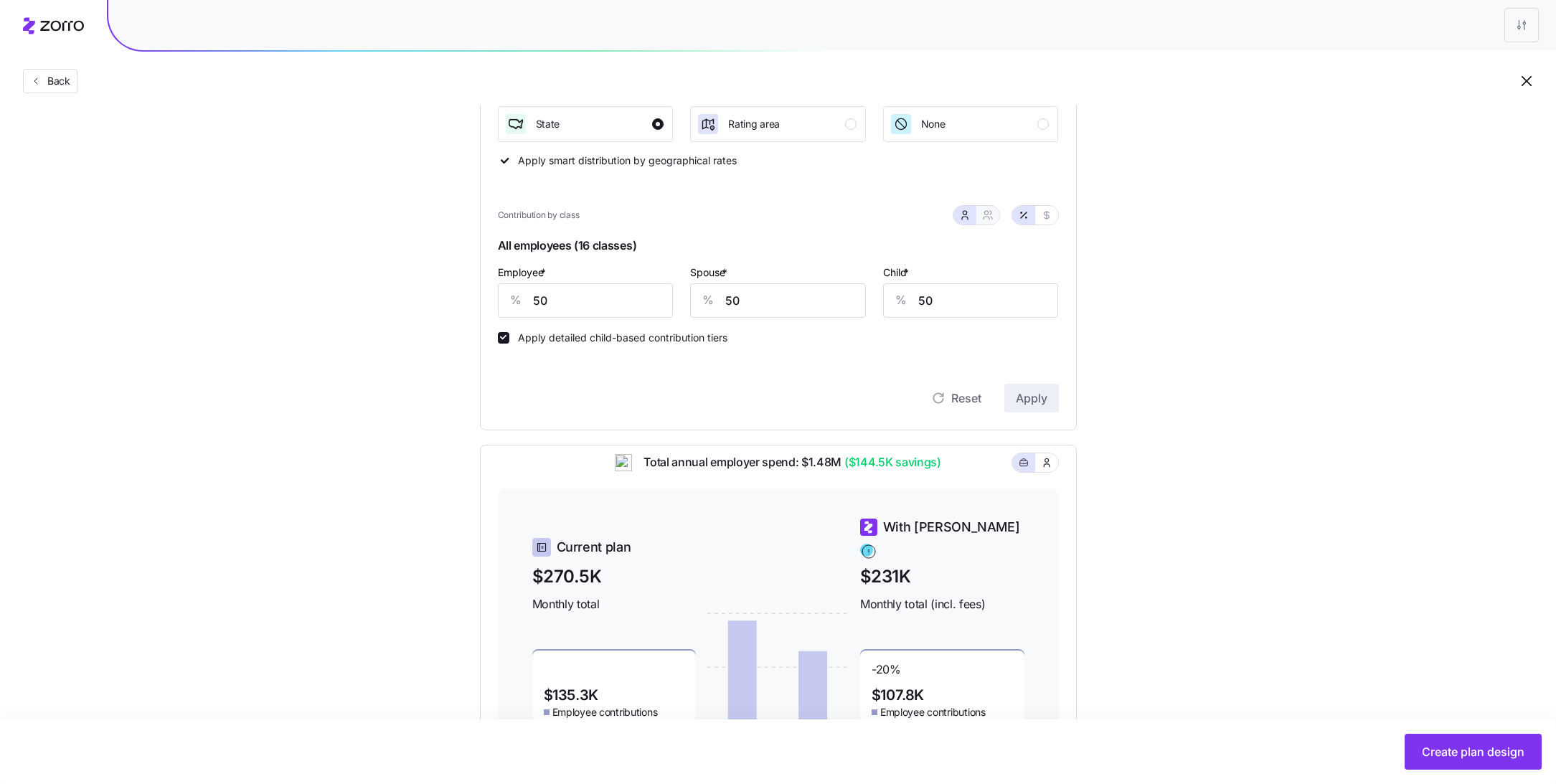
click at [990, 220] on icon "button" at bounding box center [987, 215] width 11 height 11
drag, startPoint x: 717, startPoint y: 300, endPoint x: 583, endPoint y: 298, distance: 134.0
click at [583, 298] on div "Employee only * % 50 Employee & spouse * % 50 Employee & child(ren) * % 50 Fami…" at bounding box center [778, 290] width 578 height 72
type input "2"
type input "14"
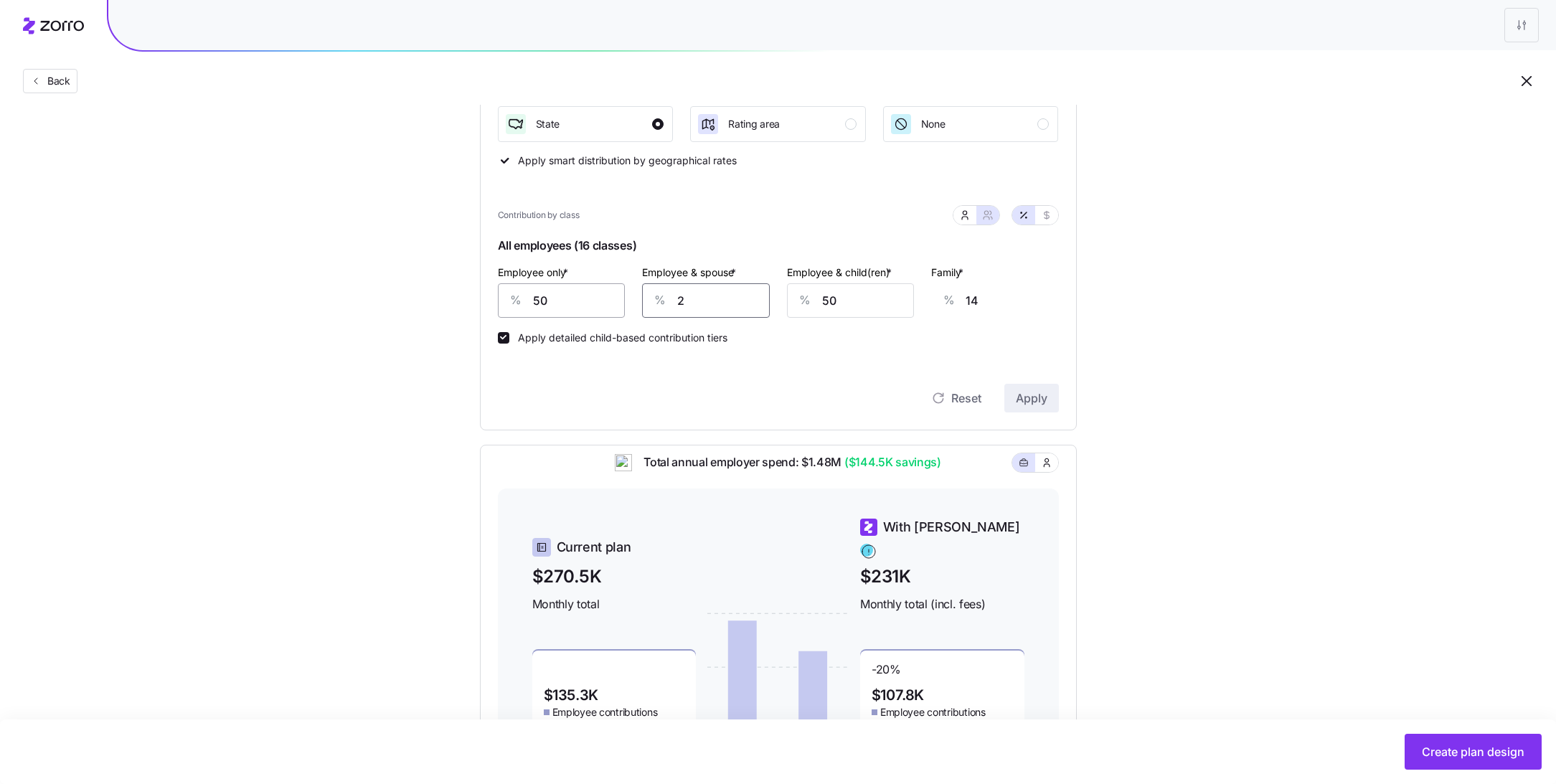
type input "25"
type input "31"
type input "25"
type input "2"
type input "1"
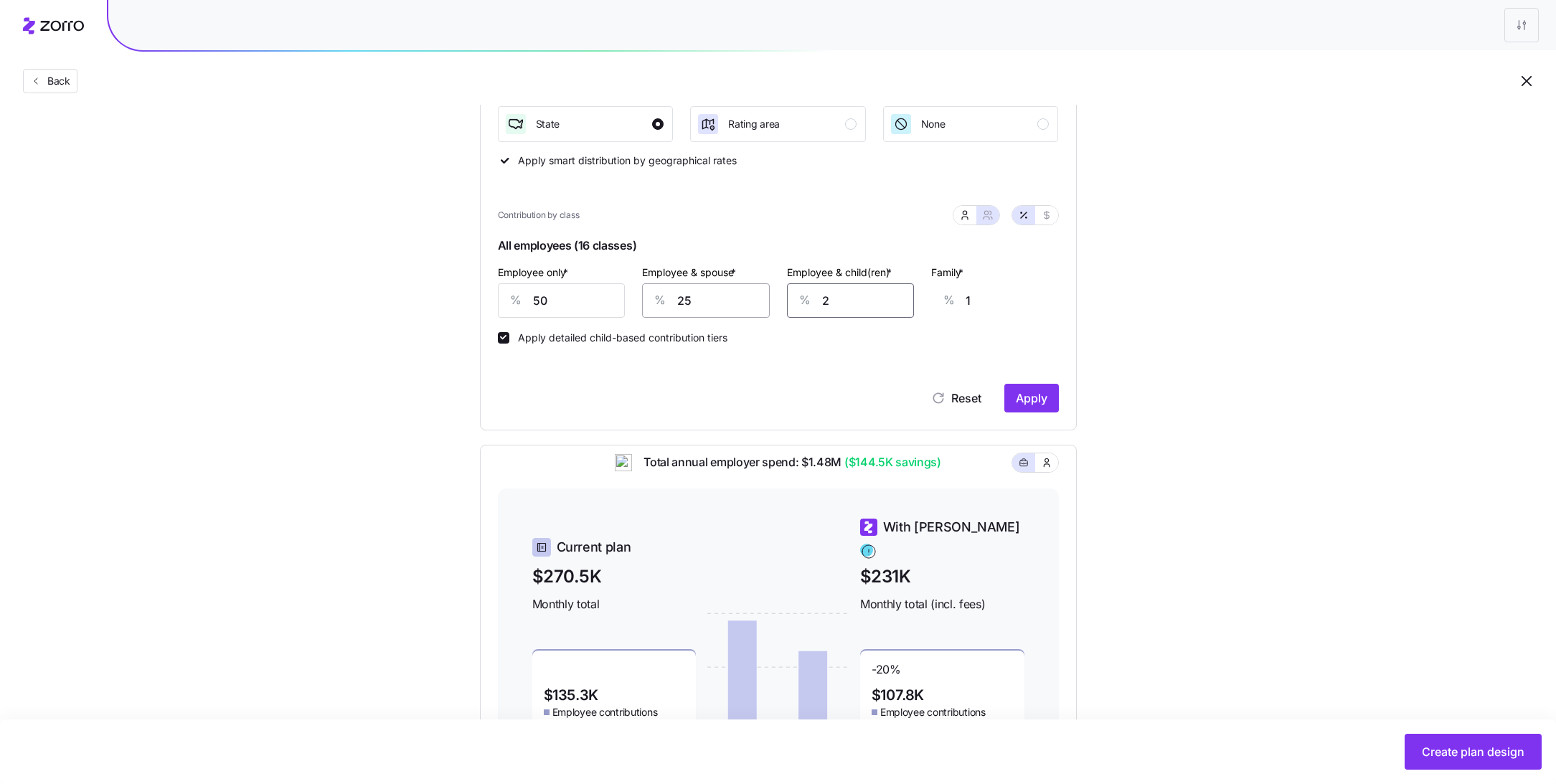
drag, startPoint x: 892, startPoint y: 307, endPoint x: 755, endPoint y: 307, distance: 137.0
click at [755, 307] on div "Employee only * % 50 Employee & spouse * % 25 Employee & child(ren) * % 2 Famil…" at bounding box center [778, 290] width 578 height 72
type input "52"
type input "33"
click at [876, 288] on input "52" at bounding box center [851, 300] width 128 height 34
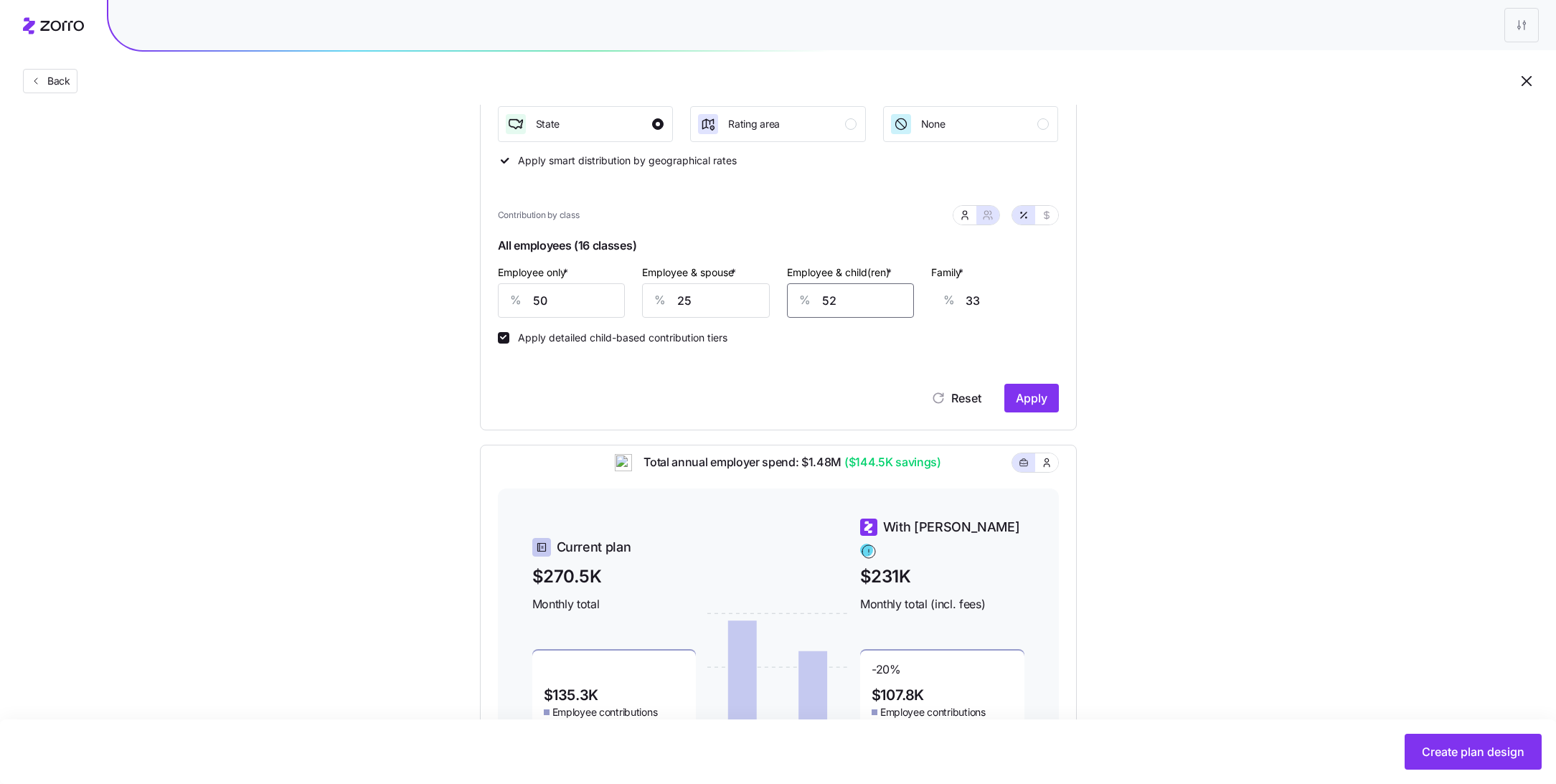
click at [876, 288] on input "52" at bounding box center [851, 300] width 128 height 34
type input "2"
type input "1"
type input "25"
type input "16"
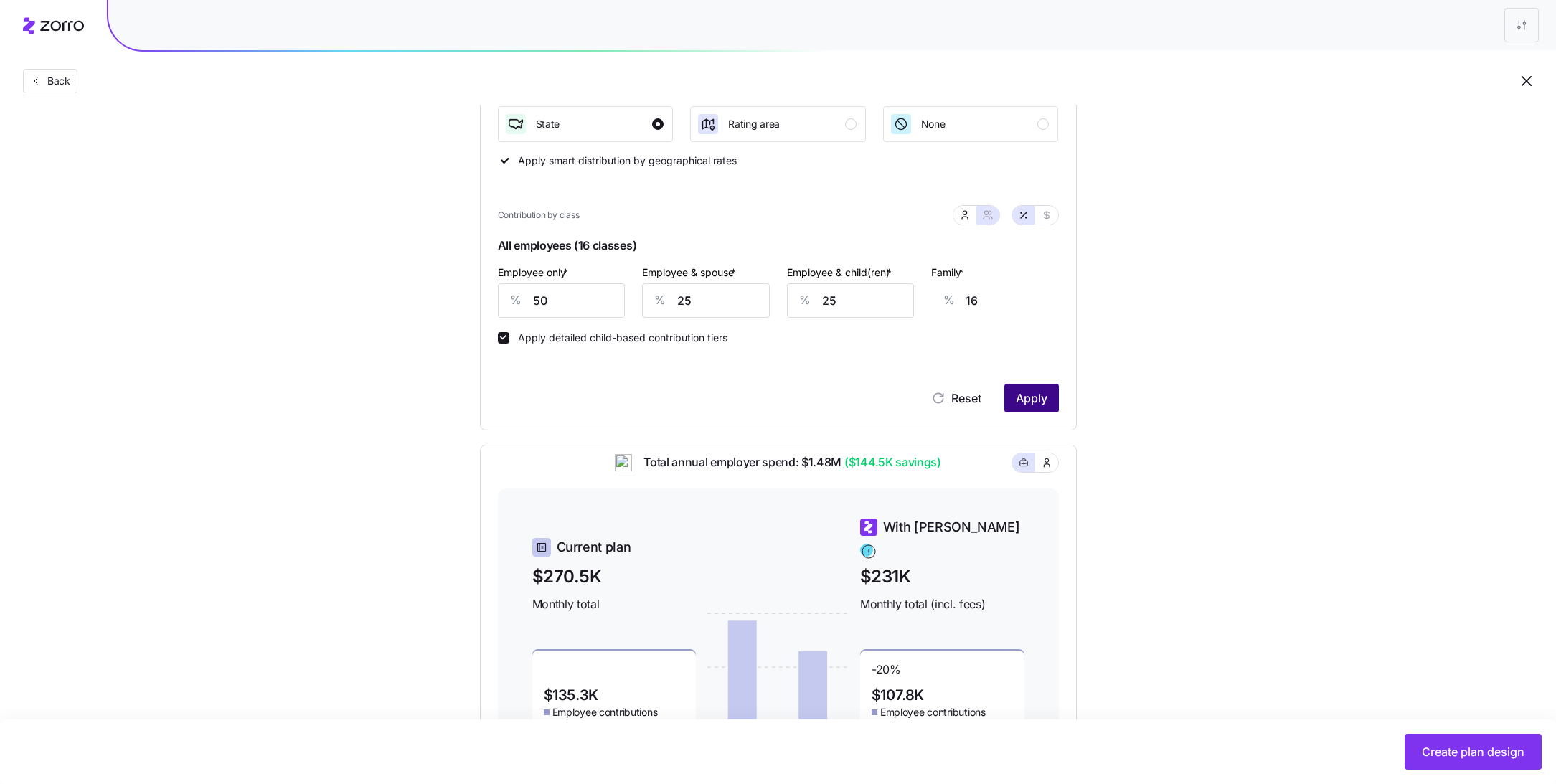
click at [1027, 411] on button "Apply" at bounding box center [1032, 398] width 54 height 29
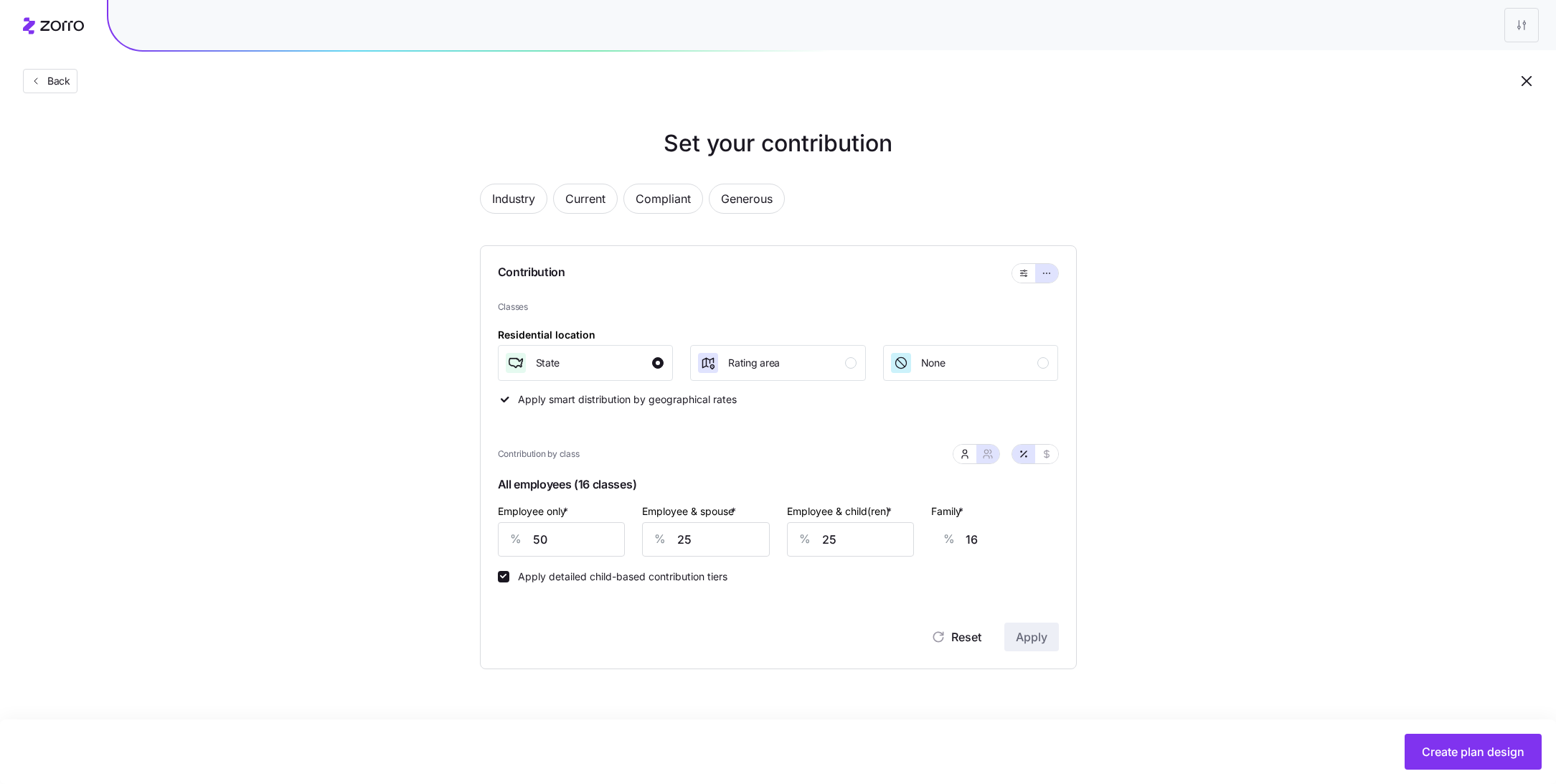
scroll to position [0, 0]
type input "30"
type input "19"
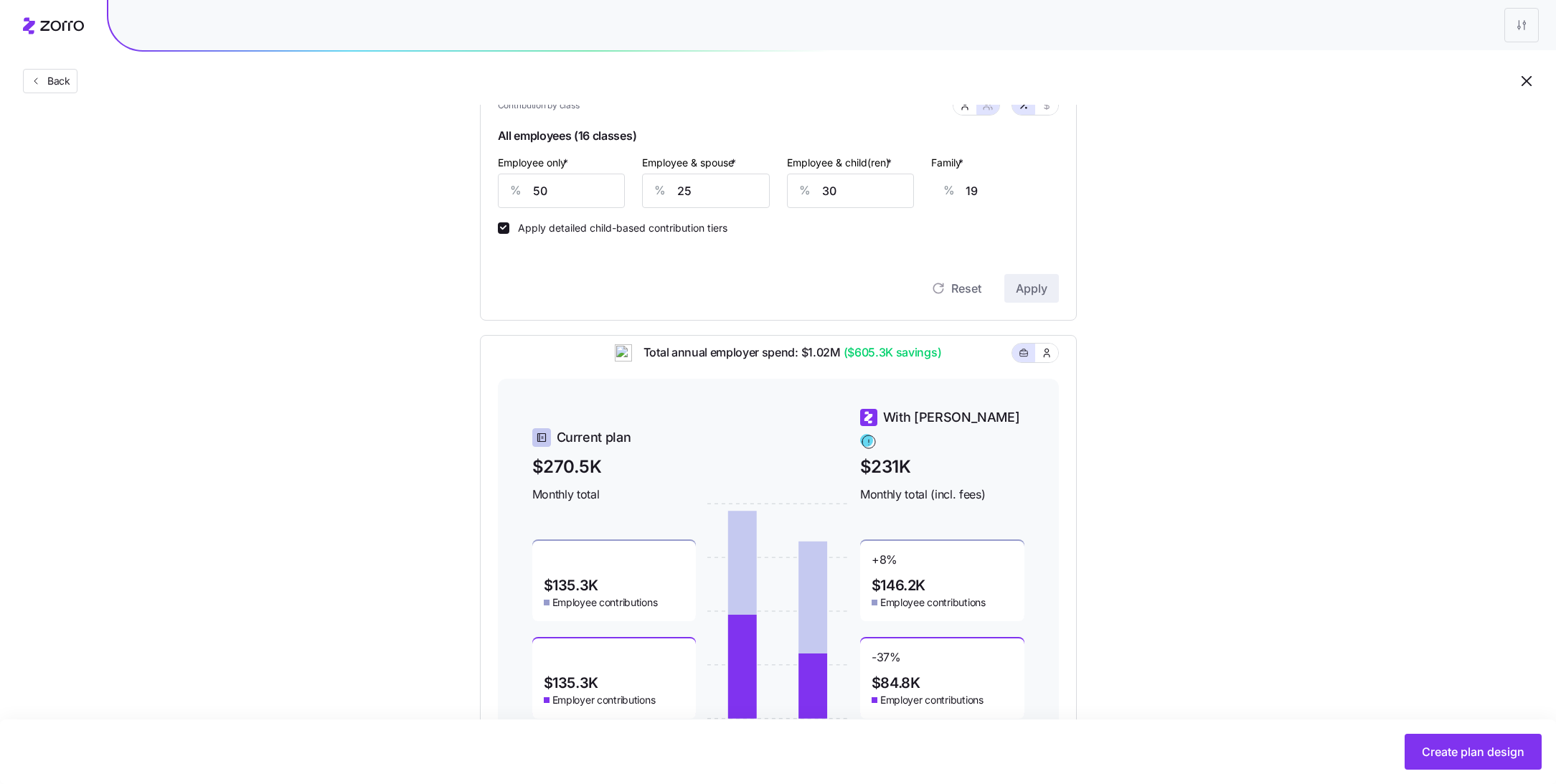
scroll to position [322, 0]
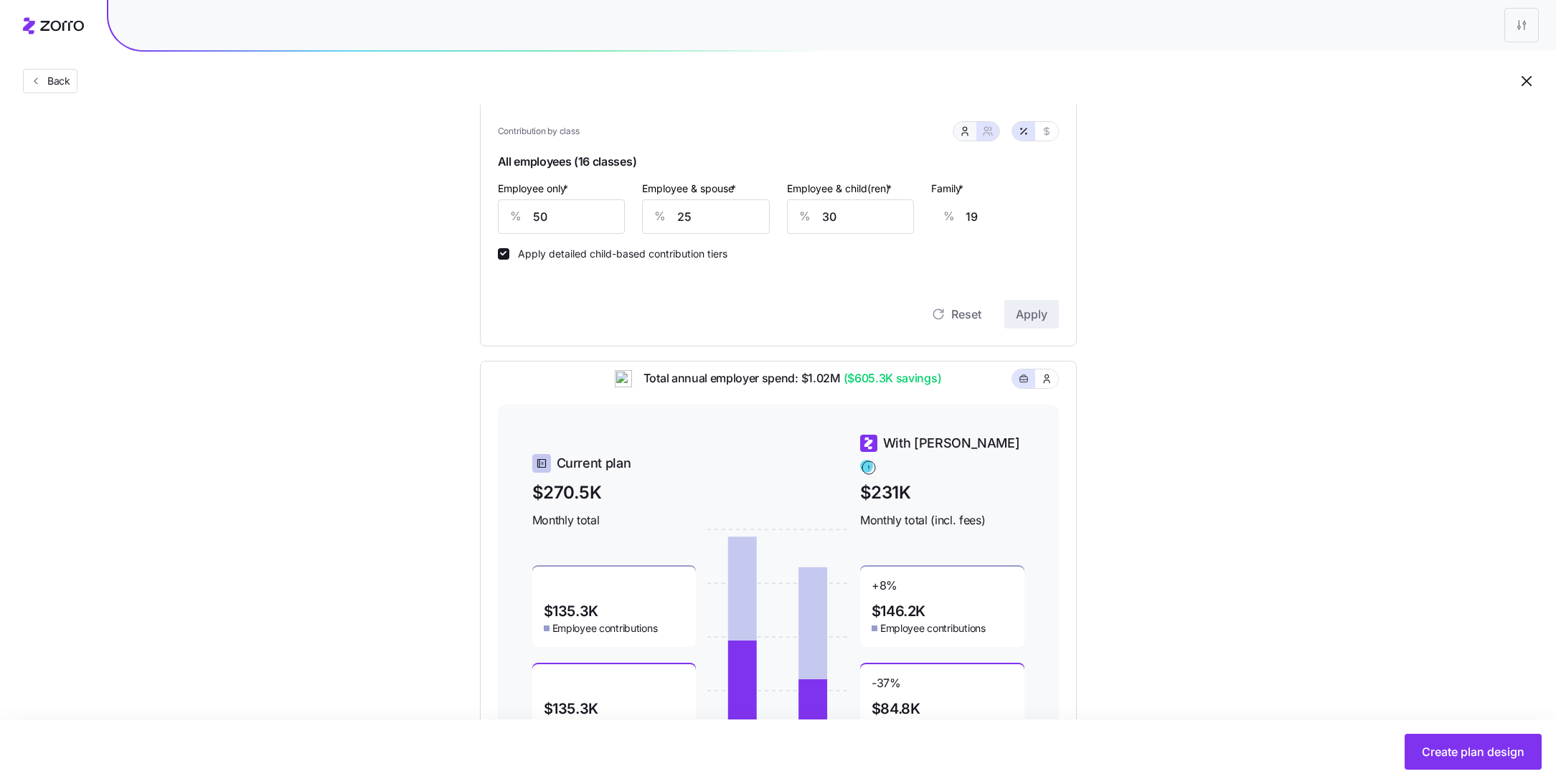
click at [969, 136] on span "button" at bounding box center [964, 131] width 11 height 11
type input "0"
click at [992, 136] on span "button" at bounding box center [987, 131] width 11 height 11
type input "25"
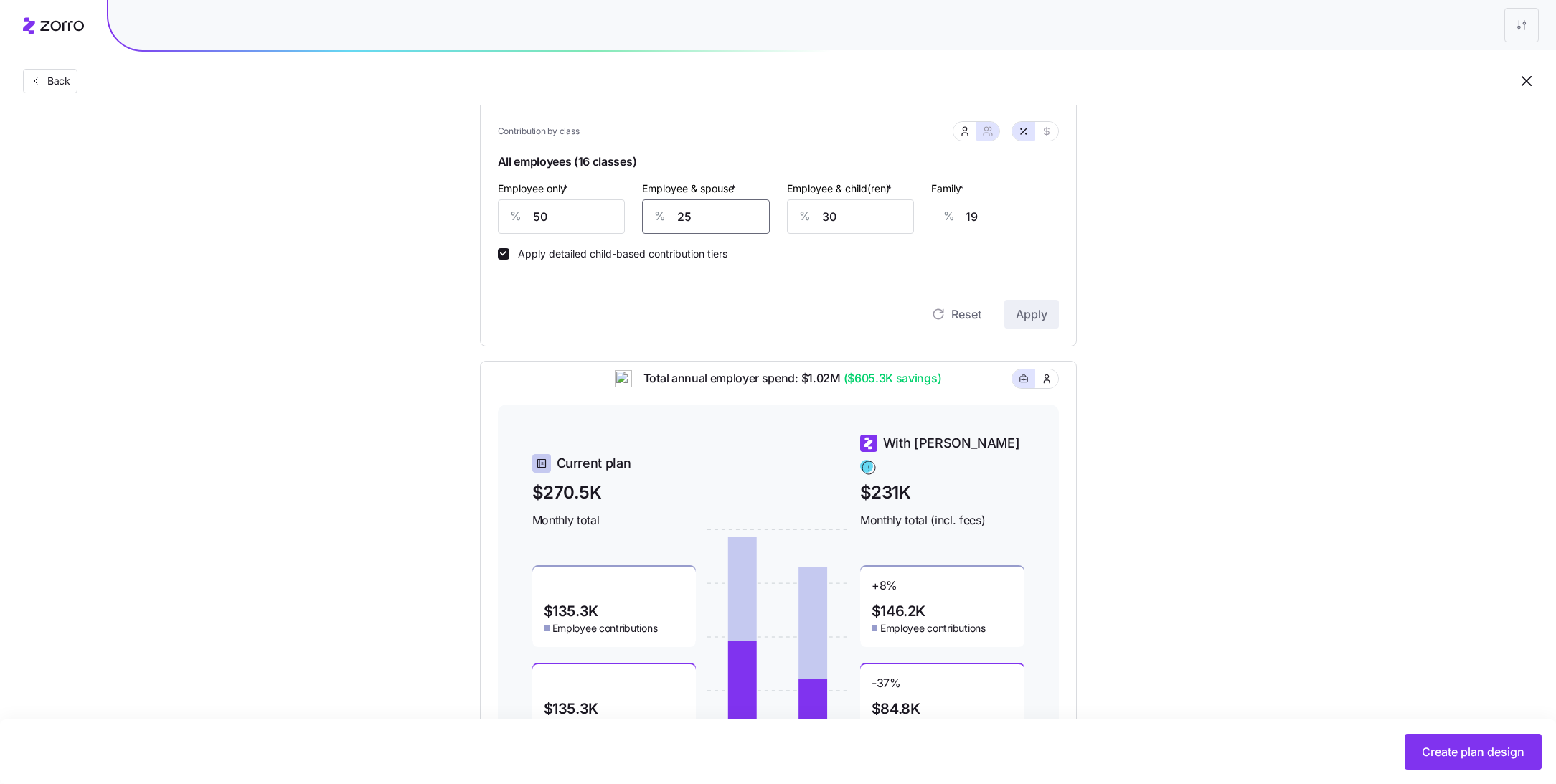
drag, startPoint x: 708, startPoint y: 213, endPoint x: 664, endPoint y: 234, distance: 48.8
click at [657, 232] on div "% 25" at bounding box center [705, 216] width 128 height 34
drag, startPoint x: 854, startPoint y: 221, endPoint x: 801, endPoint y: 221, distance: 53.0
click at [801, 221] on div "% 30" at bounding box center [851, 216] width 128 height 34
type input "2"
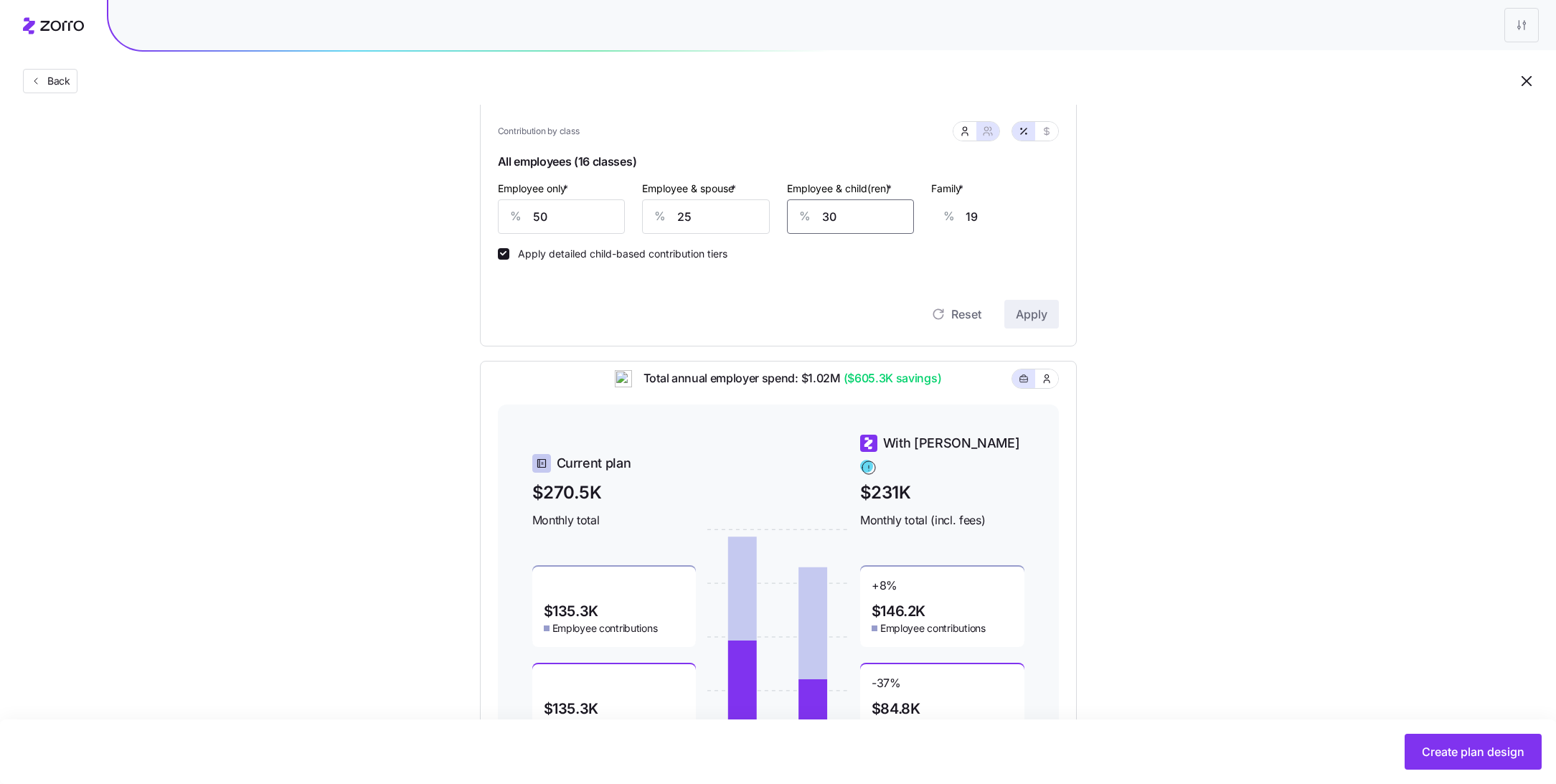
type input "1"
type input "25"
type input "16"
type input "25"
click at [733, 208] on input "25" at bounding box center [705, 216] width 128 height 34
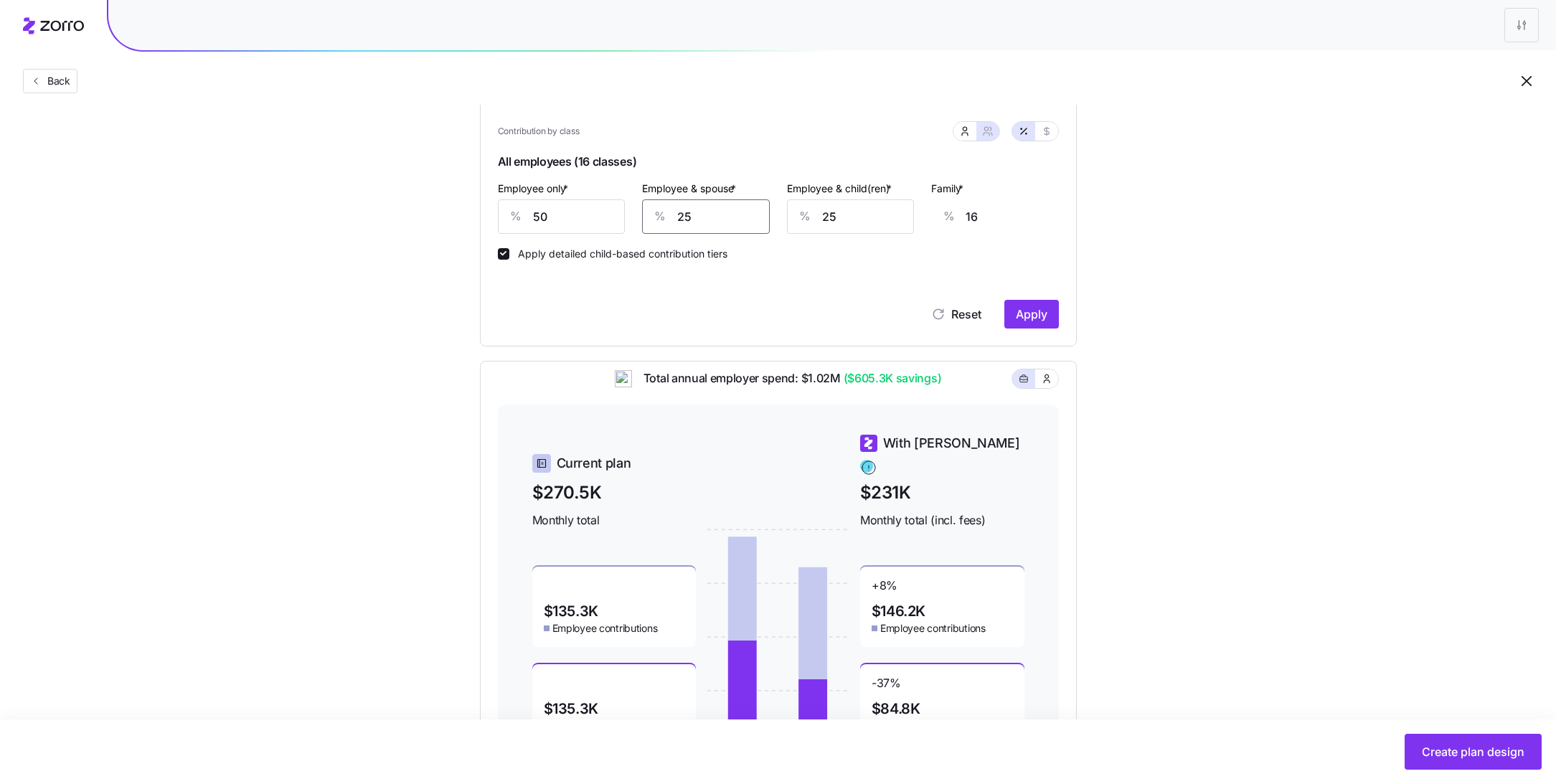
click at [733, 208] on input "25" at bounding box center [705, 216] width 128 height 34
type input "3"
type input "0"
type input "30"
type input "19"
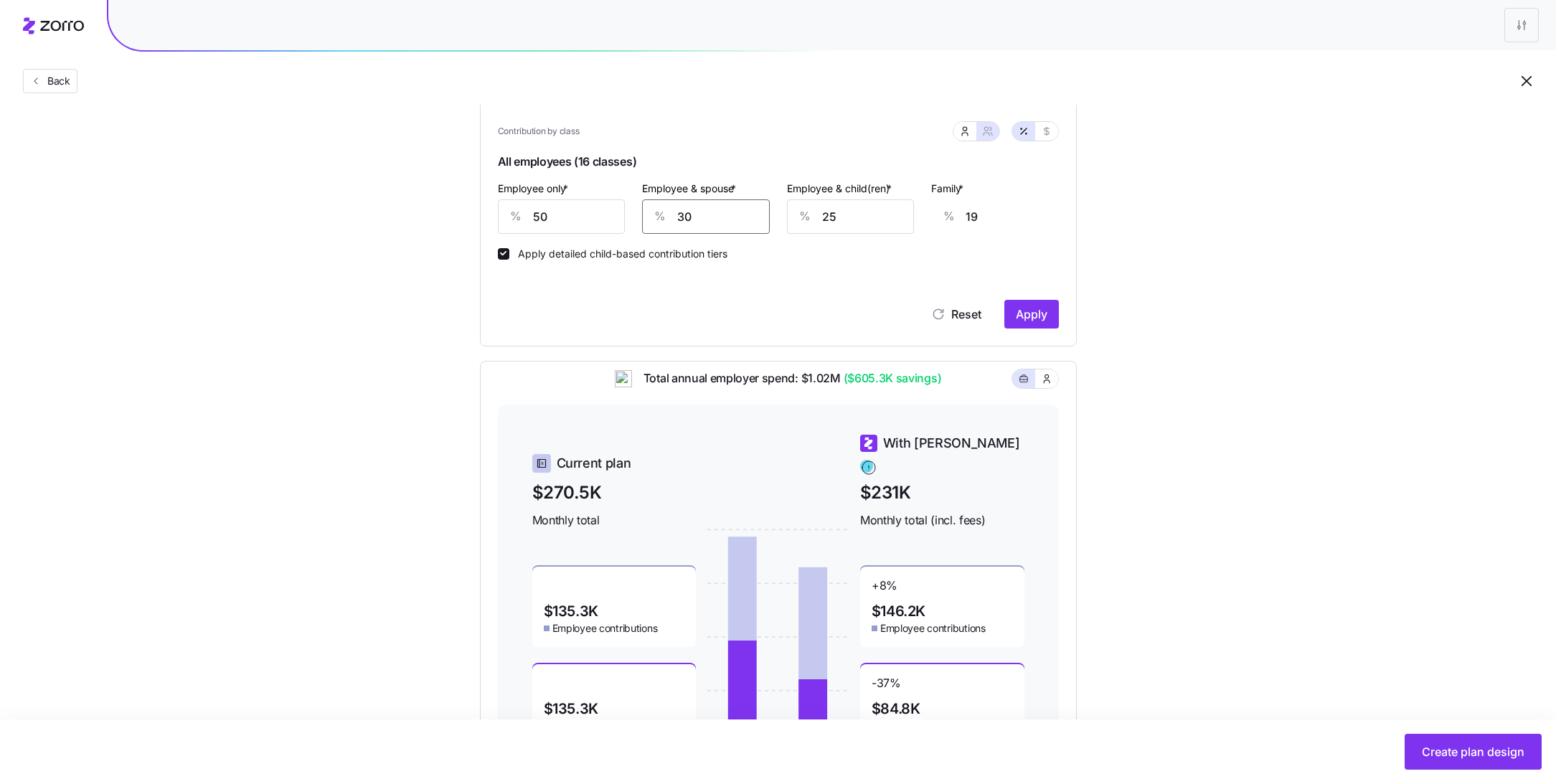
type input "300"
type input "221"
type input "30"
type input "19"
type input "30"
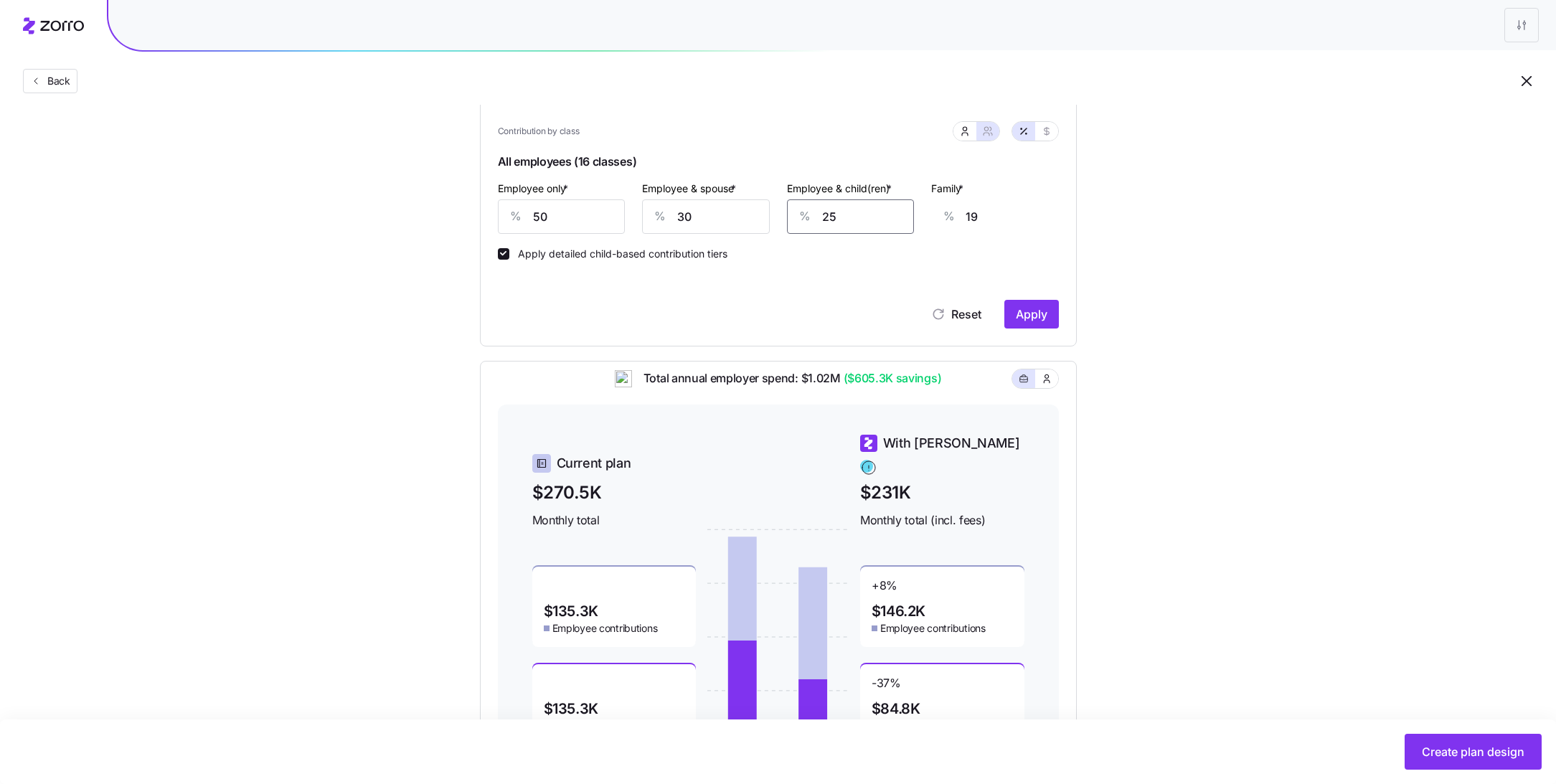
drag, startPoint x: 869, startPoint y: 219, endPoint x: 777, endPoint y: 219, distance: 92.0
click at [780, 219] on div "Employee & child(ren) * % 25" at bounding box center [850, 207] width 145 height 72
type input "3"
type input "6"
type input "30"
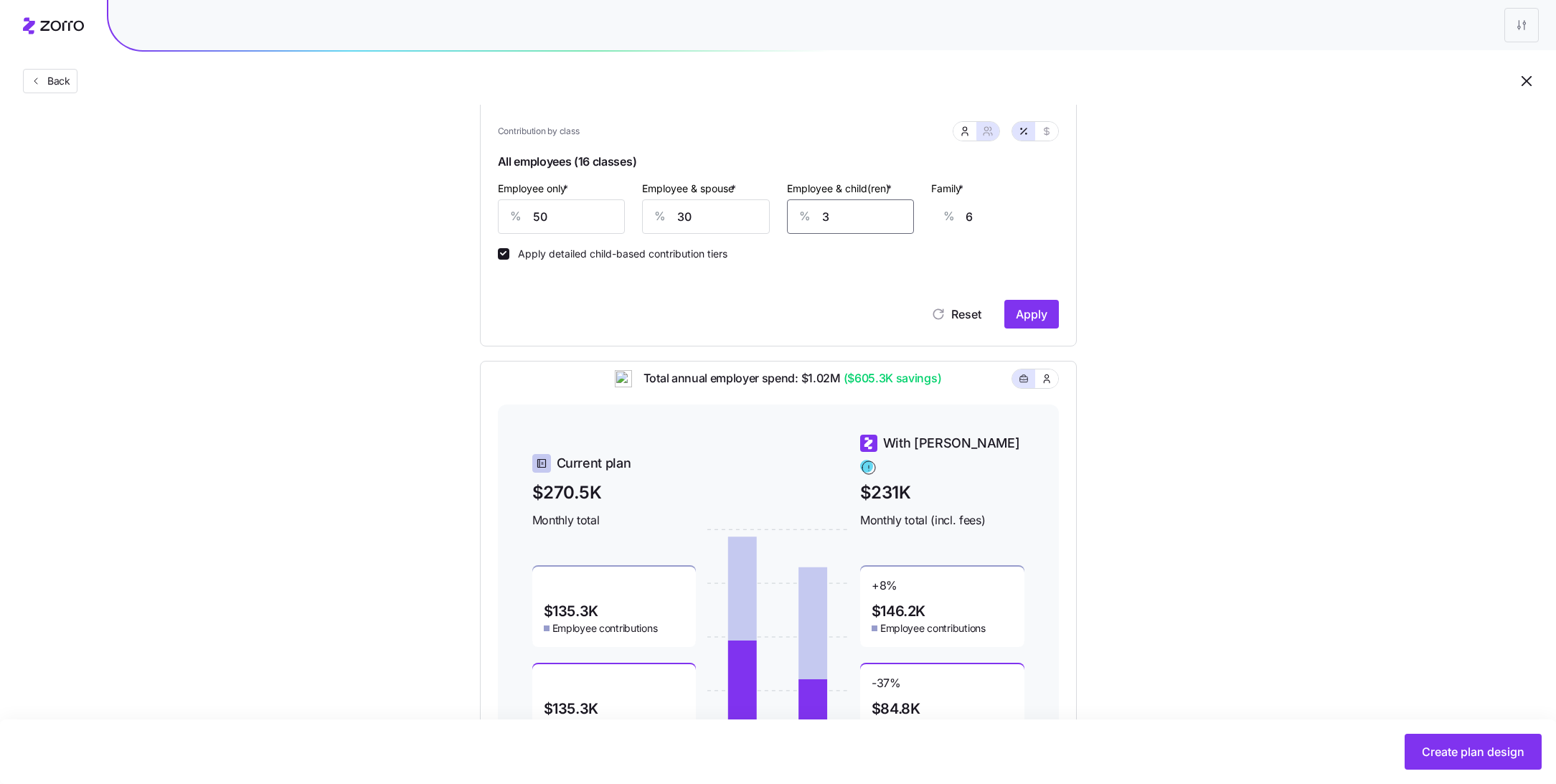
type input "23"
type input "30"
click at [1025, 321] on span "Apply" at bounding box center [1032, 314] width 32 height 17
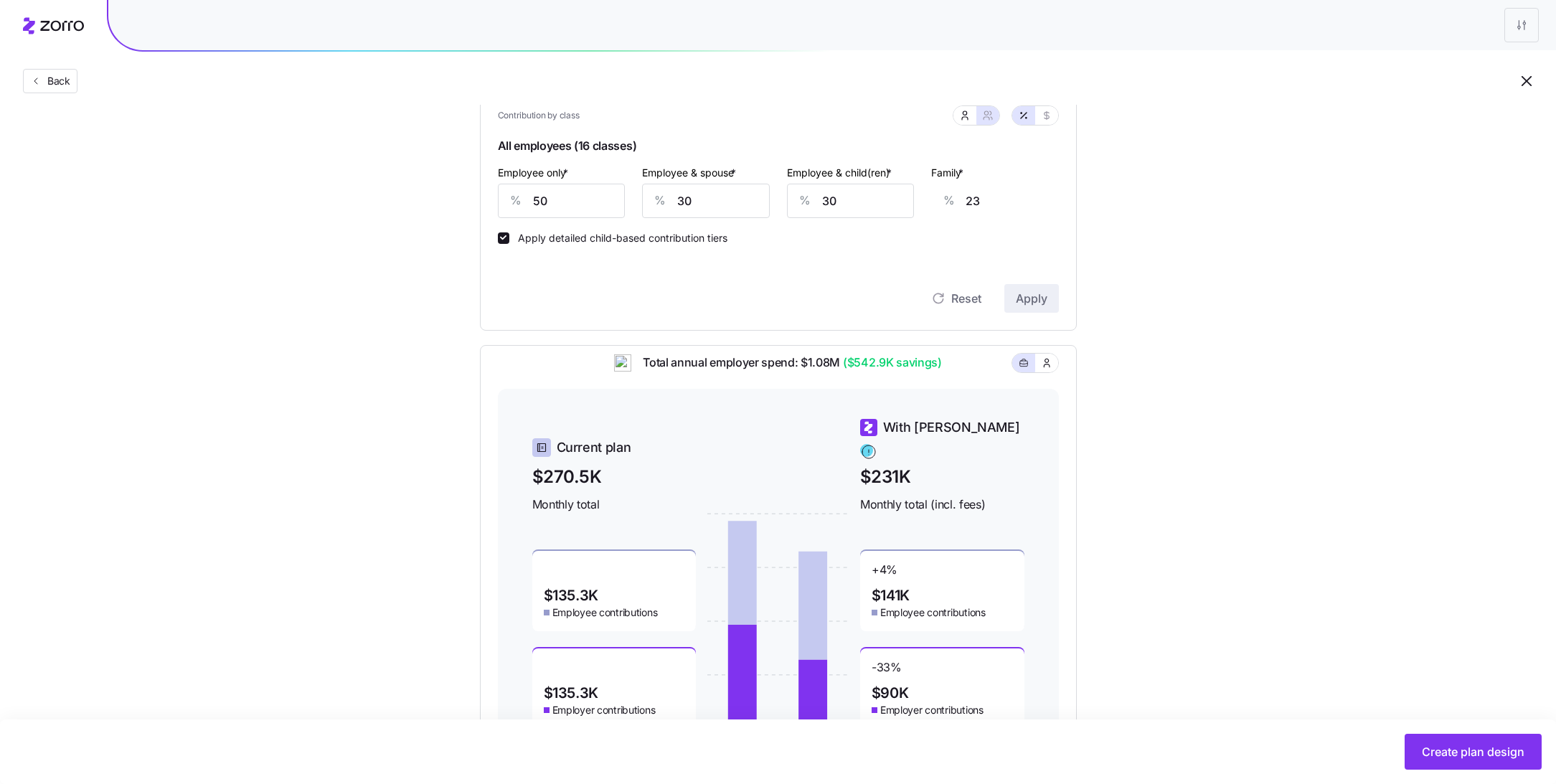
scroll to position [321, 0]
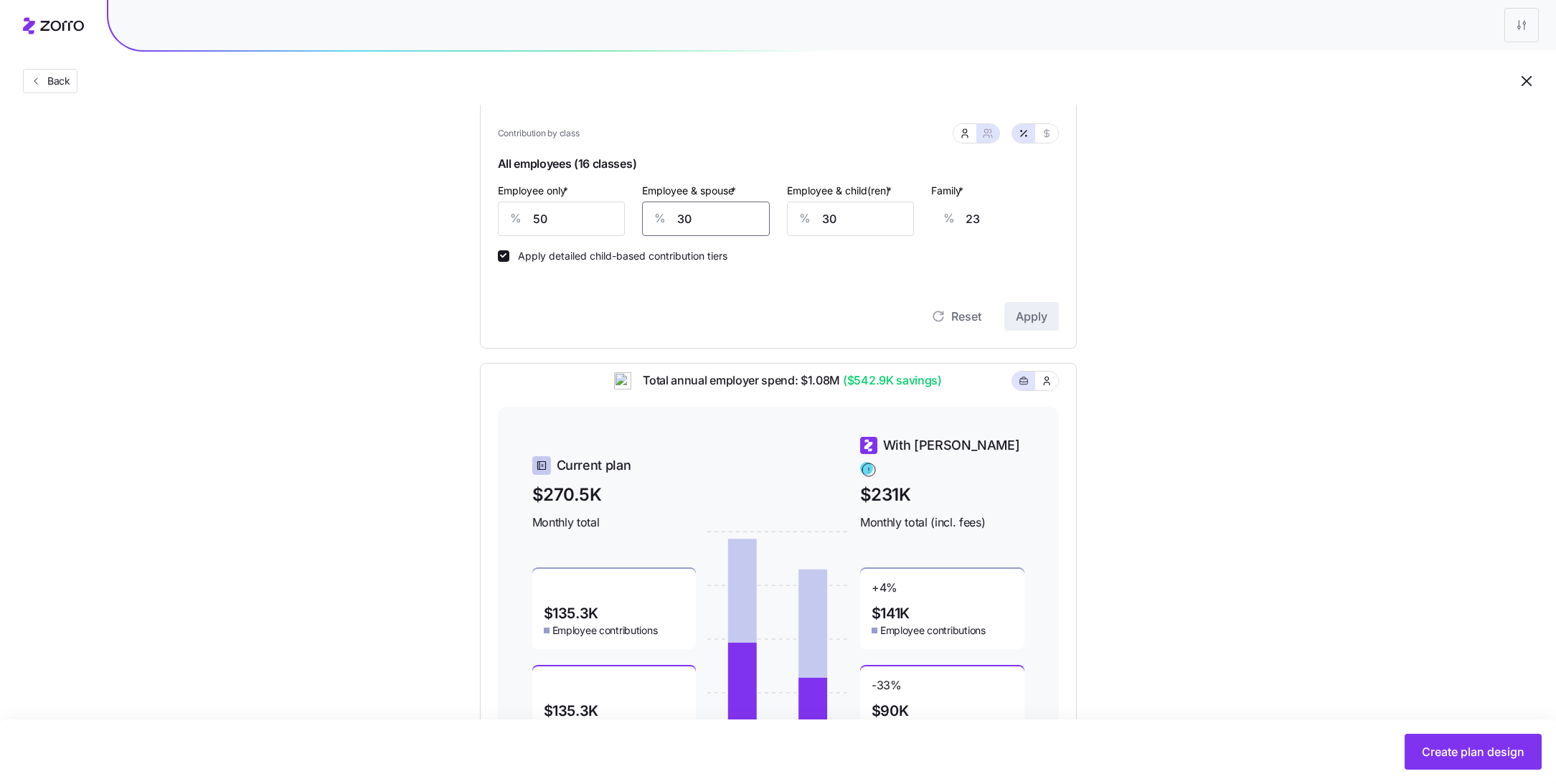
click at [699, 216] on input "30" at bounding box center [705, 218] width 128 height 34
type input "4"
type input "3"
type input "40"
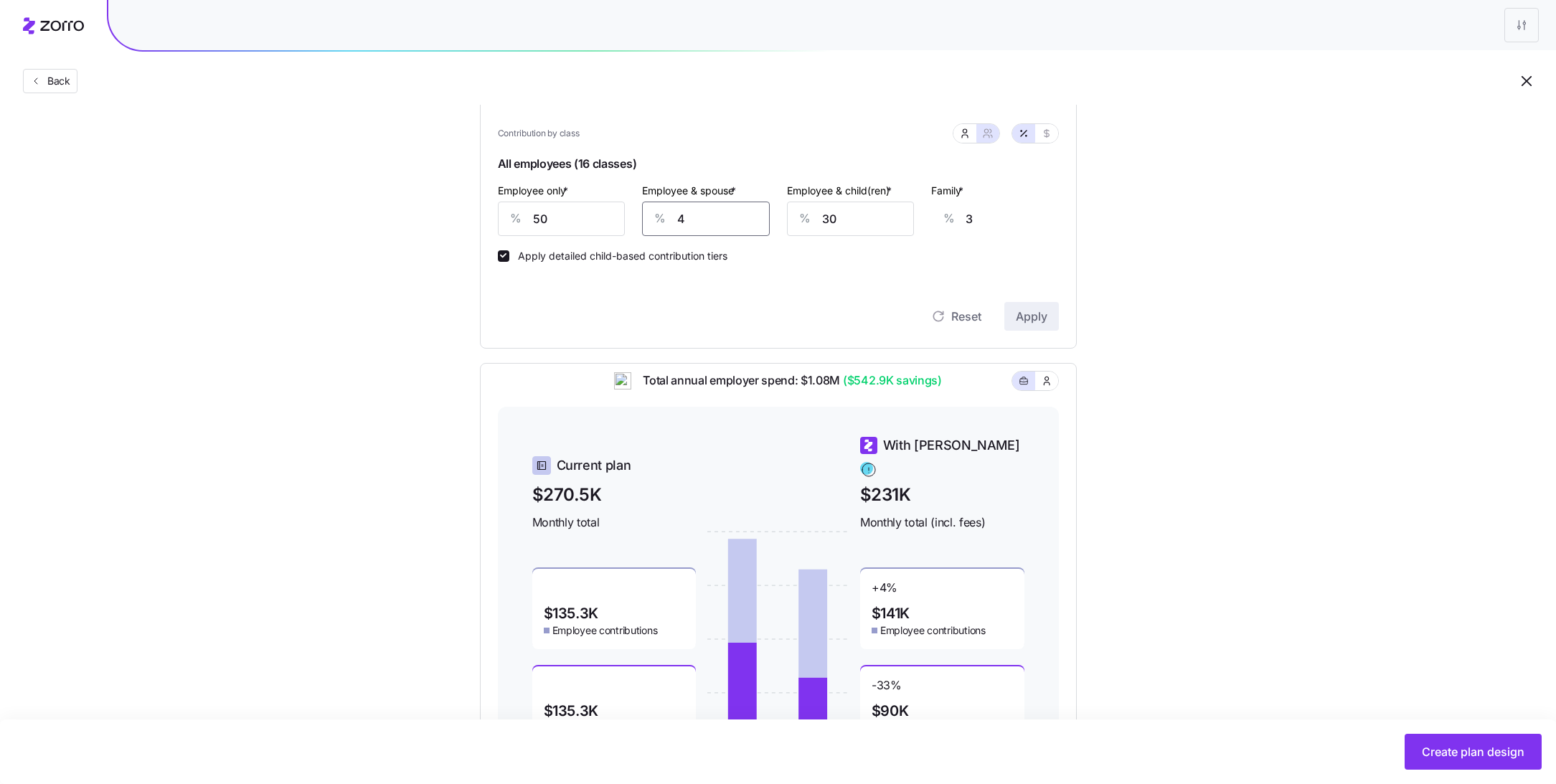
type input "30"
type input "40"
type input "4"
type input "14"
type input "40"
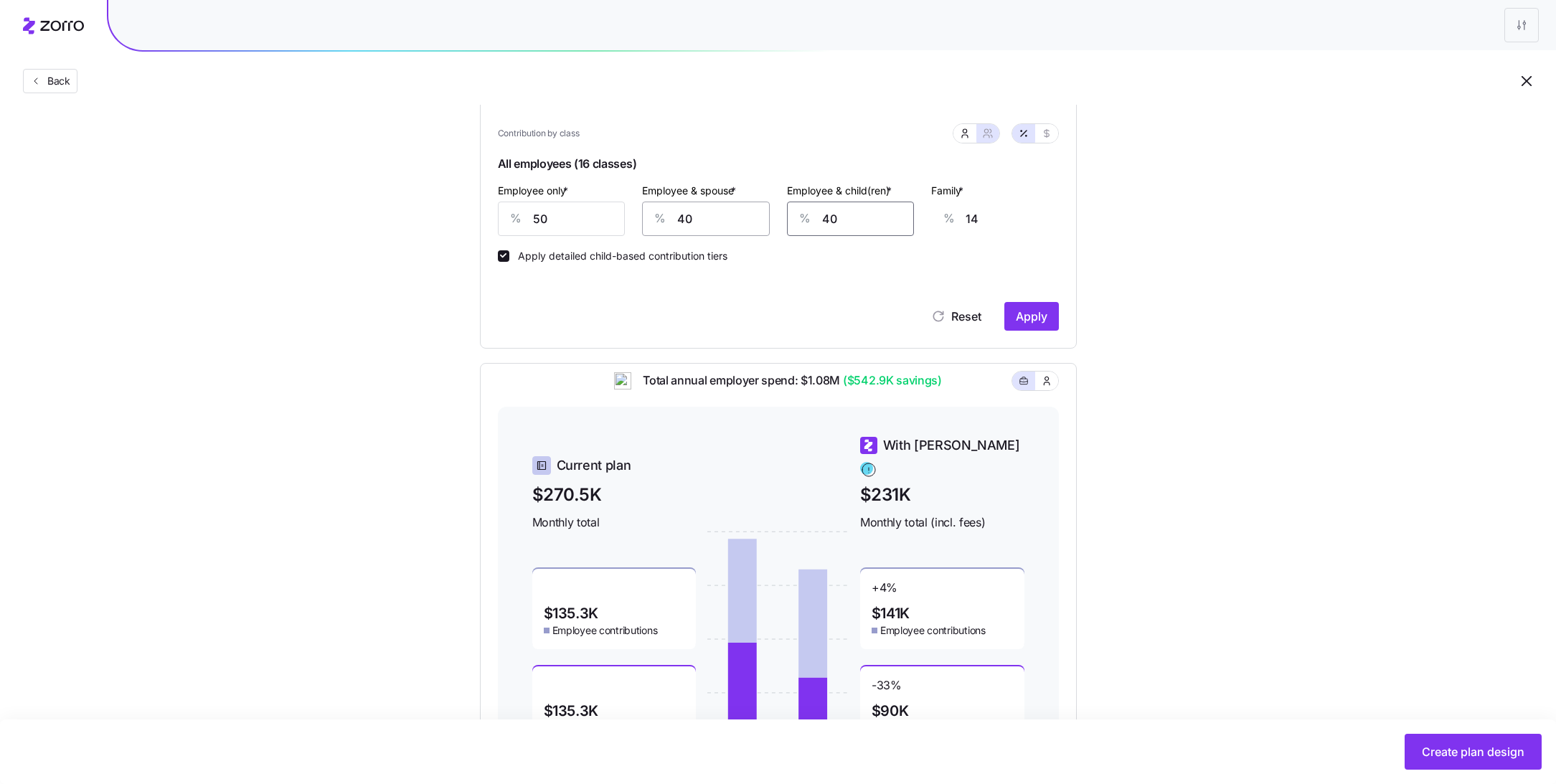
type input "36"
type input "40"
click at [1053, 316] on button "Apply" at bounding box center [1032, 316] width 54 height 29
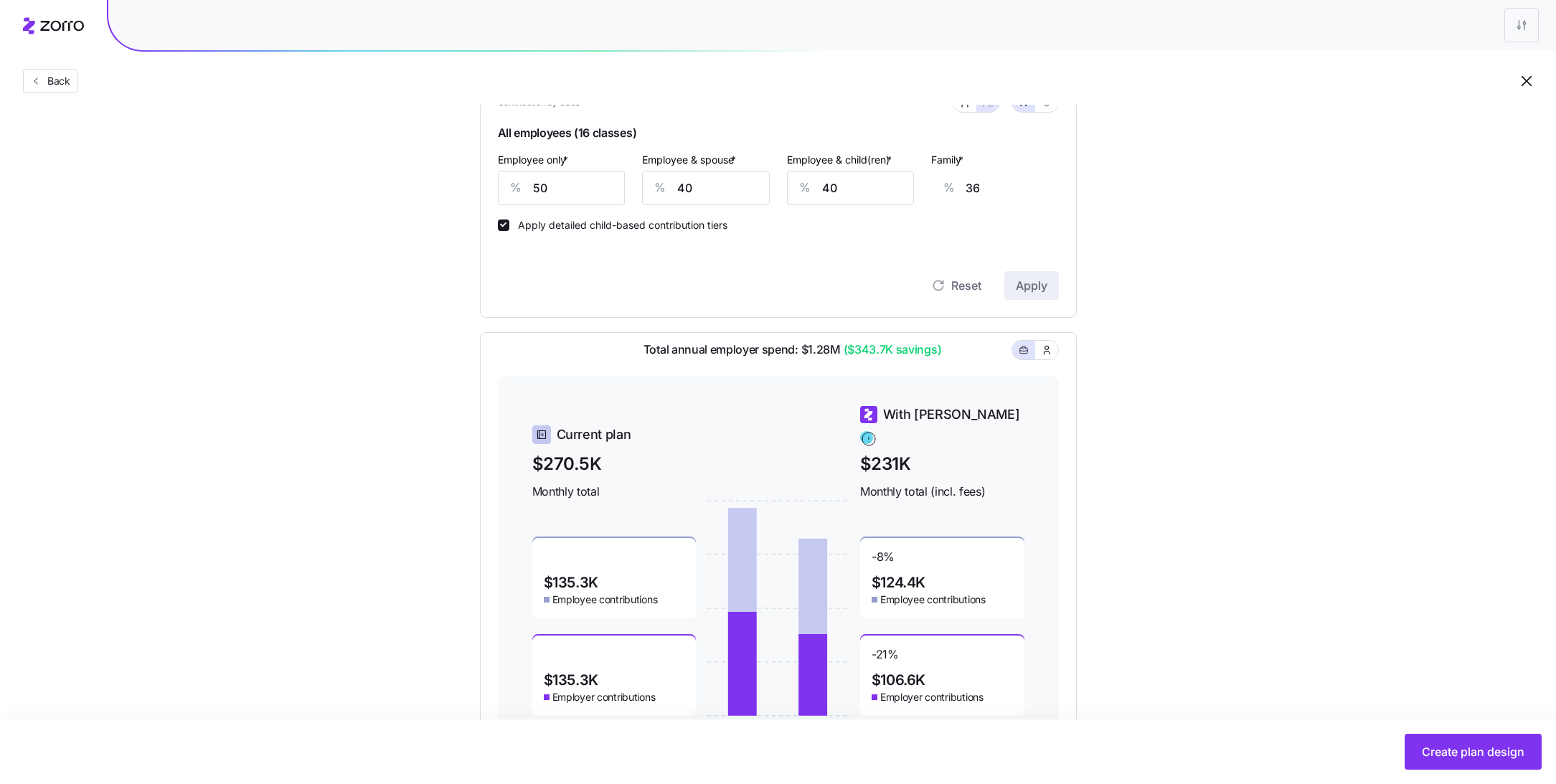
scroll to position [291, 0]
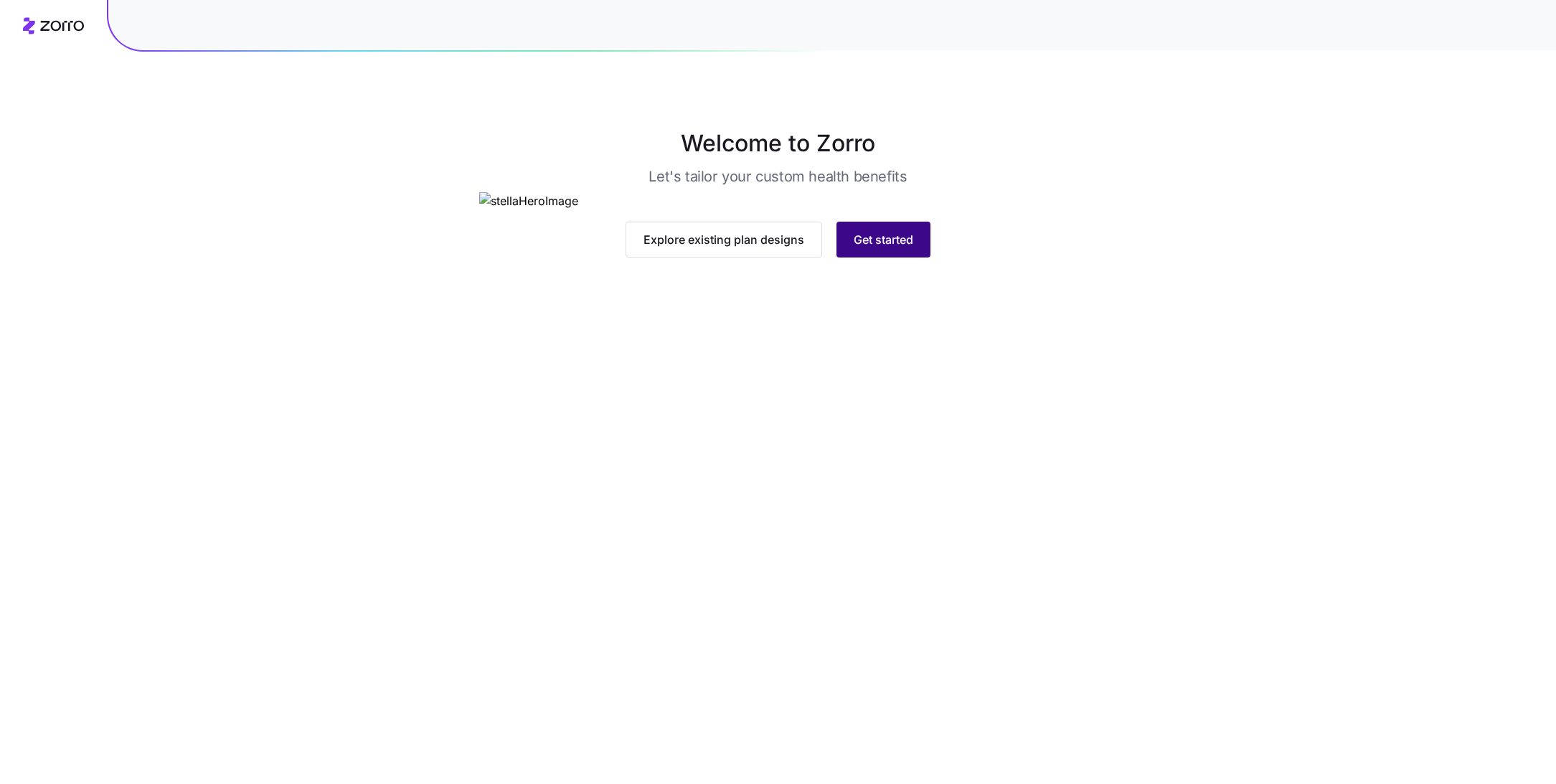
click at [886, 248] on span "Get started" at bounding box center [883, 239] width 60 height 17
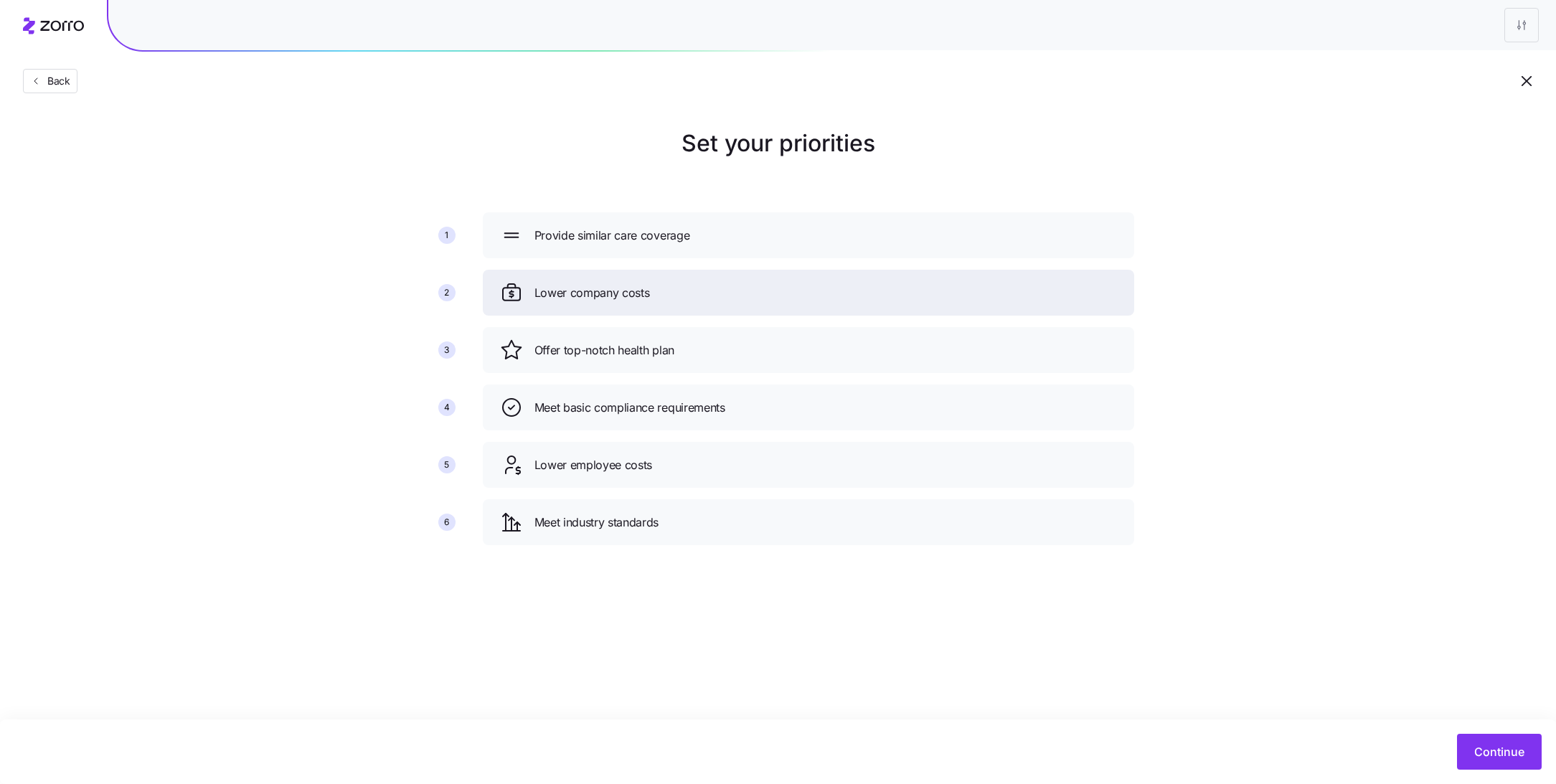
drag, startPoint x: 631, startPoint y: 414, endPoint x: 631, endPoint y: 293, distance: 121.0
click at [631, 293] on span "Lower company costs" at bounding box center [592, 293] width 116 height 18
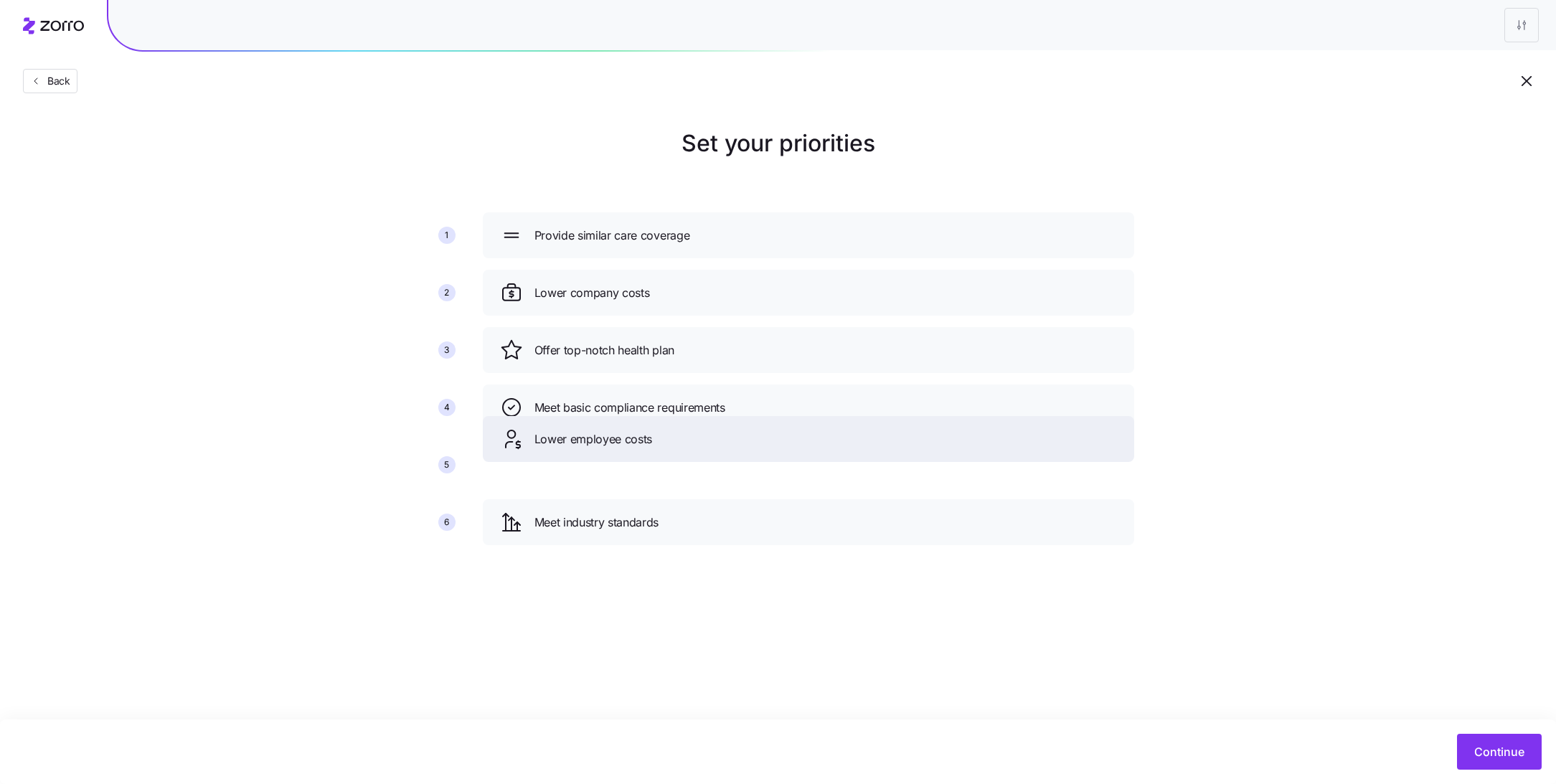
drag, startPoint x: 625, startPoint y: 474, endPoint x: 625, endPoint y: 372, distance: 102.0
click at [625, 431] on span "Lower employee costs" at bounding box center [593, 440] width 118 height 18
drag, startPoint x: 730, startPoint y: 465, endPoint x: 730, endPoint y: 432, distance: 33.0
click at [730, 432] on div "Meet basic compliance requirements" at bounding box center [808, 441] width 617 height 23
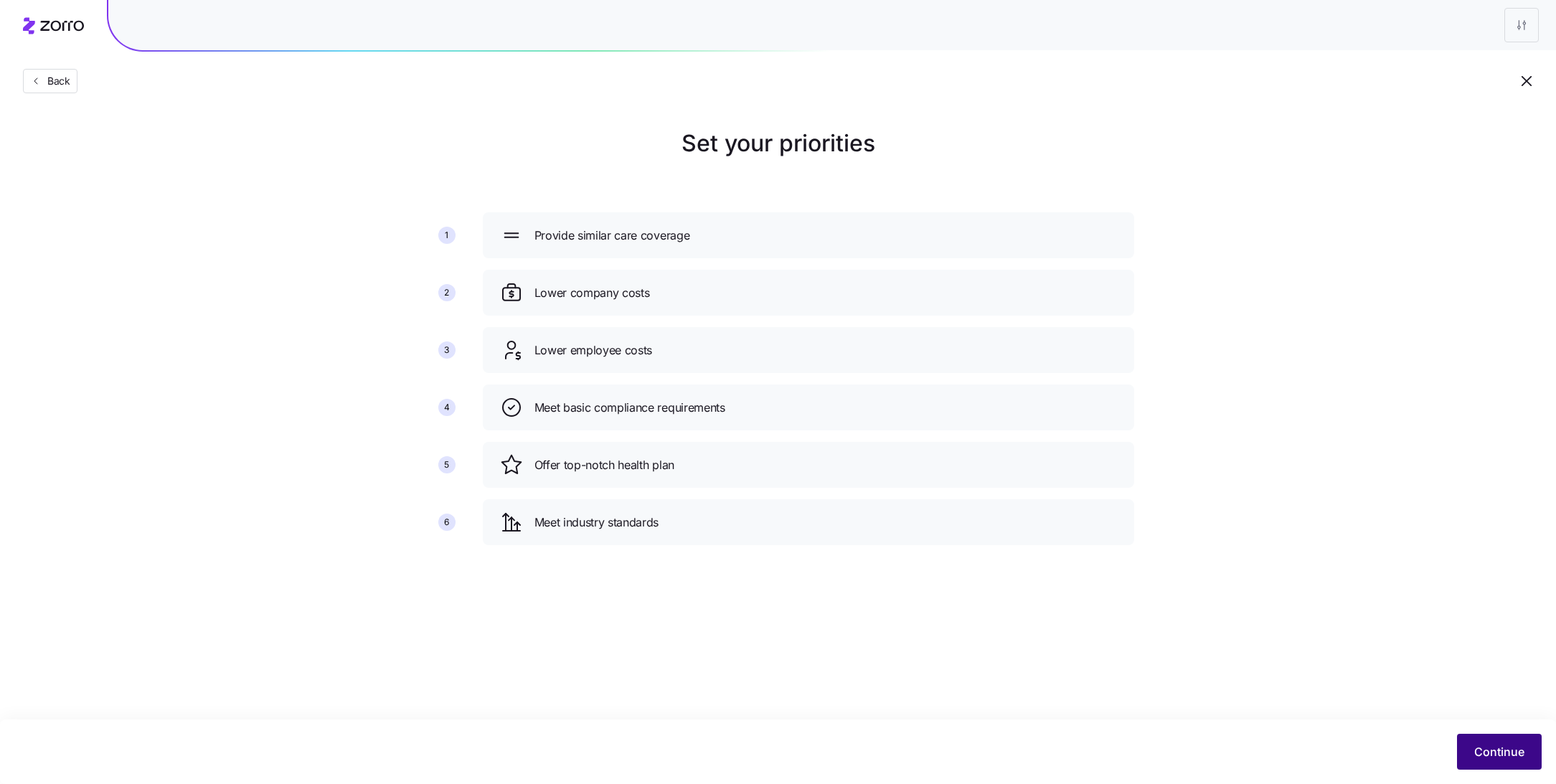
click at [1498, 739] on button "Continue" at bounding box center [1499, 751] width 85 height 36
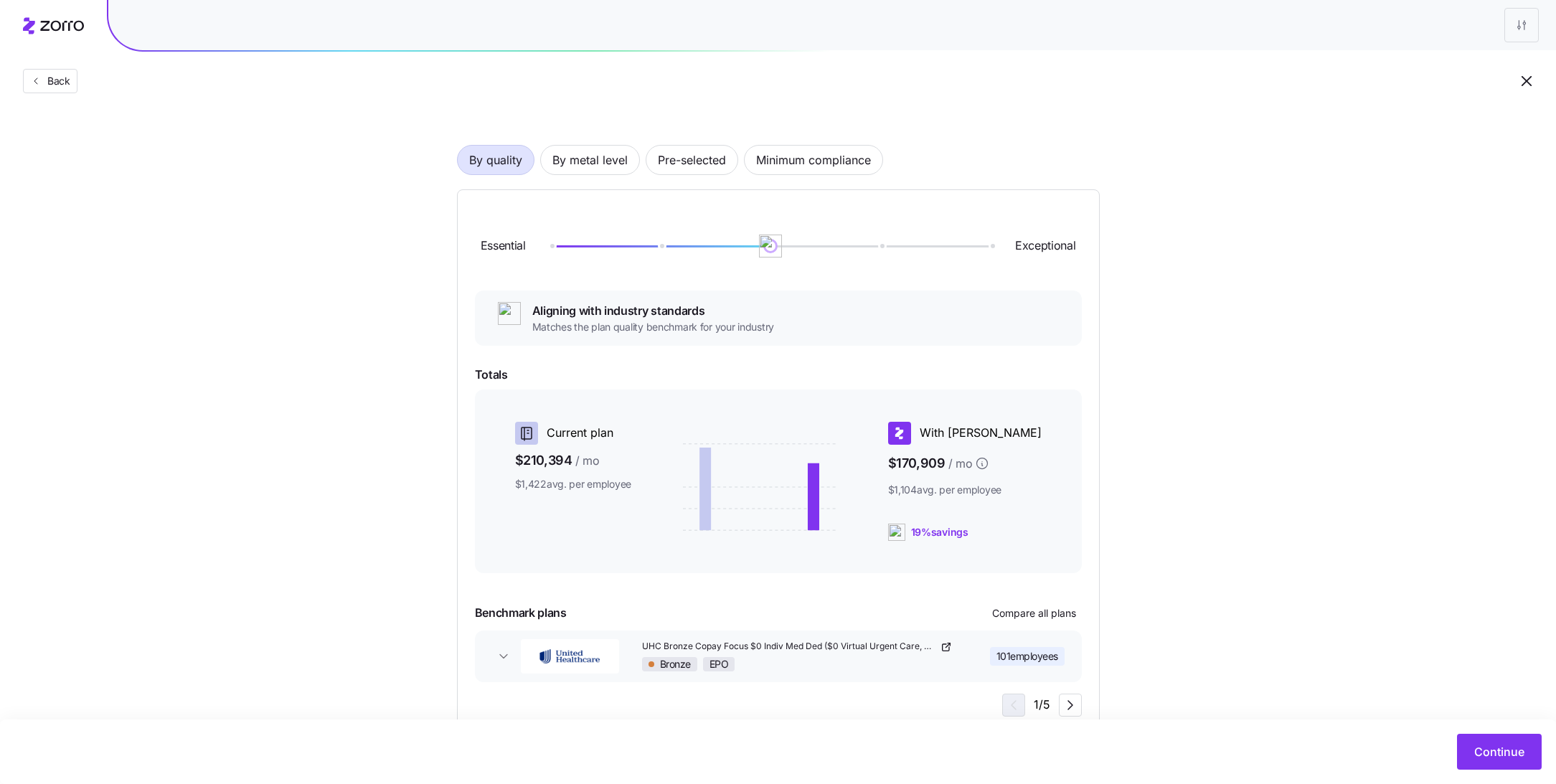
scroll to position [108, 0]
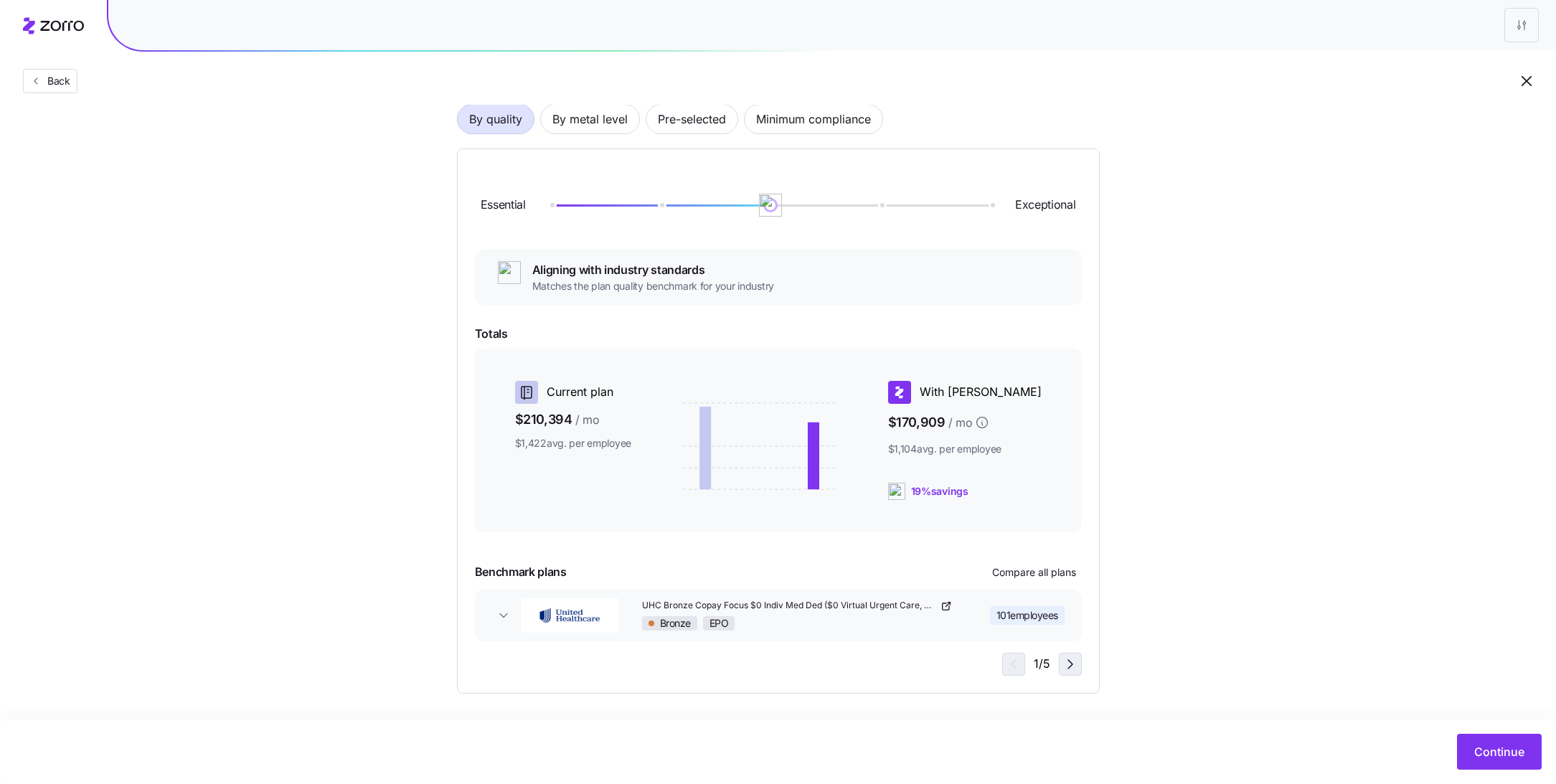
click at [1066, 668] on icon "button" at bounding box center [1070, 664] width 17 height 17
click at [1012, 661] on icon "button" at bounding box center [1011, 664] width 5 height 8
click at [1501, 755] on span "Continue" at bounding box center [1499, 751] width 50 height 17
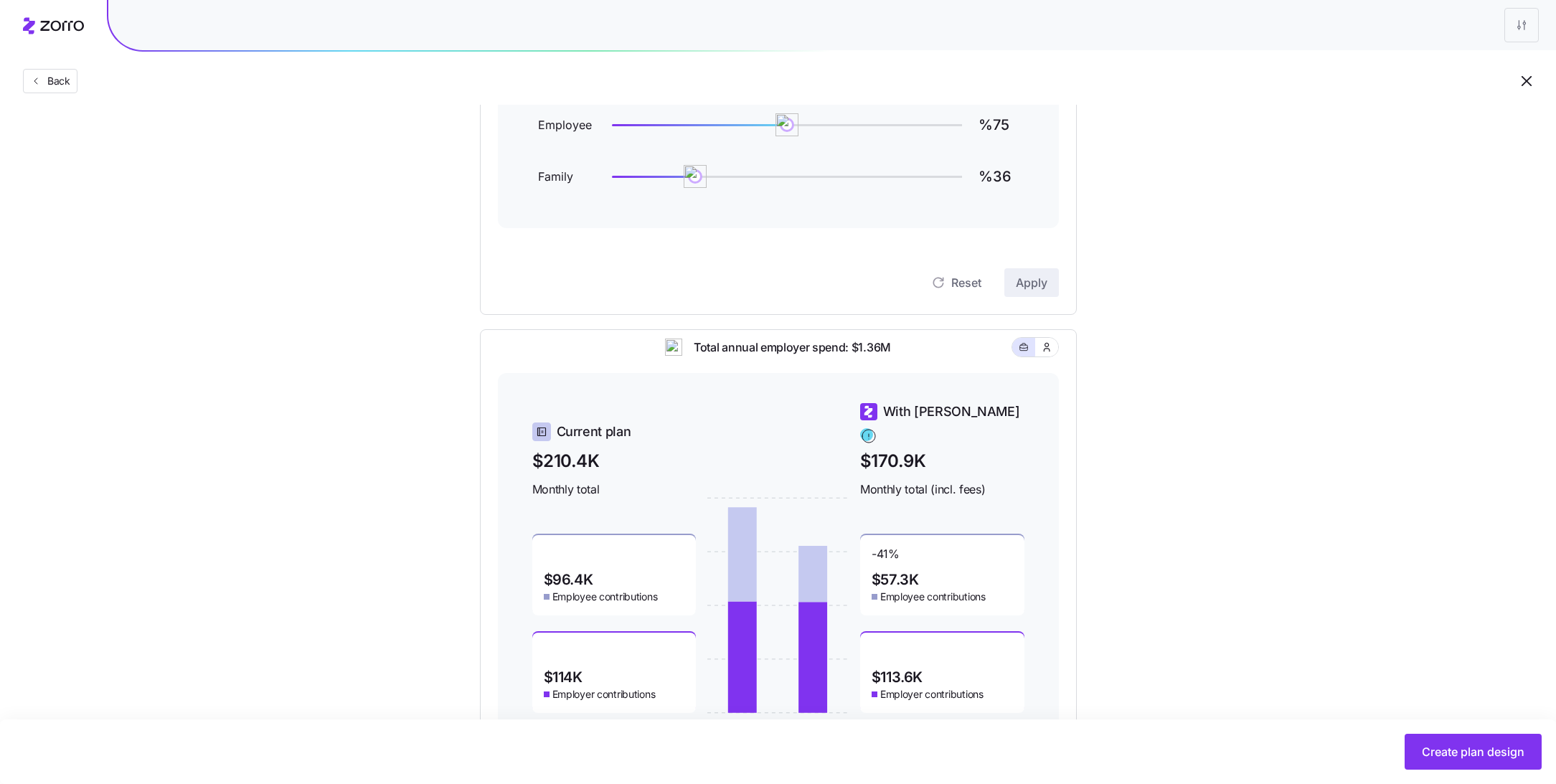
scroll to position [217, 0]
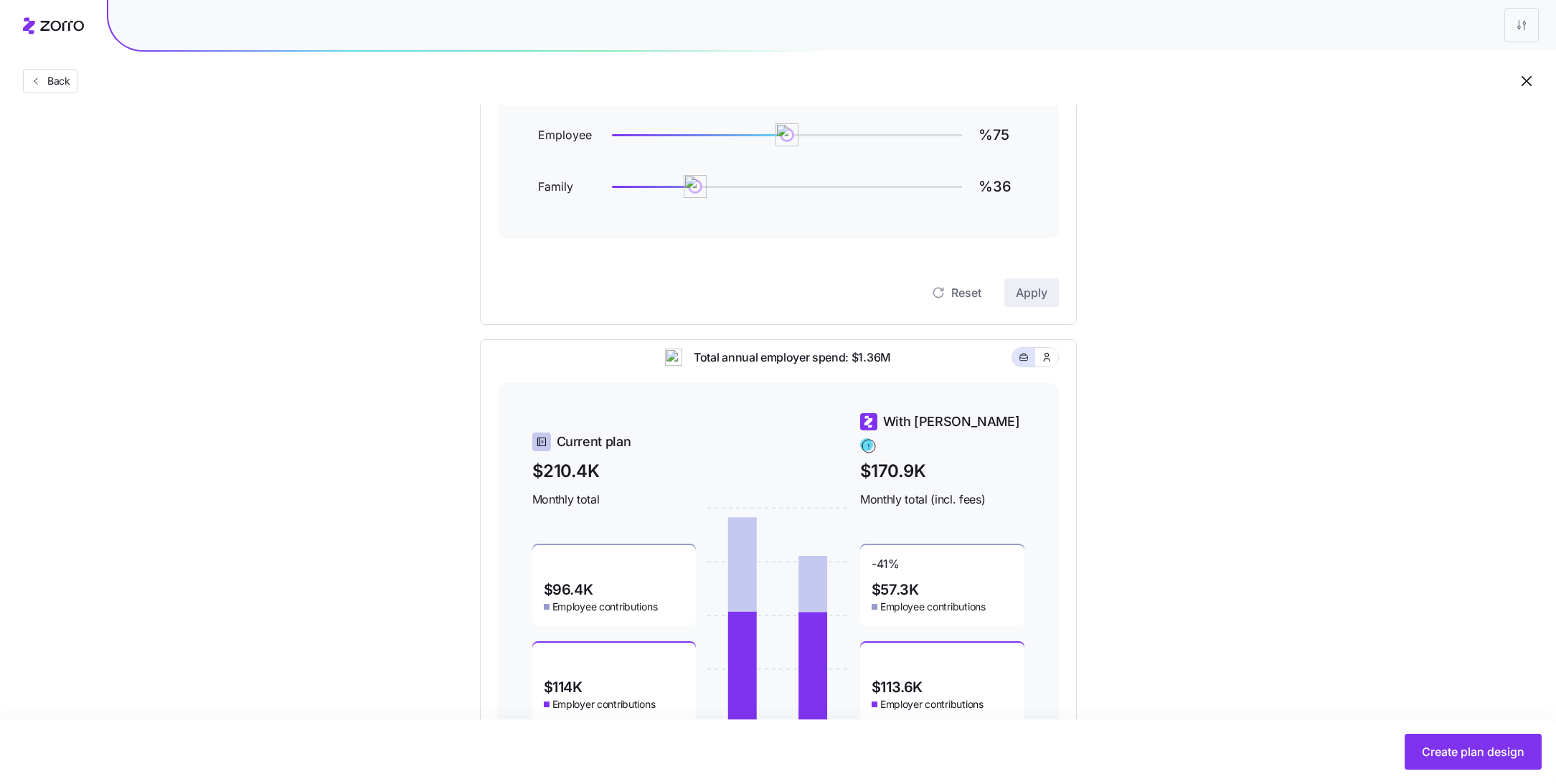
click at [742, 611] on icon at bounding box center [742, 667] width 29 height 111
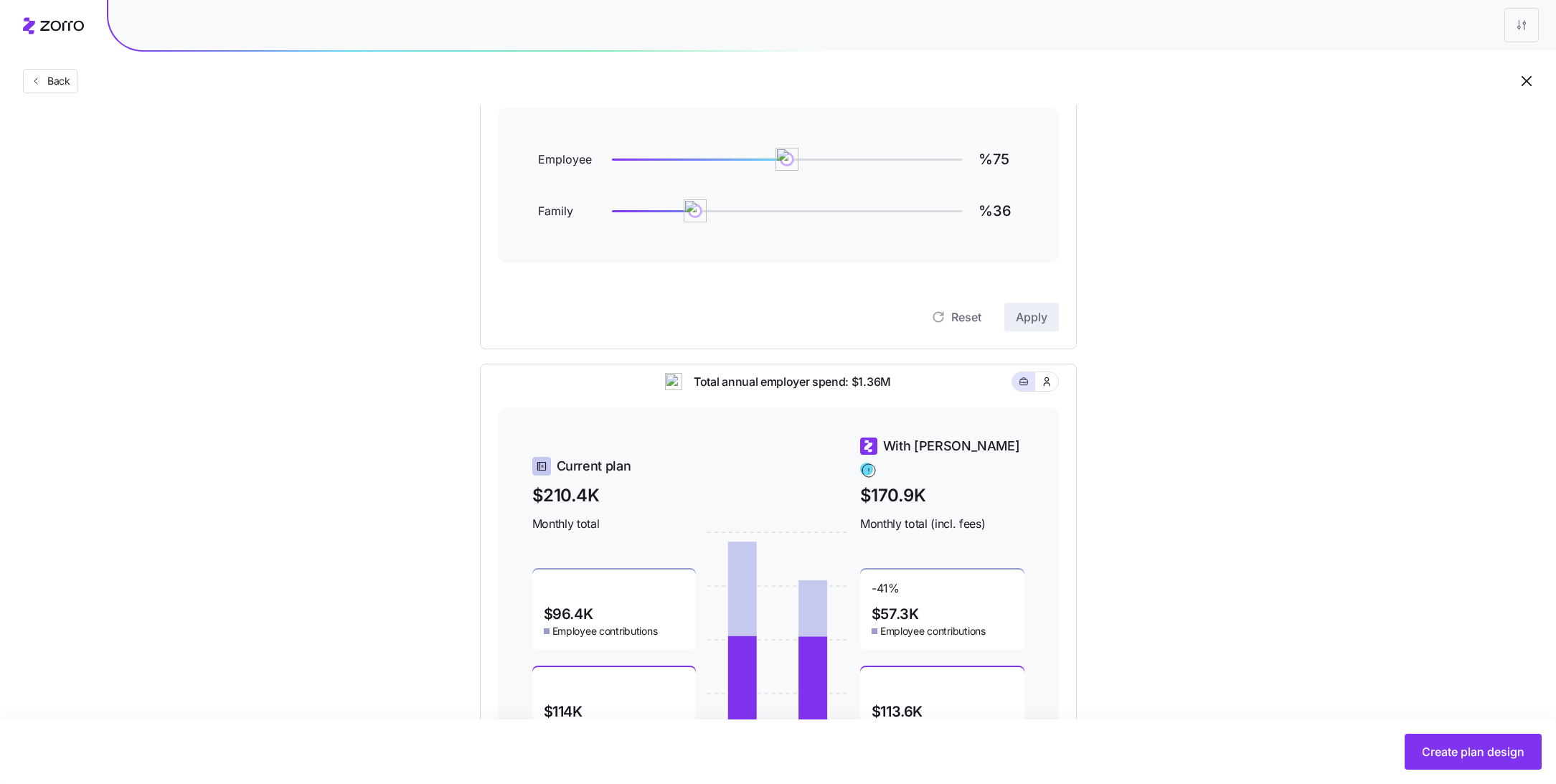
scroll to position [189, 0]
type input "%50"
drag, startPoint x: 785, startPoint y: 166, endPoint x: 729, endPoint y: 172, distance: 56.3
click at [729, 172] on img at bounding box center [728, 163] width 24 height 24
type input "%50"
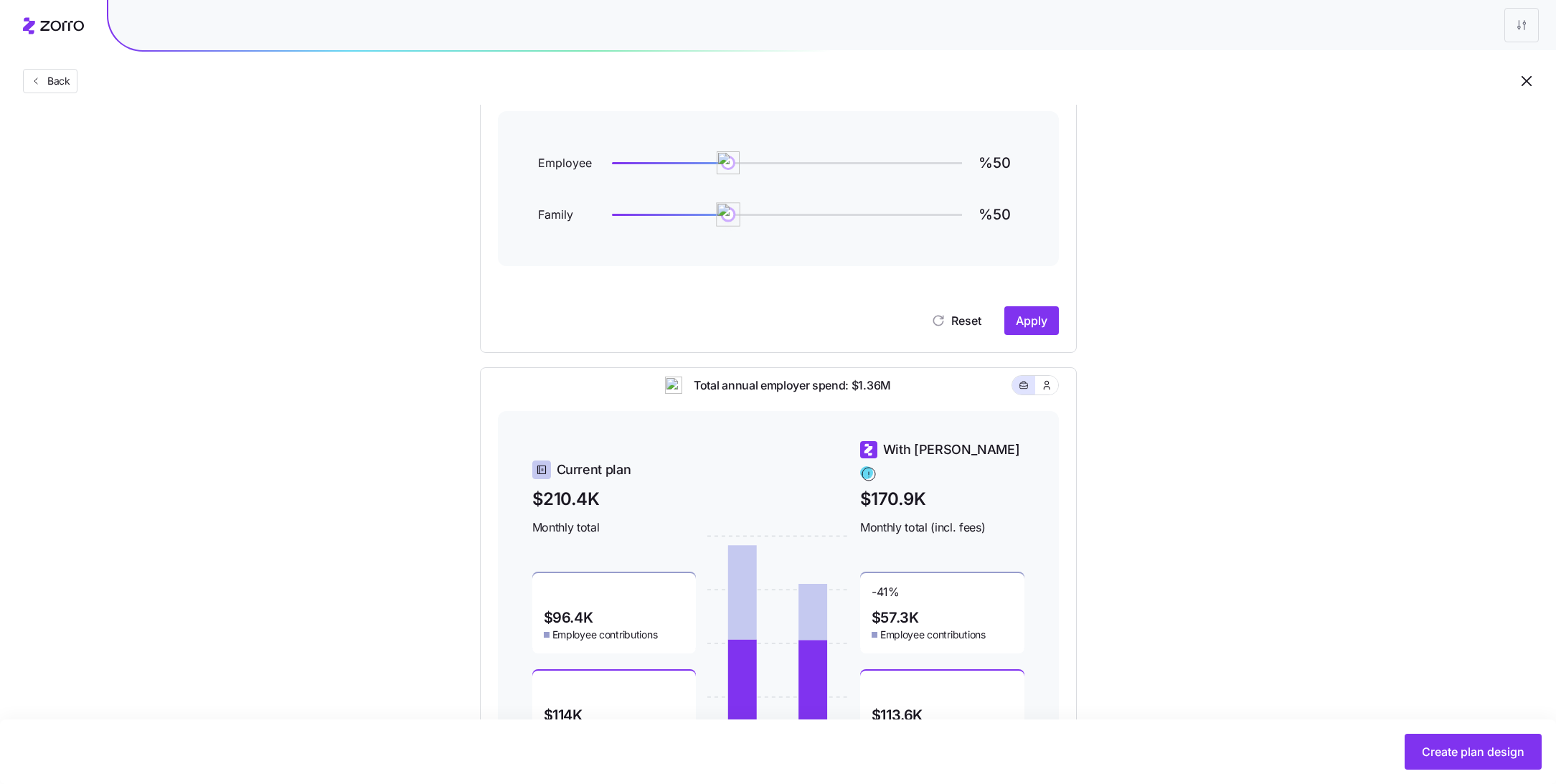
drag, startPoint x: 691, startPoint y: 215, endPoint x: 729, endPoint y: 215, distance: 38.0
click at [729, 215] on img at bounding box center [728, 214] width 24 height 24
click at [1043, 319] on span "Apply" at bounding box center [1032, 320] width 32 height 17
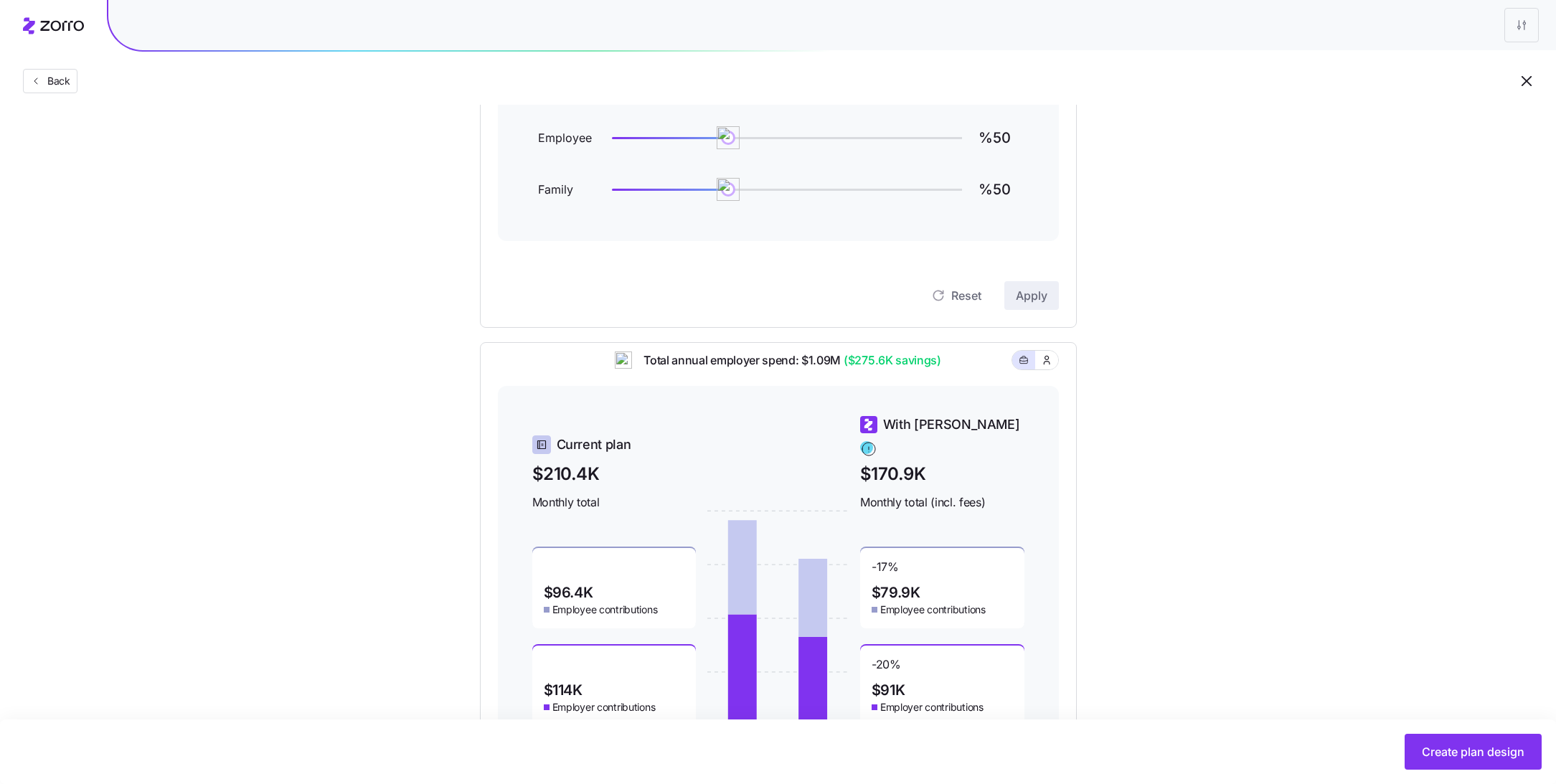
scroll to position [213, 0]
type input "%60"
drag, startPoint x: 728, startPoint y: 141, endPoint x: 751, endPoint y: 141, distance: 23.0
click at [751, 141] on img at bounding box center [752, 139] width 24 height 24
click at [1025, 288] on span "Apply" at bounding box center [1032, 297] width 32 height 17
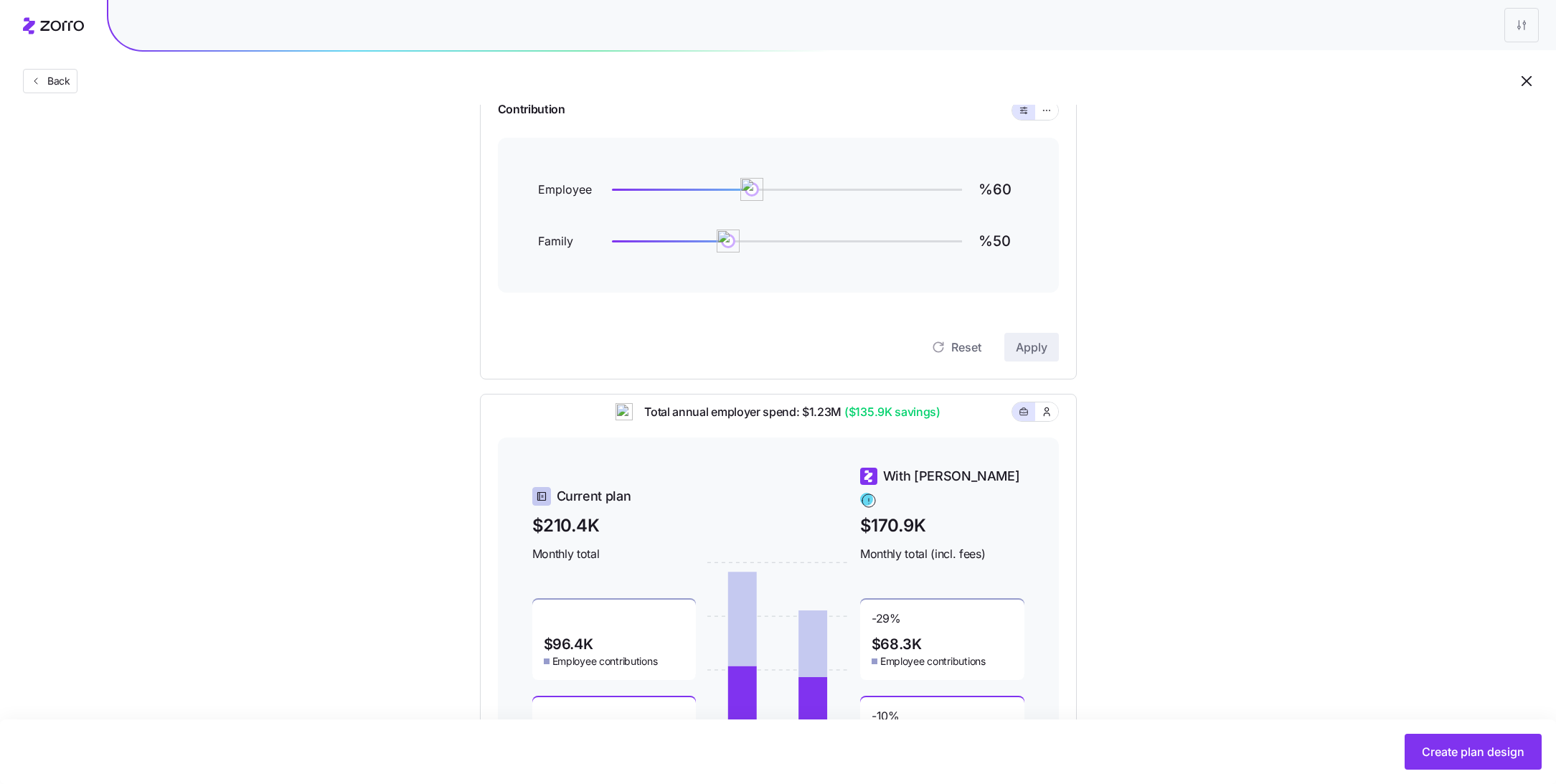
scroll to position [159, 0]
type input "%25"
drag, startPoint x: 730, startPoint y: 248, endPoint x: 669, endPoint y: 248, distance: 61.0
click at [669, 248] on img at bounding box center [670, 244] width 24 height 24
click at [1041, 344] on span "Apply" at bounding box center [1032, 350] width 32 height 17
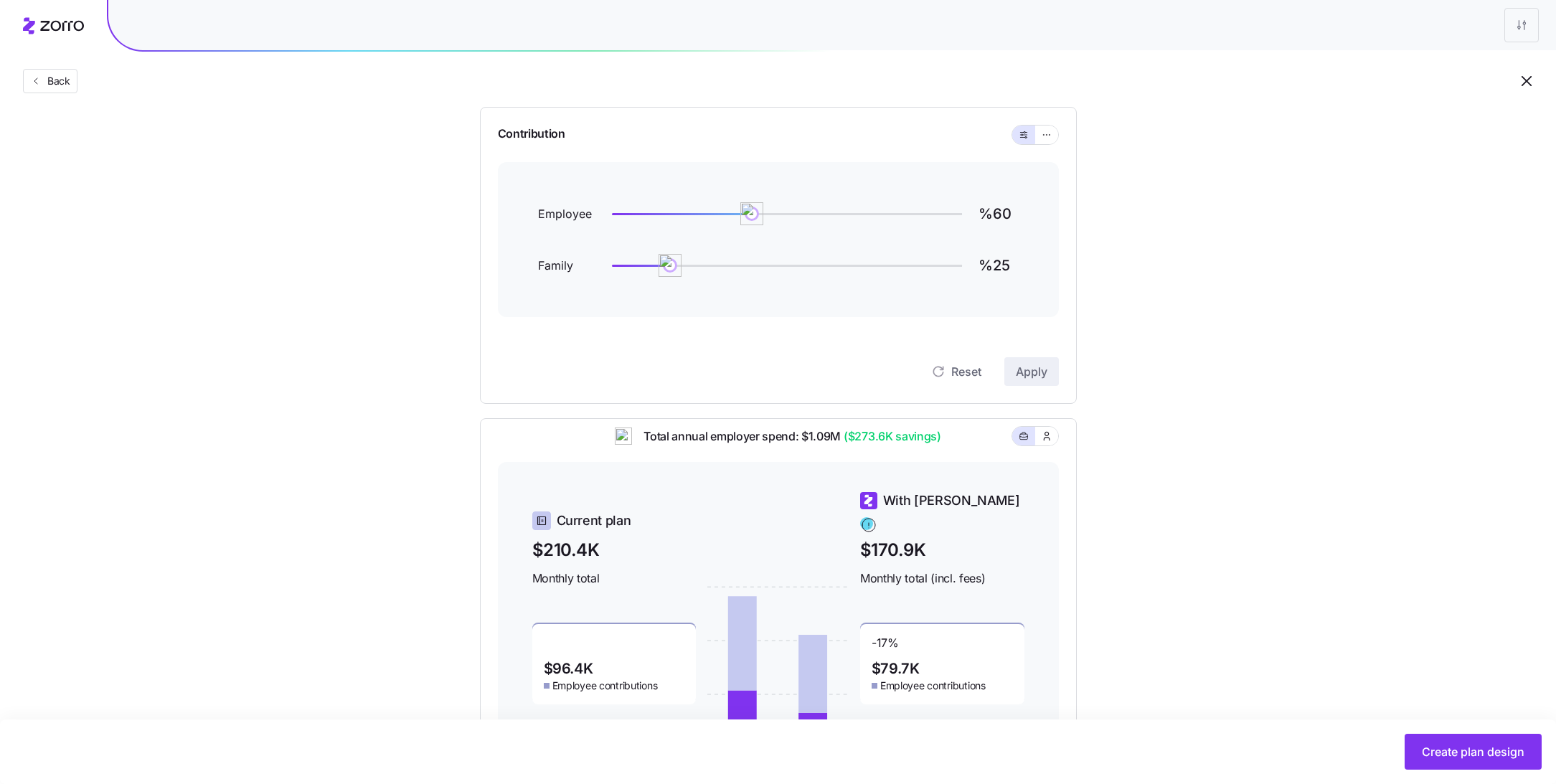
scroll to position [126, 0]
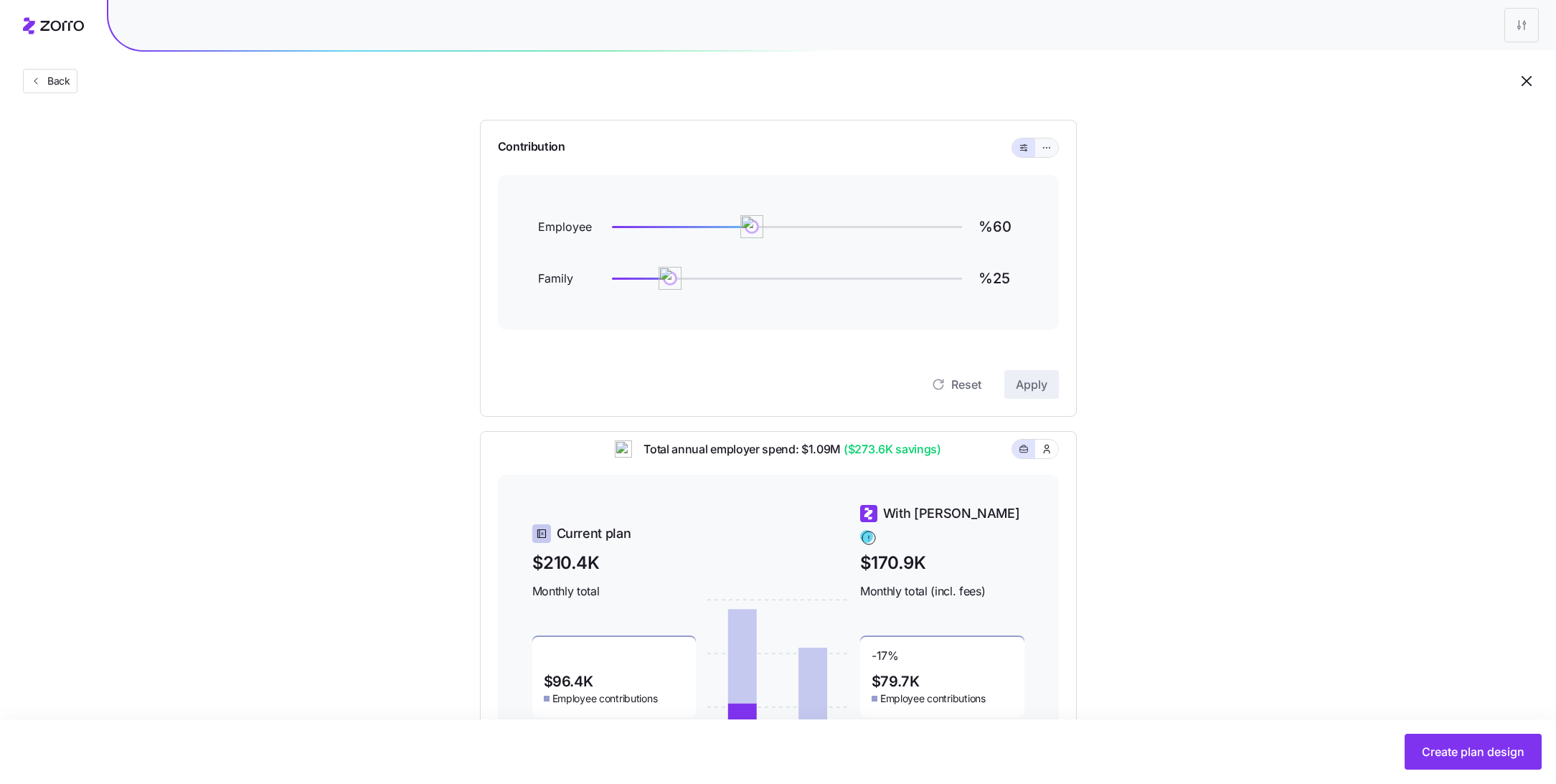
click at [1049, 147] on icon "button" at bounding box center [1049, 147] width 1 height 1
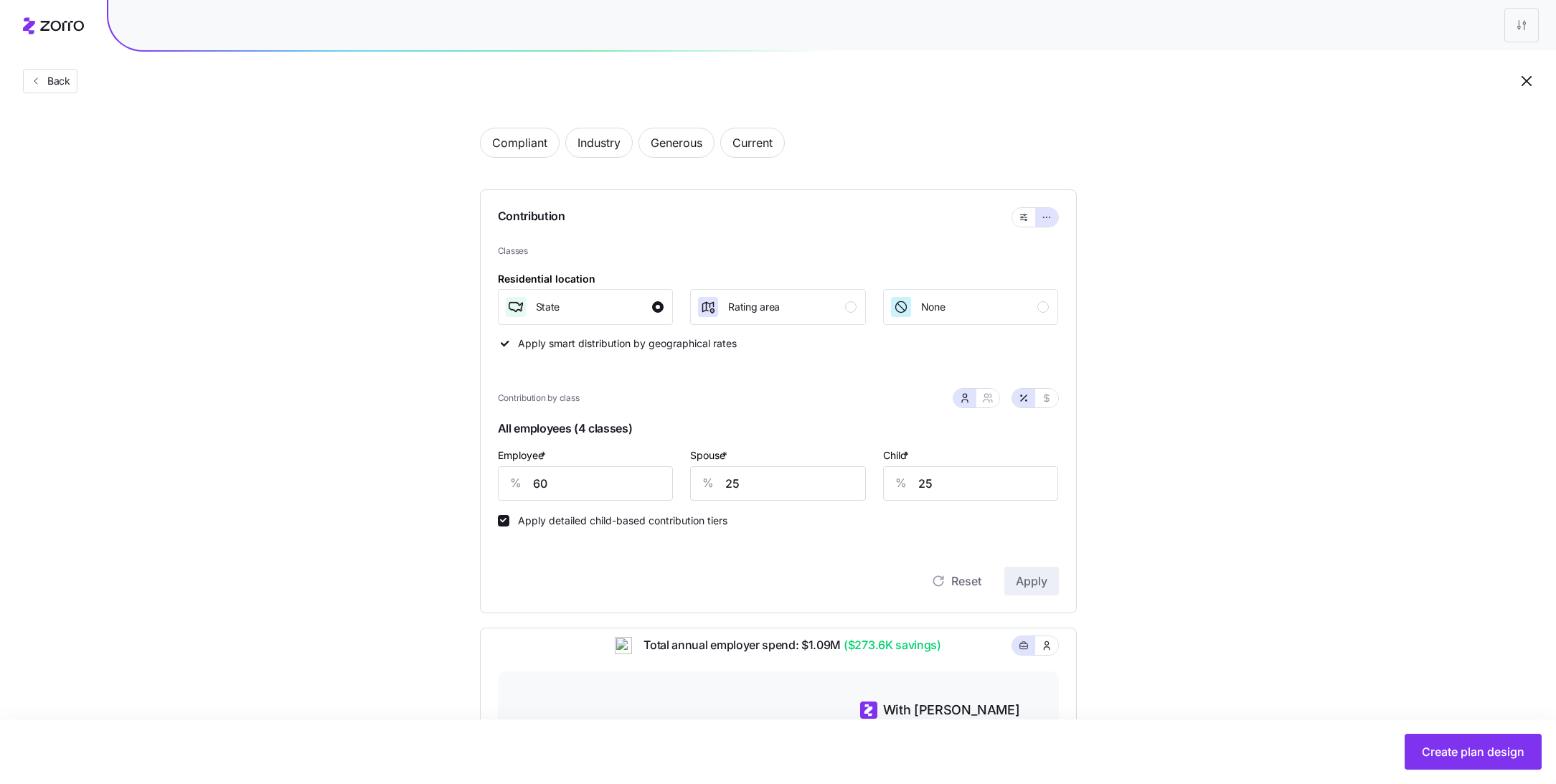
scroll to position [0, 0]
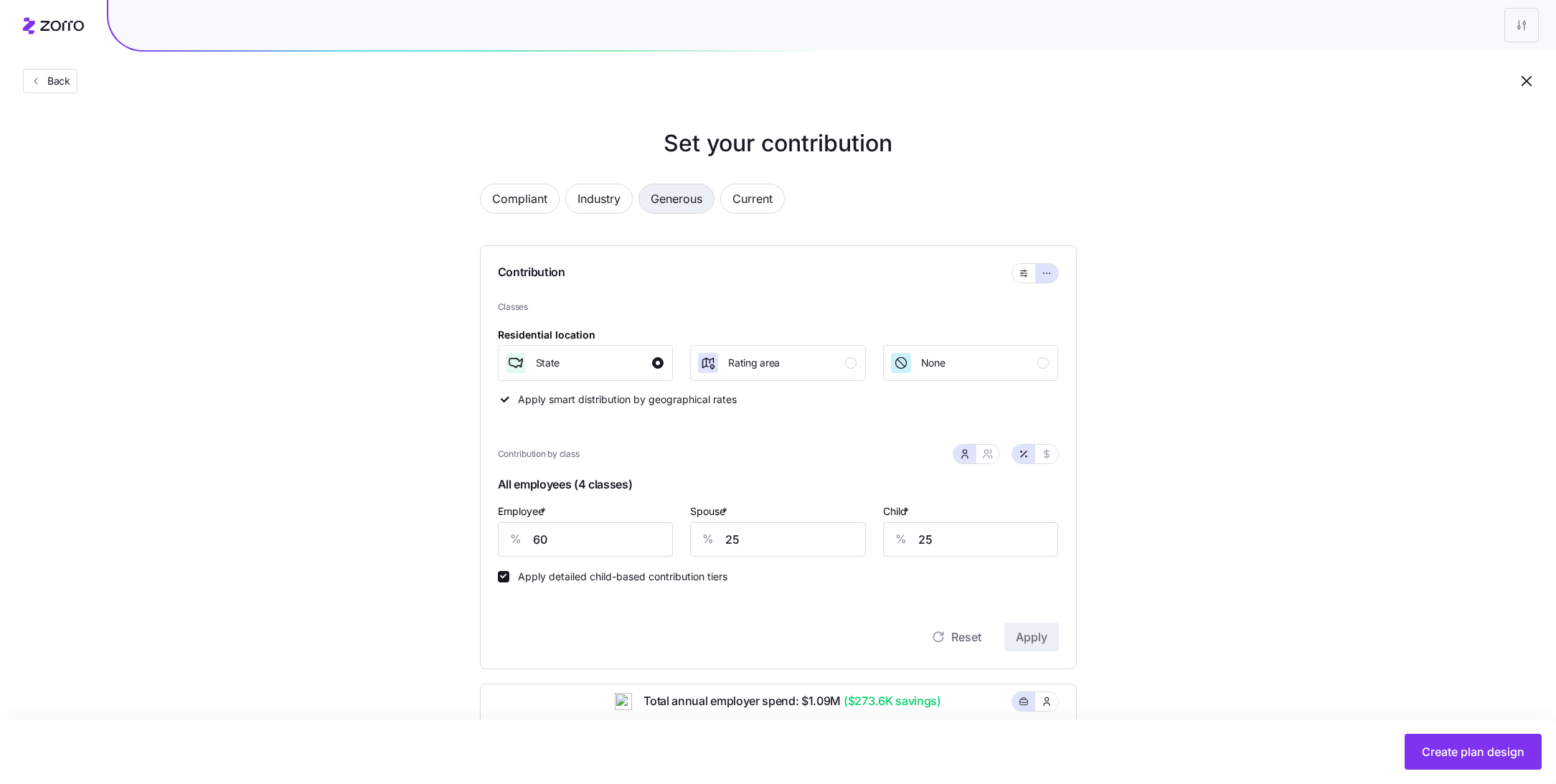
click at [677, 200] on span "Generous" at bounding box center [677, 199] width 51 height 29
type input "112"
type input "79"
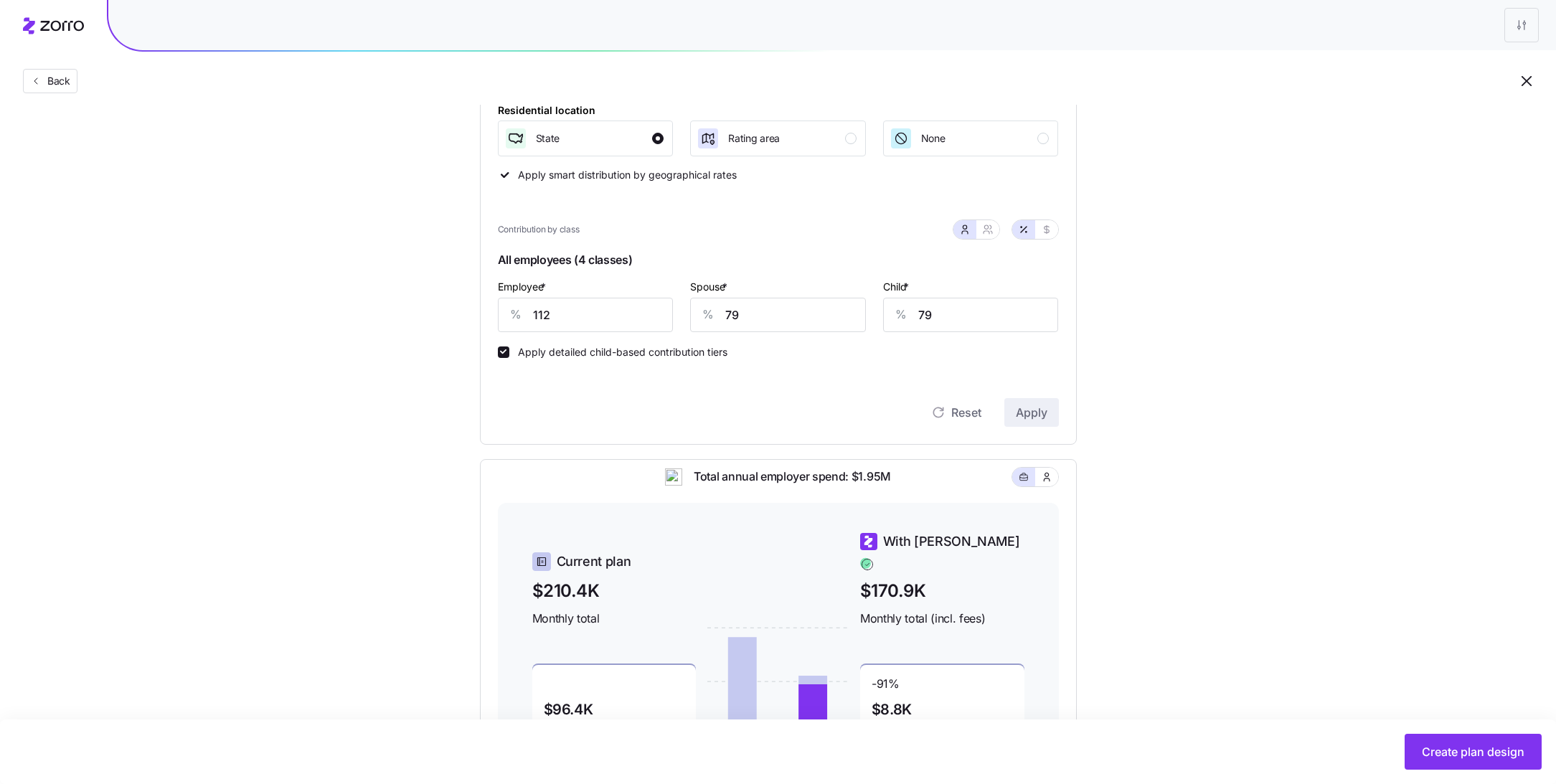
scroll to position [57, 0]
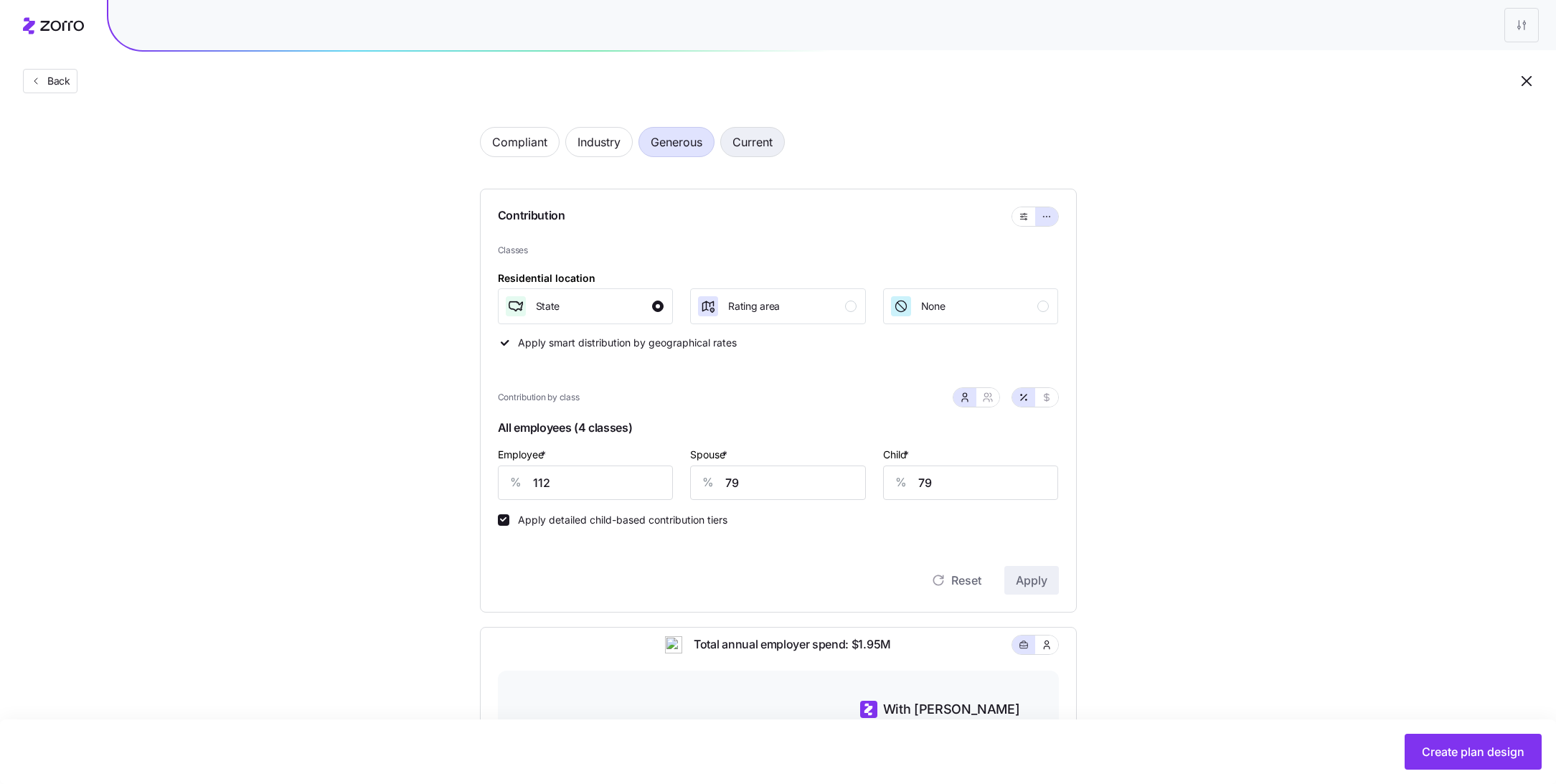
click at [748, 148] on span "Current" at bounding box center [752, 142] width 40 height 29
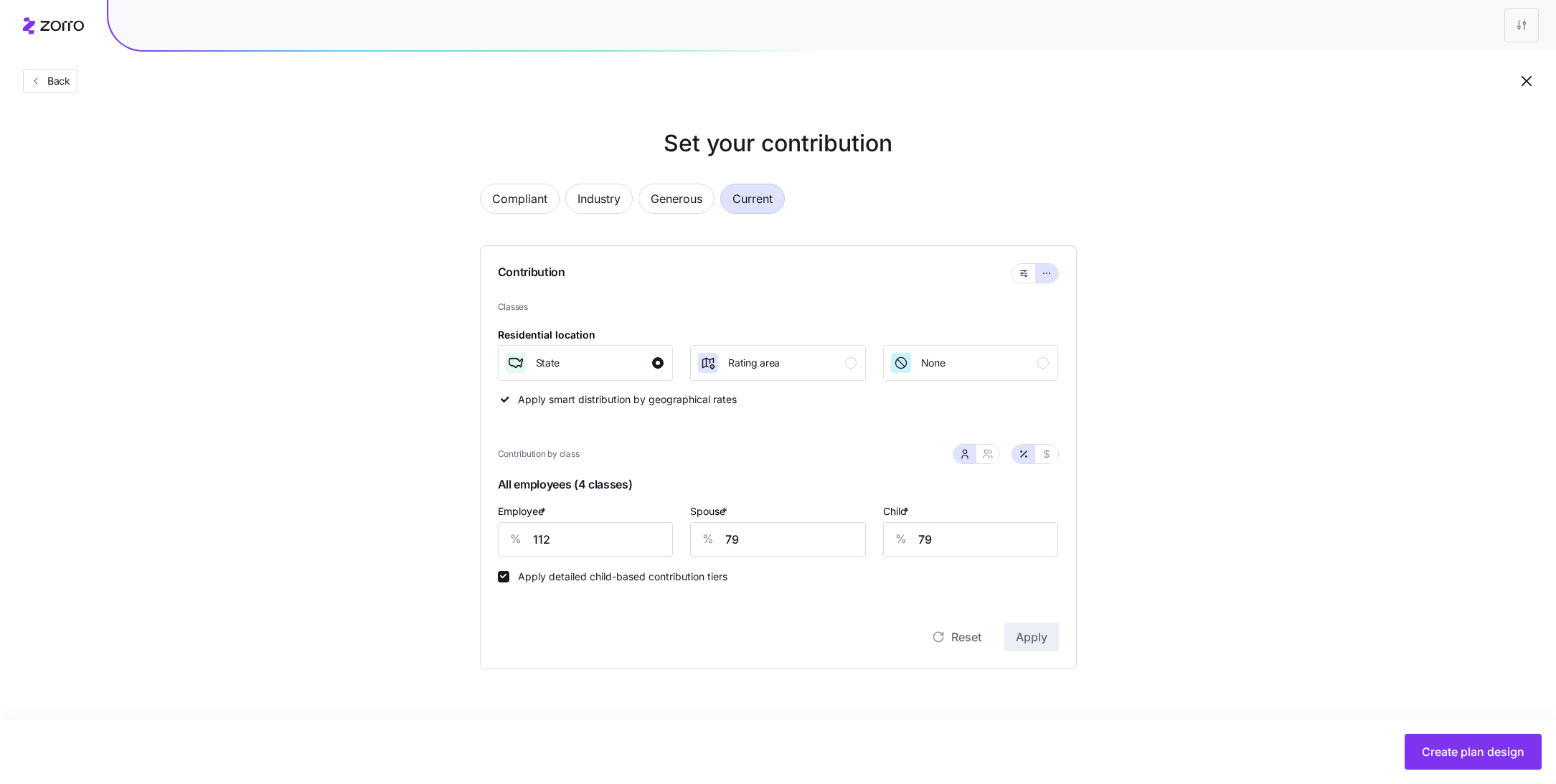
scroll to position [0, 0]
type input "75"
type input "25"
type input "46"
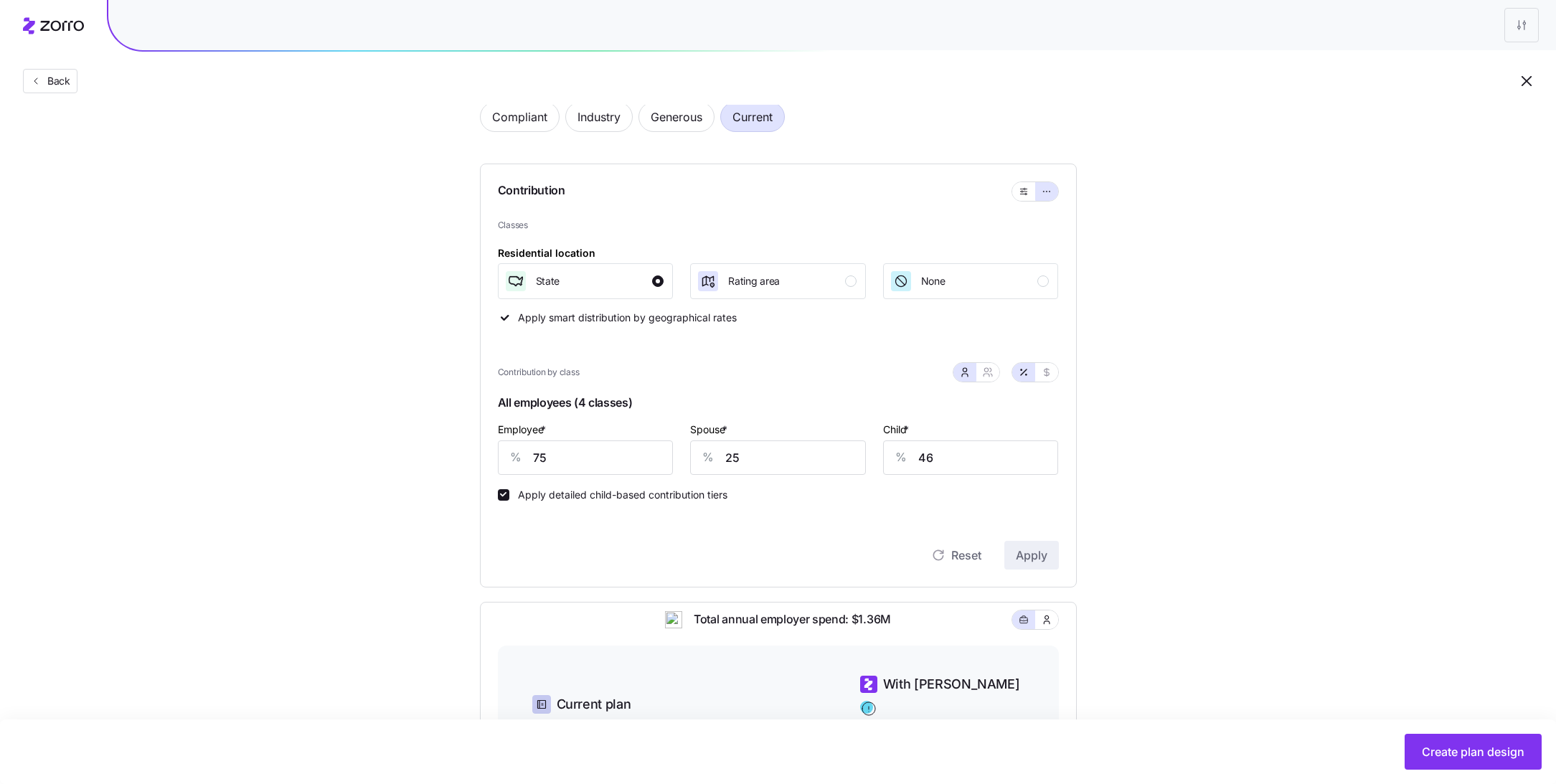
scroll to position [57, 0]
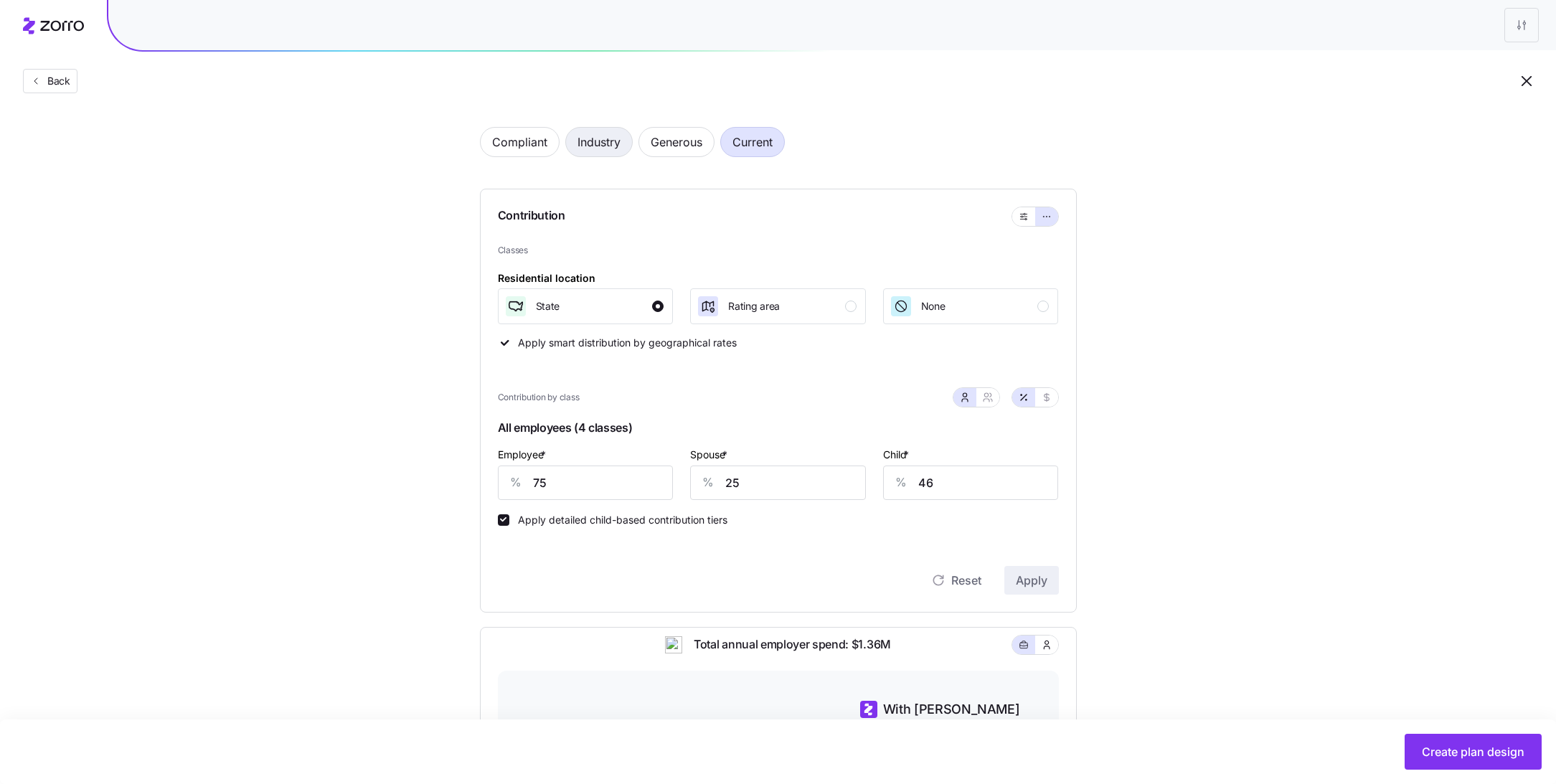
click at [584, 133] on span "Industry" at bounding box center [599, 142] width 43 height 29
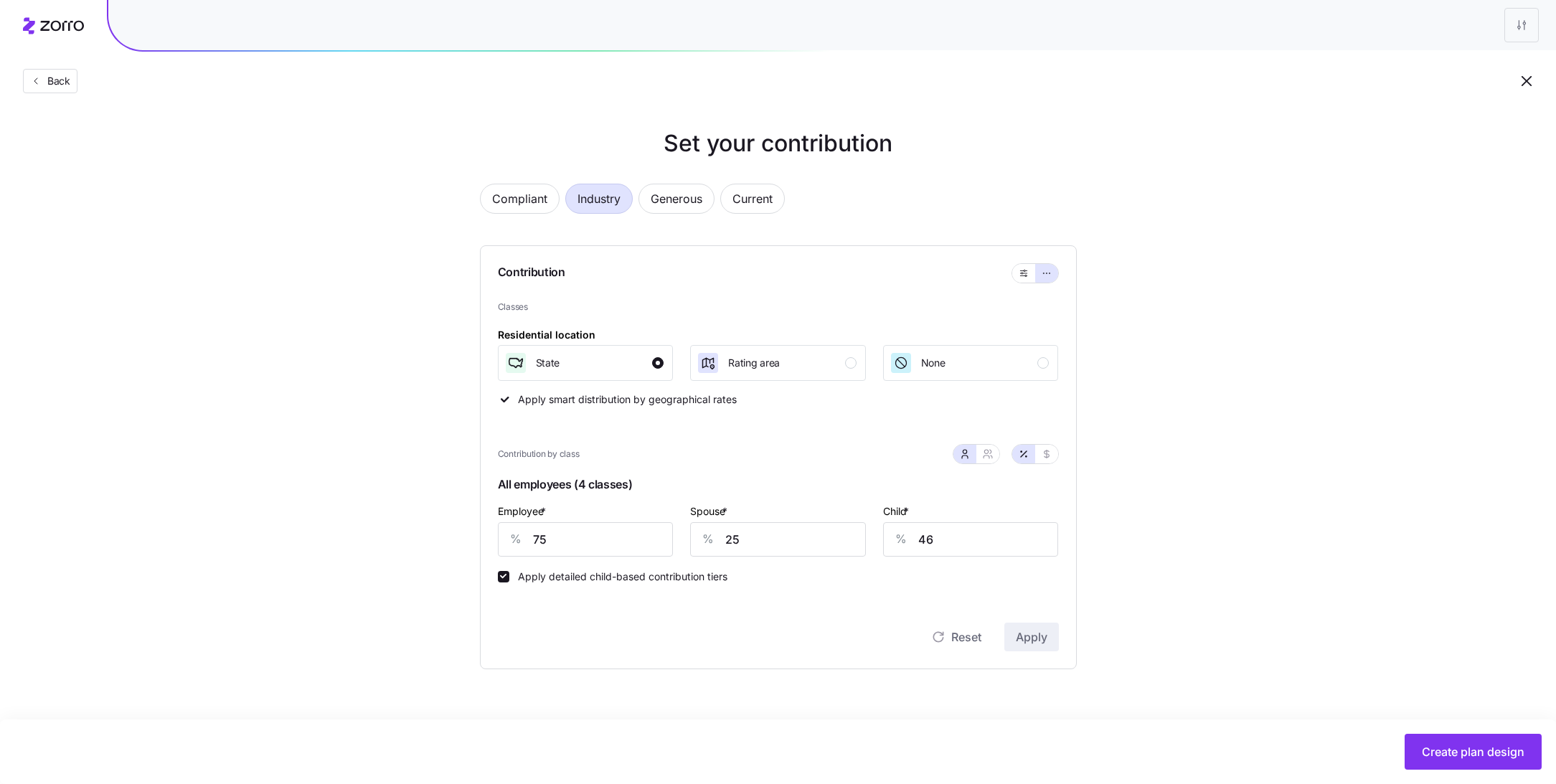
type input "89"
type input "66"
click at [513, 206] on span "Compliant" at bounding box center [519, 199] width 55 height 29
type input "0"
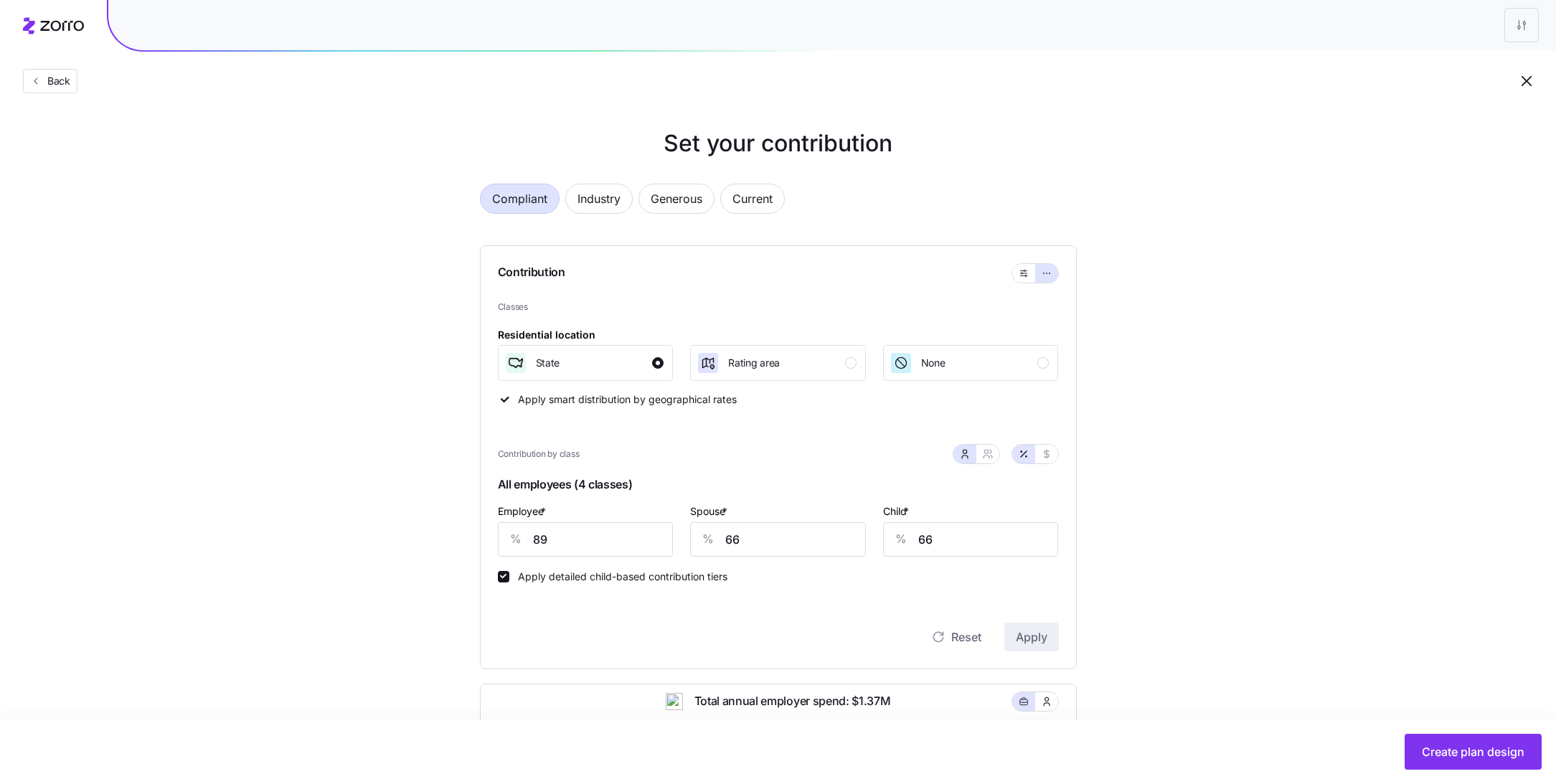
type input "0"
click at [48, 84] on span "Back" at bounding box center [56, 81] width 29 height 14
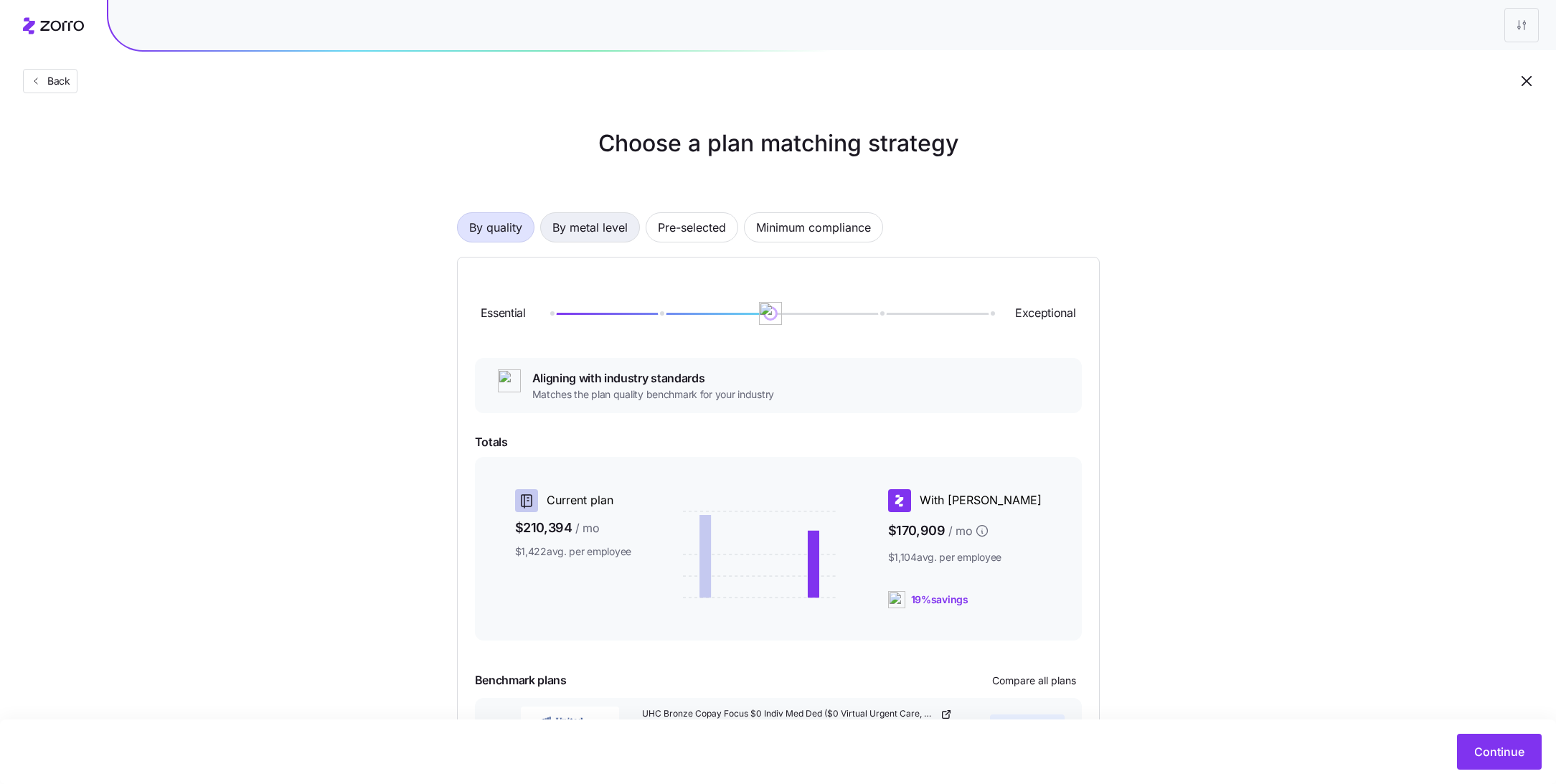
click at [574, 232] on span "By metal level" at bounding box center [590, 227] width 76 height 29
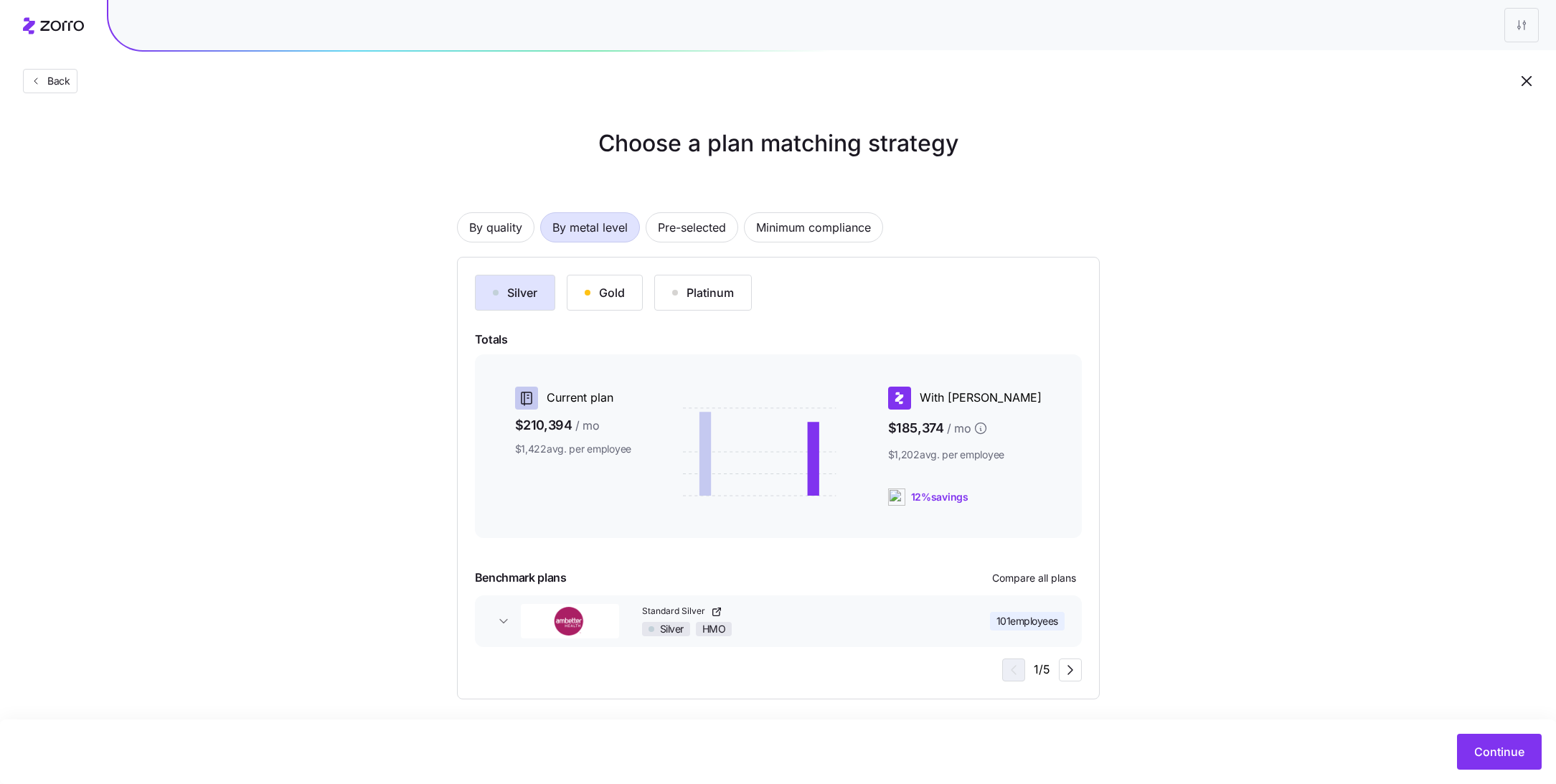
scroll to position [7, 0]
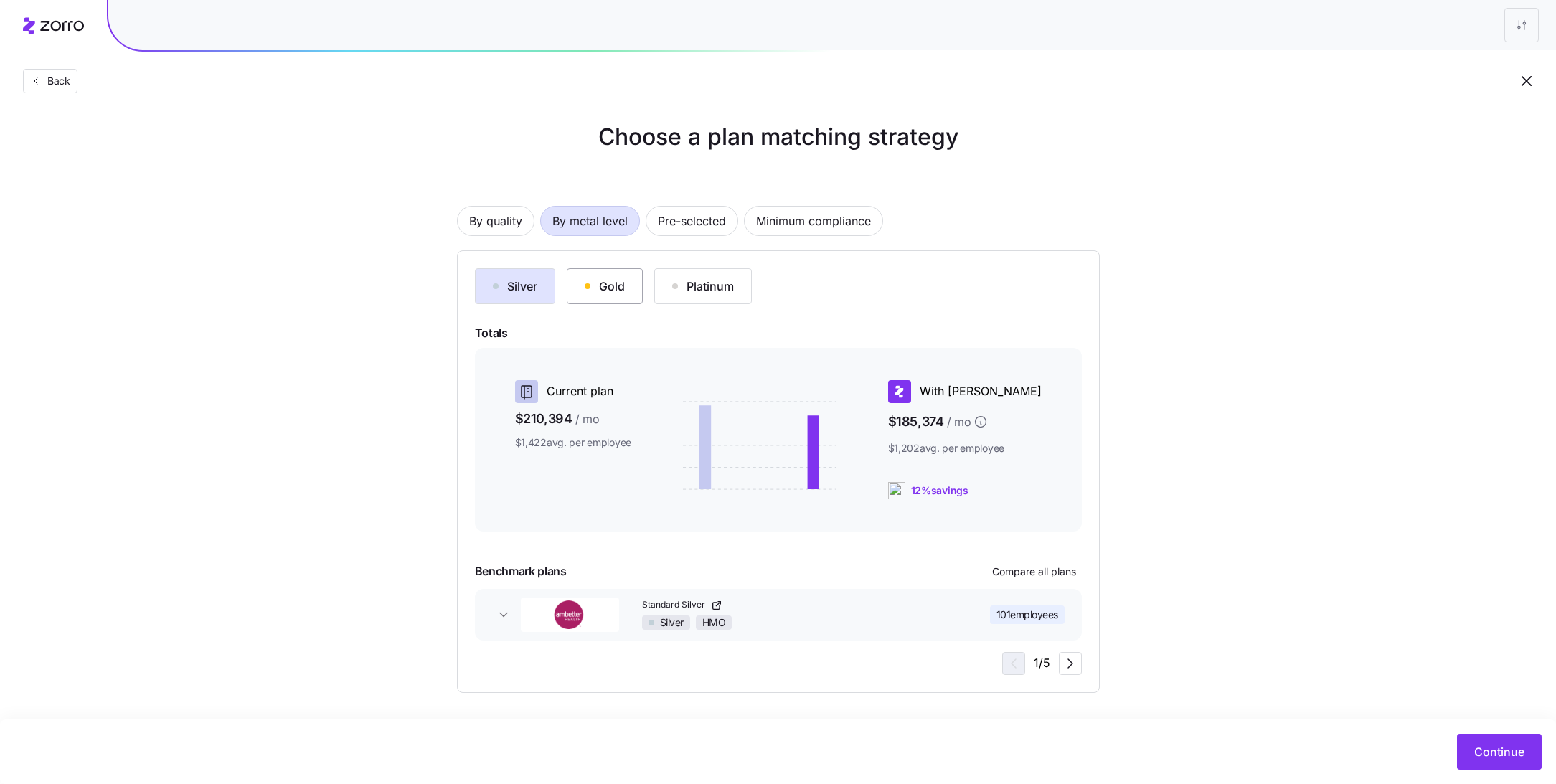
click at [625, 295] on button "Gold" at bounding box center [605, 285] width 76 height 36
click at [1069, 663] on icon "button" at bounding box center [1070, 663] width 17 height 17
click at [1490, 751] on span "Continue" at bounding box center [1499, 751] width 50 height 17
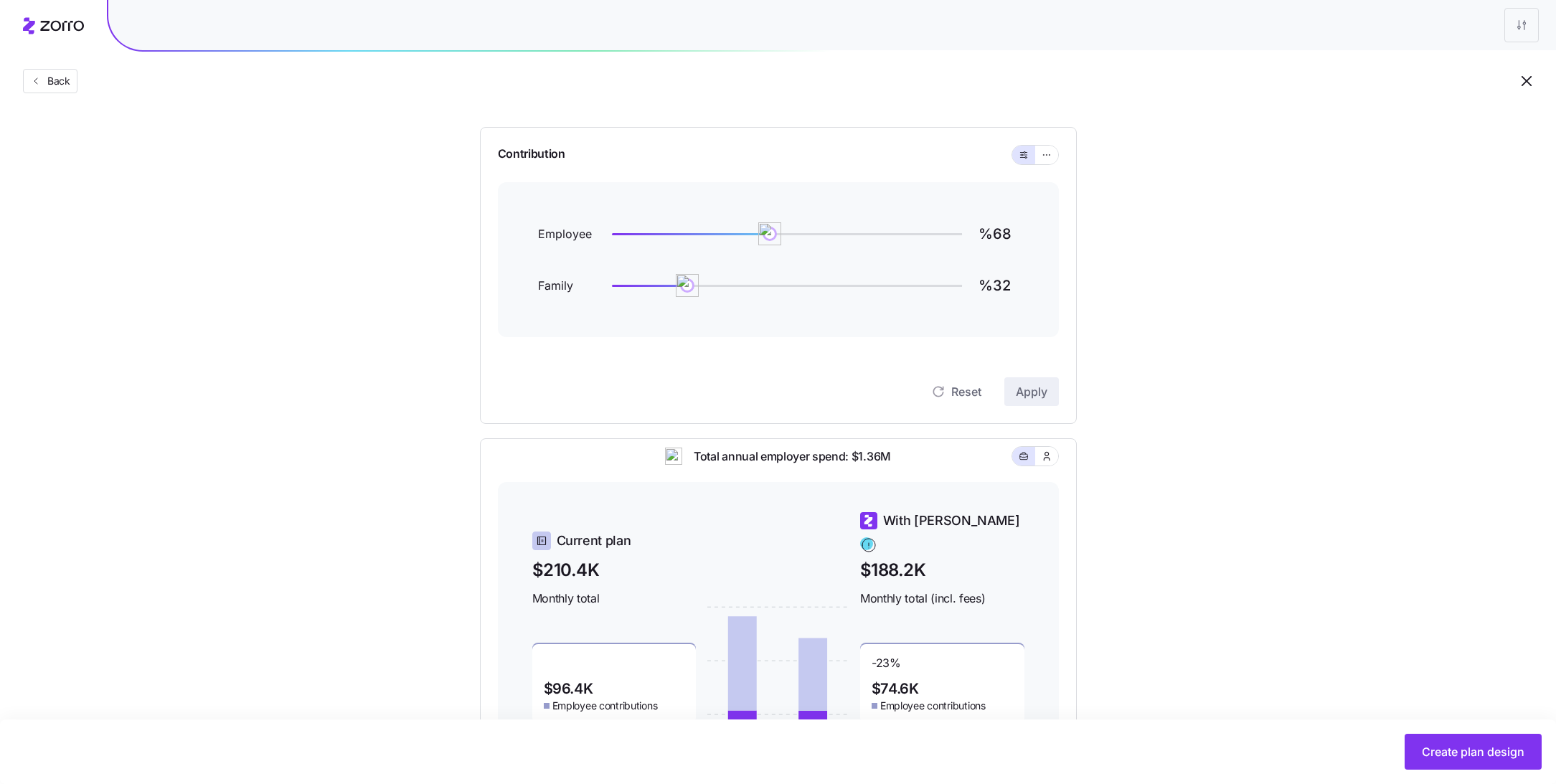
scroll to position [127, 0]
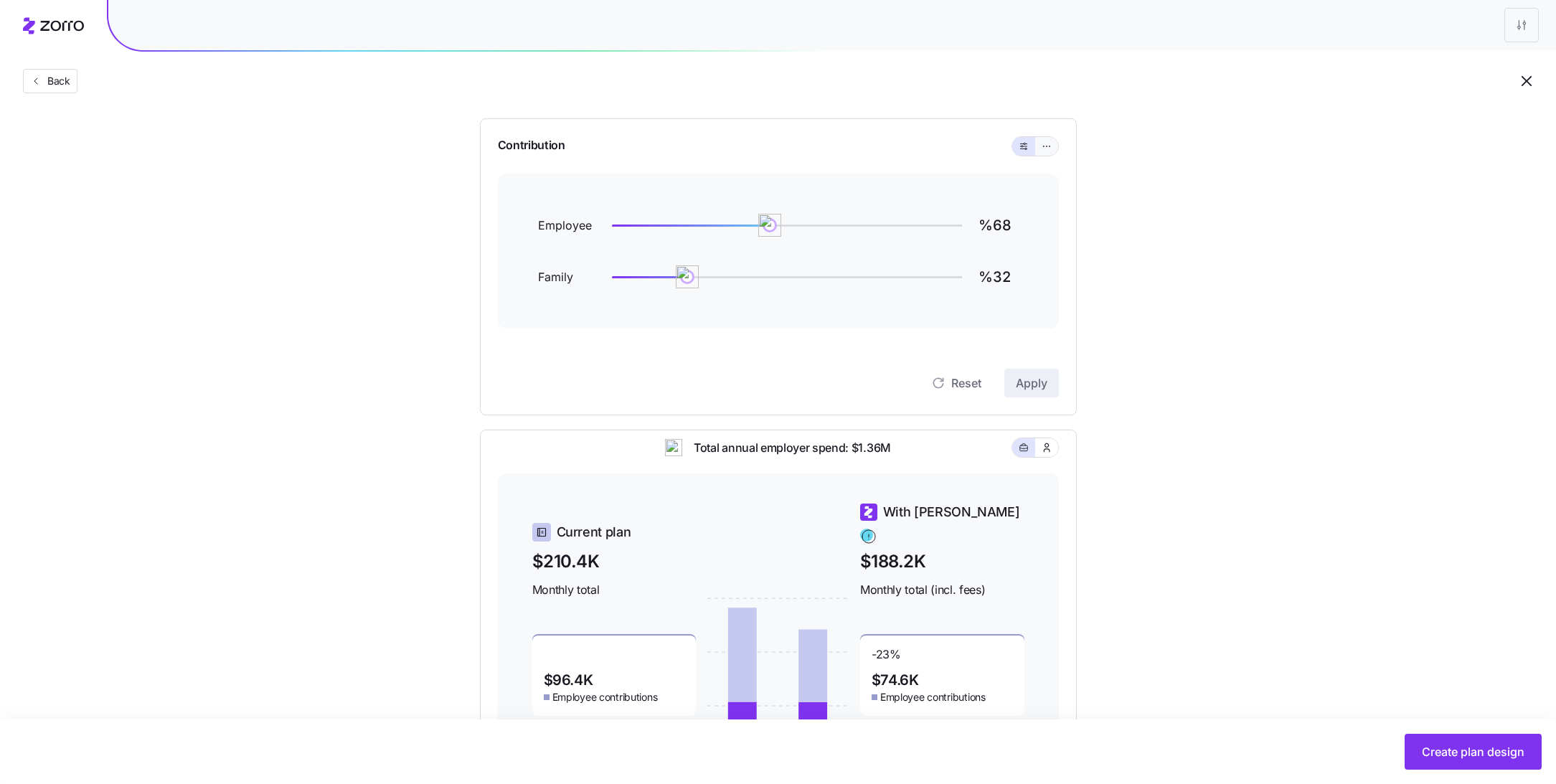
click at [1039, 147] on button "button" at bounding box center [1047, 146] width 23 height 19
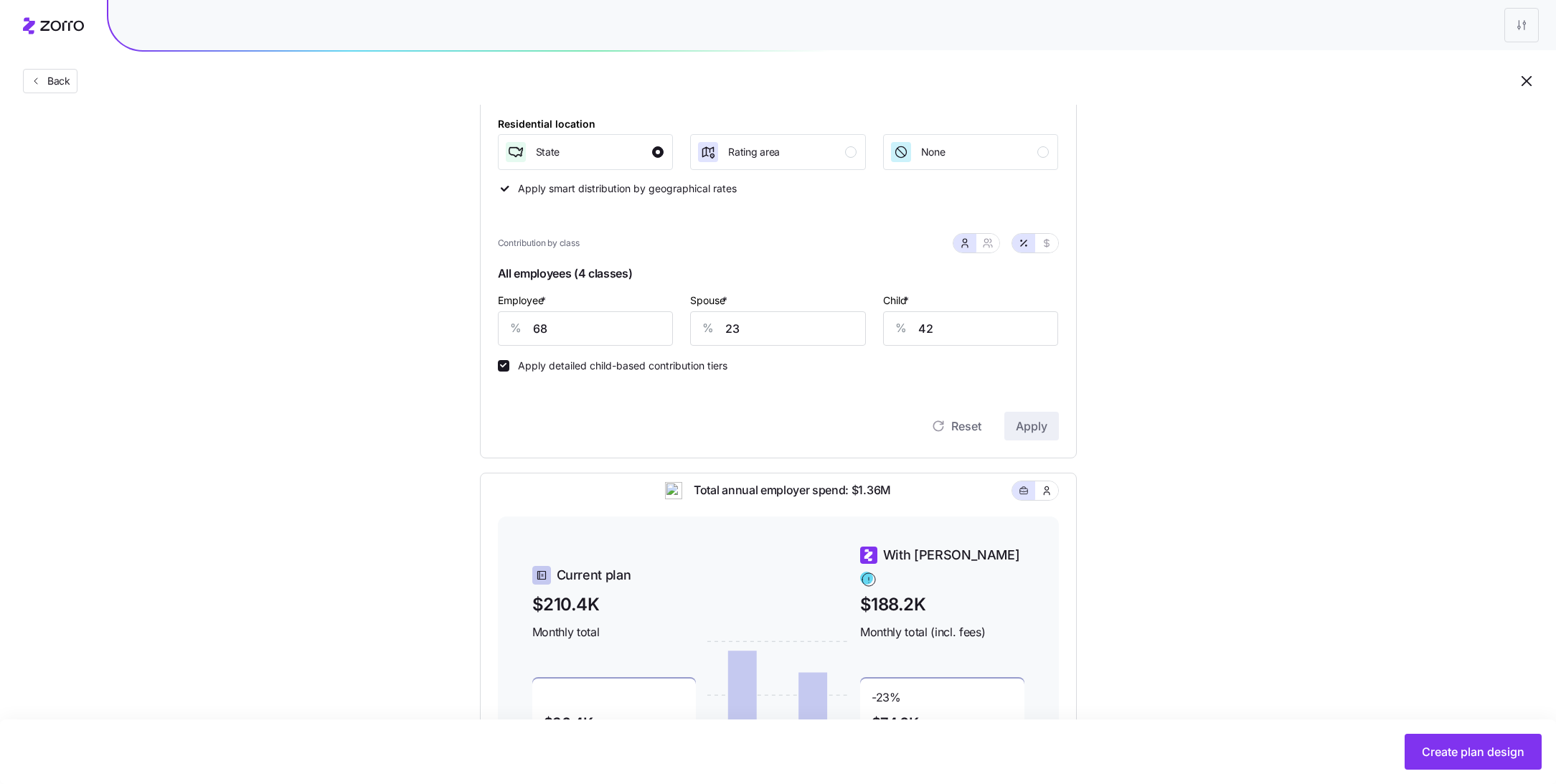
scroll to position [212, 0]
click at [609, 316] on input "68" at bounding box center [586, 327] width 176 height 34
type input "50"
type input "25"
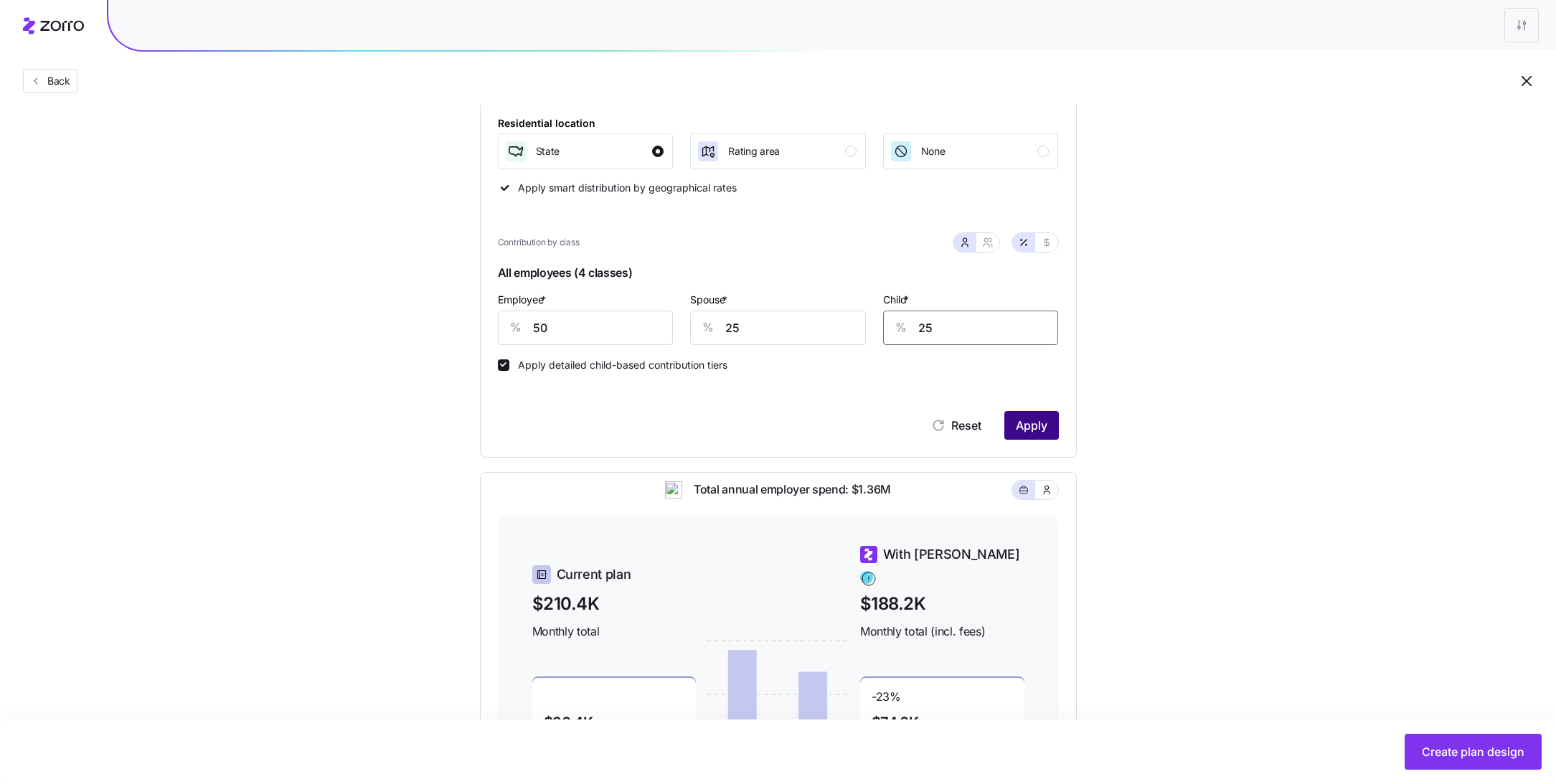
type input "25"
click at [1031, 437] on button "Apply" at bounding box center [1032, 425] width 54 height 29
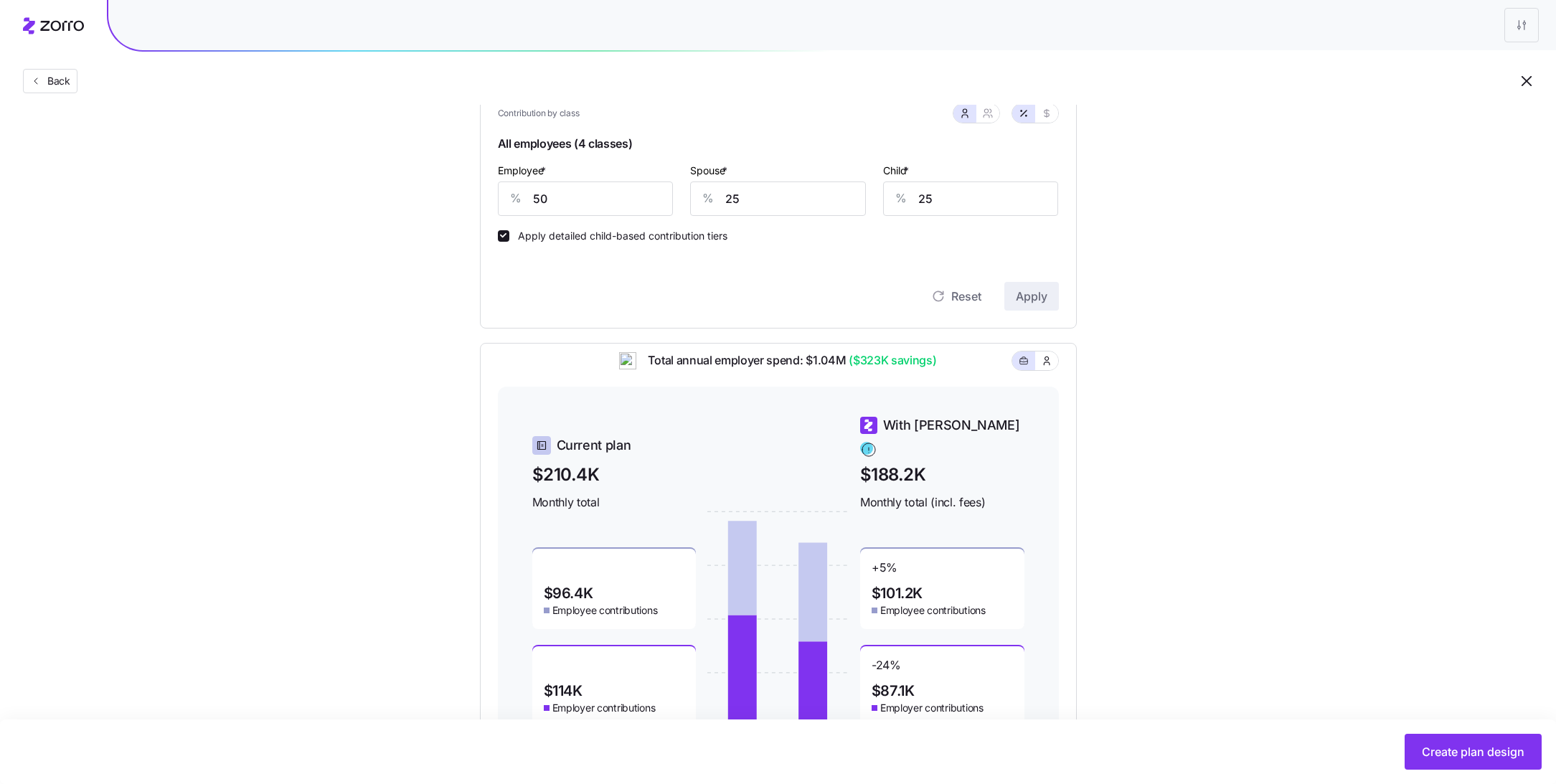
scroll to position [340, 0]
click at [792, 202] on input "25" at bounding box center [778, 199] width 176 height 34
click at [780, 213] on input "0" at bounding box center [778, 199] width 176 height 34
type input "25"
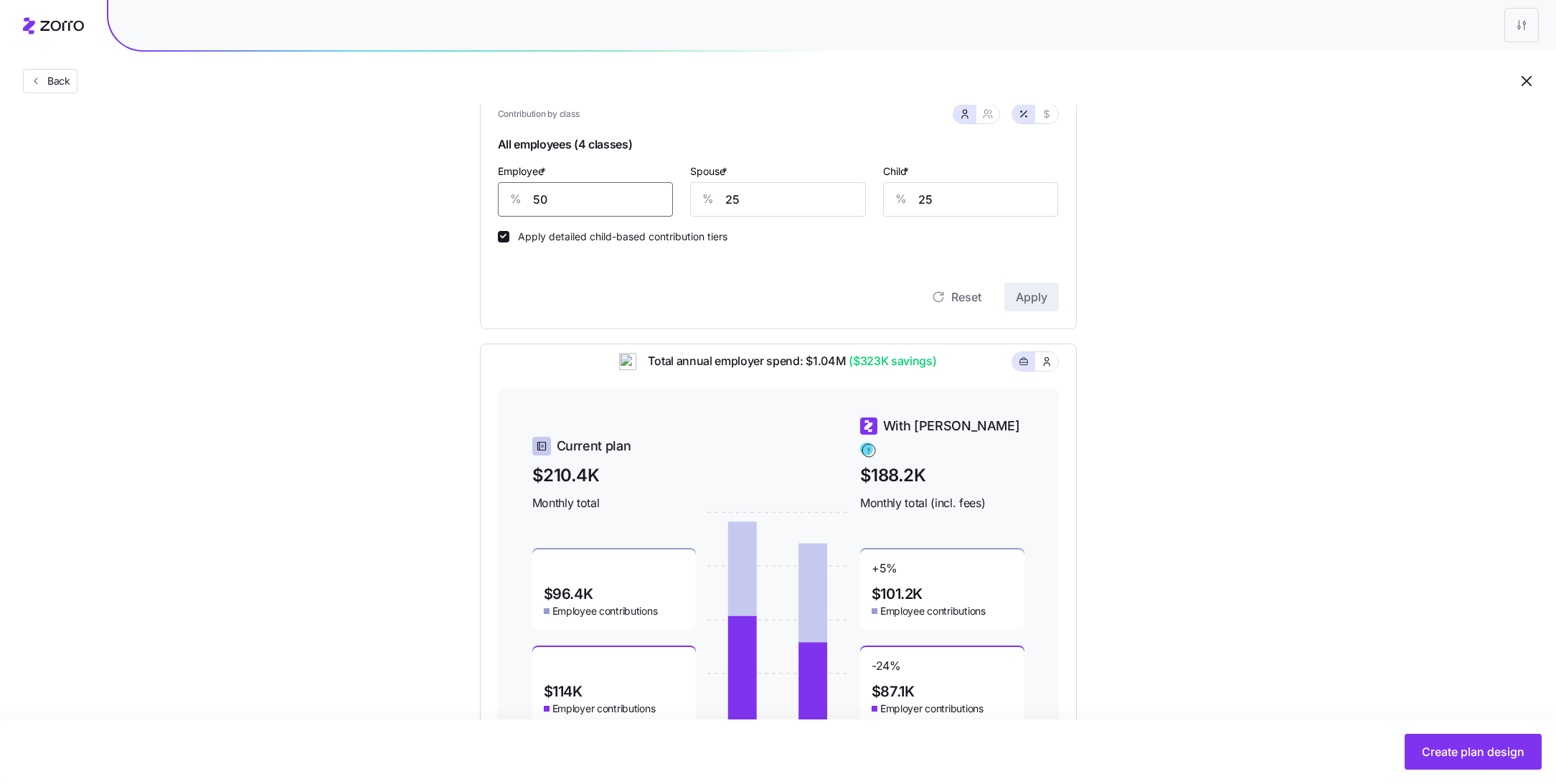
click at [641, 200] on input "50" at bounding box center [586, 199] width 176 height 34
type input "60"
click at [1019, 294] on span "Apply" at bounding box center [1032, 297] width 32 height 17
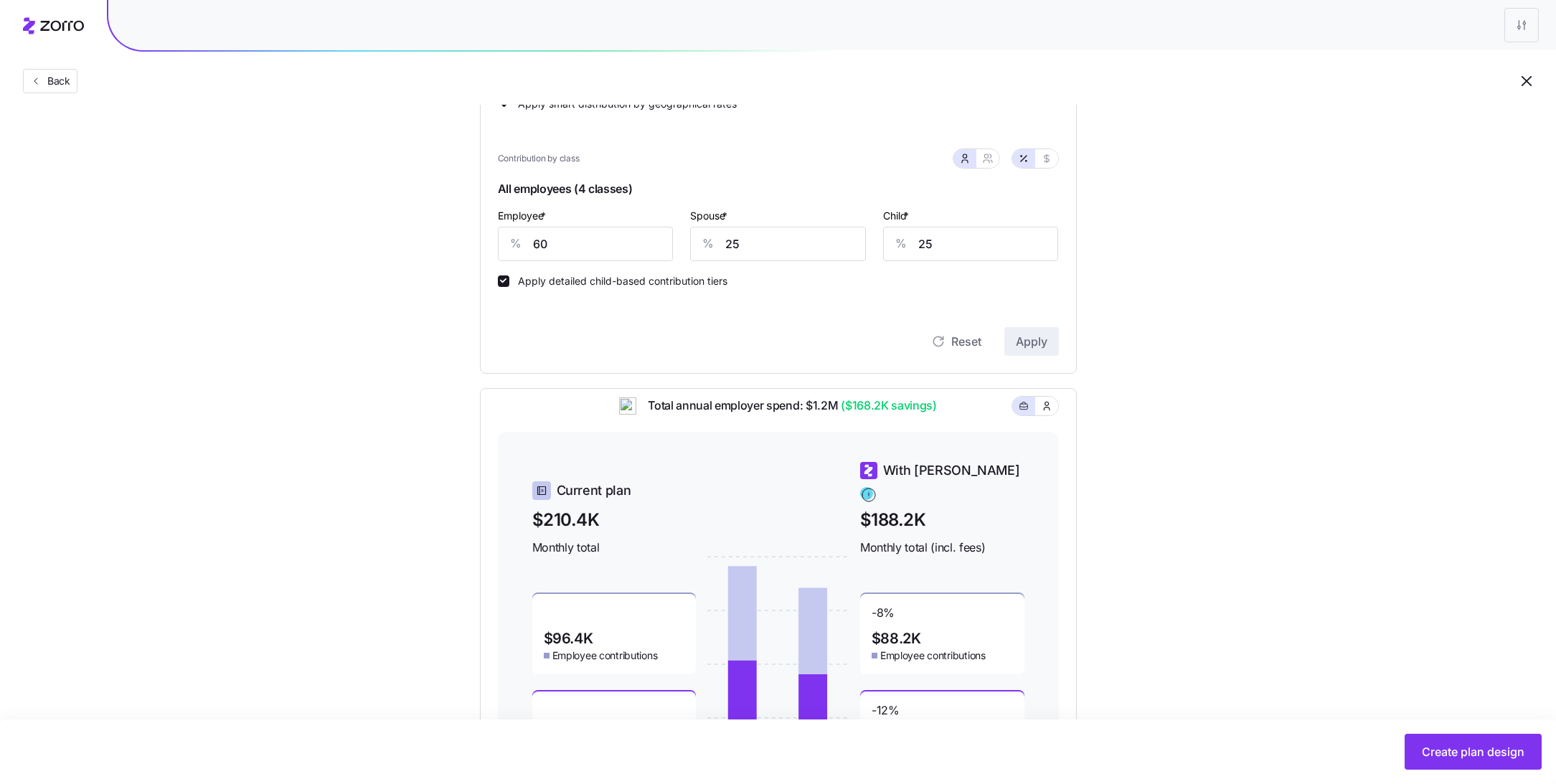
scroll to position [295, 0]
click at [991, 165] on button "button" at bounding box center [988, 159] width 23 height 19
type input "43"
type input "45"
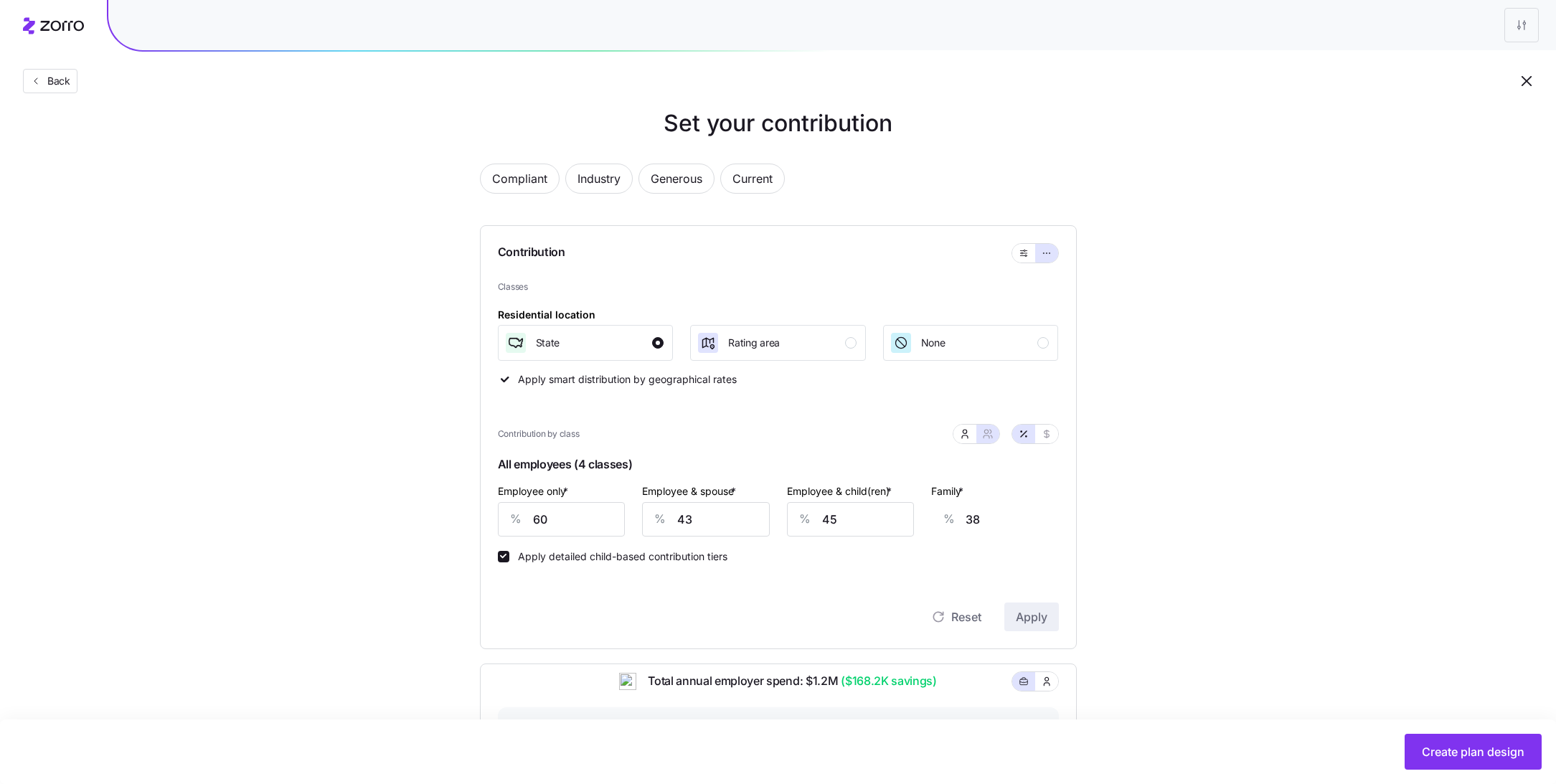
scroll to position [0, 0]
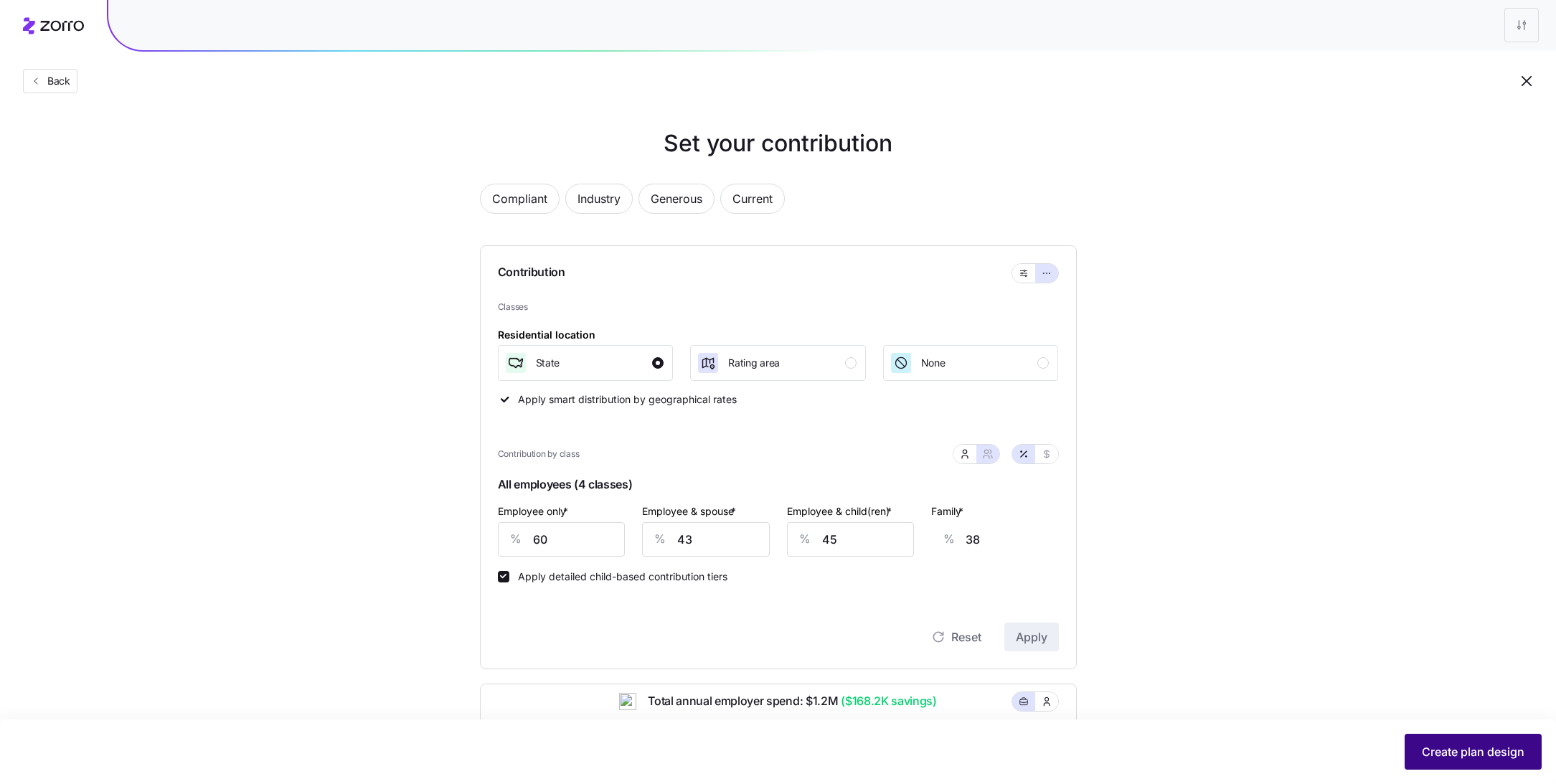
click at [1470, 753] on span "Create plan design" at bounding box center [1473, 751] width 103 height 17
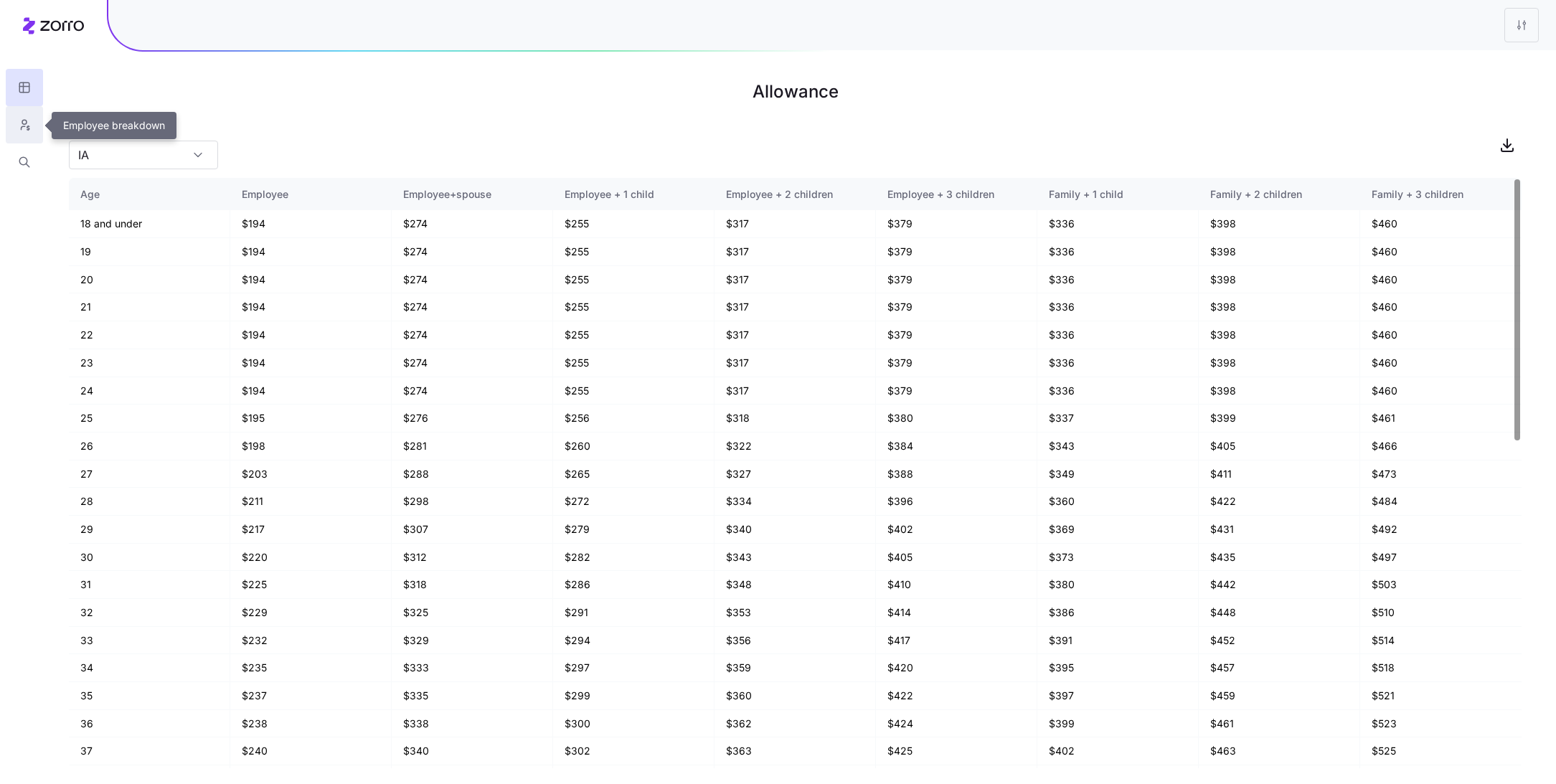
click at [33, 131] on button "button" at bounding box center [24, 124] width 37 height 37
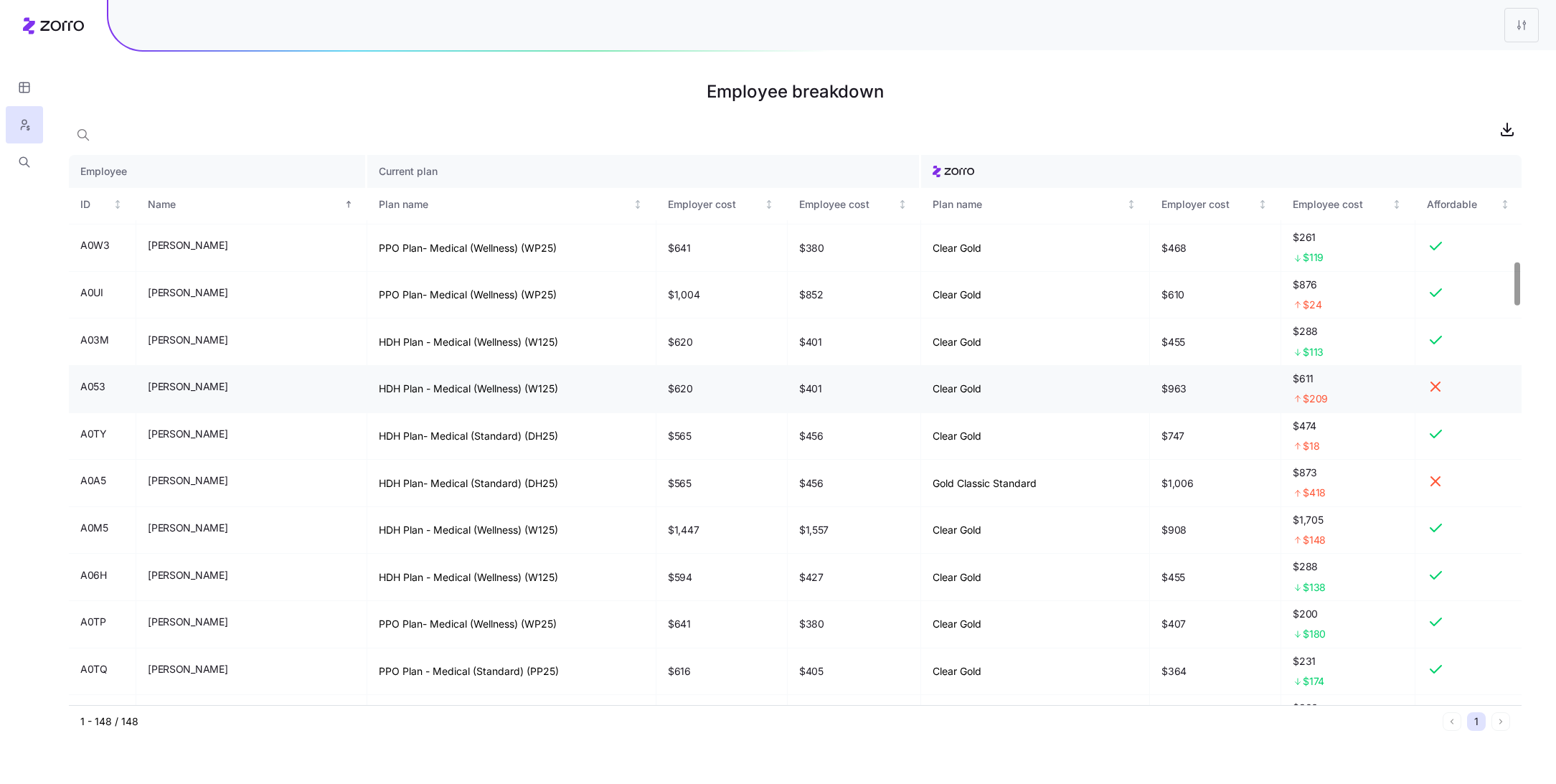
scroll to position [1409, 0]
